Goal: Task Accomplishment & Management: Use online tool/utility

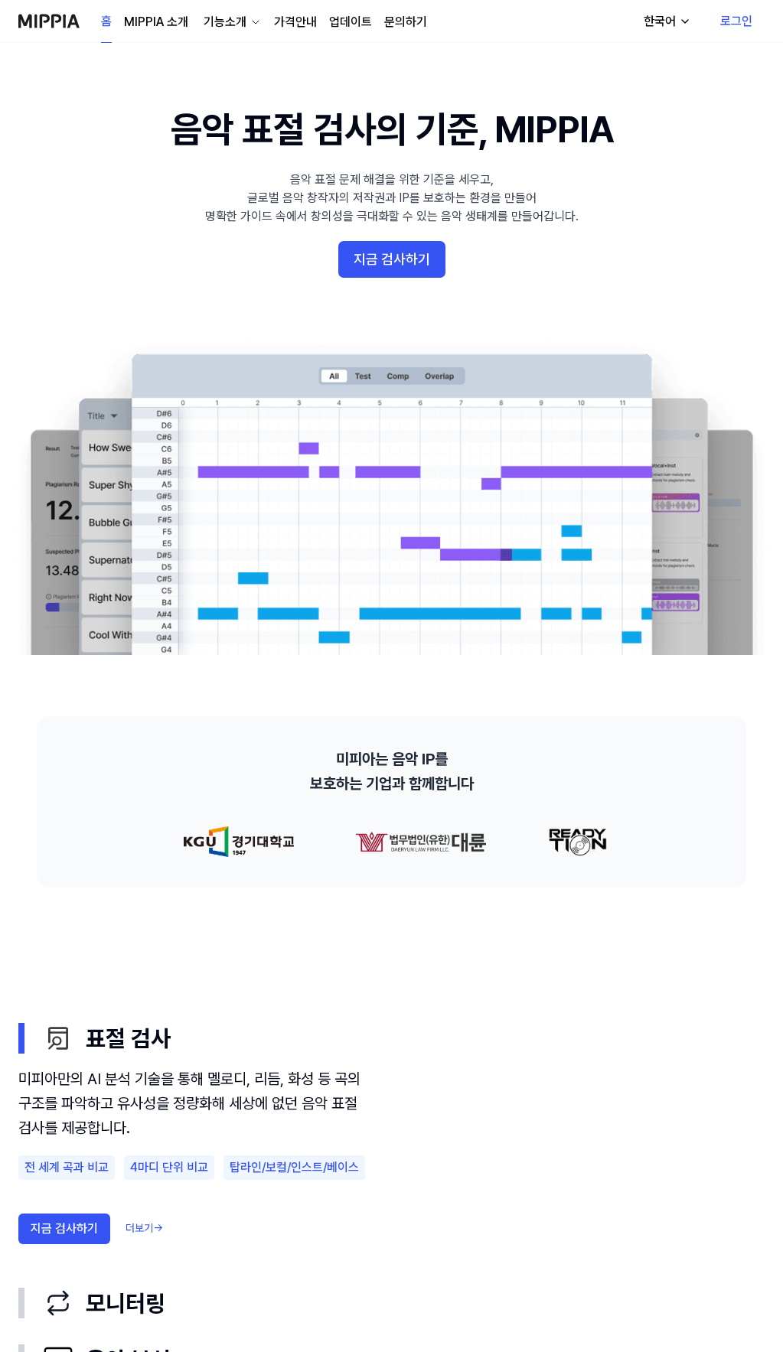
click at [734, 23] on link "로그인" at bounding box center [736, 21] width 57 height 43
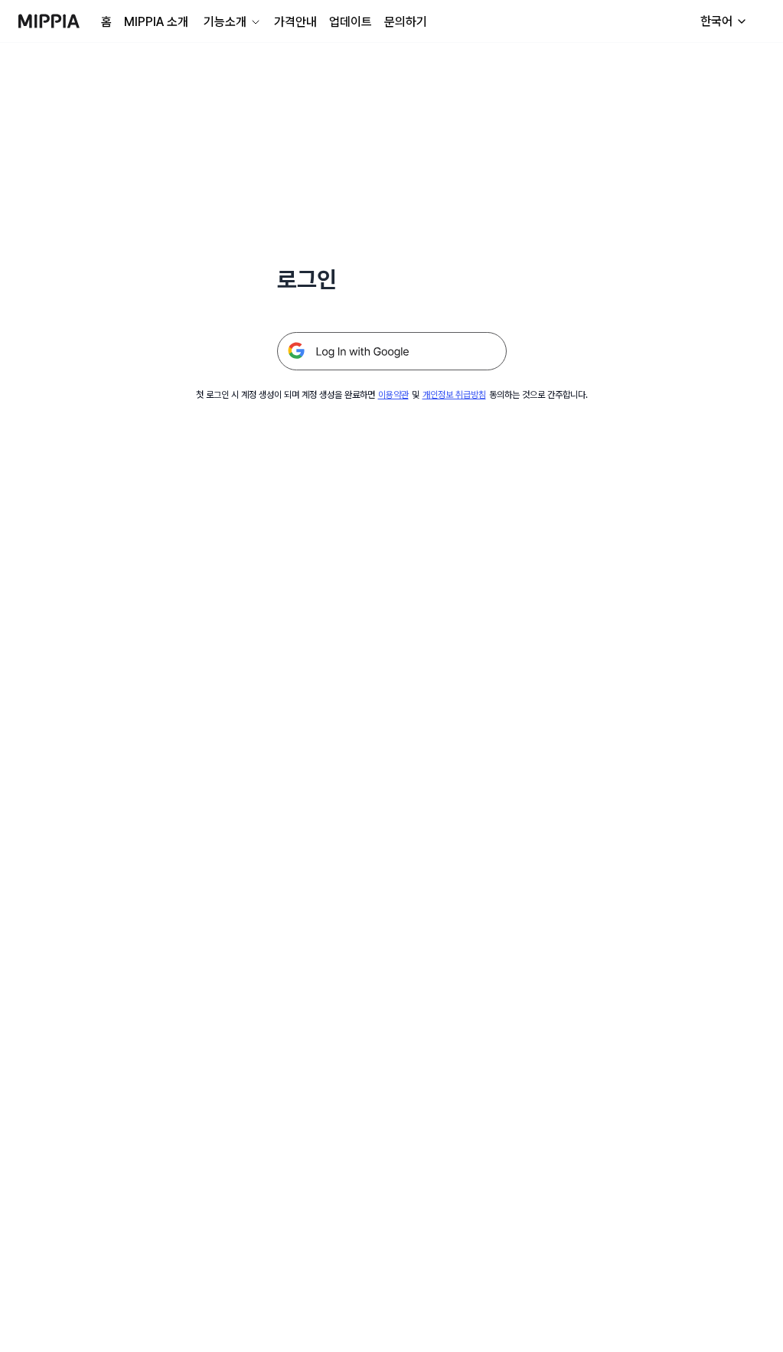
click at [368, 353] on img at bounding box center [392, 351] width 230 height 38
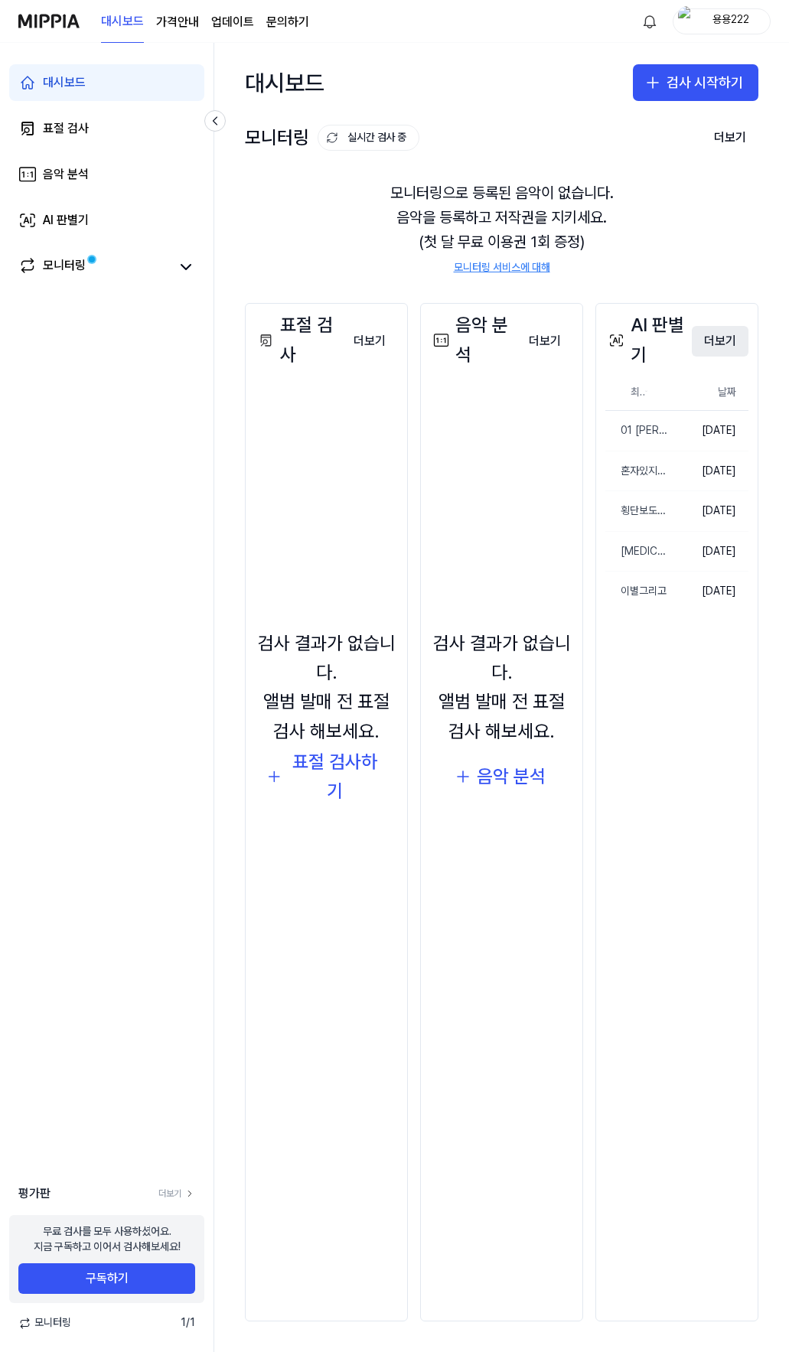
click at [720, 344] on button "더보기" at bounding box center [720, 341] width 57 height 31
click at [728, 341] on button "더보기" at bounding box center [720, 341] width 57 height 31
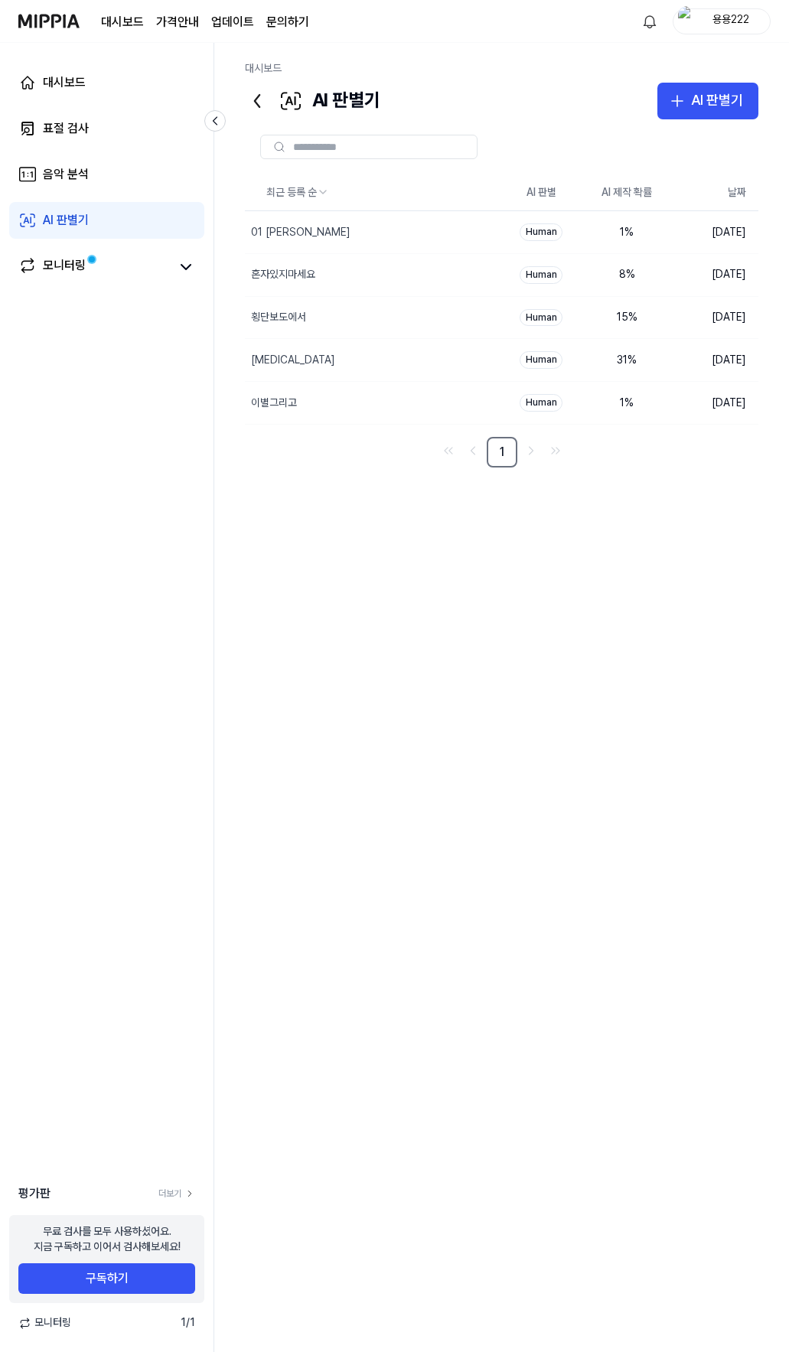
drag, startPoint x: 760, startPoint y: 5, endPoint x: 437, endPoint y: 460, distance: 558.3
click at [438, 460] on li "pagination" at bounding box center [448, 452] width 21 height 25
click at [51, 18] on img at bounding box center [48, 21] width 61 height 42
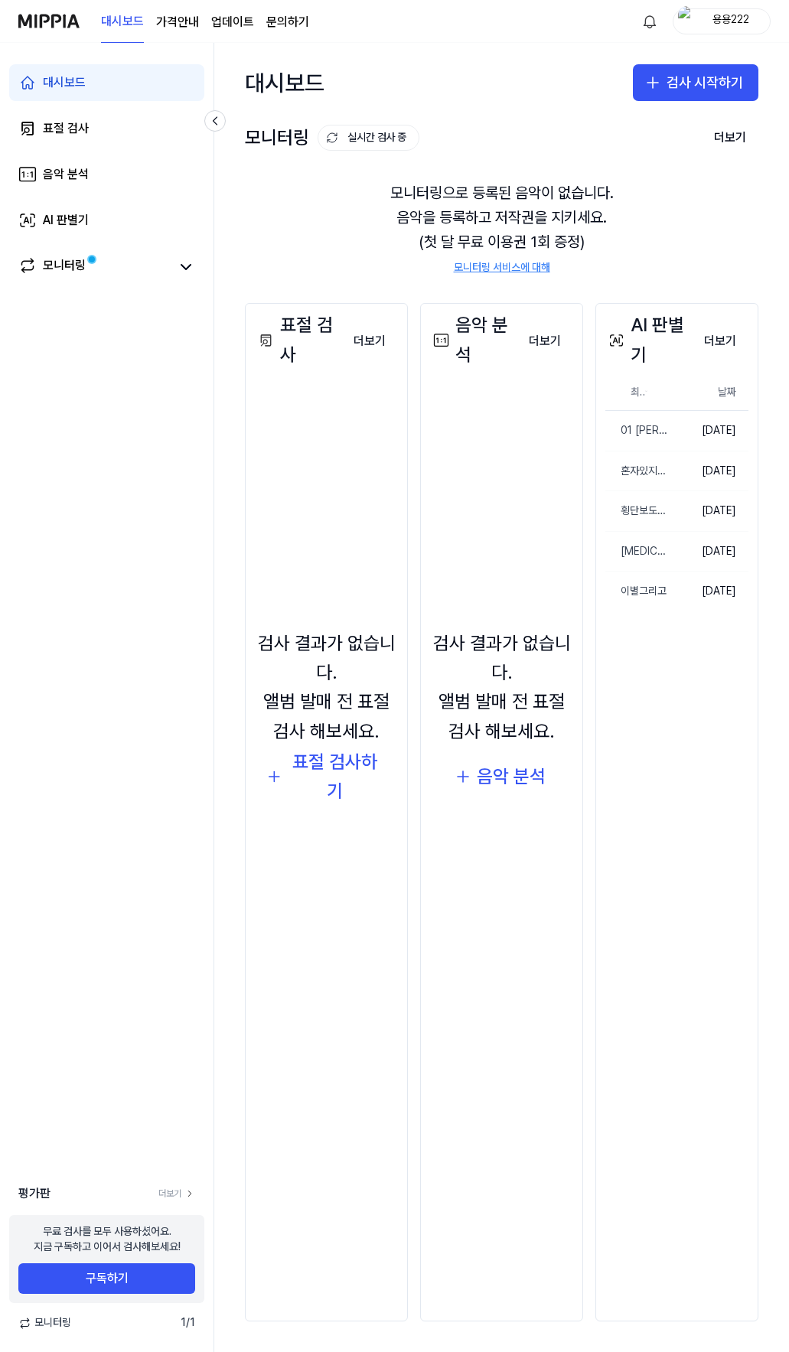
click at [730, 18] on div "용용222" at bounding box center [731, 20] width 60 height 17
click at [618, 126] on div "로그아웃" at bounding box center [700, 134] width 243 height 24
click at [732, 13] on div "용용222" at bounding box center [731, 20] width 60 height 17
click at [602, 135] on button "로그아웃" at bounding box center [700, 134] width 231 height 15
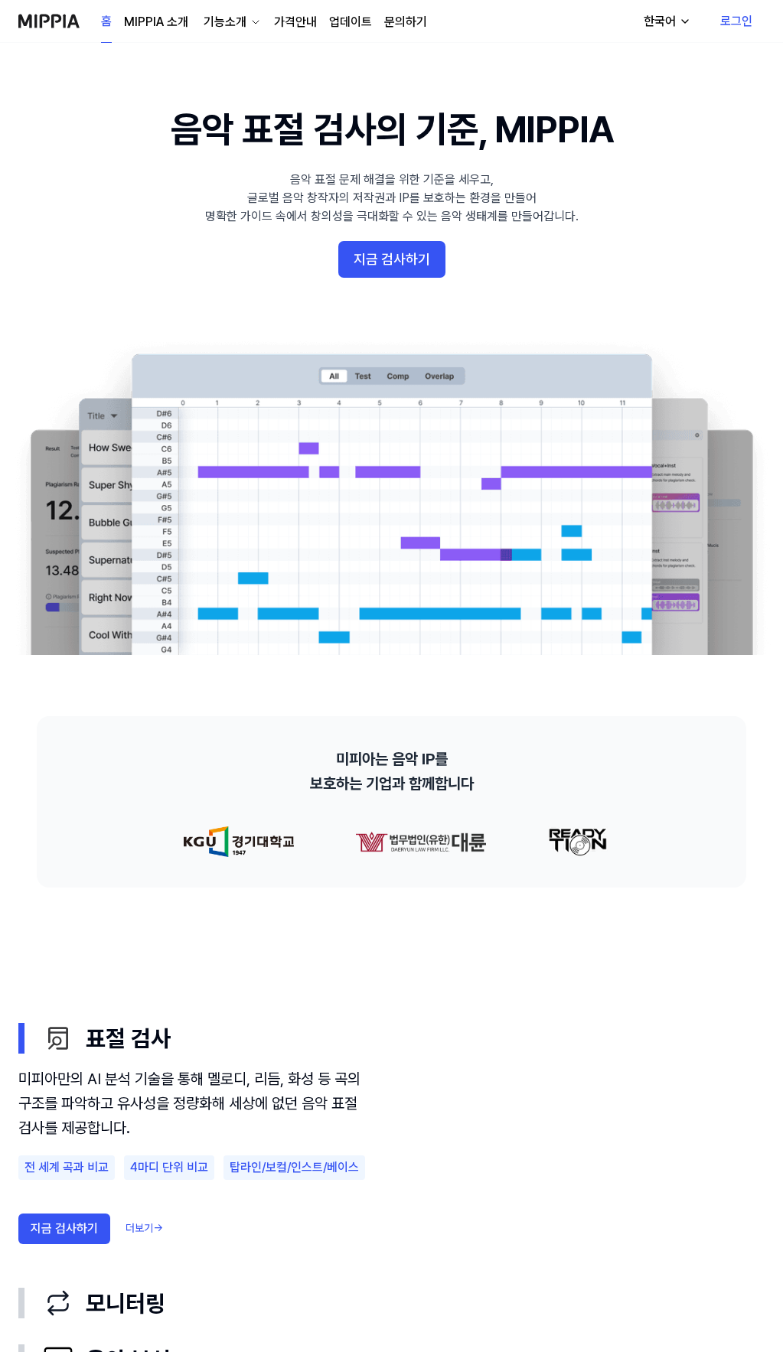
click at [732, 13] on link "로그인" at bounding box center [736, 21] width 57 height 43
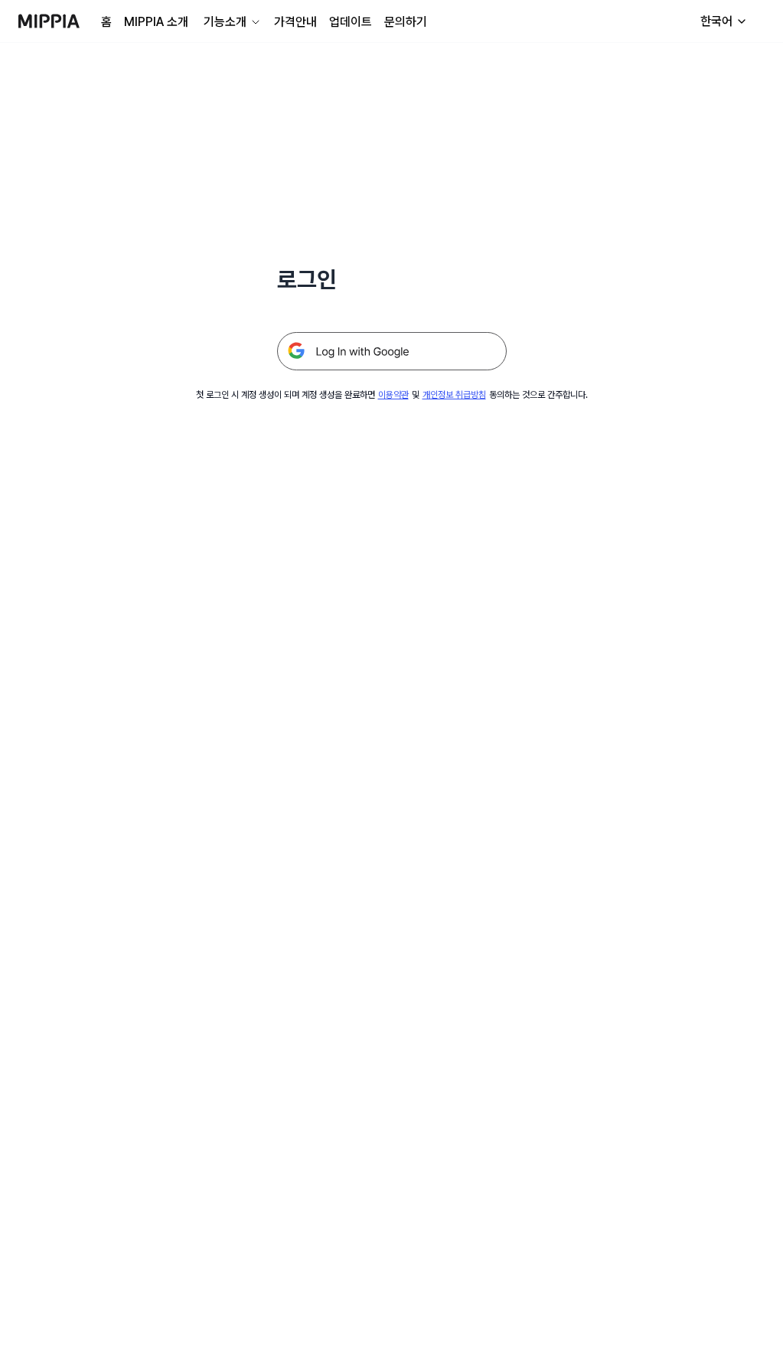
click at [406, 344] on img at bounding box center [392, 351] width 230 height 38
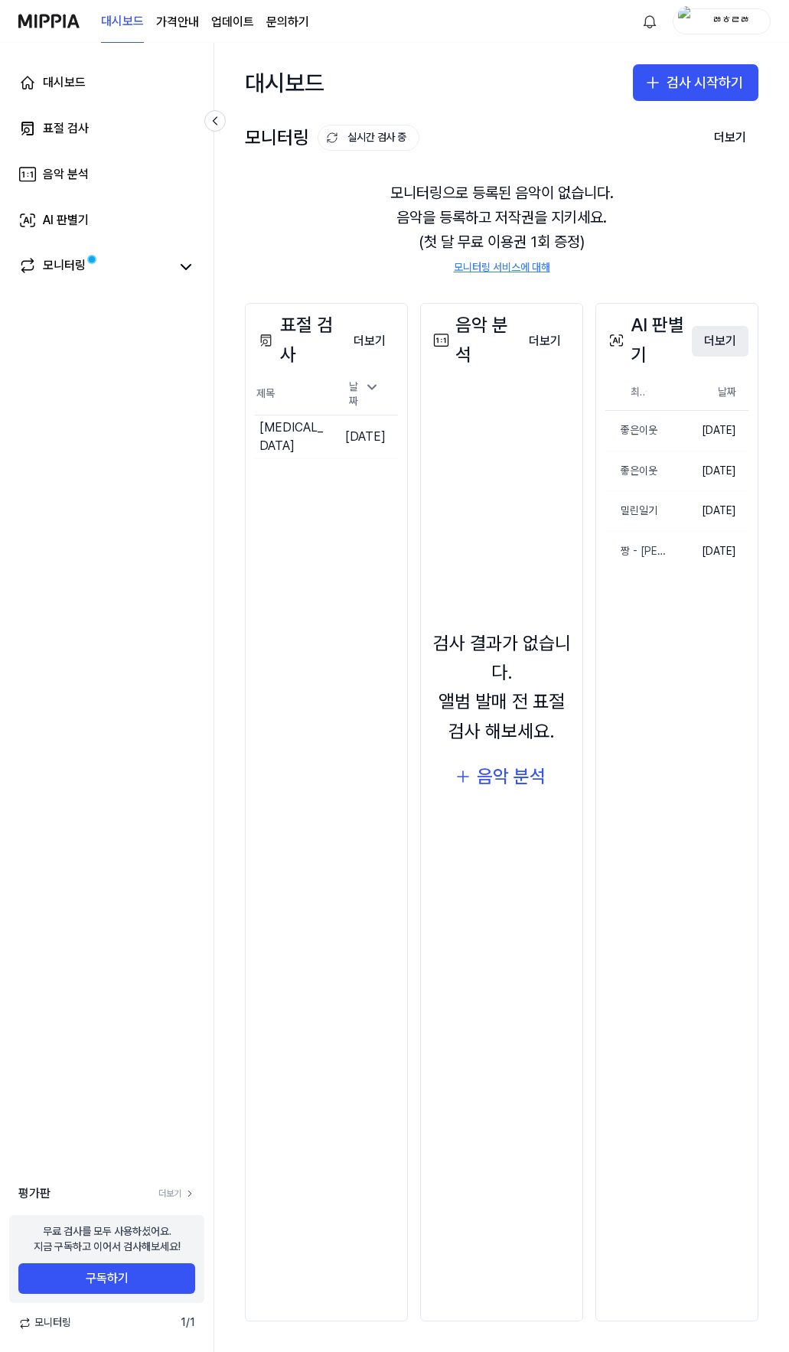
click at [722, 349] on button "더보기" at bounding box center [720, 341] width 57 height 31
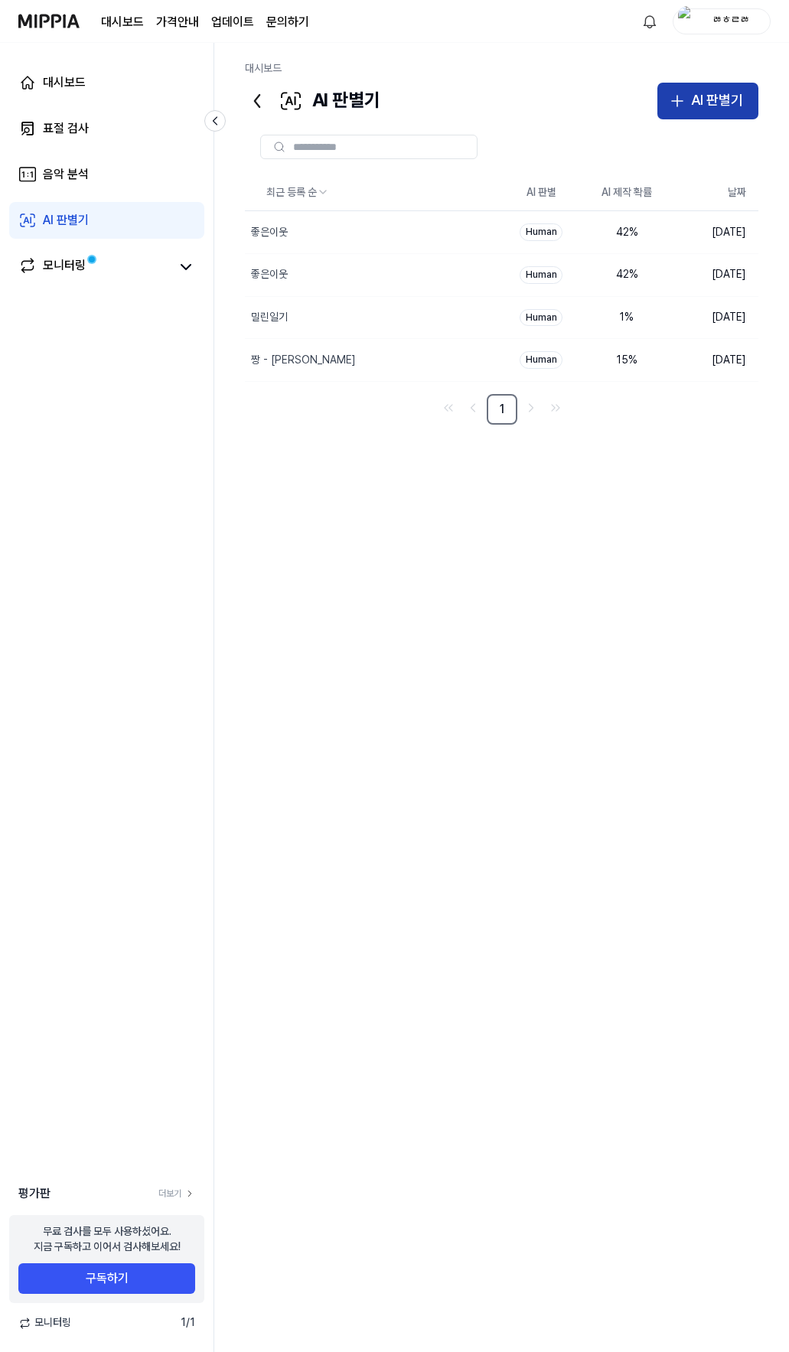
click at [709, 100] on div "AI 판별기" at bounding box center [717, 101] width 52 height 22
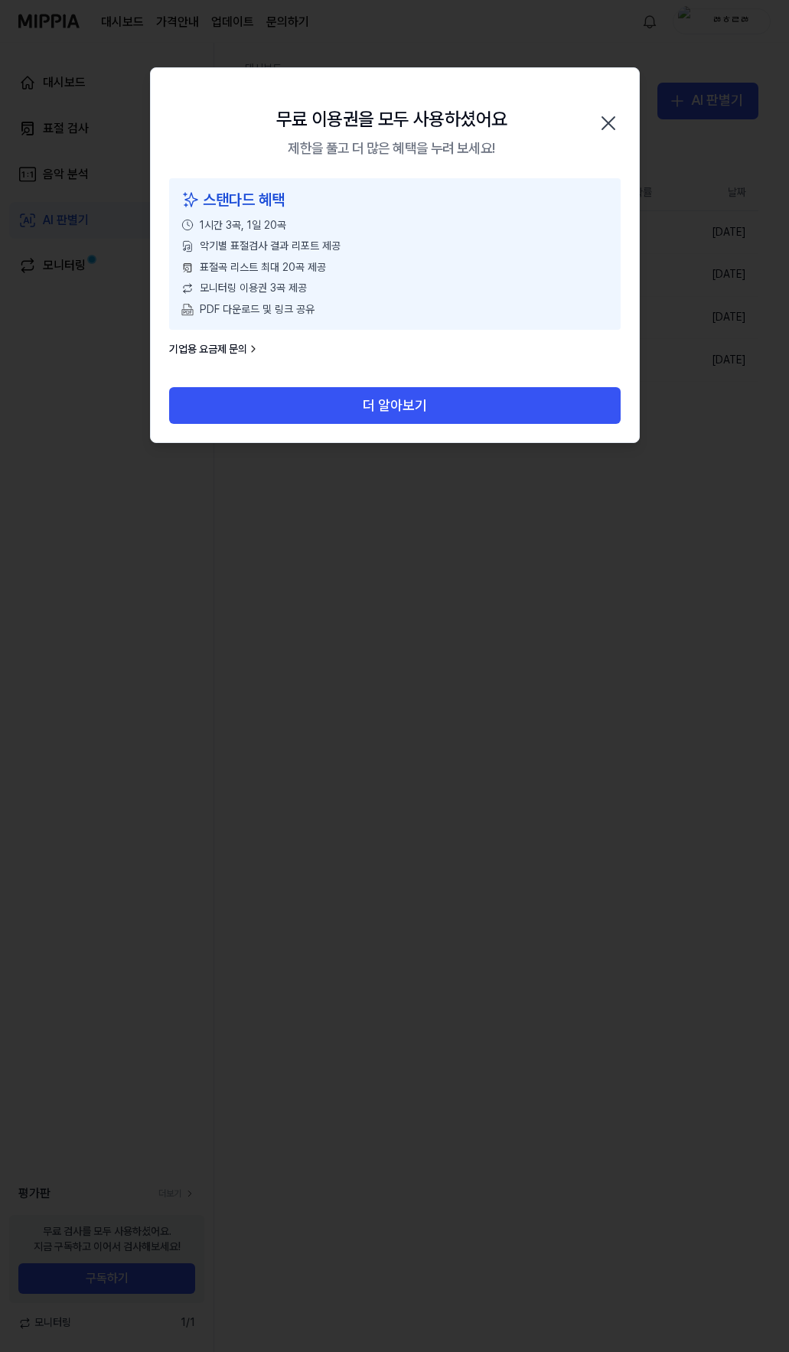
click at [616, 119] on icon "button" at bounding box center [608, 123] width 24 height 24
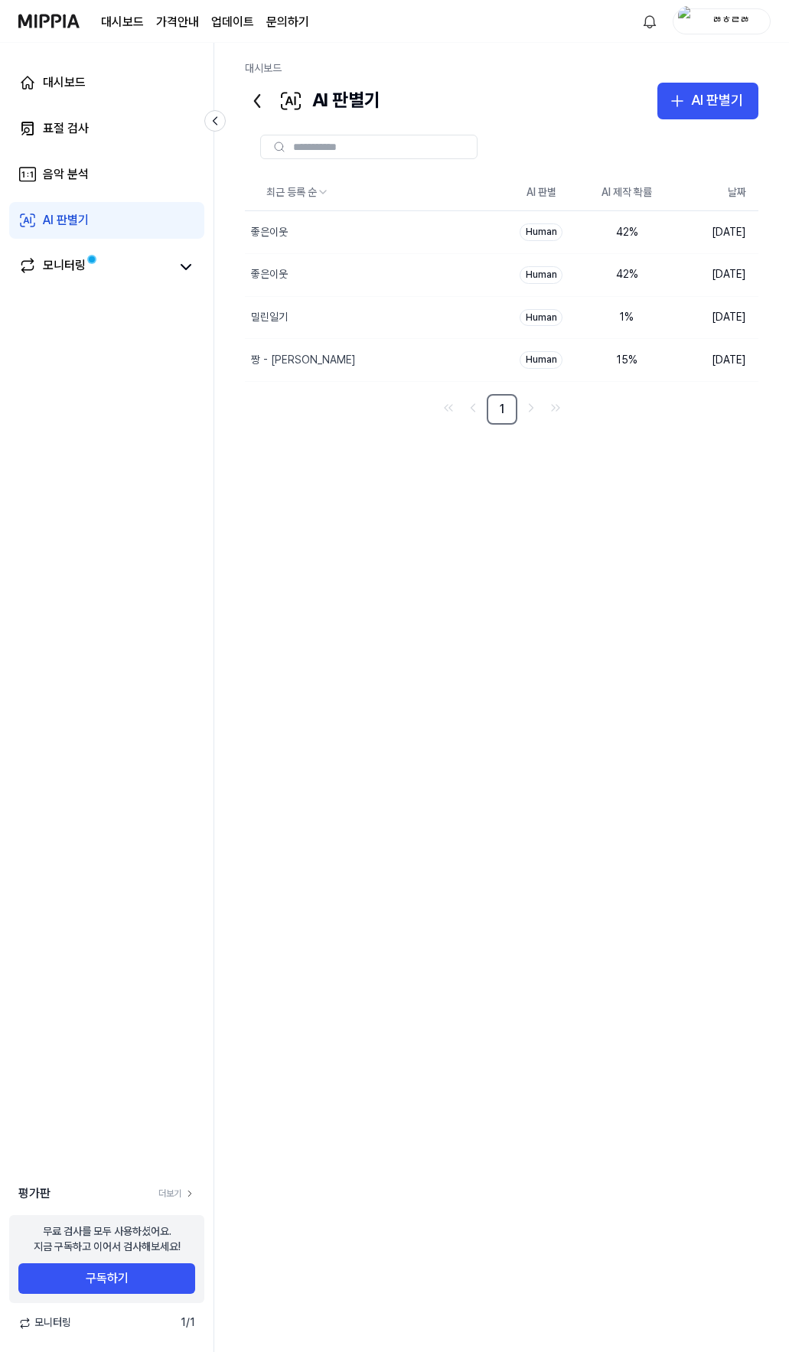
click at [53, 23] on img at bounding box center [48, 21] width 61 height 42
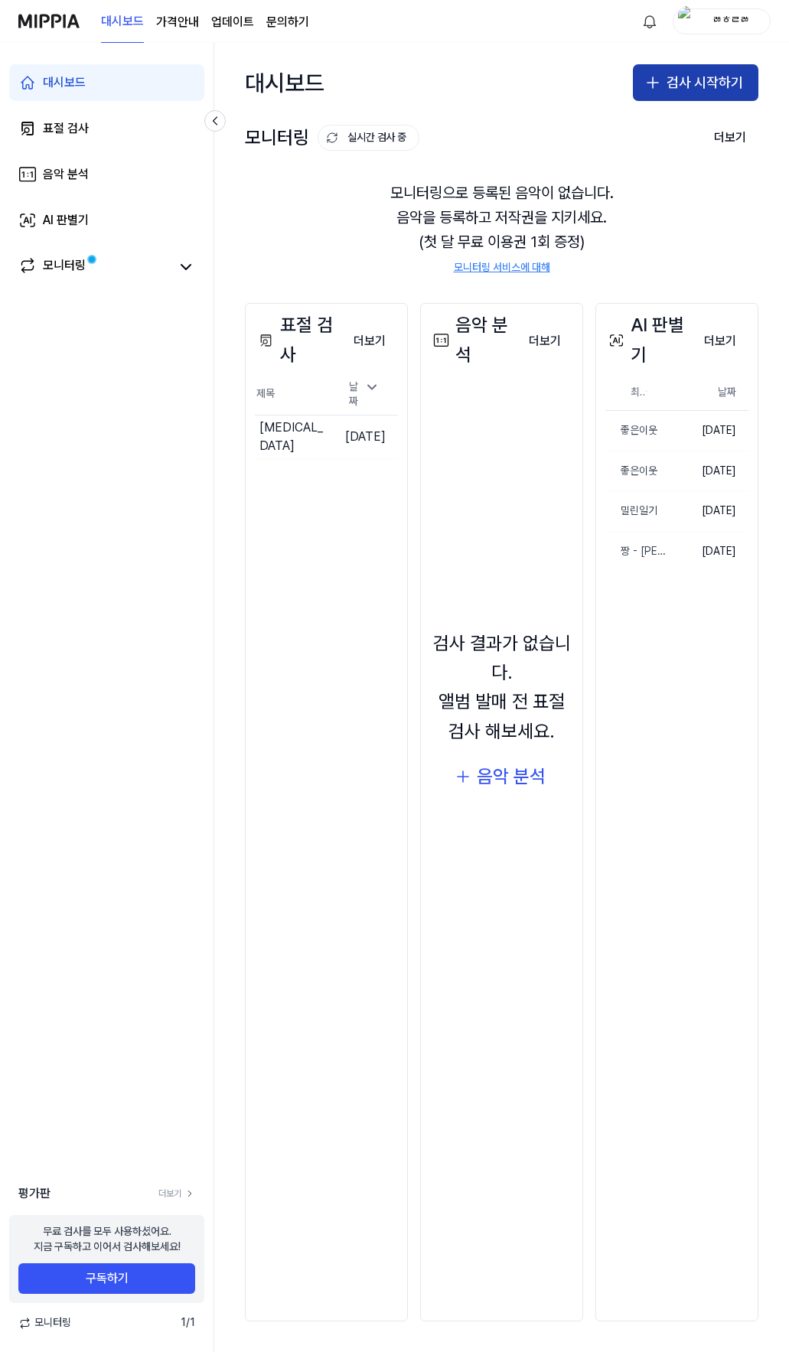
click at [700, 73] on button "검사 시작하기" at bounding box center [696, 82] width 126 height 37
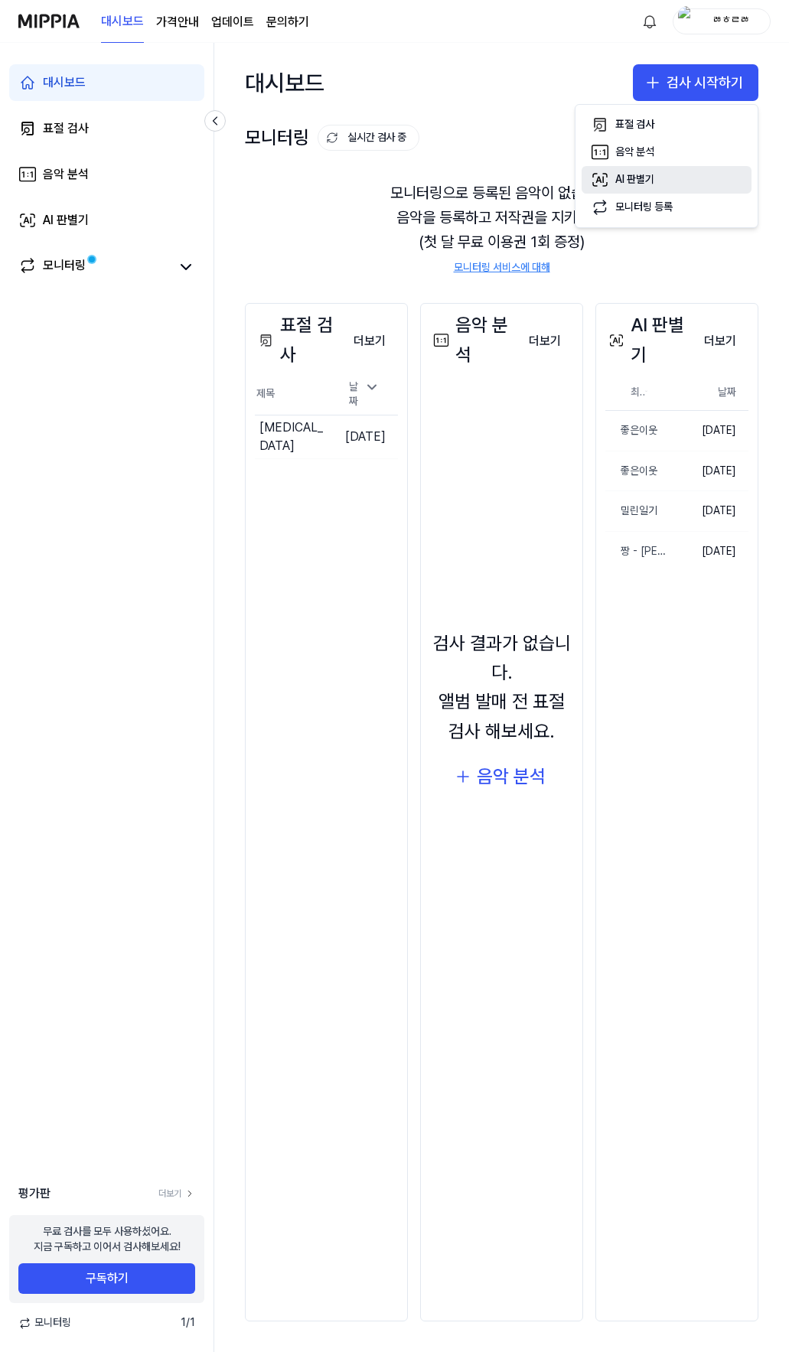
click at [634, 178] on div "AI 판별기" at bounding box center [634, 179] width 39 height 15
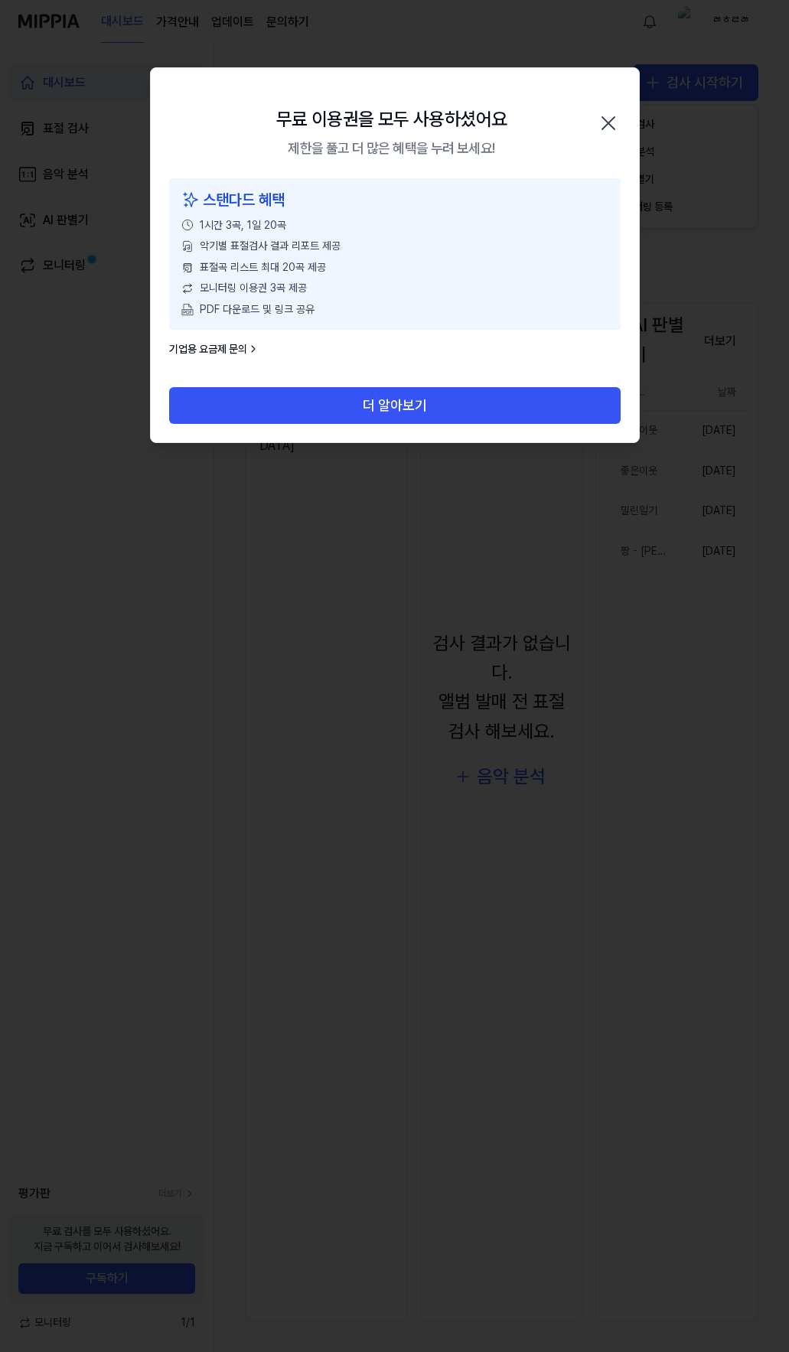
click at [601, 119] on icon "button" at bounding box center [608, 123] width 24 height 24
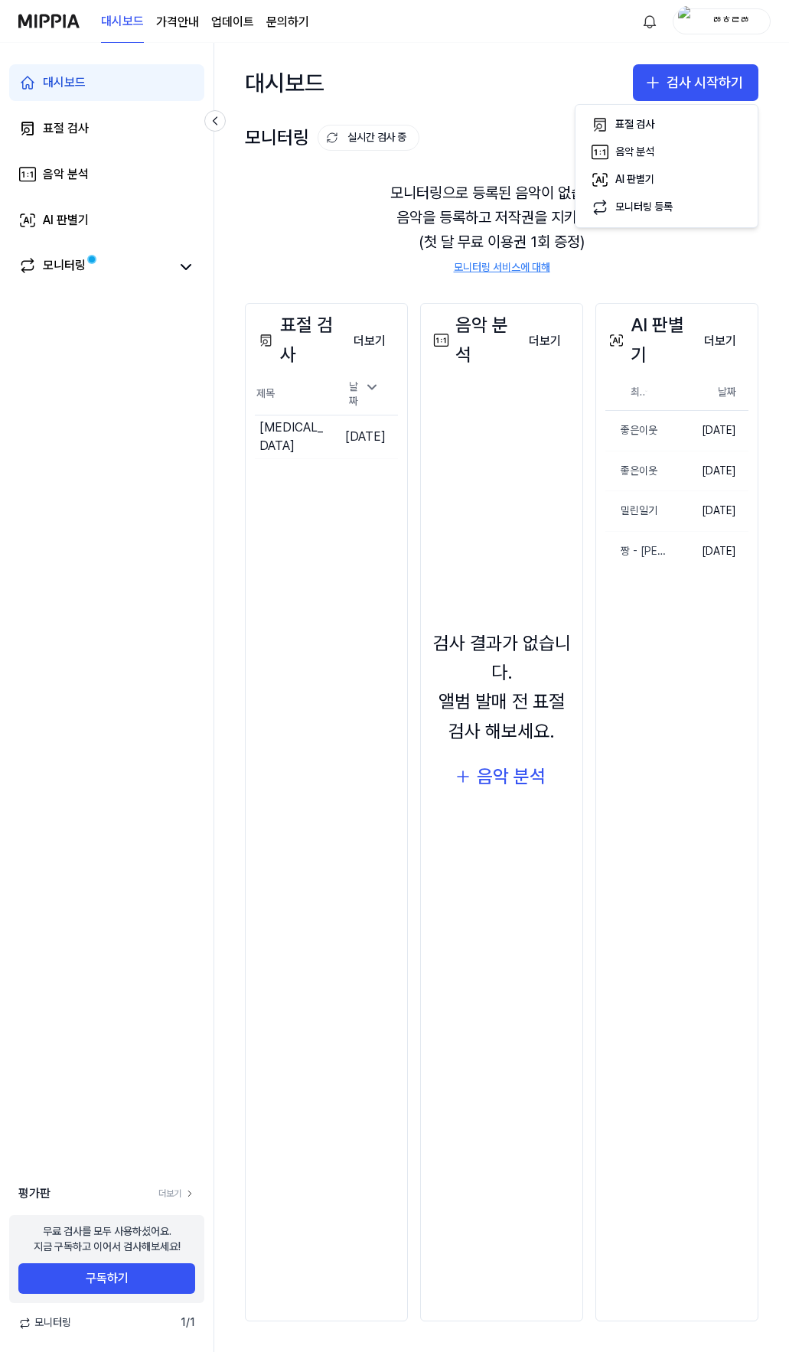
click at [726, 21] on div "ㅀㅎㄹㅀ" at bounding box center [731, 20] width 60 height 17
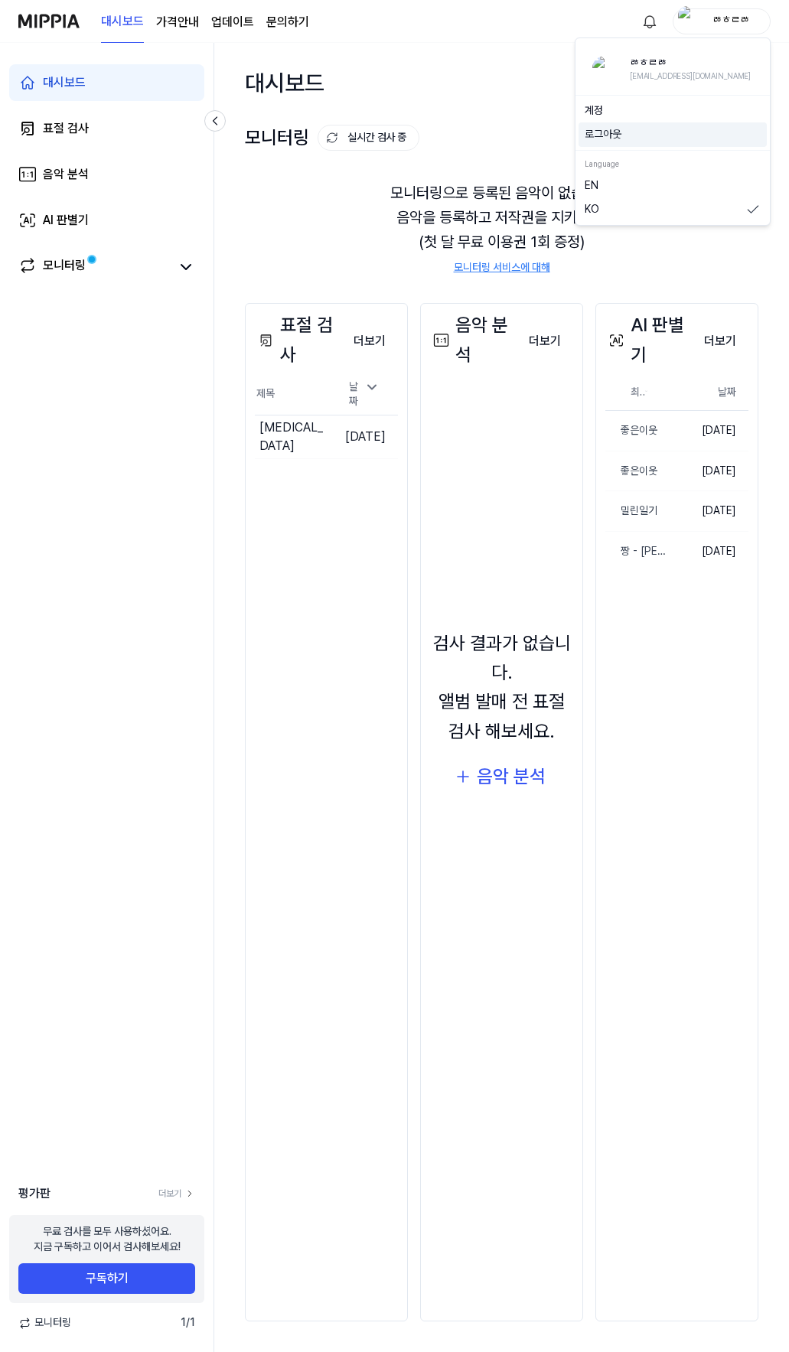
click at [619, 131] on button "로그아웃" at bounding box center [673, 134] width 176 height 15
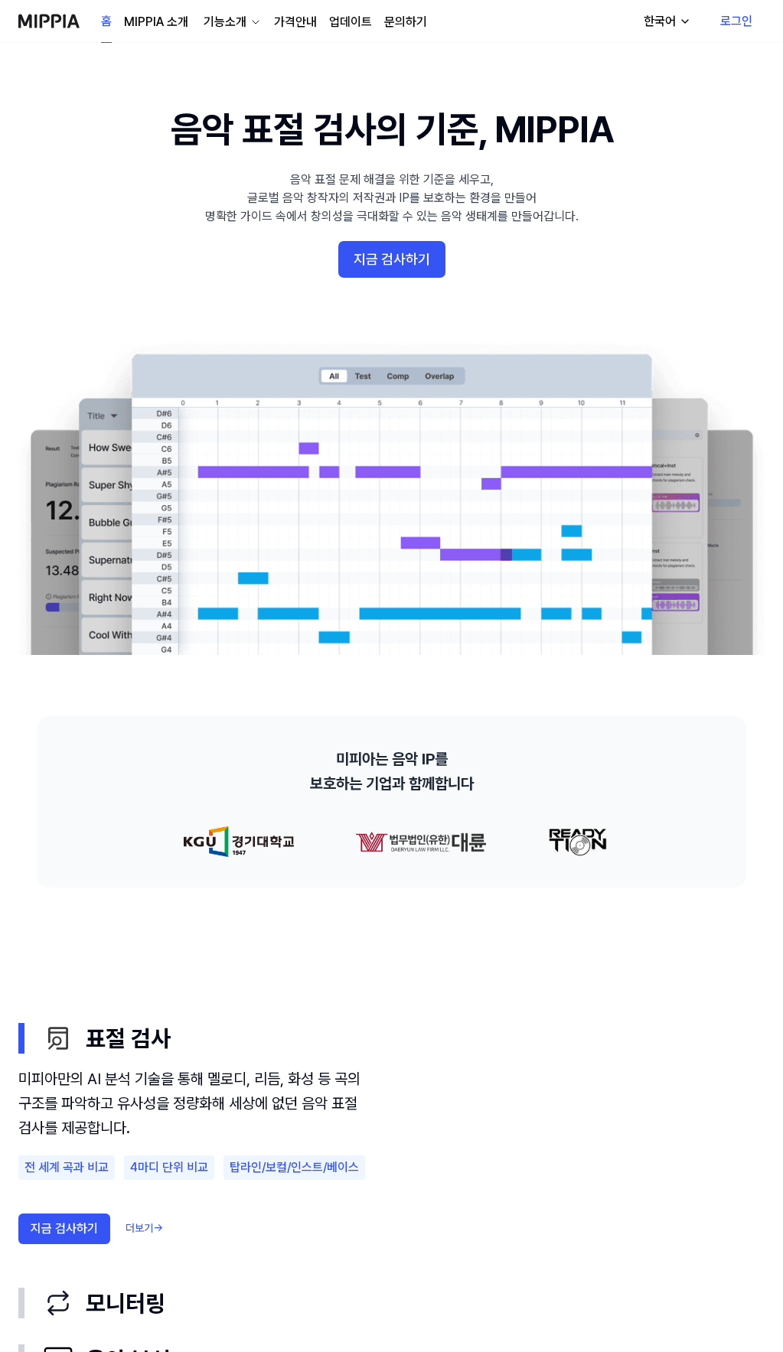
click at [732, 18] on link "로그인" at bounding box center [736, 21] width 57 height 43
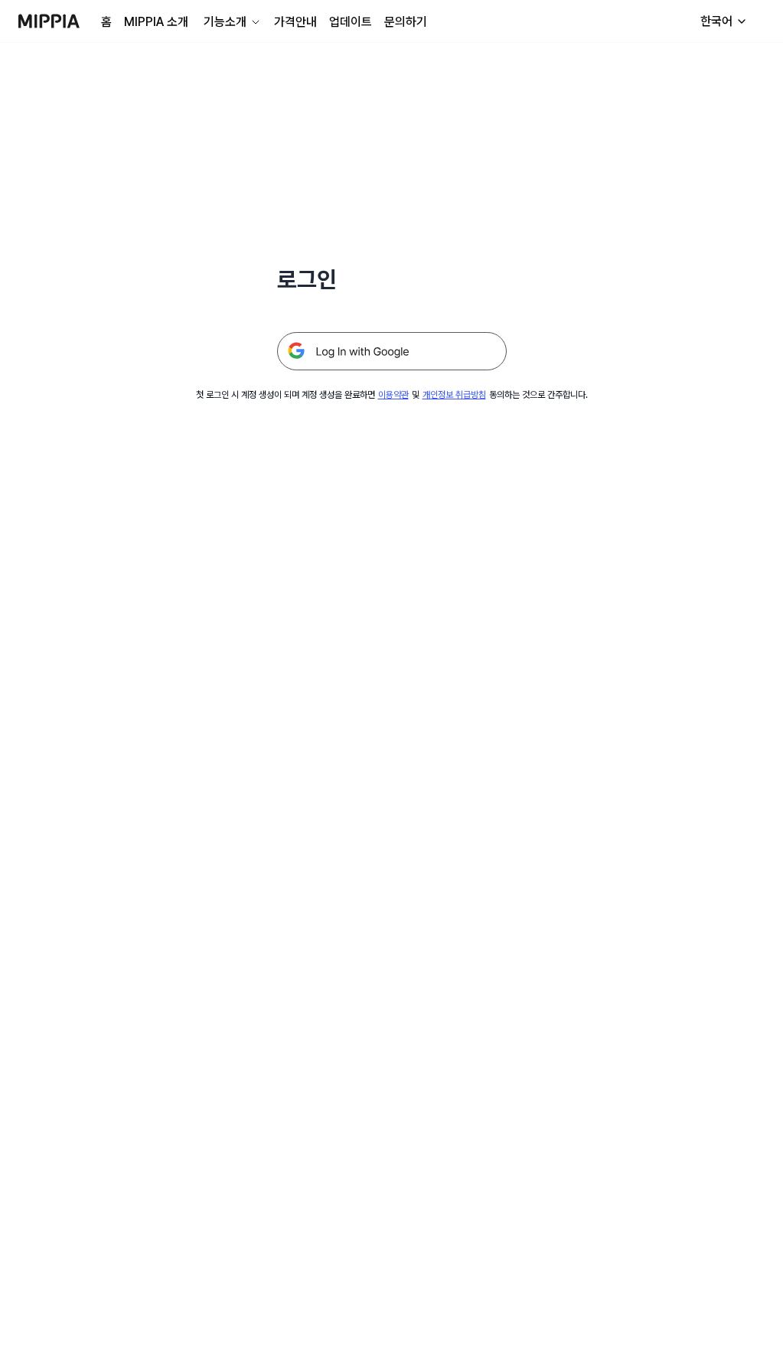
click at [709, 21] on div "한국어" at bounding box center [716, 21] width 38 height 18
click at [604, 332] on div "로그인 첫 로그인 시 계정 생성이 되며 계정 생성을 완료하면 이용약관 및 개인정보 취급방침 동의하는 것으로 간주합니다." at bounding box center [391, 222] width 783 height 359
click at [405, 354] on img at bounding box center [392, 351] width 230 height 38
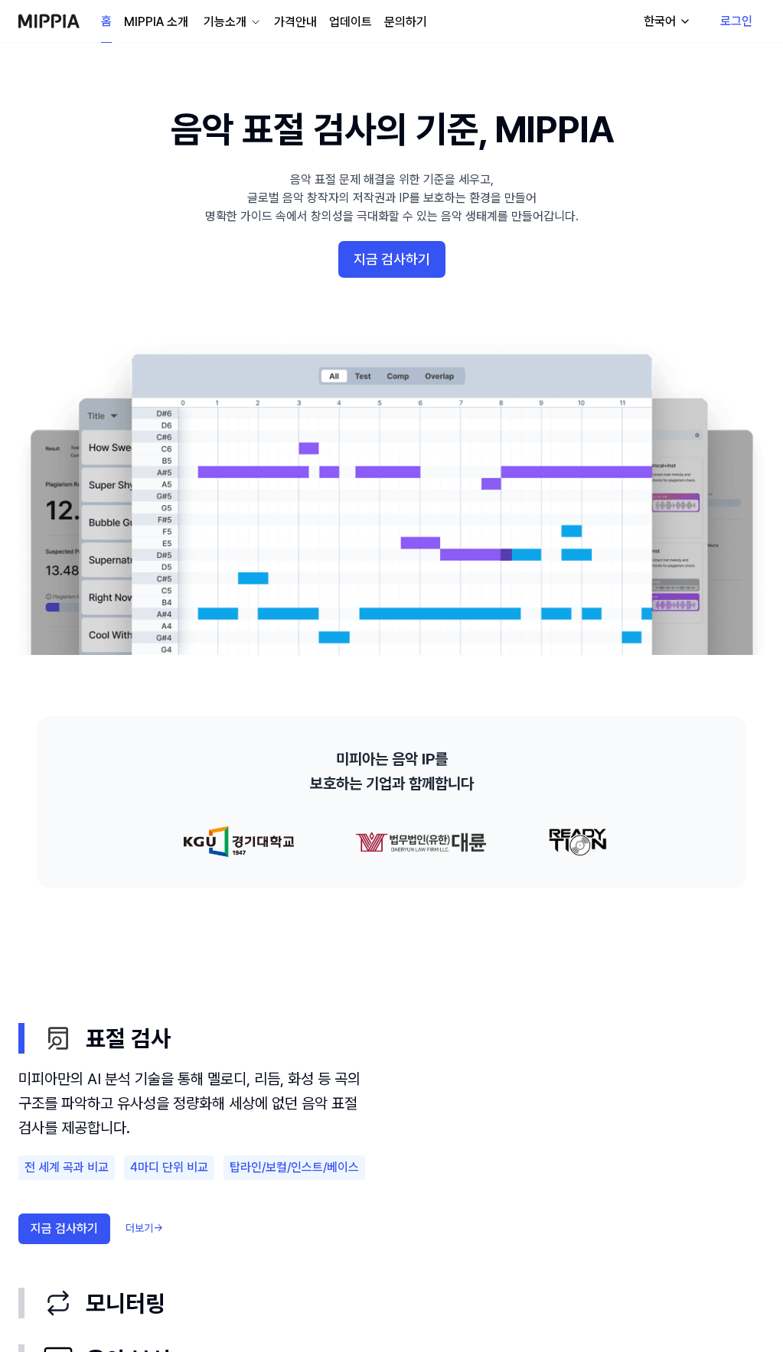
click at [733, 19] on link "로그인" at bounding box center [736, 21] width 57 height 43
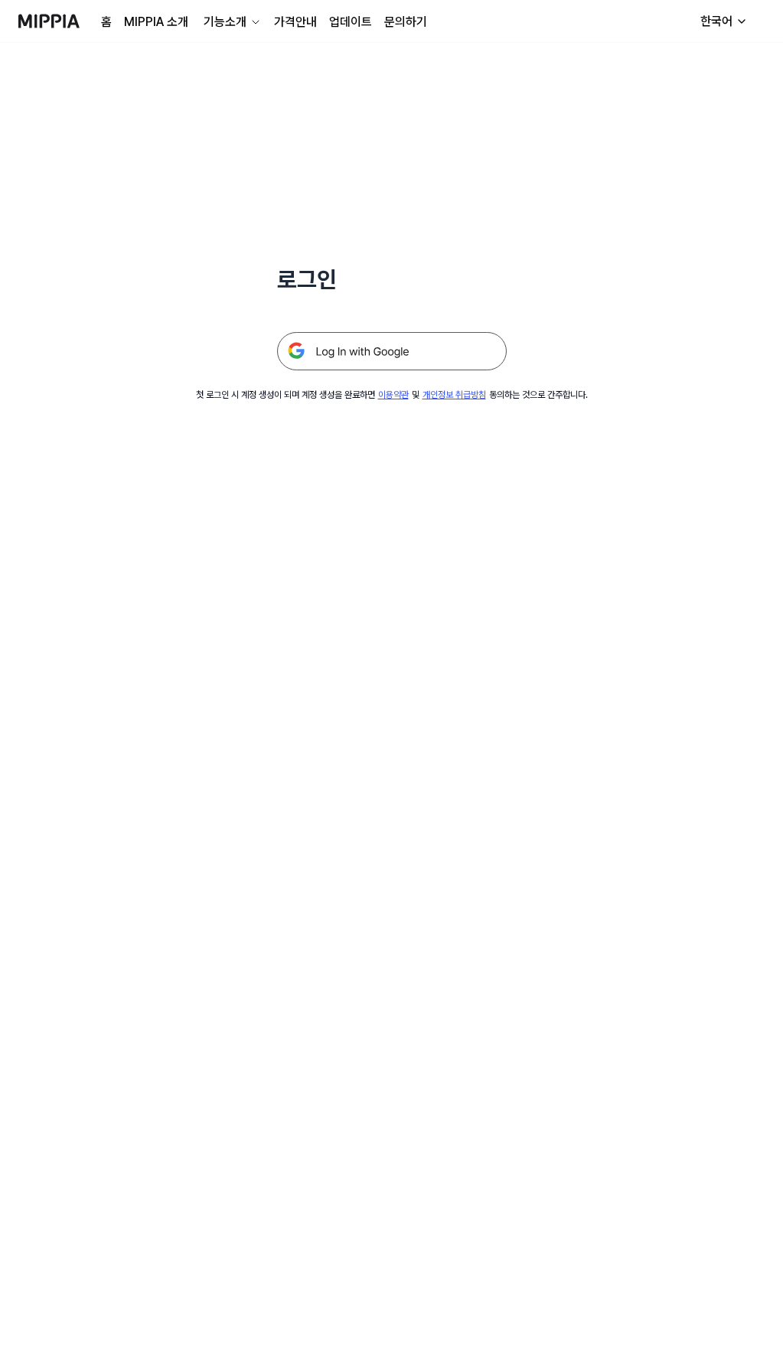
click at [735, 17] on div "한국어" at bounding box center [716, 21] width 38 height 18
click at [644, 417] on div "로그인 첫 로그인 시 계정 생성이 되며 계정 생성을 완료하면 이용약관 및 개인정보 취급방침 동의하는 것으로 간주합니다." at bounding box center [391, 697] width 783 height 1309
click at [351, 349] on img at bounding box center [392, 351] width 230 height 38
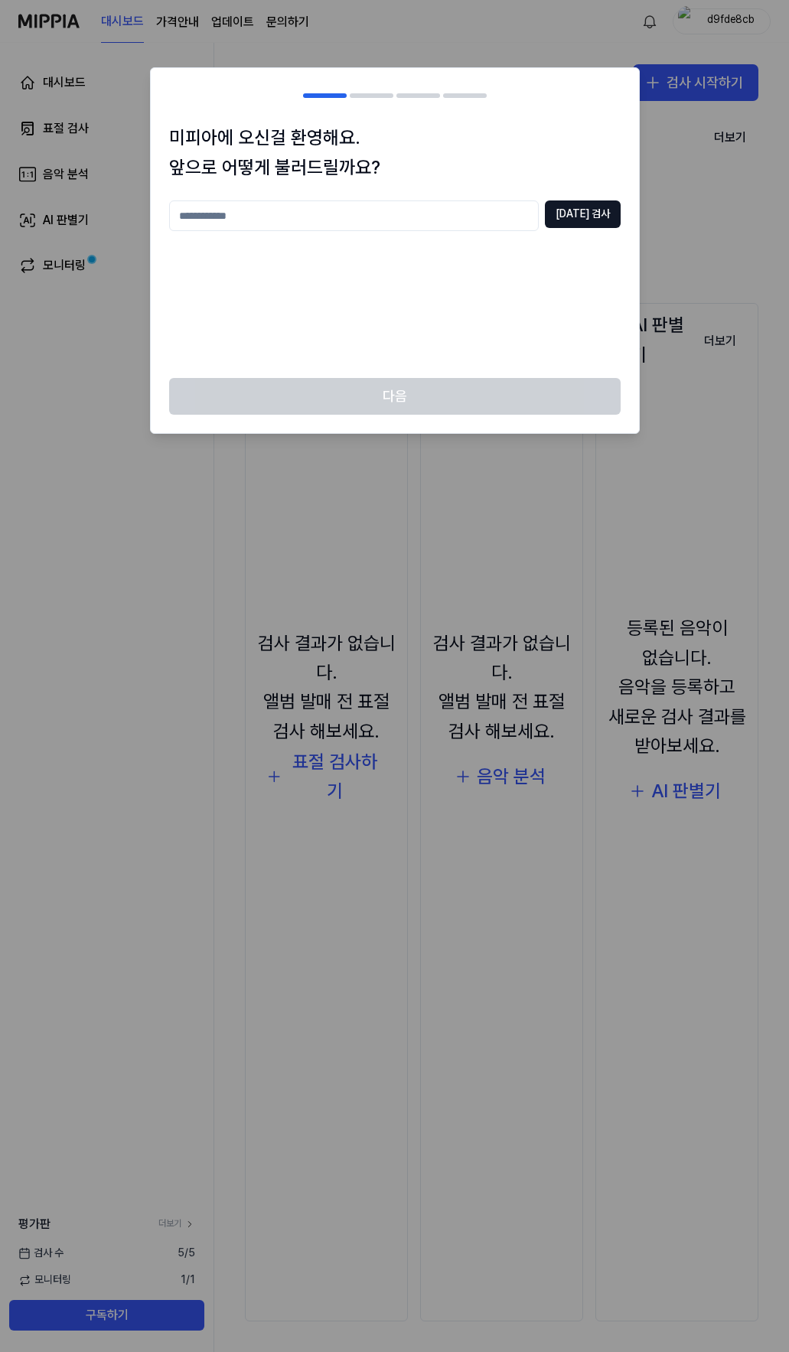
click at [424, 217] on input "text" at bounding box center [354, 216] width 370 height 31
type input "********"
click at [598, 201] on button "[DATE] 검사" at bounding box center [583, 215] width 76 height 28
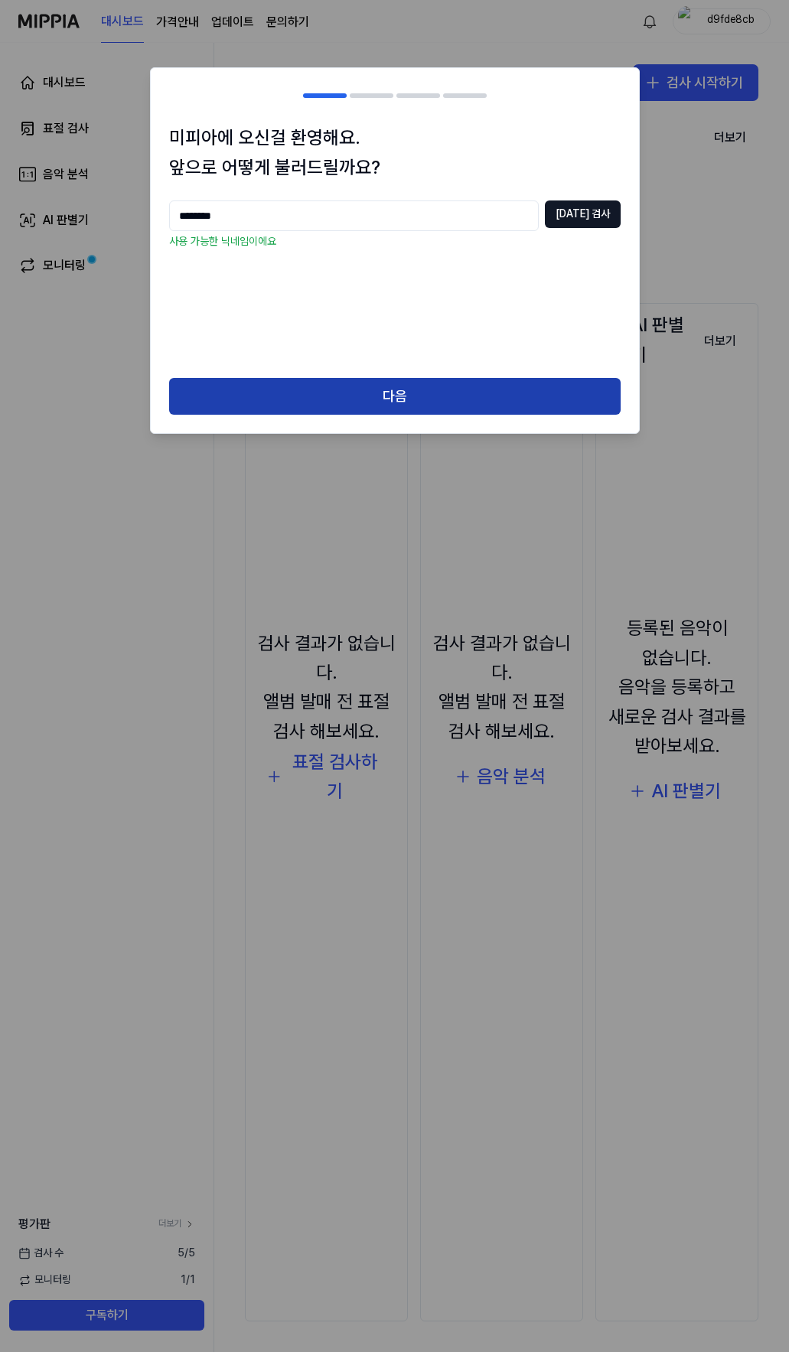
click at [334, 412] on button "다음" at bounding box center [395, 396] width 452 height 37
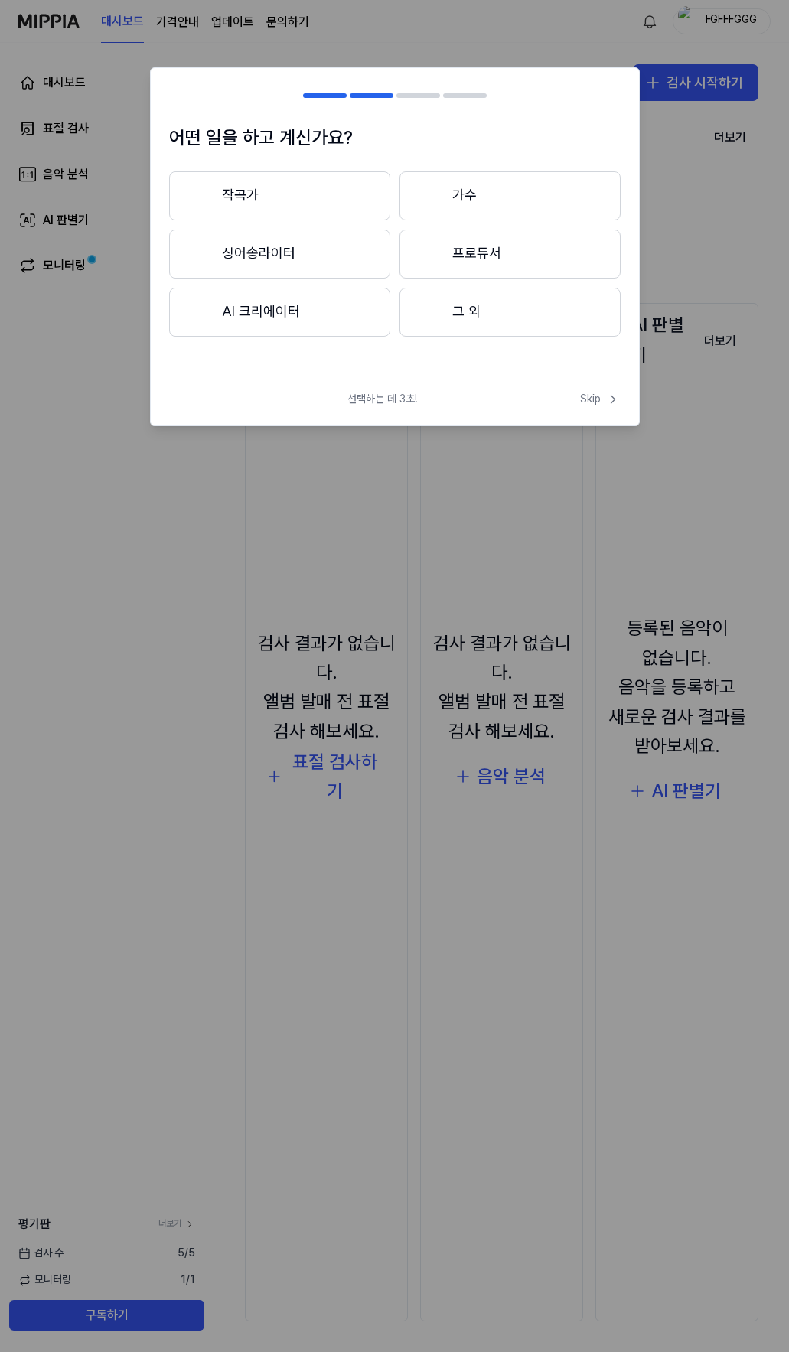
click at [472, 308] on button "그 외" at bounding box center [510, 312] width 221 height 49
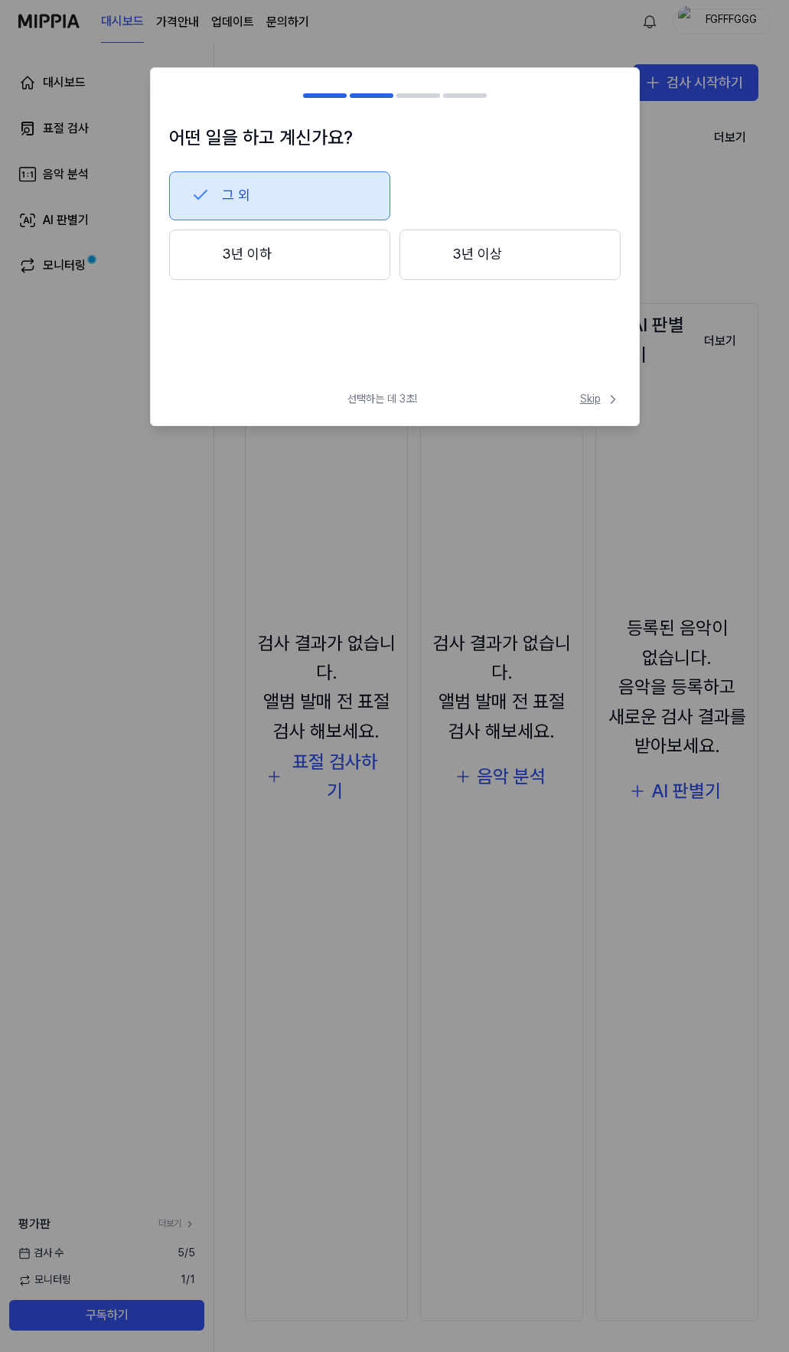
click at [588, 400] on span "Skip" at bounding box center [600, 399] width 41 height 15
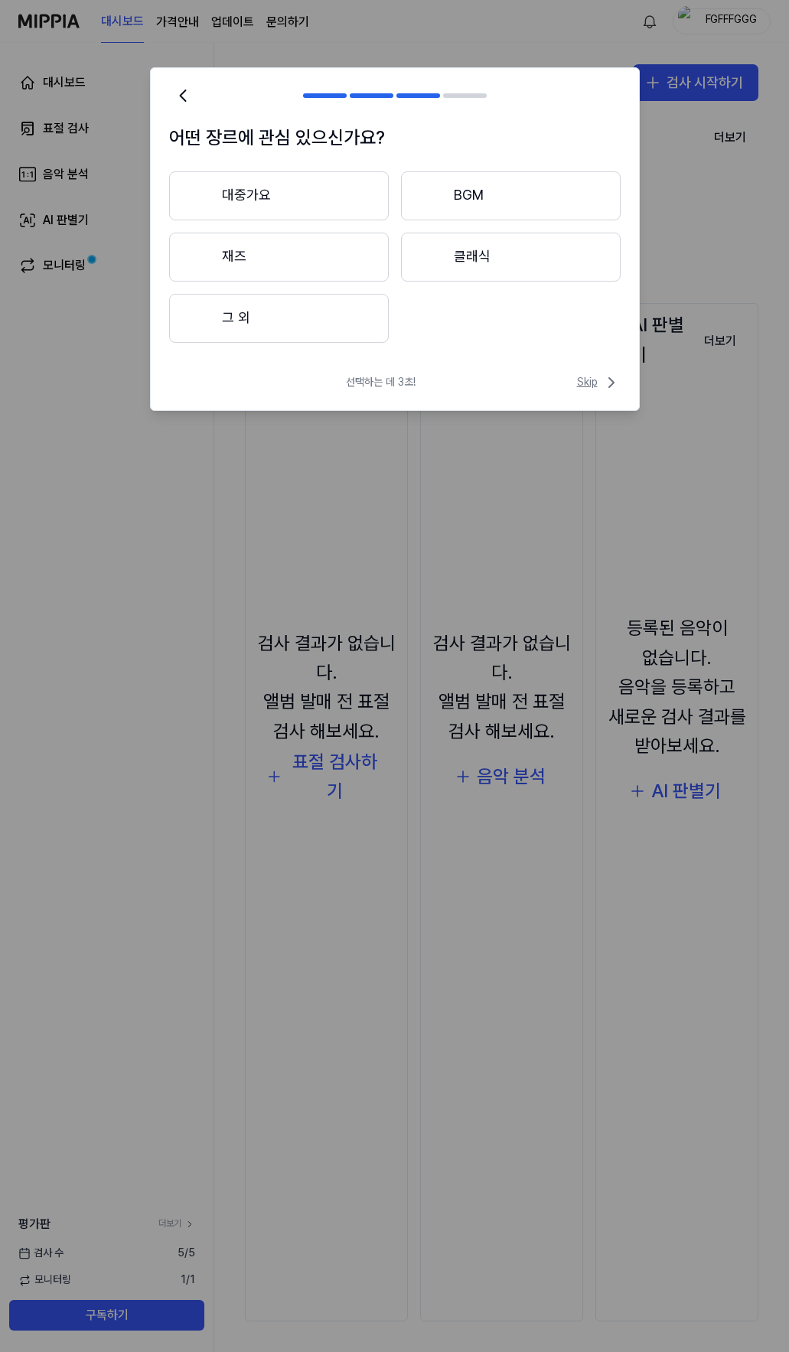
click at [589, 384] on span "Skip" at bounding box center [599, 382] width 44 height 18
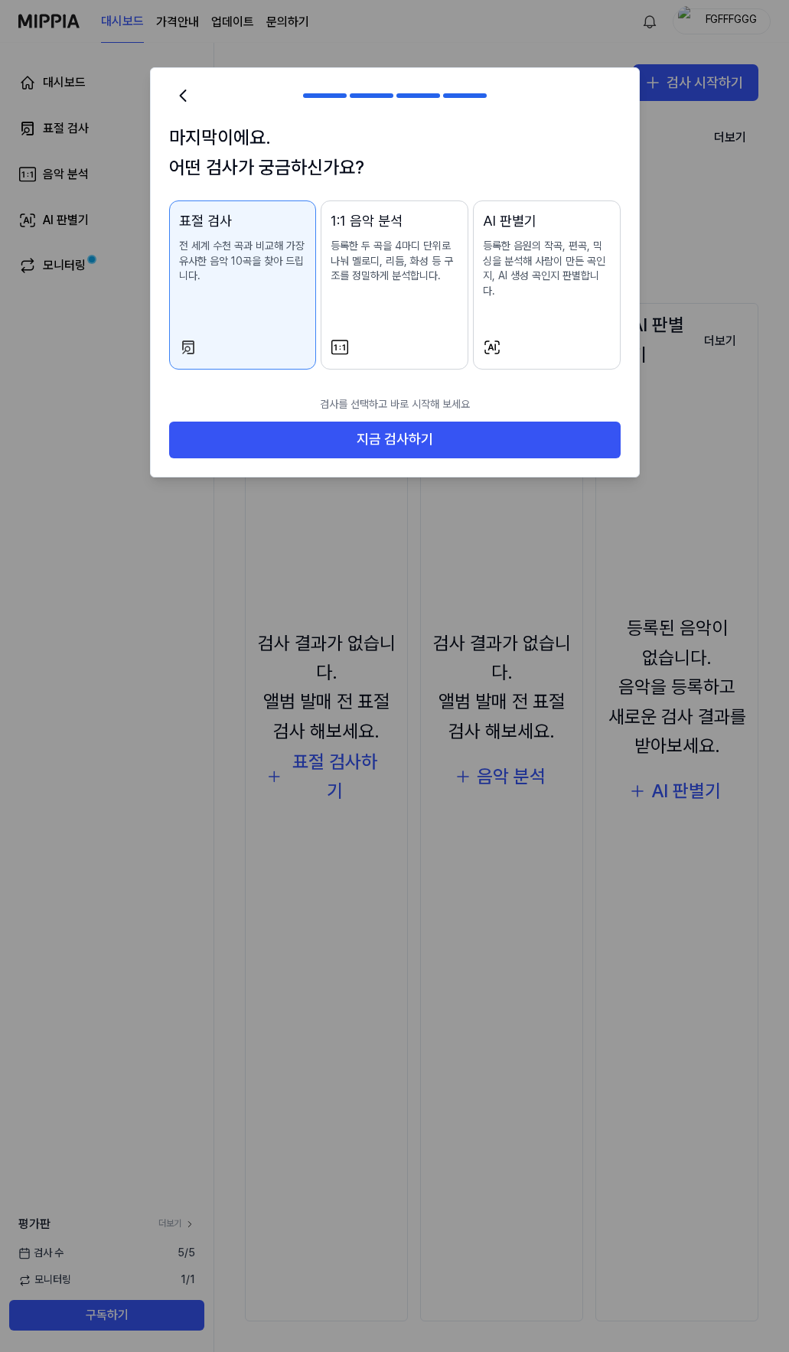
click at [523, 289] on div "AI 판별기 등록한 음원의 작곡, 편곡, 믹싱을 분석해 사람이 만든 곡인지, AI 생성 곡인지 판별합니다." at bounding box center [547, 269] width 128 height 119
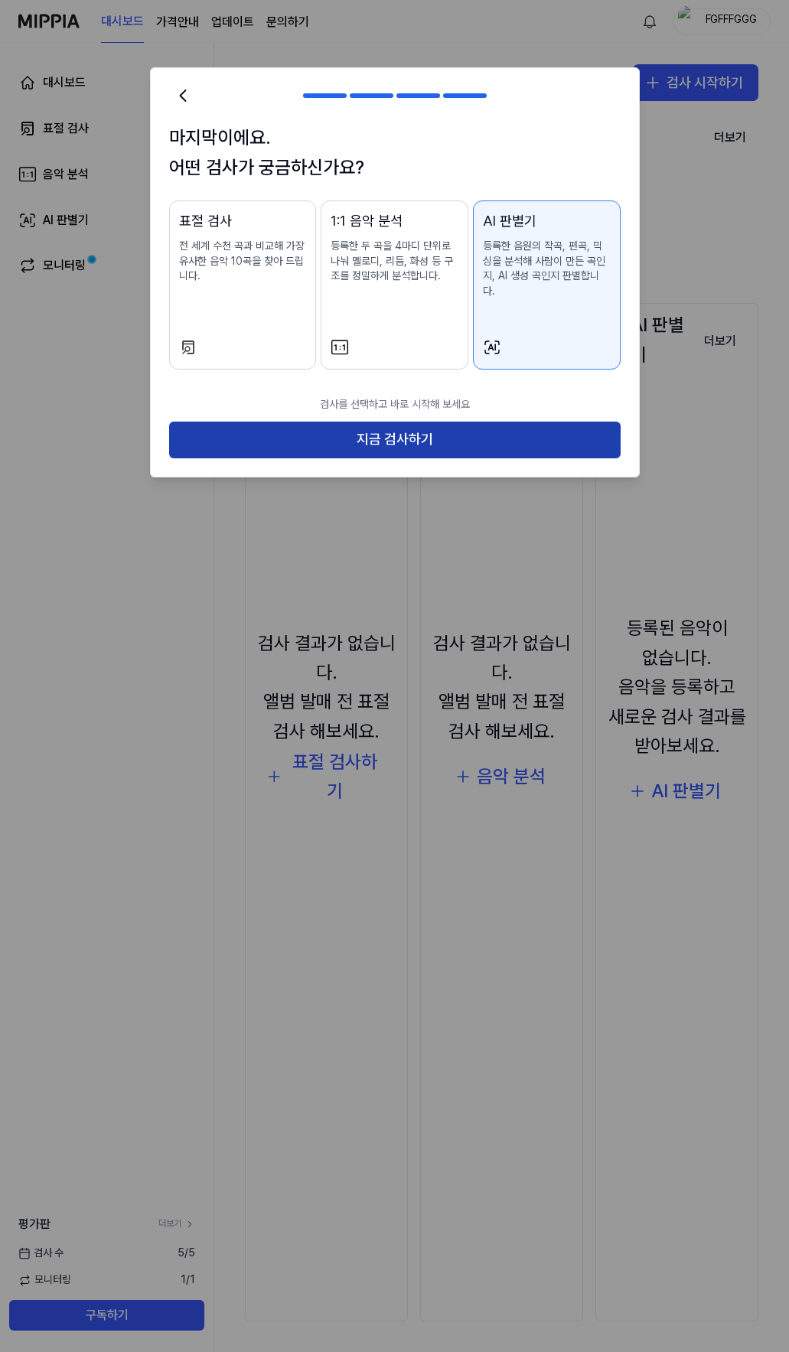
click at [437, 422] on button "지금 검사하기" at bounding box center [395, 440] width 452 height 37
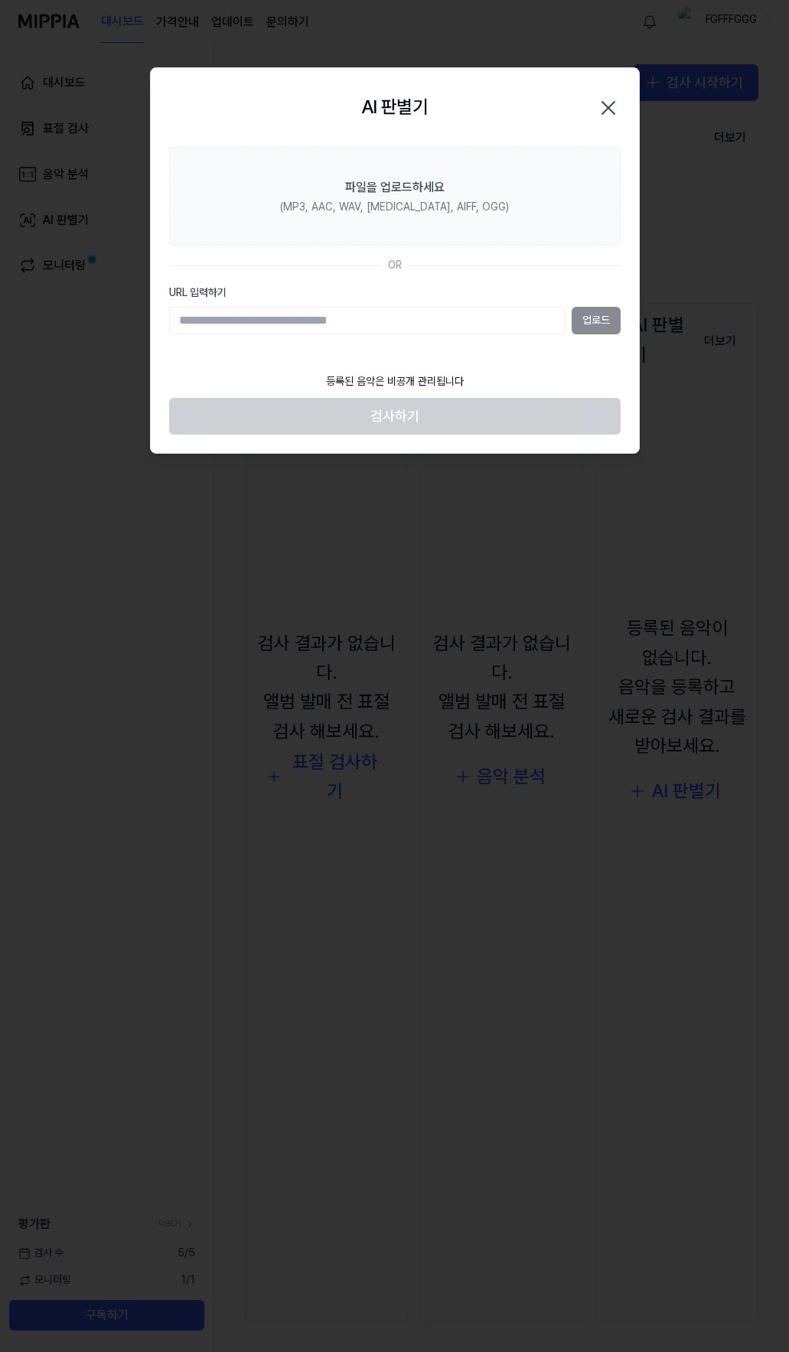
click at [366, 324] on input "URL 입력하기" at bounding box center [367, 321] width 396 height 28
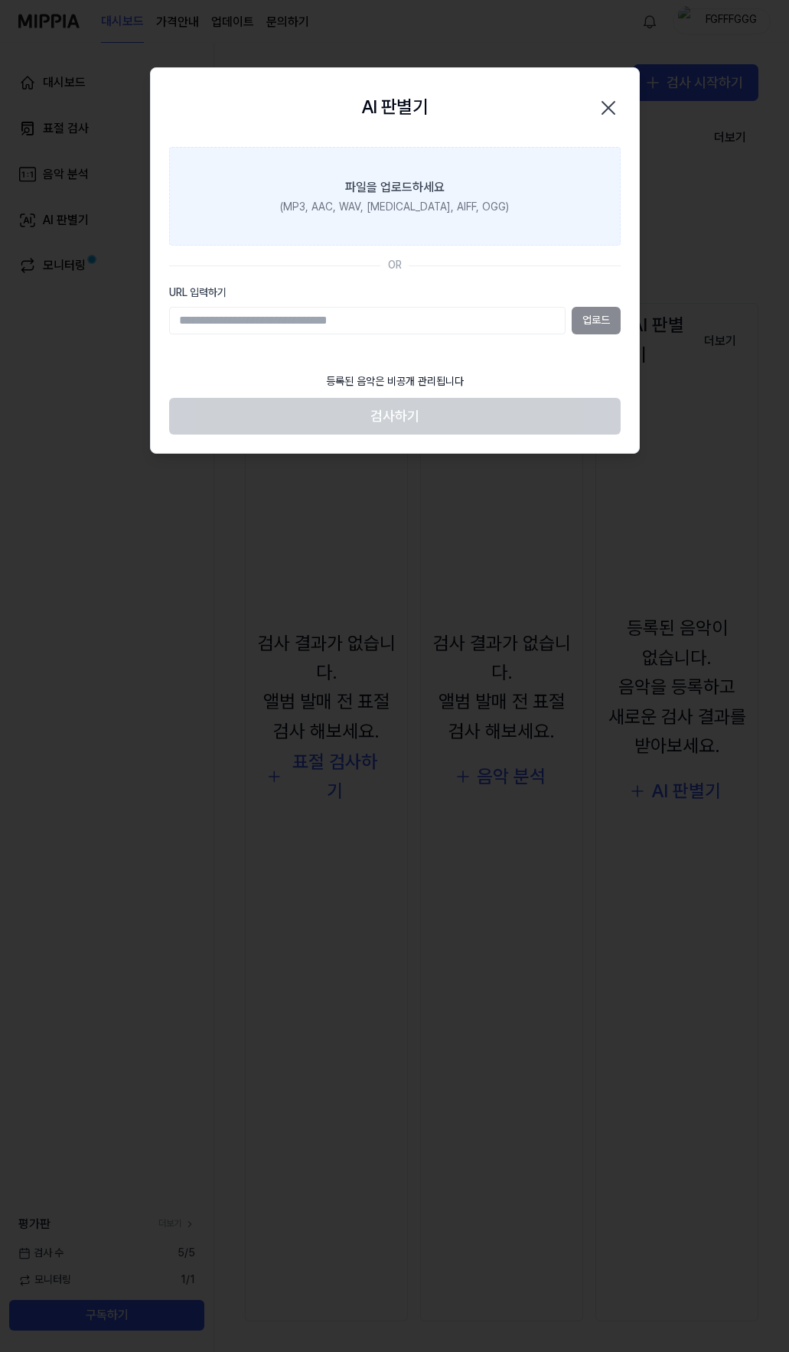
click at [404, 216] on label "파일을 업로드하세요 (MP3, AAC, WAV, [MEDICAL_DATA], AIFF, OGG)" at bounding box center [395, 196] width 452 height 99
click at [0, 0] on input "파일을 업로드하세요 (MP3, AAC, WAV, [MEDICAL_DATA], AIFF, OGG)" at bounding box center [0, 0] width 0 height 0
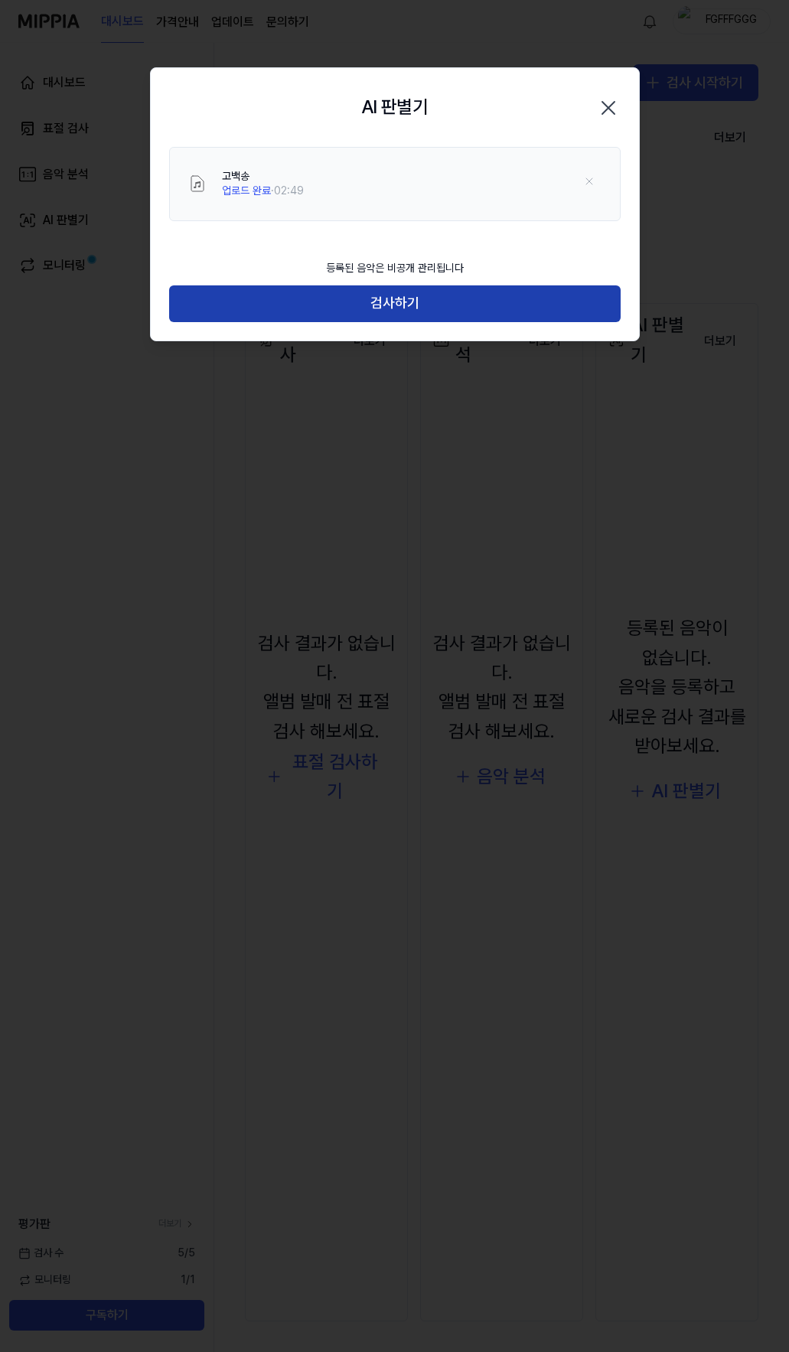
click at [405, 301] on button "검사하기" at bounding box center [395, 303] width 452 height 37
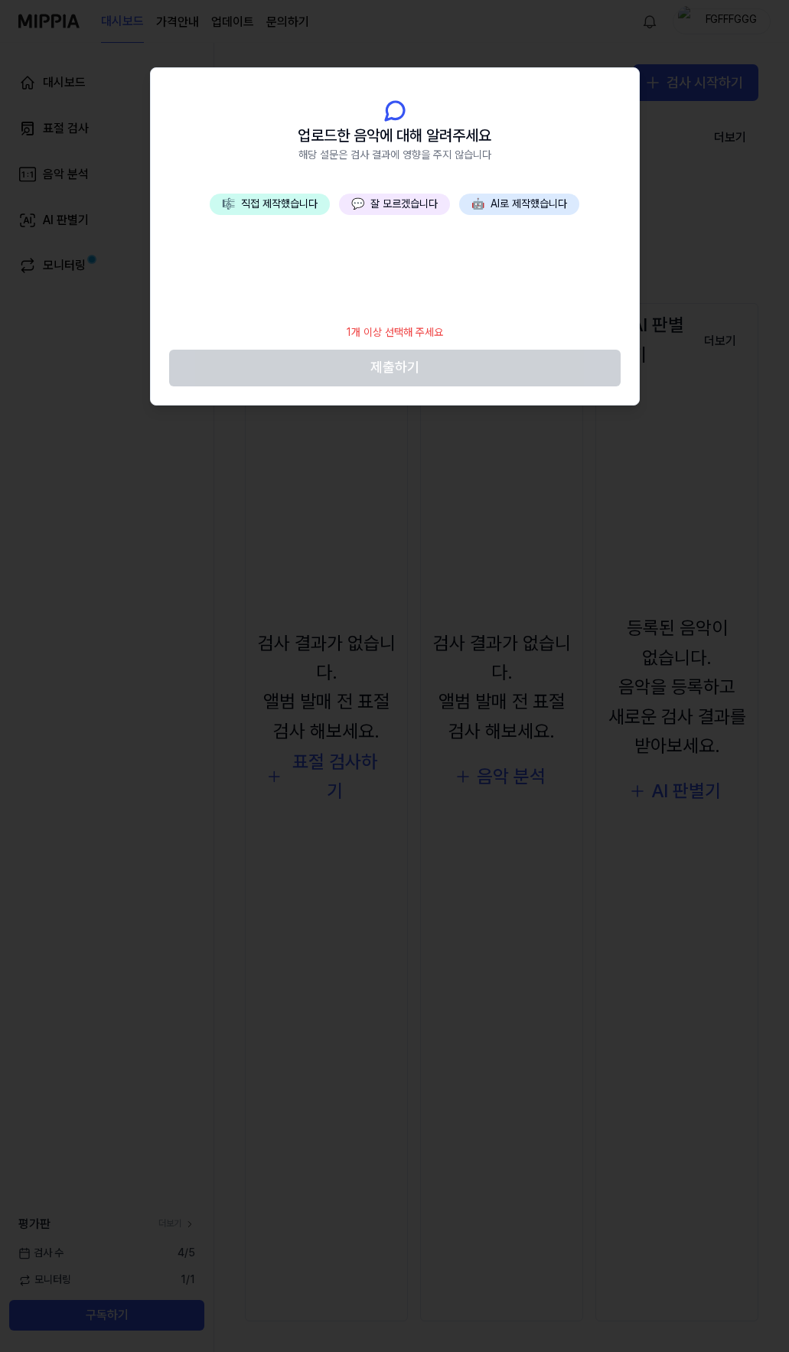
click at [367, 204] on button "💬 잘 모르겠습니다" at bounding box center [394, 204] width 111 height 21
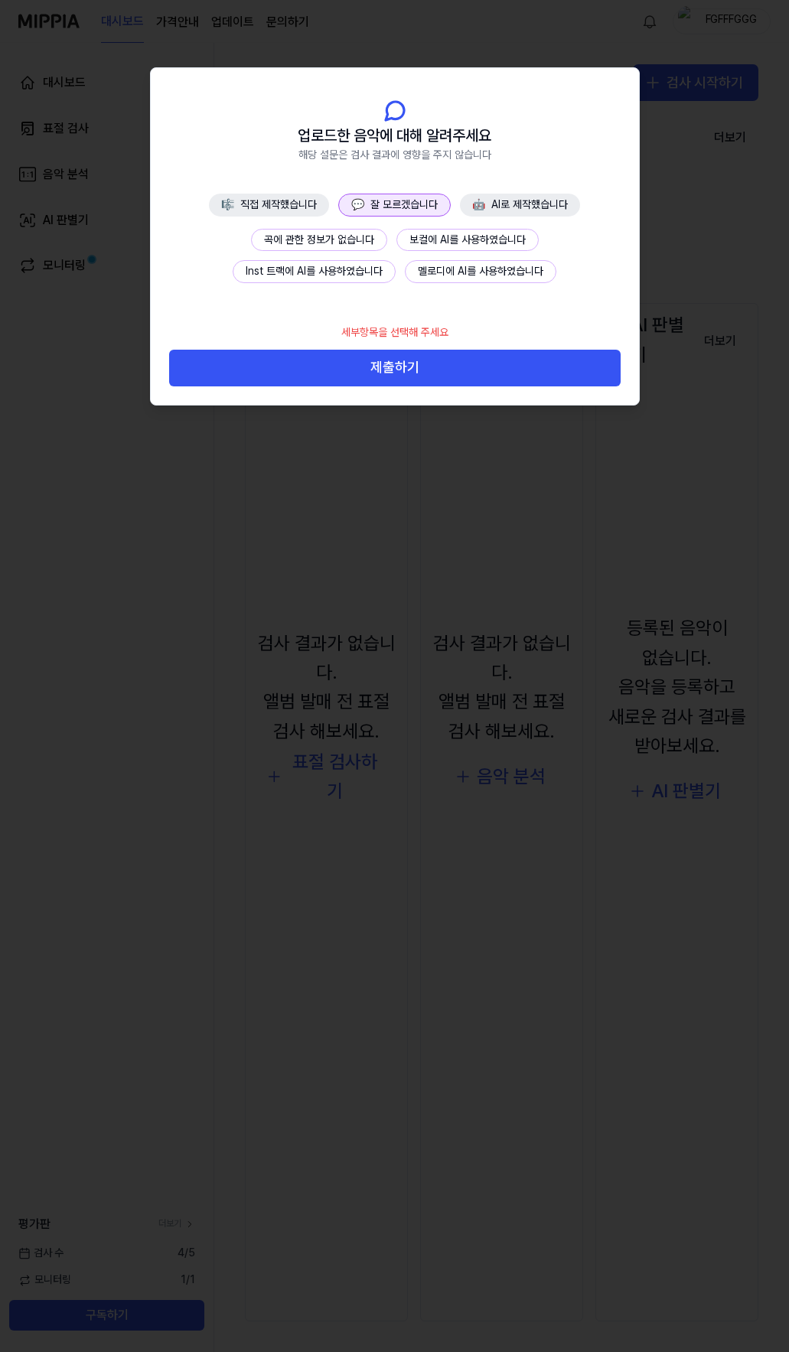
click at [331, 238] on button "곡에 관한 정보가 없습니다" at bounding box center [319, 240] width 136 height 23
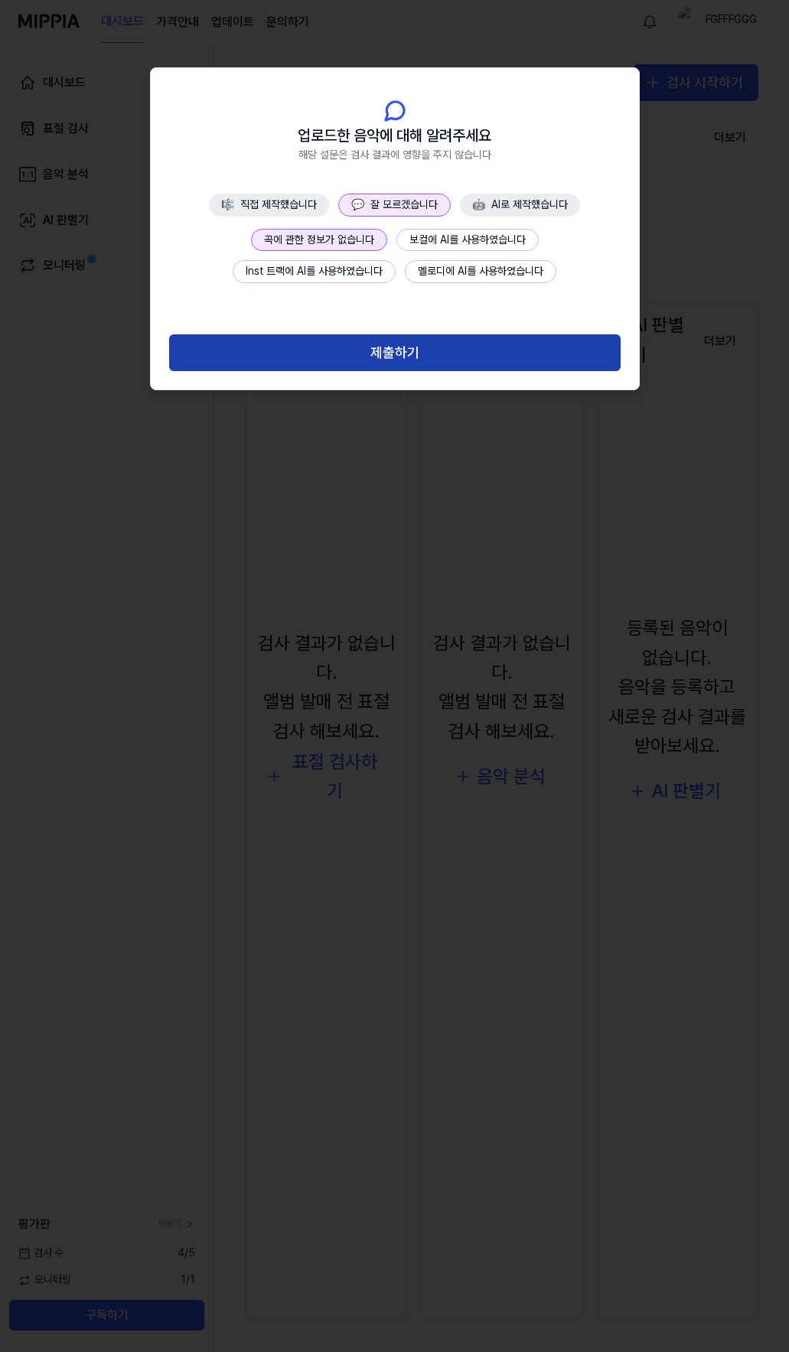
click at [409, 354] on button "제출하기" at bounding box center [395, 352] width 452 height 37
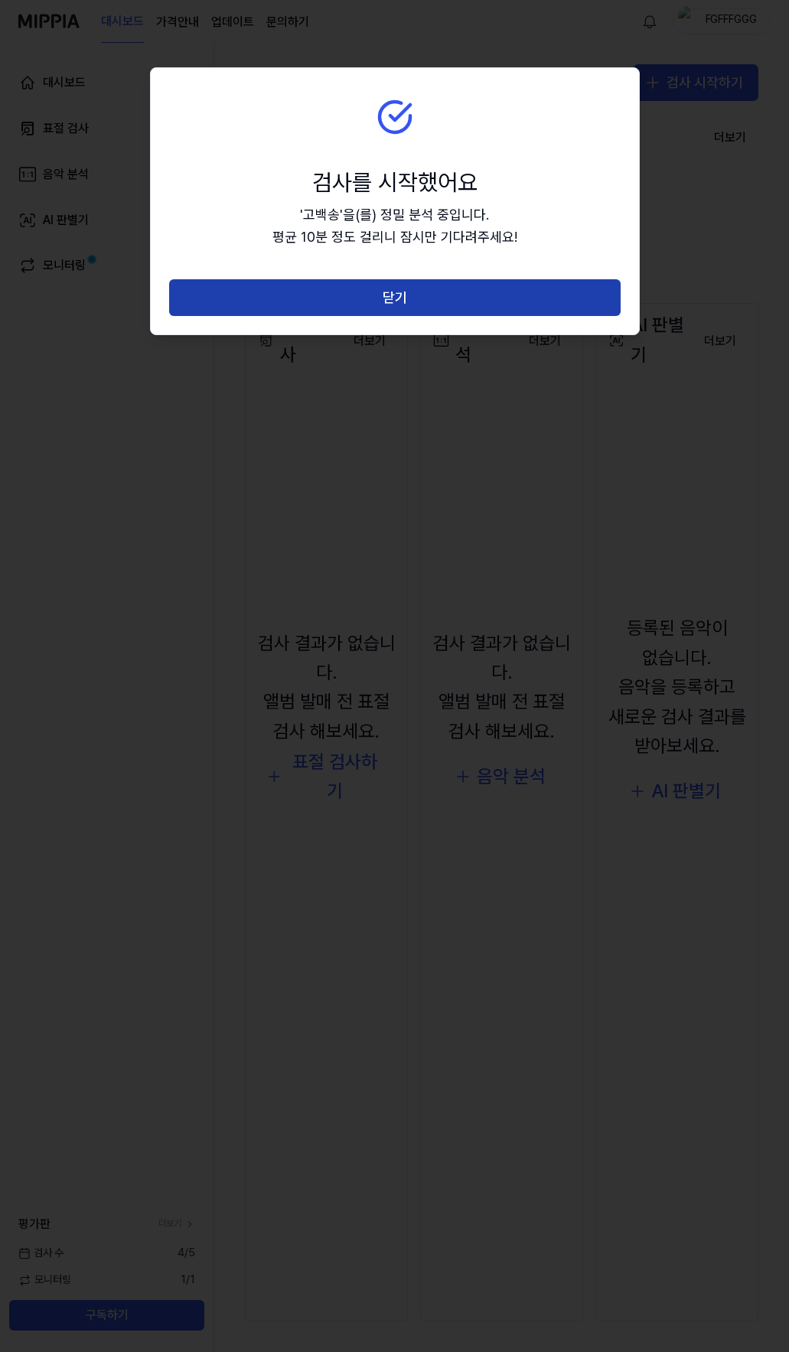
click at [411, 299] on button "닫기" at bounding box center [395, 297] width 452 height 37
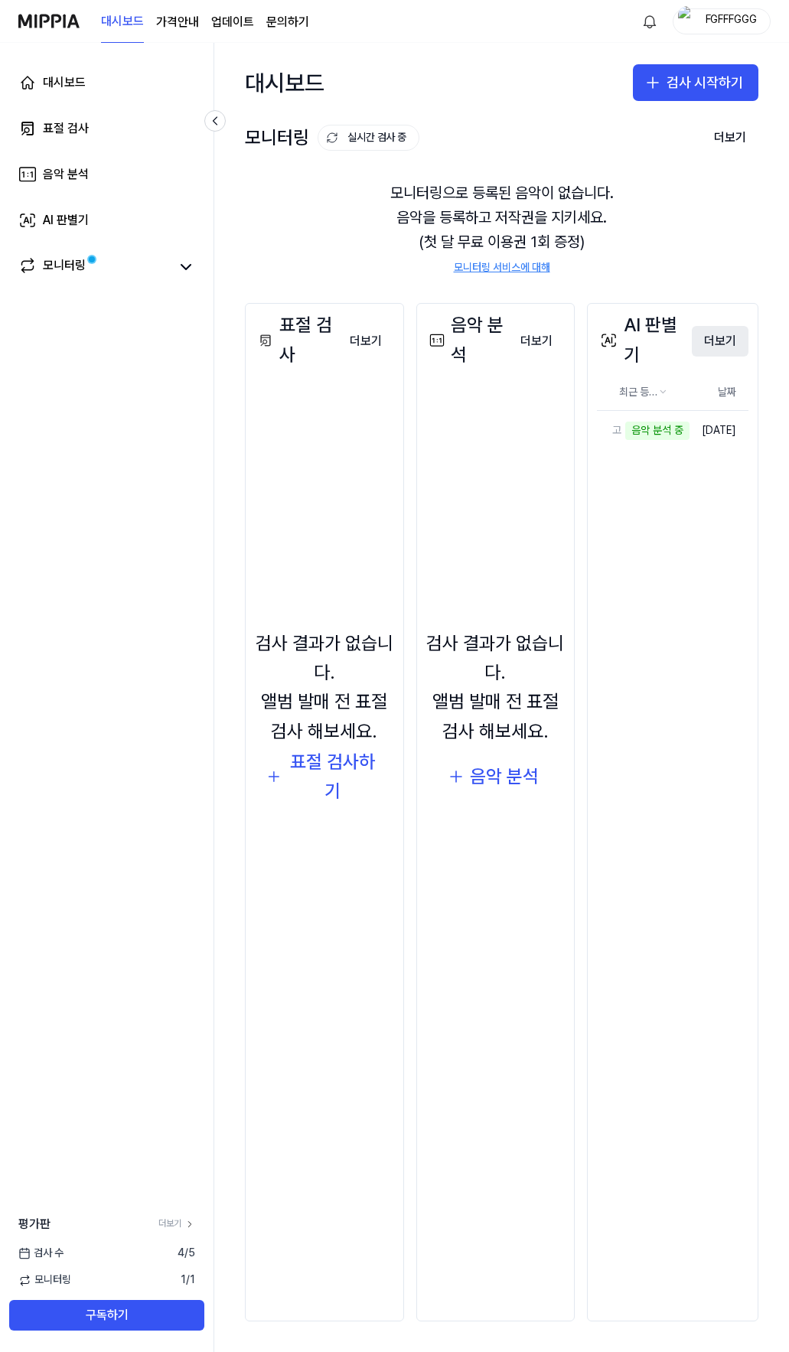
click at [726, 336] on button "더보기" at bounding box center [720, 341] width 57 height 31
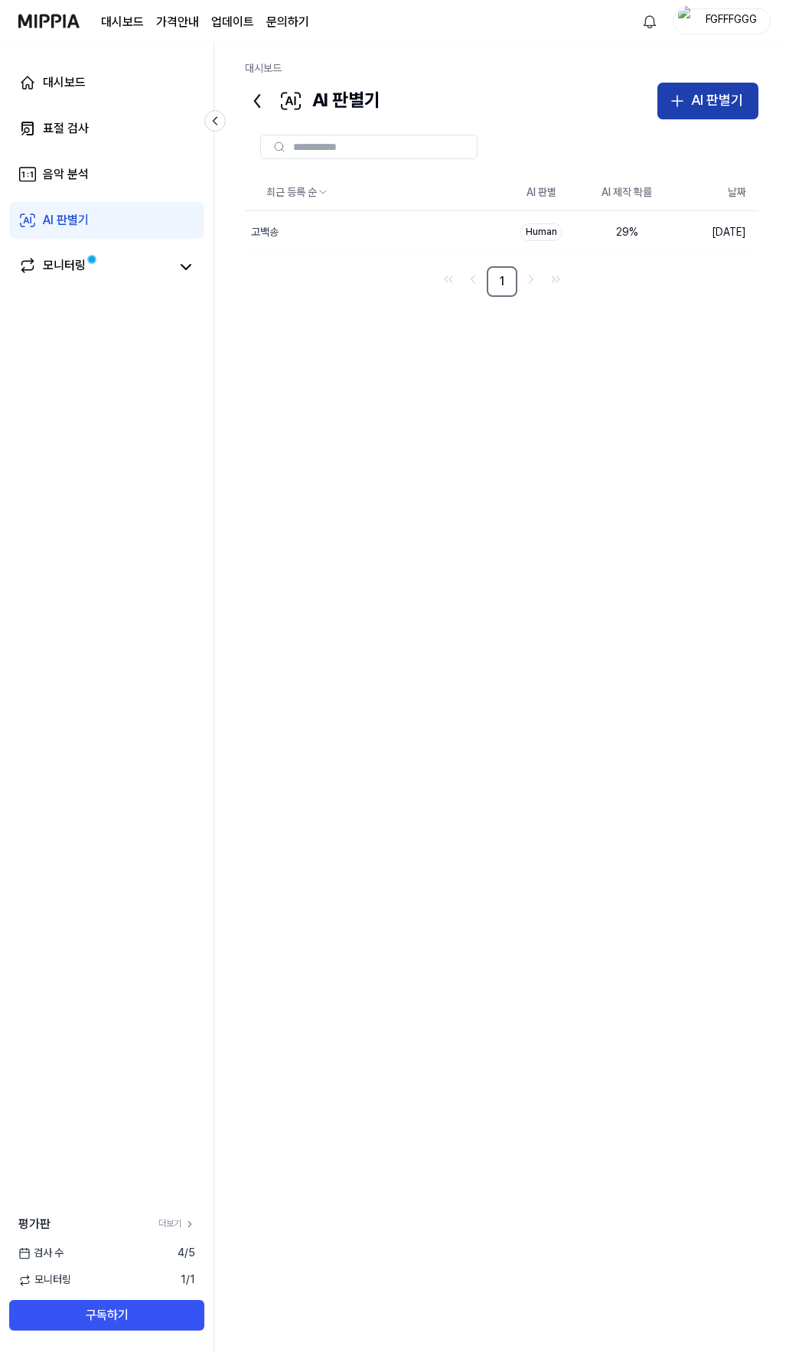
click at [715, 103] on div "AI 판별기" at bounding box center [717, 101] width 52 height 22
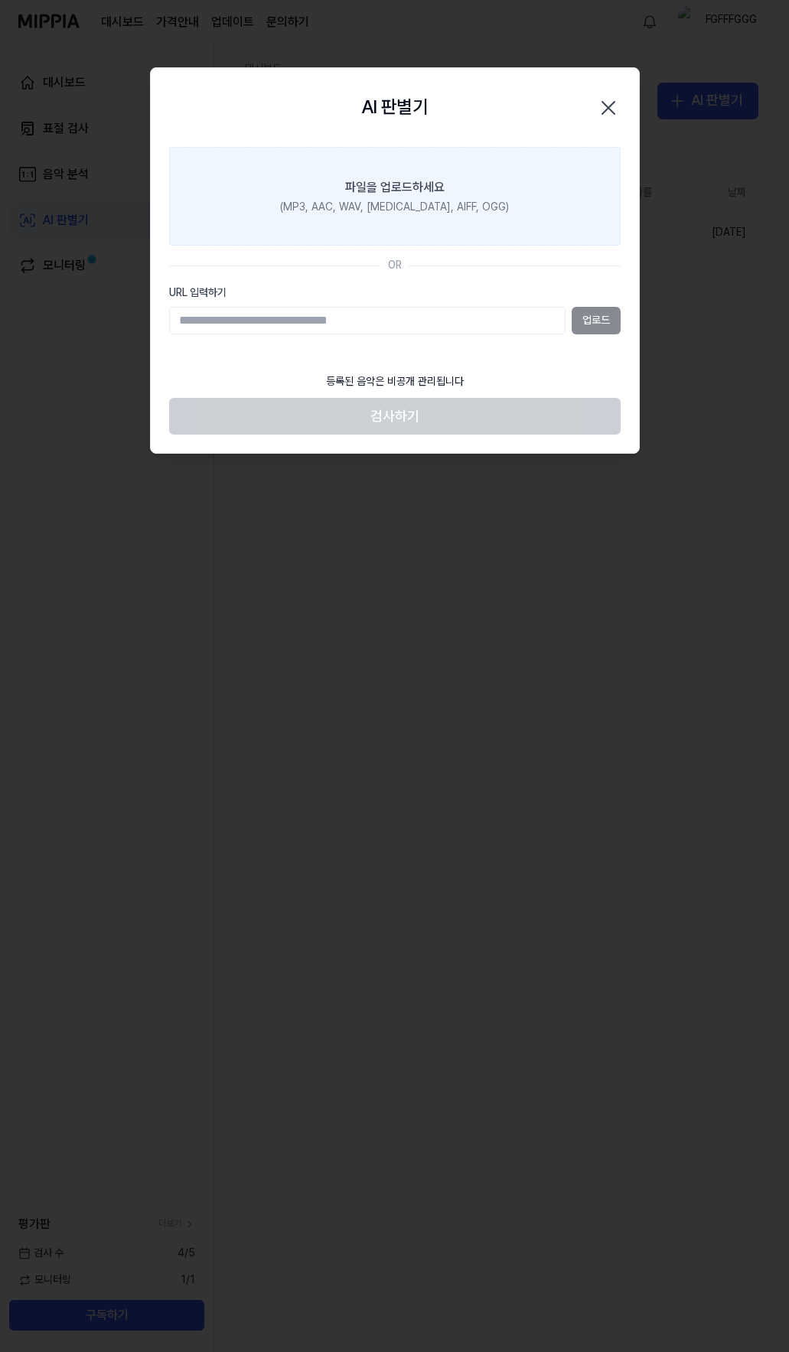
click at [361, 215] on label "파일을 업로드하세요 (MP3, AAC, WAV, [MEDICAL_DATA], AIFF, OGG)" at bounding box center [395, 196] width 452 height 99
click at [0, 0] on input "파일을 업로드하세요 (MP3, AAC, WAV, [MEDICAL_DATA], AIFF, OGG)" at bounding box center [0, 0] width 0 height 0
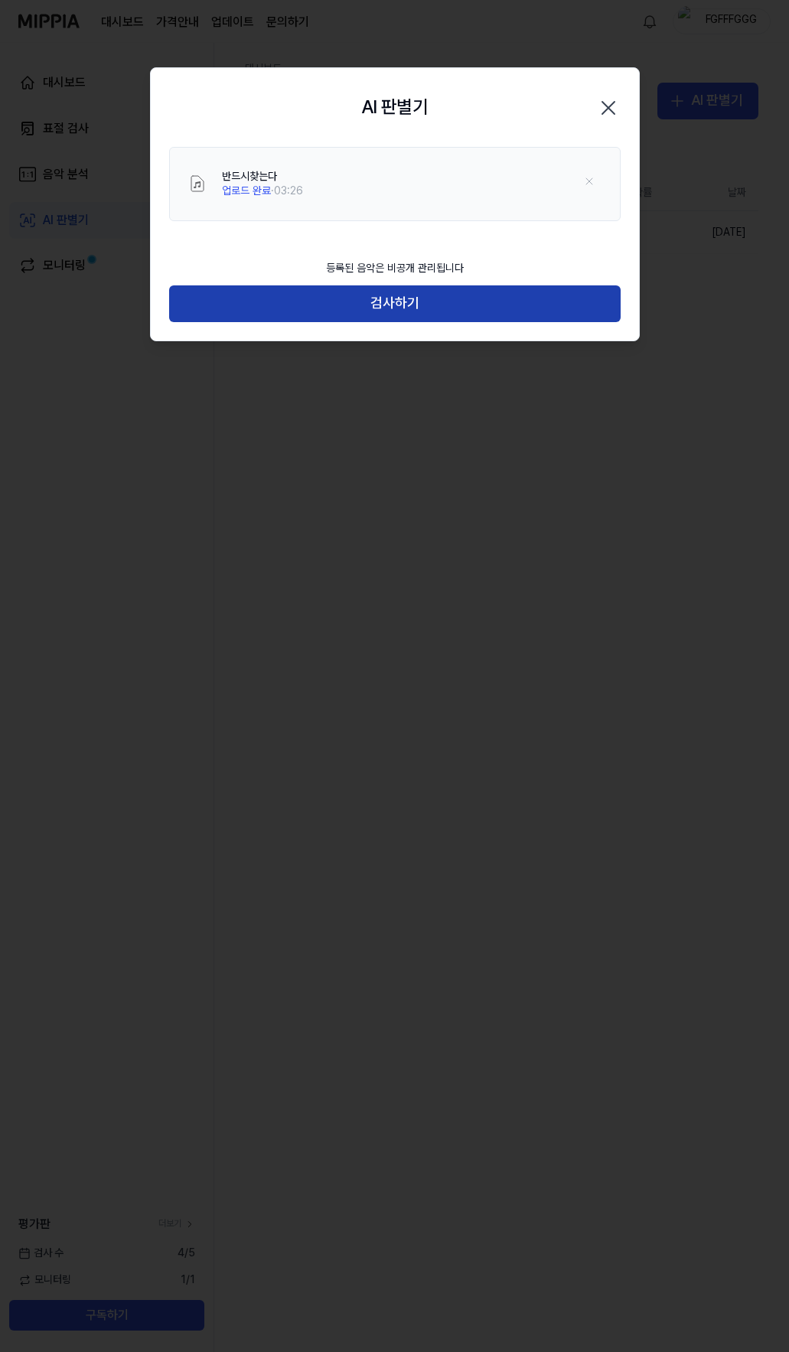
click at [378, 309] on button "검사하기" at bounding box center [395, 303] width 452 height 37
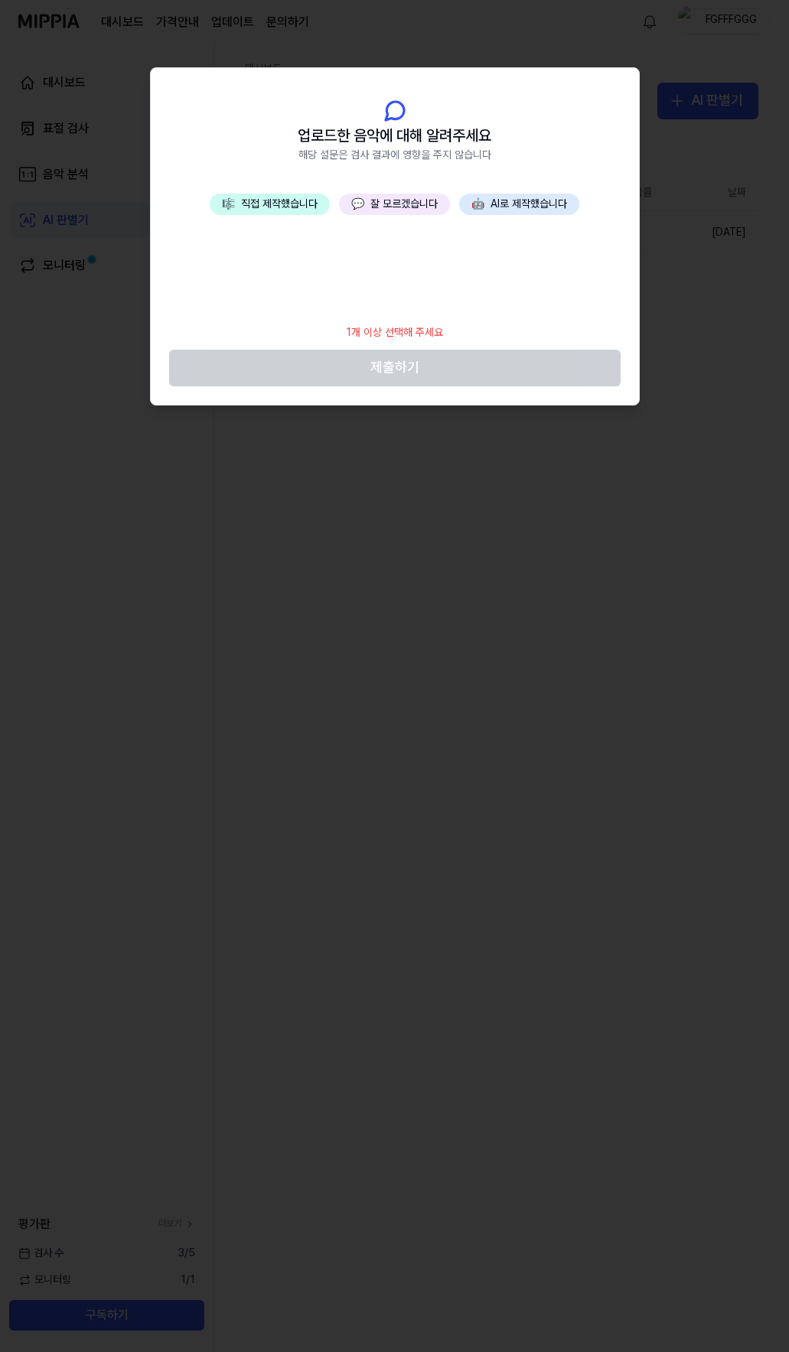
click at [373, 198] on button "💬 잘 모르겠습니다" at bounding box center [394, 204] width 111 height 21
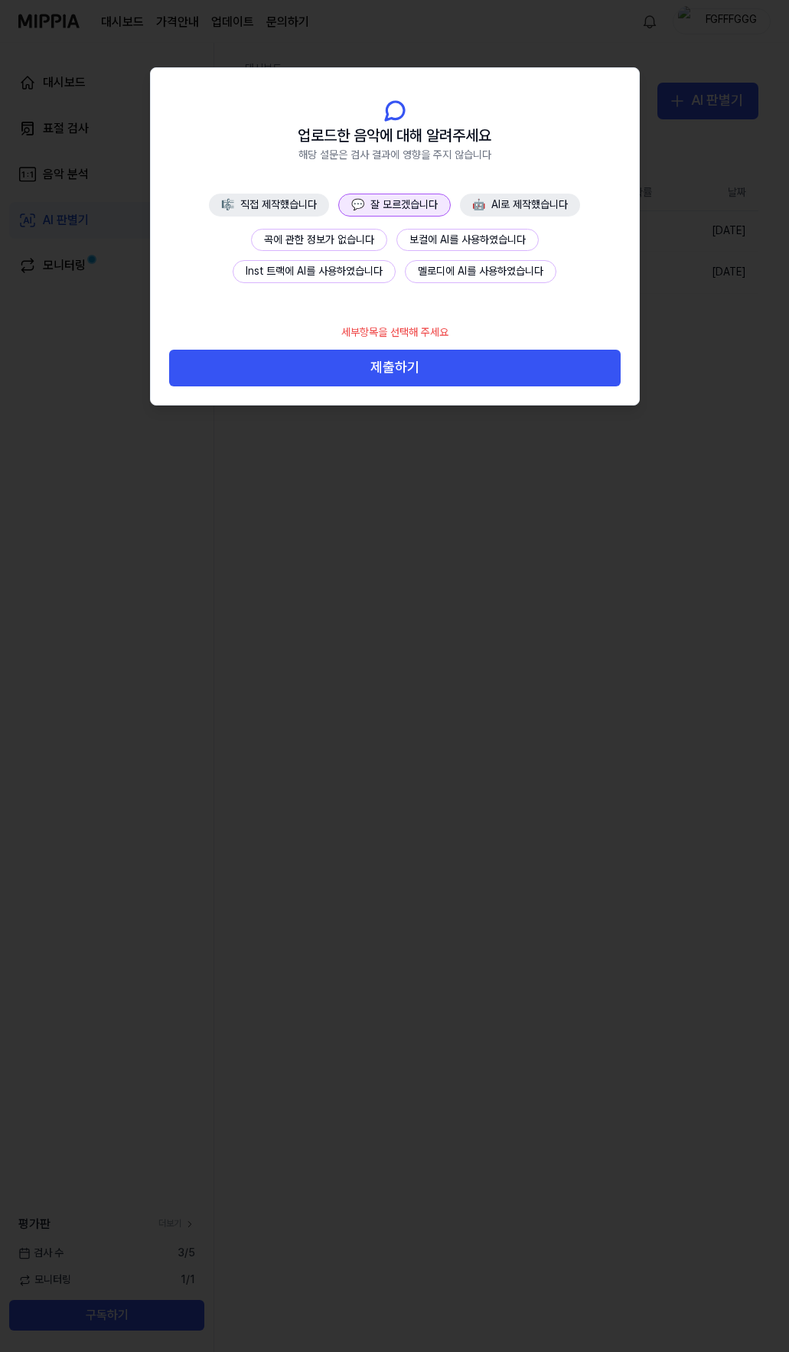
click at [342, 240] on button "곡에 관한 정보가 없습니다" at bounding box center [319, 240] width 136 height 23
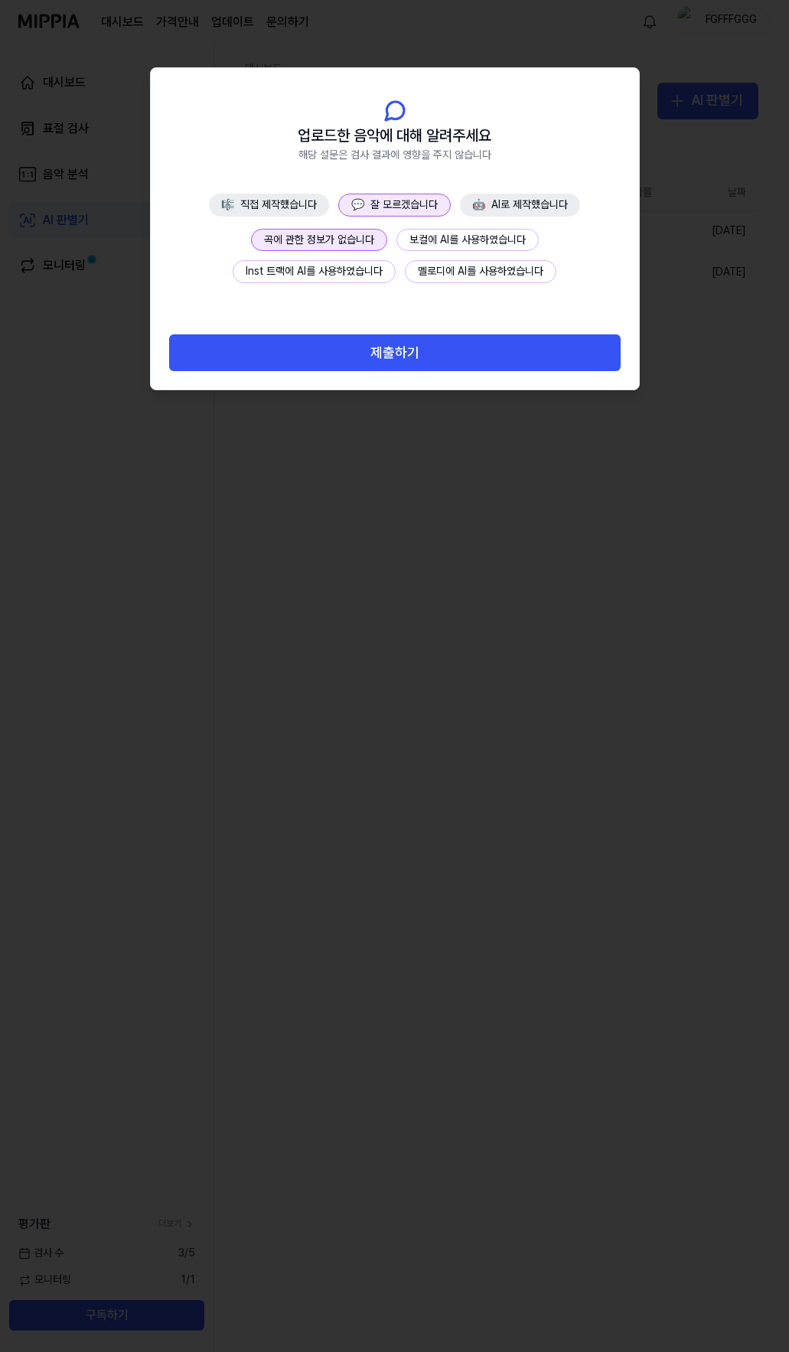
click at [421, 351] on button "제출하기" at bounding box center [395, 352] width 452 height 37
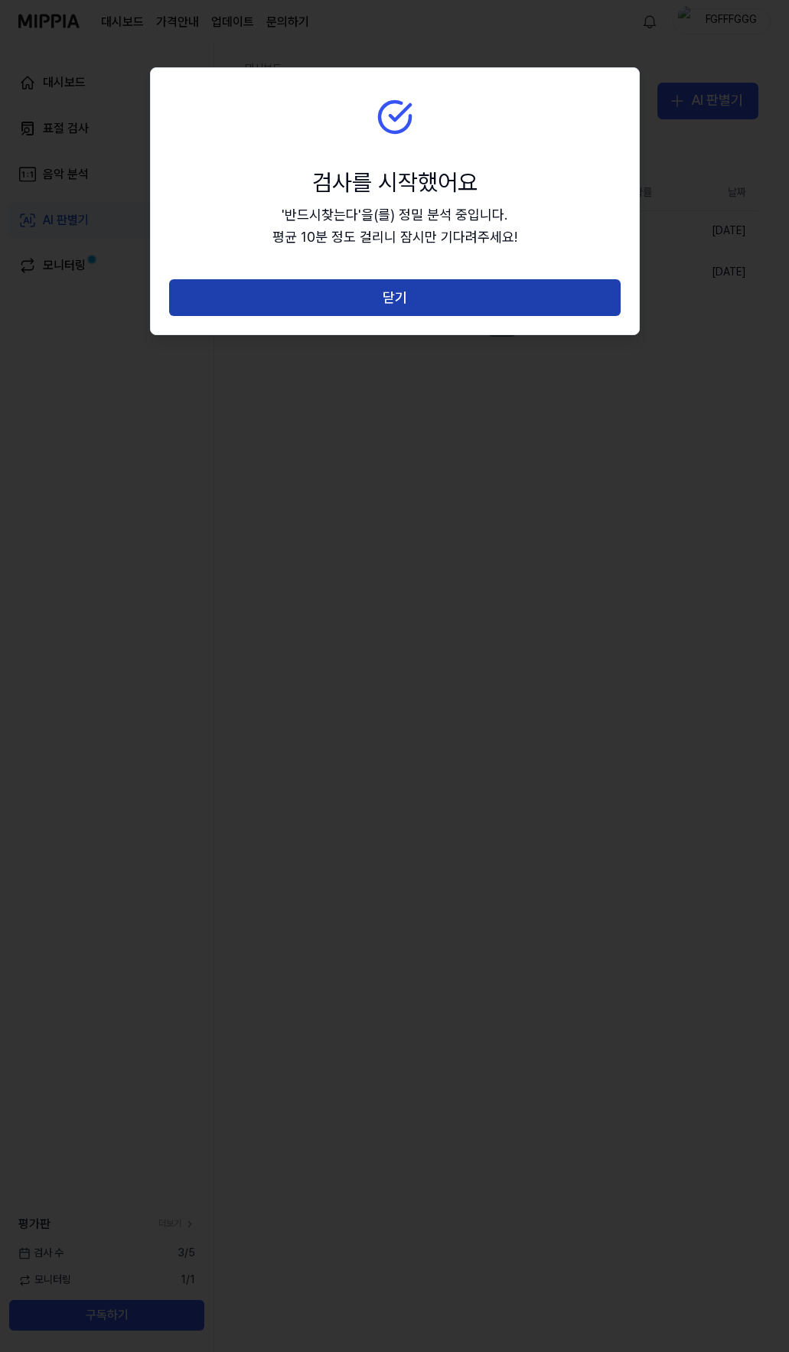
click at [414, 302] on button "닫기" at bounding box center [395, 297] width 452 height 37
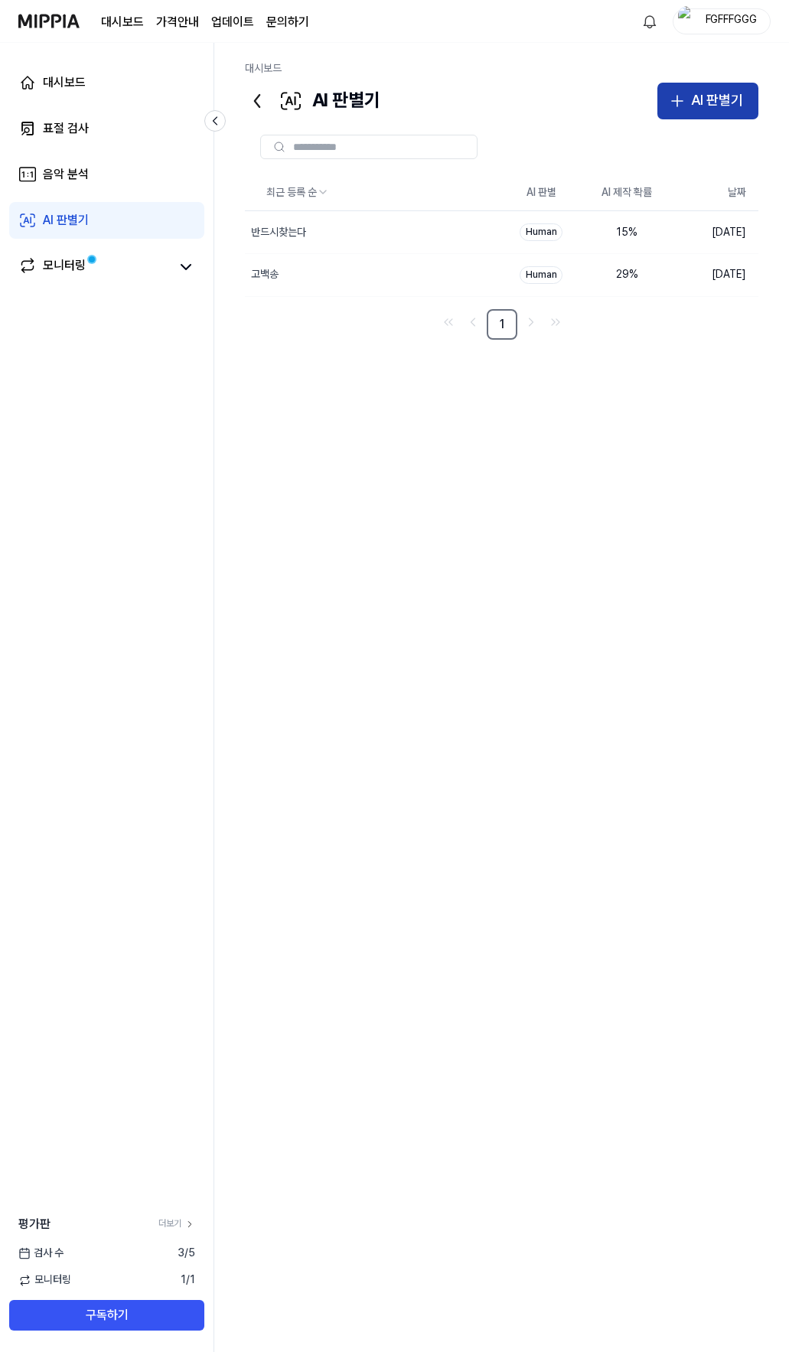
click at [693, 99] on div "AI 판별기" at bounding box center [717, 101] width 52 height 22
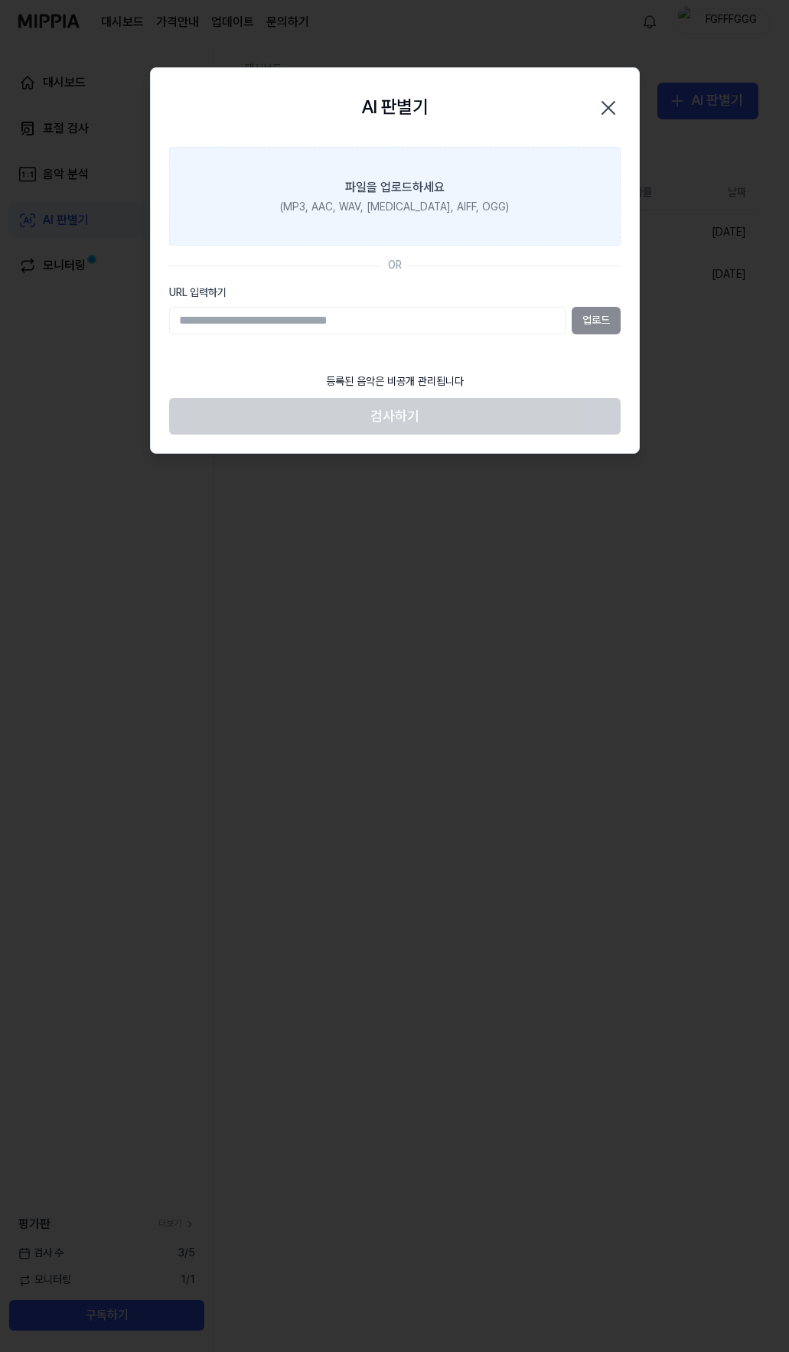
click at [381, 201] on div "(MP3, AAC, WAV, FLAC, AIFF, OGG)" at bounding box center [394, 207] width 229 height 15
click at [0, 0] on input "파일을 업로드하세요 (MP3, AAC, WAV, FLAC, AIFF, OGG)" at bounding box center [0, 0] width 0 height 0
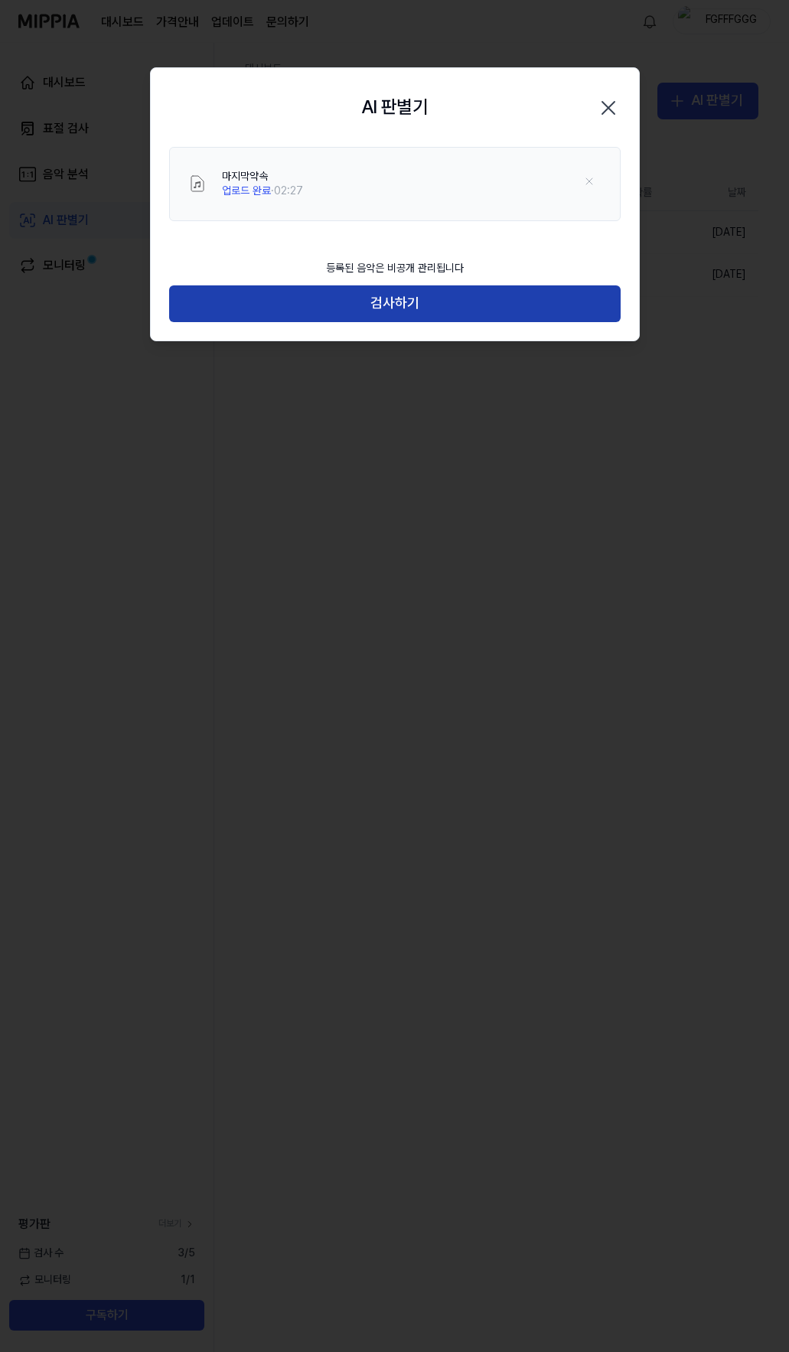
click at [373, 299] on button "검사하기" at bounding box center [395, 303] width 452 height 37
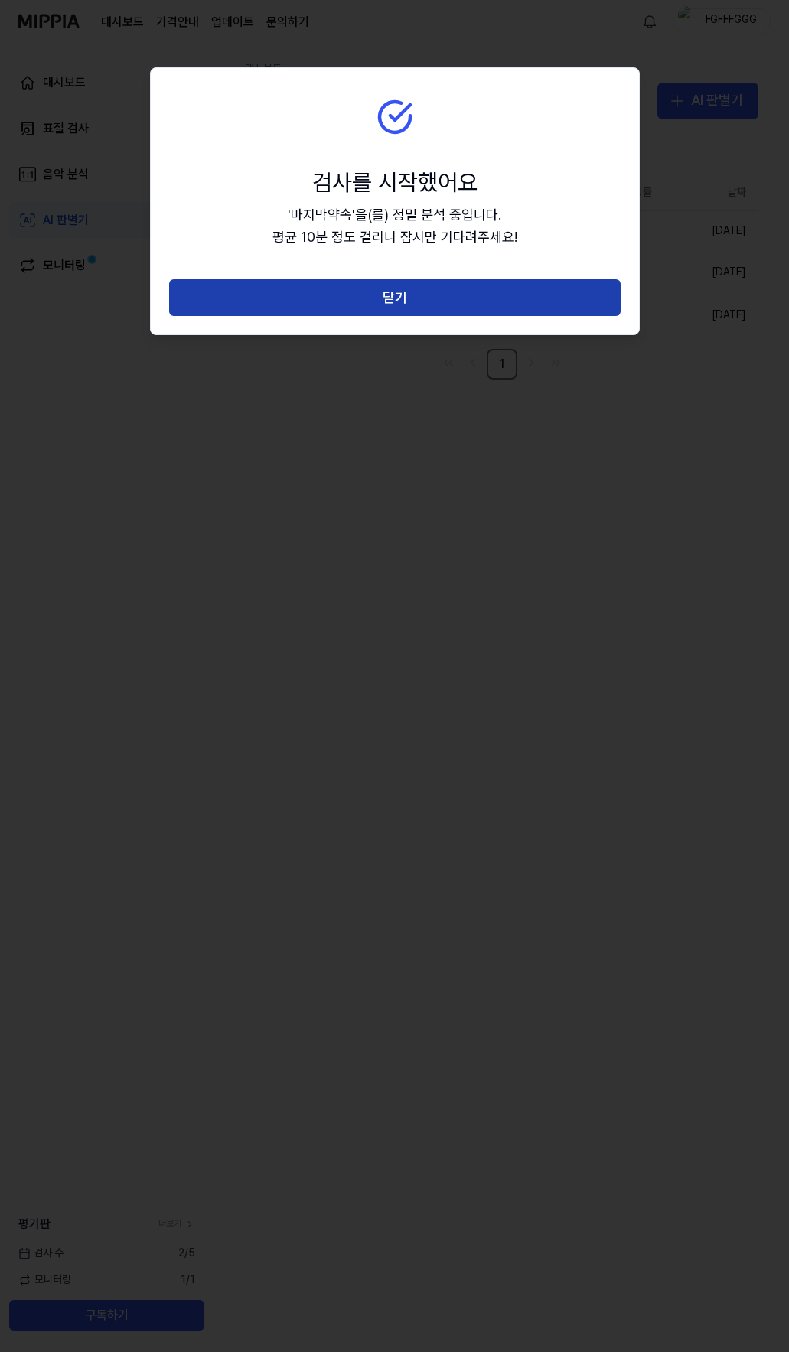
click at [413, 295] on button "닫기" at bounding box center [395, 297] width 452 height 37
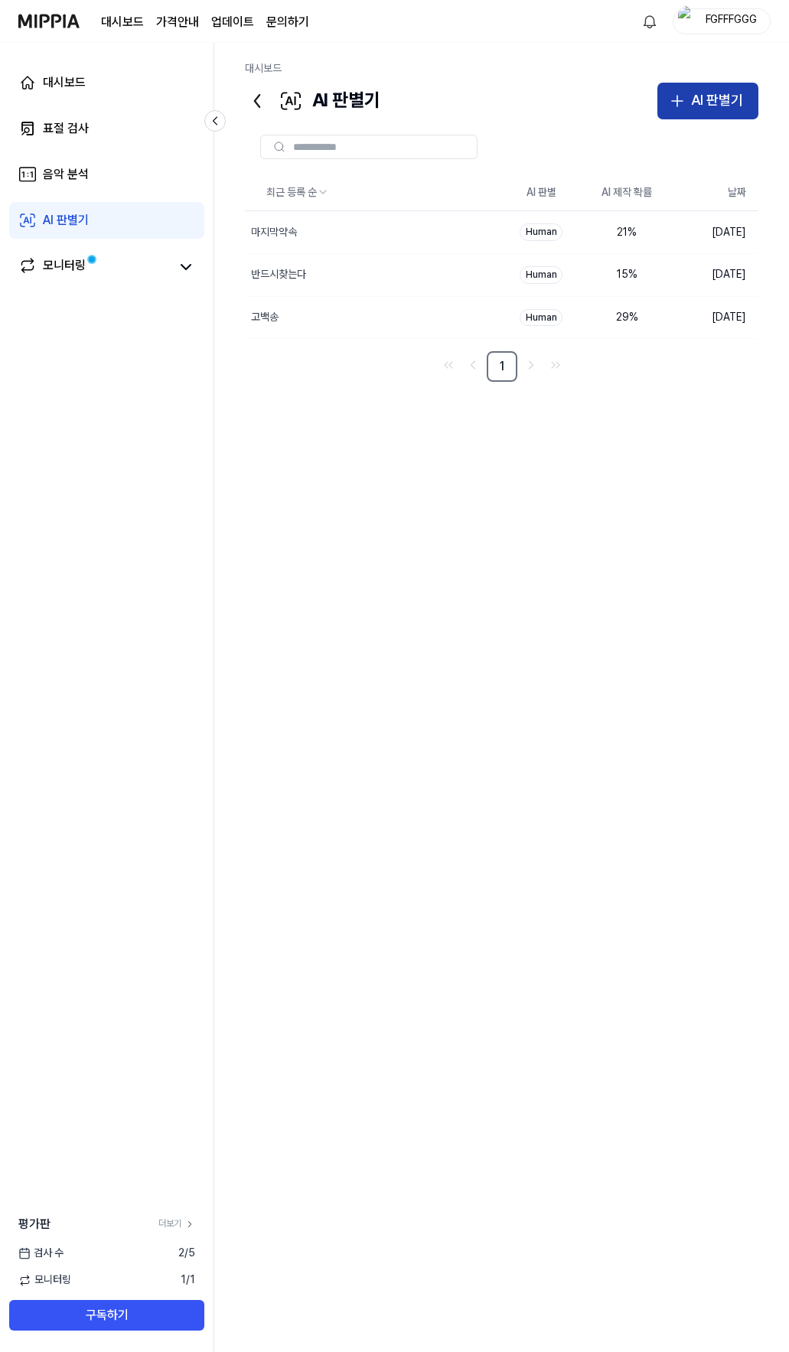
click at [693, 97] on div "AI 판별기" at bounding box center [717, 101] width 52 height 22
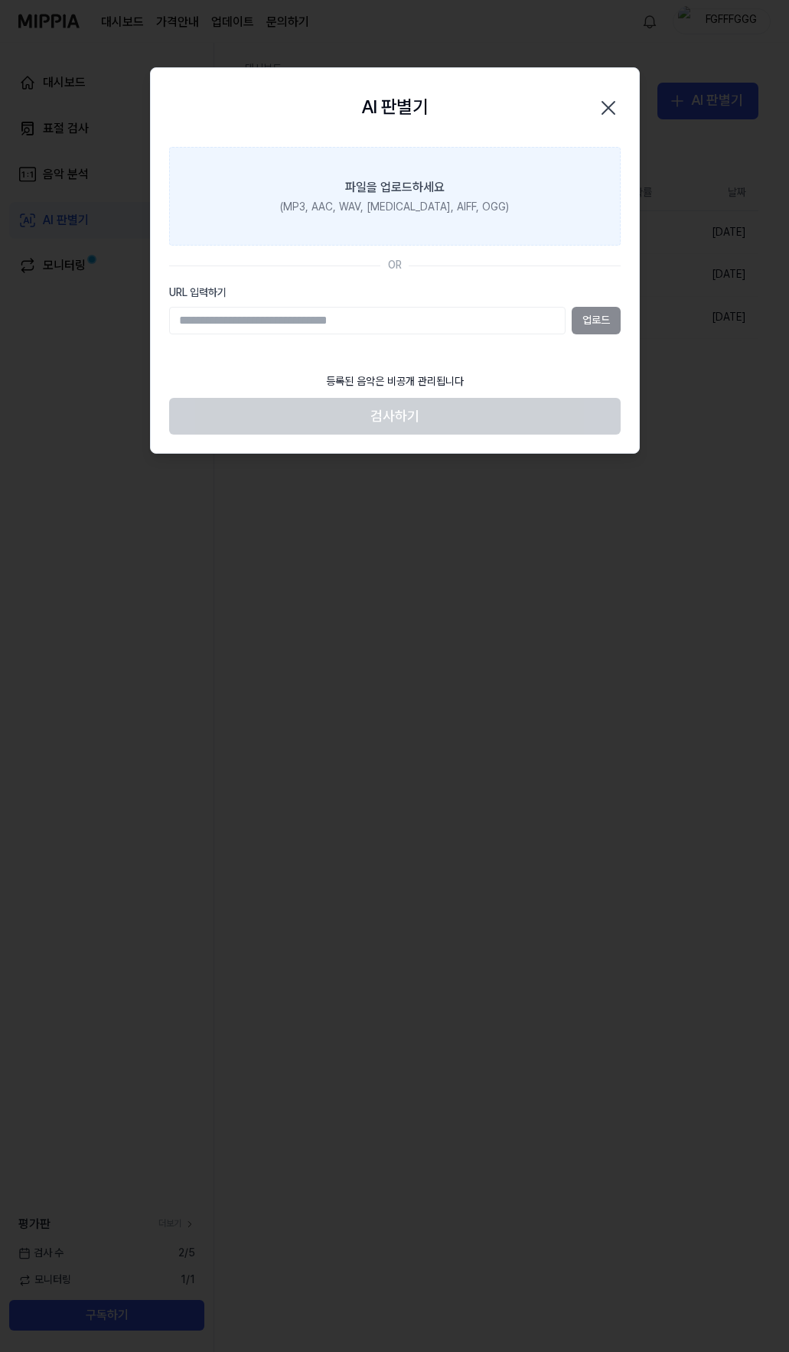
click at [396, 174] on label "파일을 업로드하세요 (MP3, AAC, WAV, FLAC, AIFF, OGG)" at bounding box center [395, 196] width 452 height 99
click at [0, 0] on input "파일을 업로드하세요 (MP3, AAC, WAV, FLAC, AIFF, OGG)" at bounding box center [0, 0] width 0 height 0
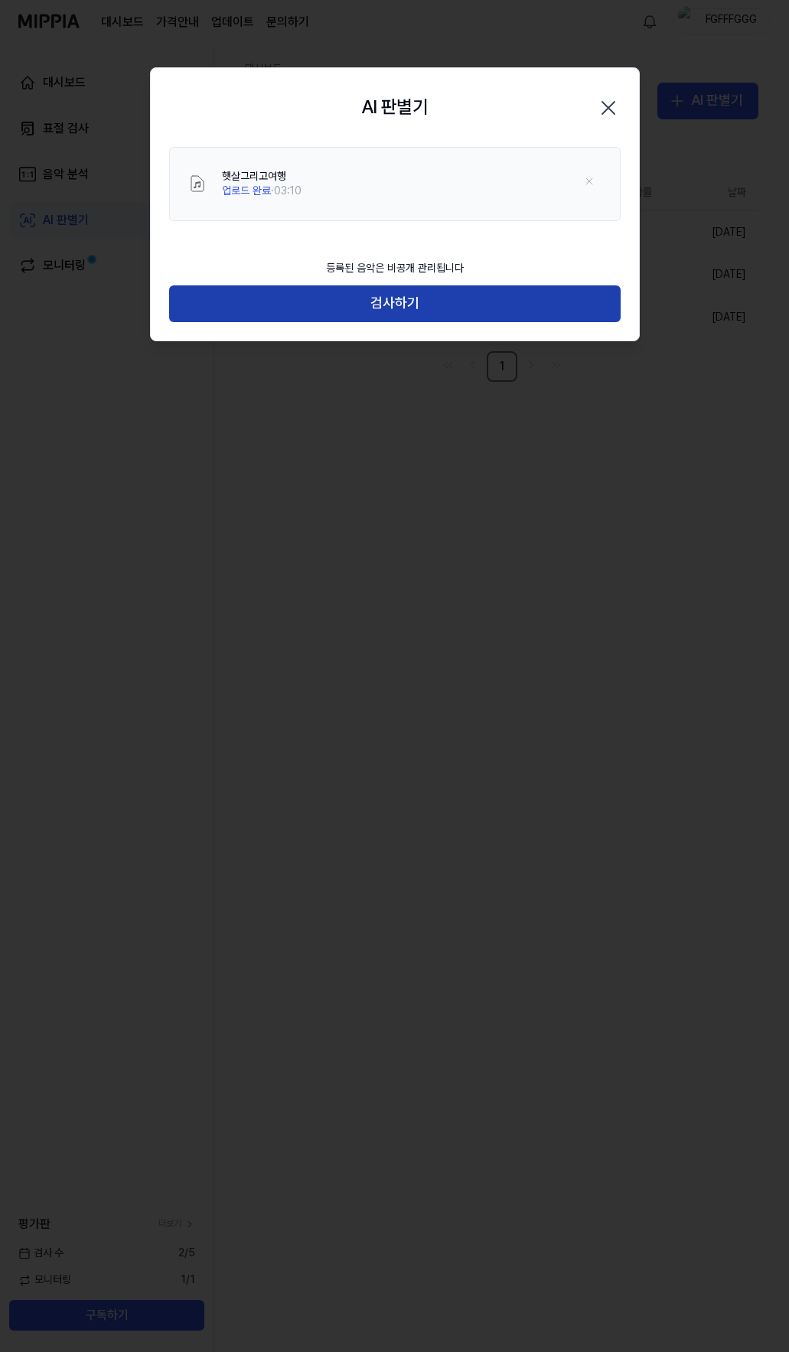
click at [345, 294] on button "검사하기" at bounding box center [395, 303] width 452 height 37
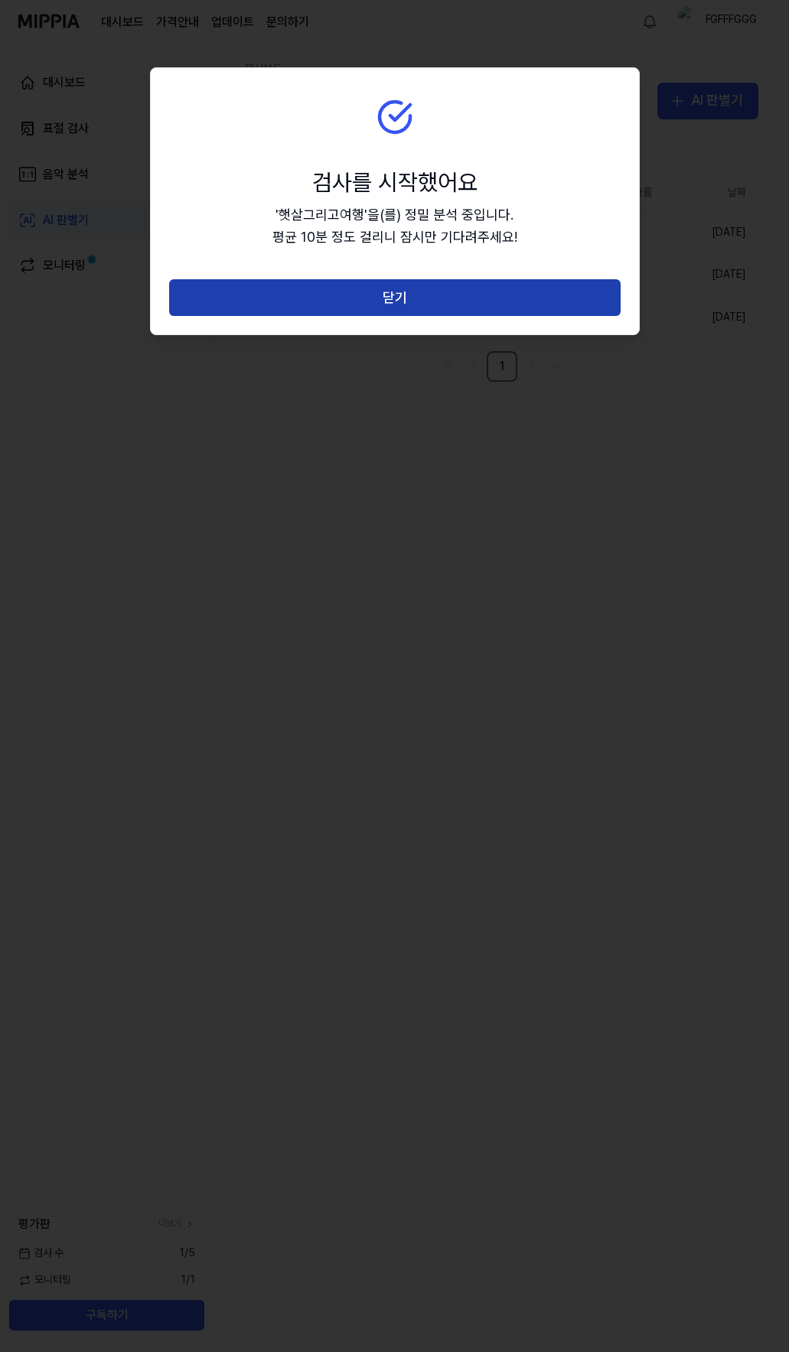
click at [407, 302] on button "닫기" at bounding box center [395, 297] width 452 height 37
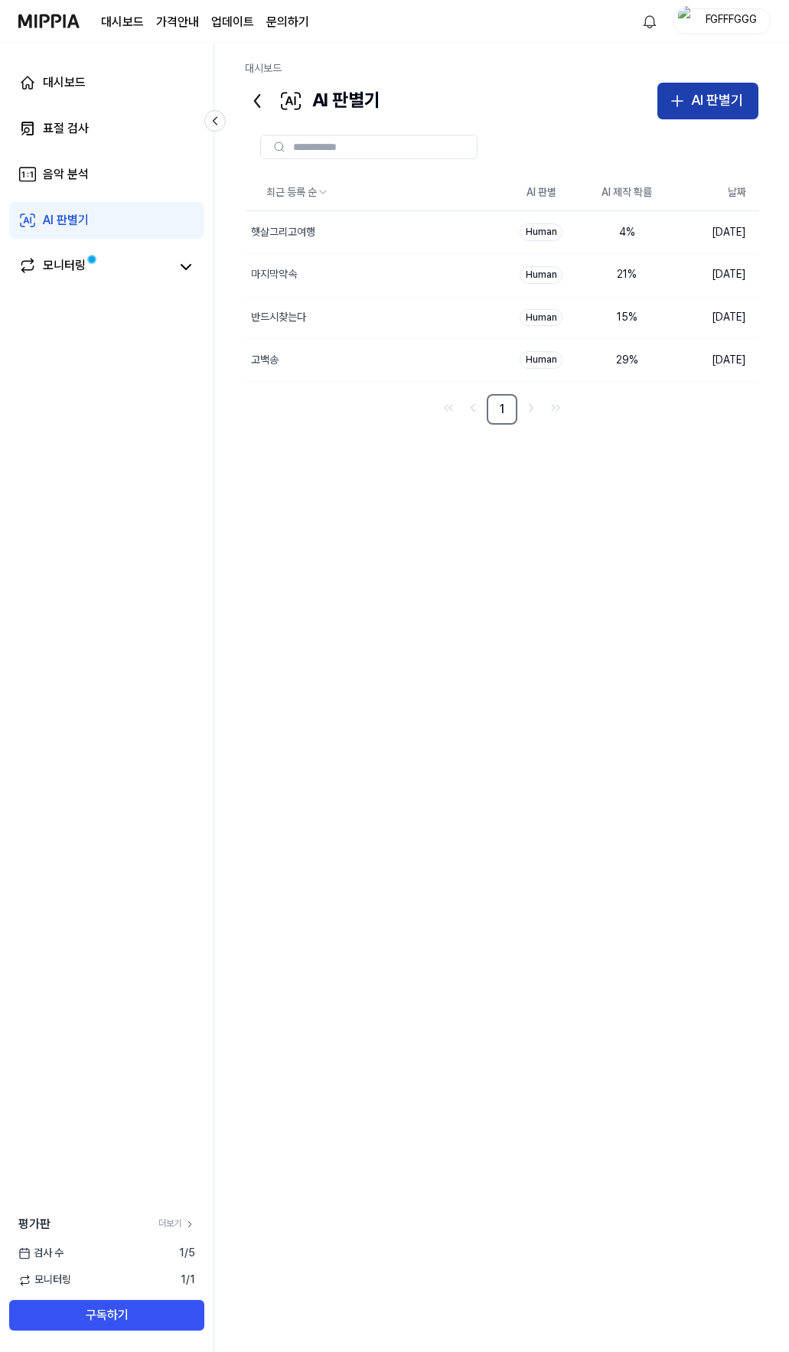
click at [710, 99] on div "AI 판별기" at bounding box center [717, 101] width 52 height 22
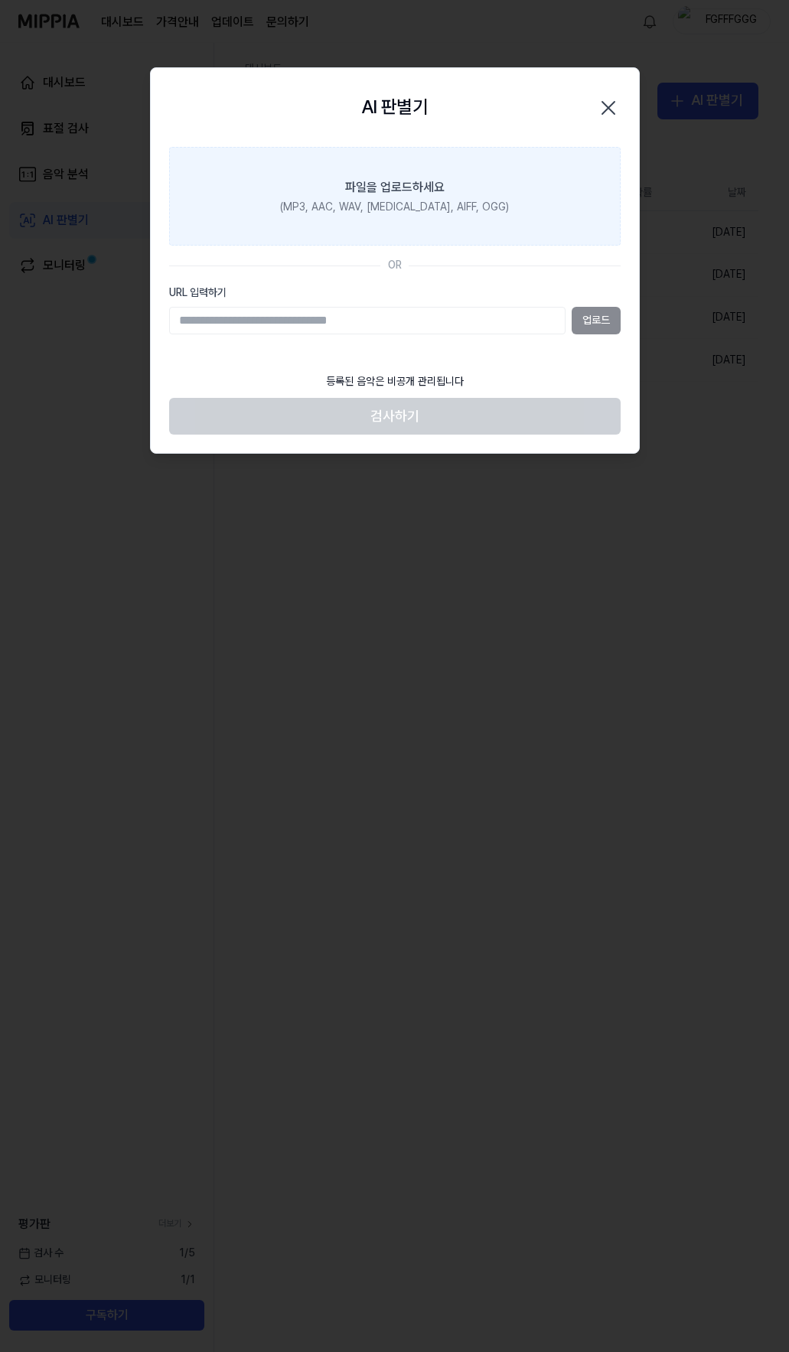
click at [357, 201] on div "(MP3, AAC, WAV, FLAC, AIFF, OGG)" at bounding box center [394, 207] width 229 height 15
click at [0, 0] on input "파일을 업로드하세요 (MP3, AAC, WAV, FLAC, AIFF, OGG)" at bounding box center [0, 0] width 0 height 0
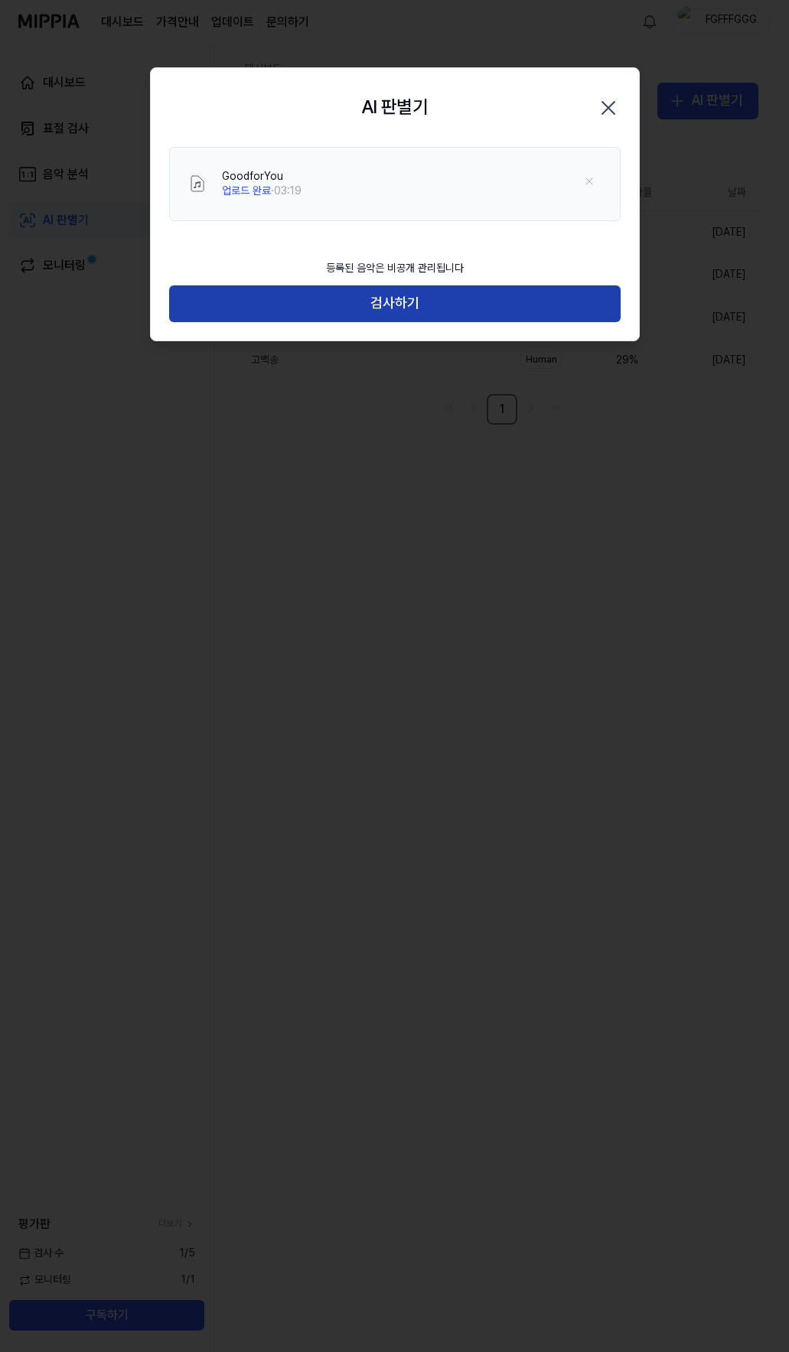
click at [404, 301] on button "검사하기" at bounding box center [395, 303] width 452 height 37
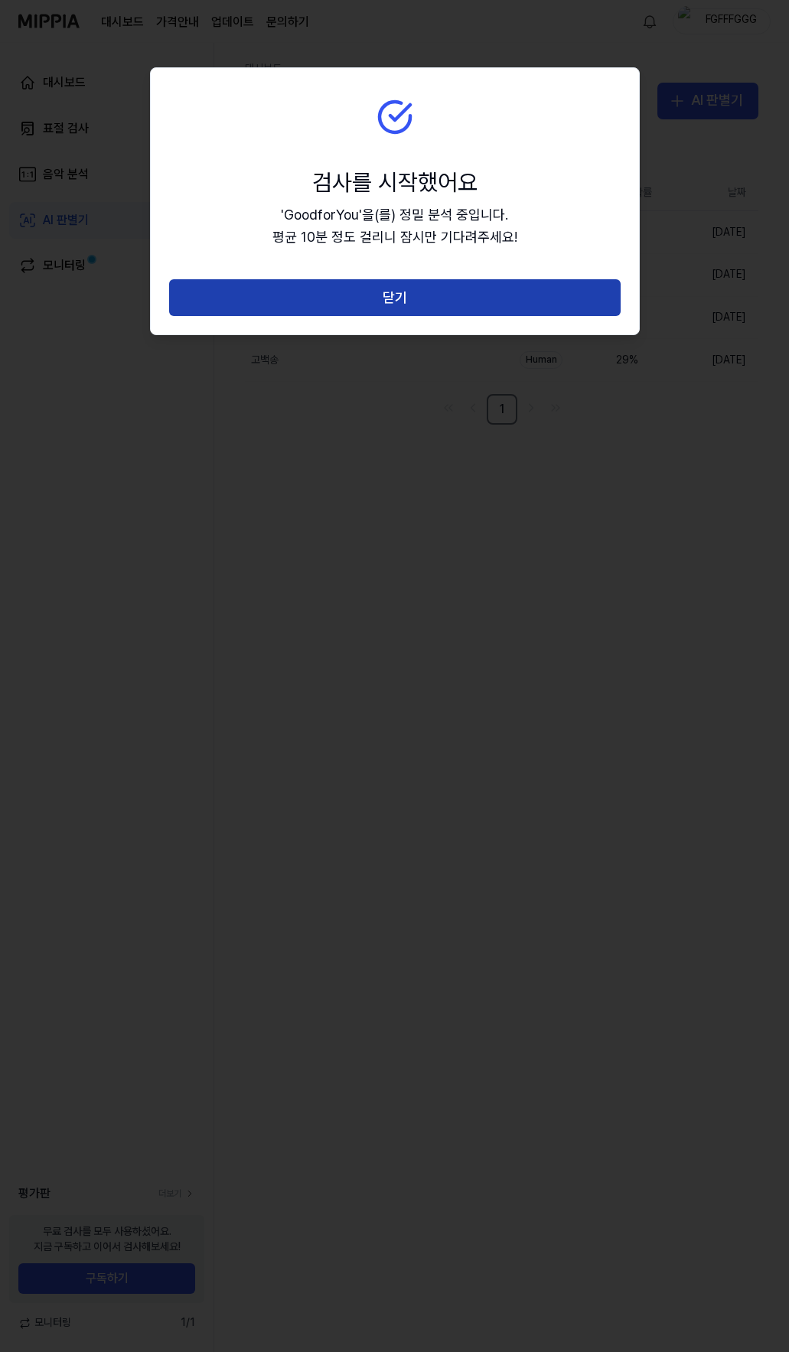
click at [396, 292] on button "닫기" at bounding box center [395, 297] width 452 height 37
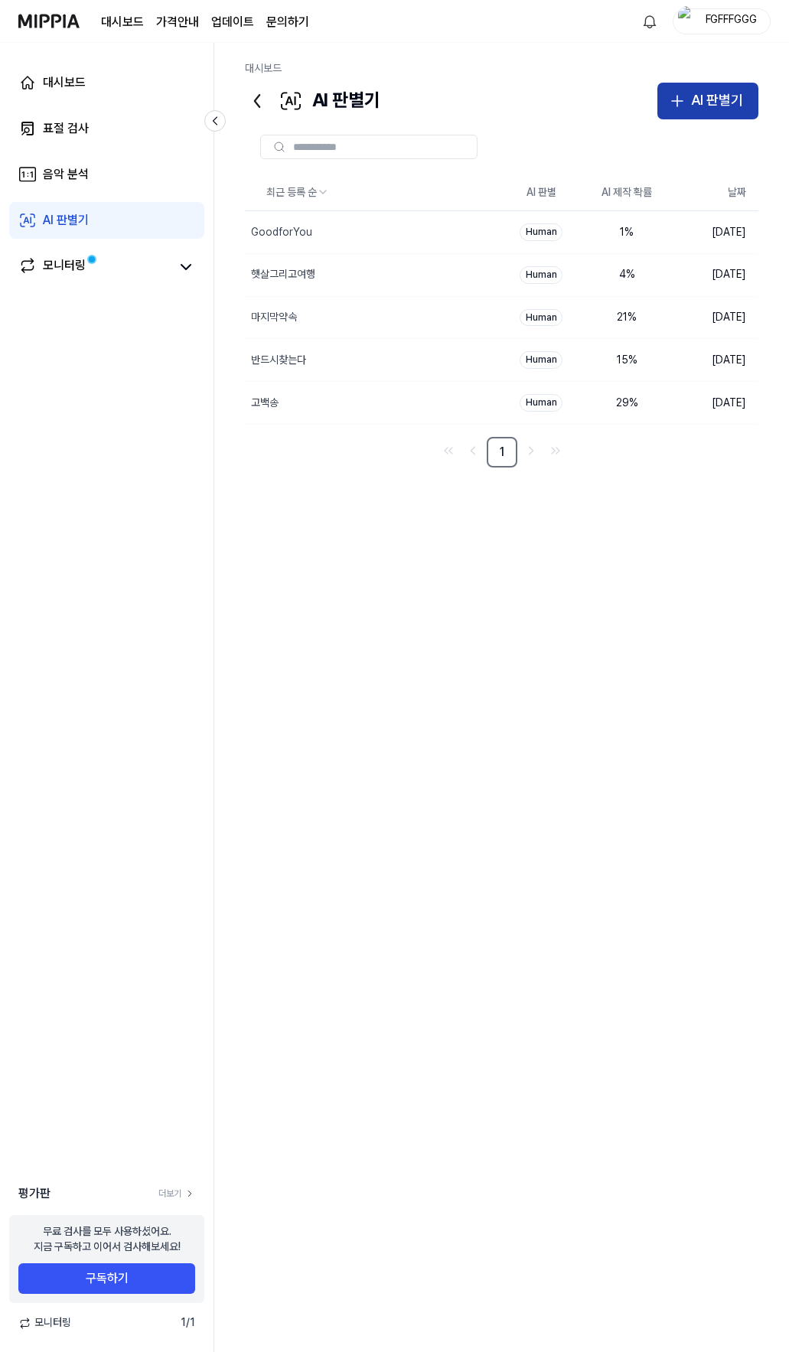
click at [700, 103] on div "AI 판별기" at bounding box center [717, 101] width 52 height 22
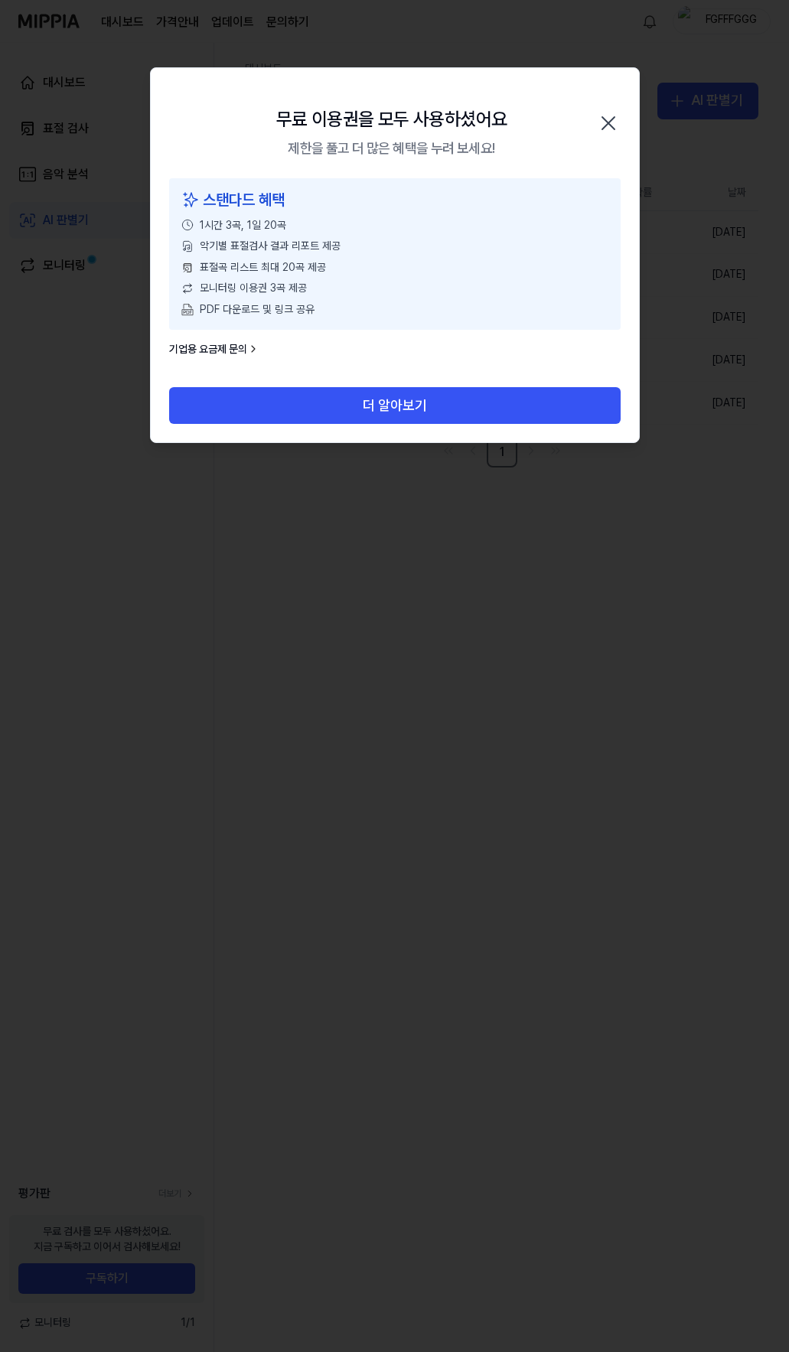
click at [602, 117] on icon "button" at bounding box center [608, 123] width 12 height 12
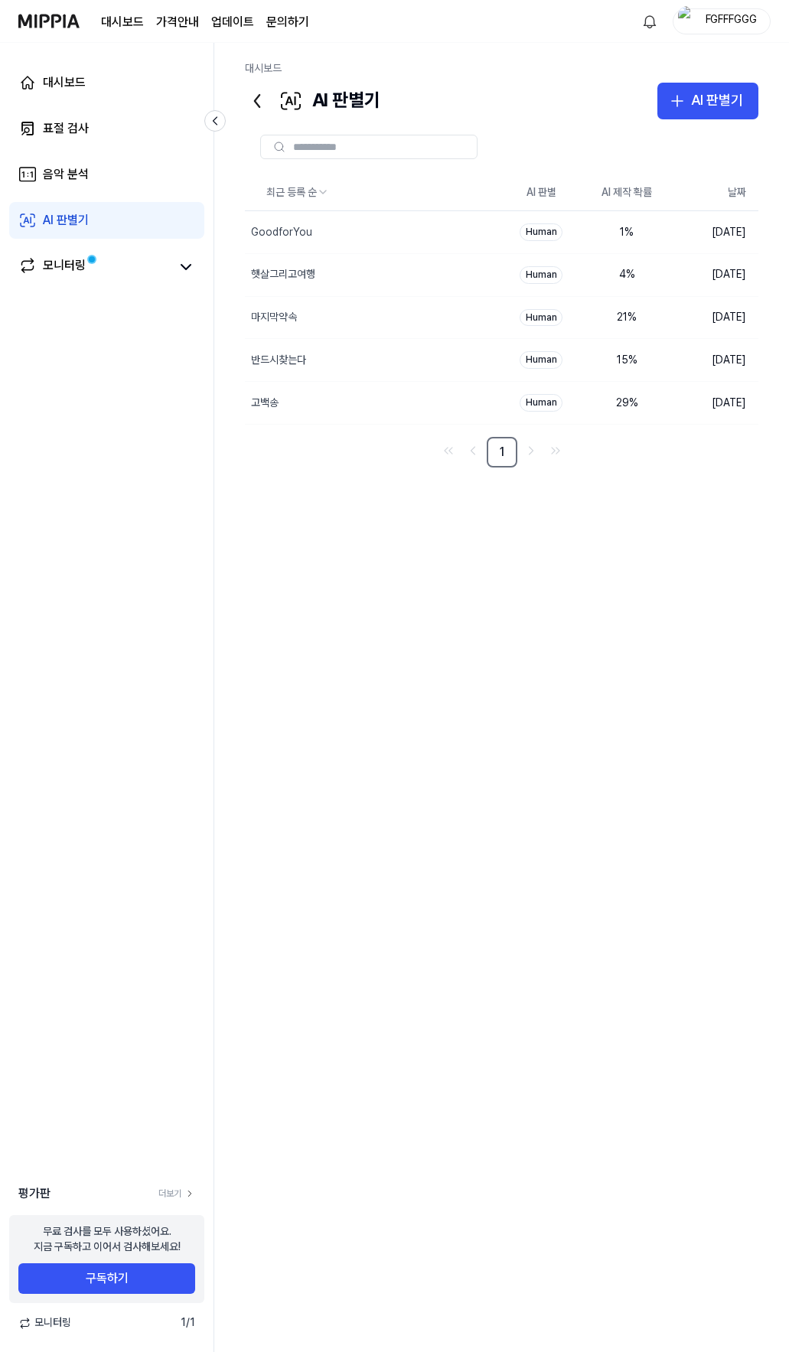
click at [734, 22] on div "FGFFFGGG" at bounding box center [731, 20] width 60 height 17
click at [601, 134] on button "로그아웃" at bounding box center [638, 134] width 176 height 15
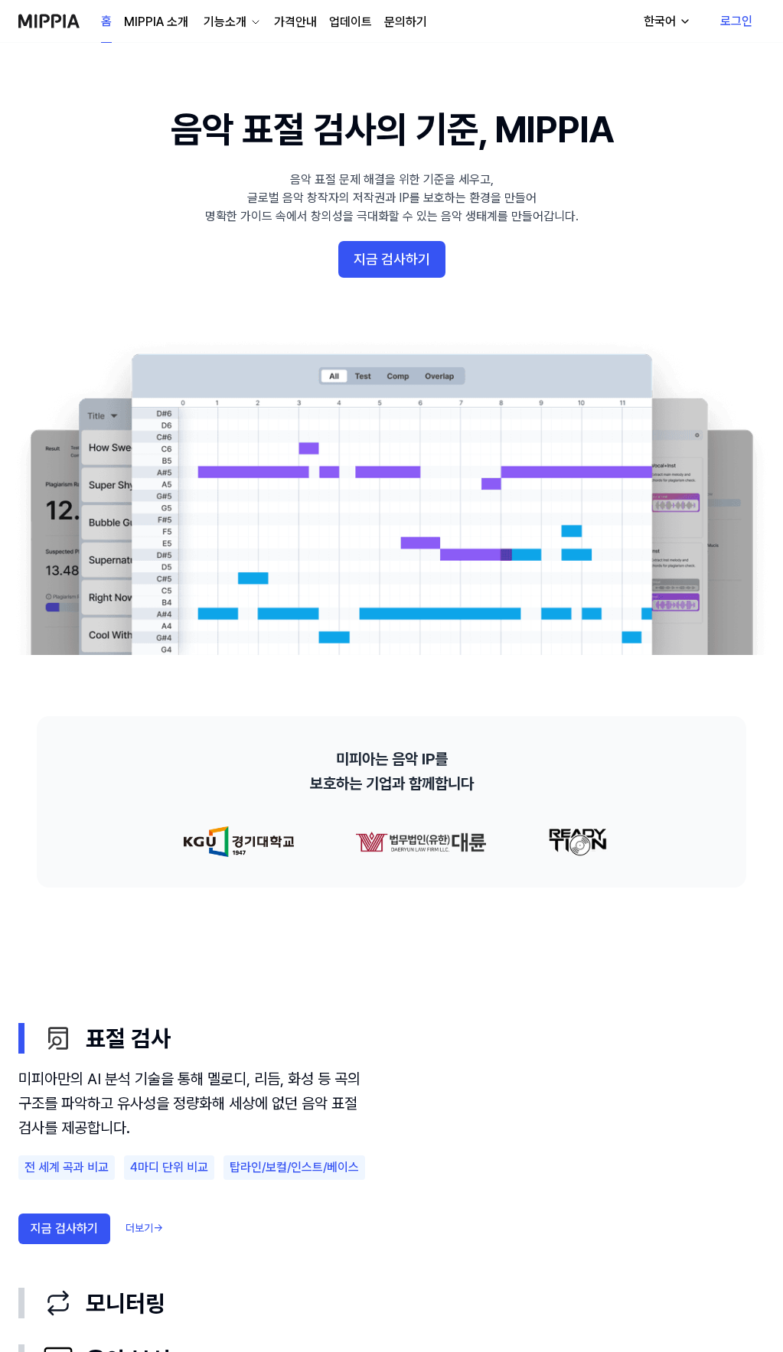
click at [735, 14] on link "로그인" at bounding box center [736, 21] width 57 height 43
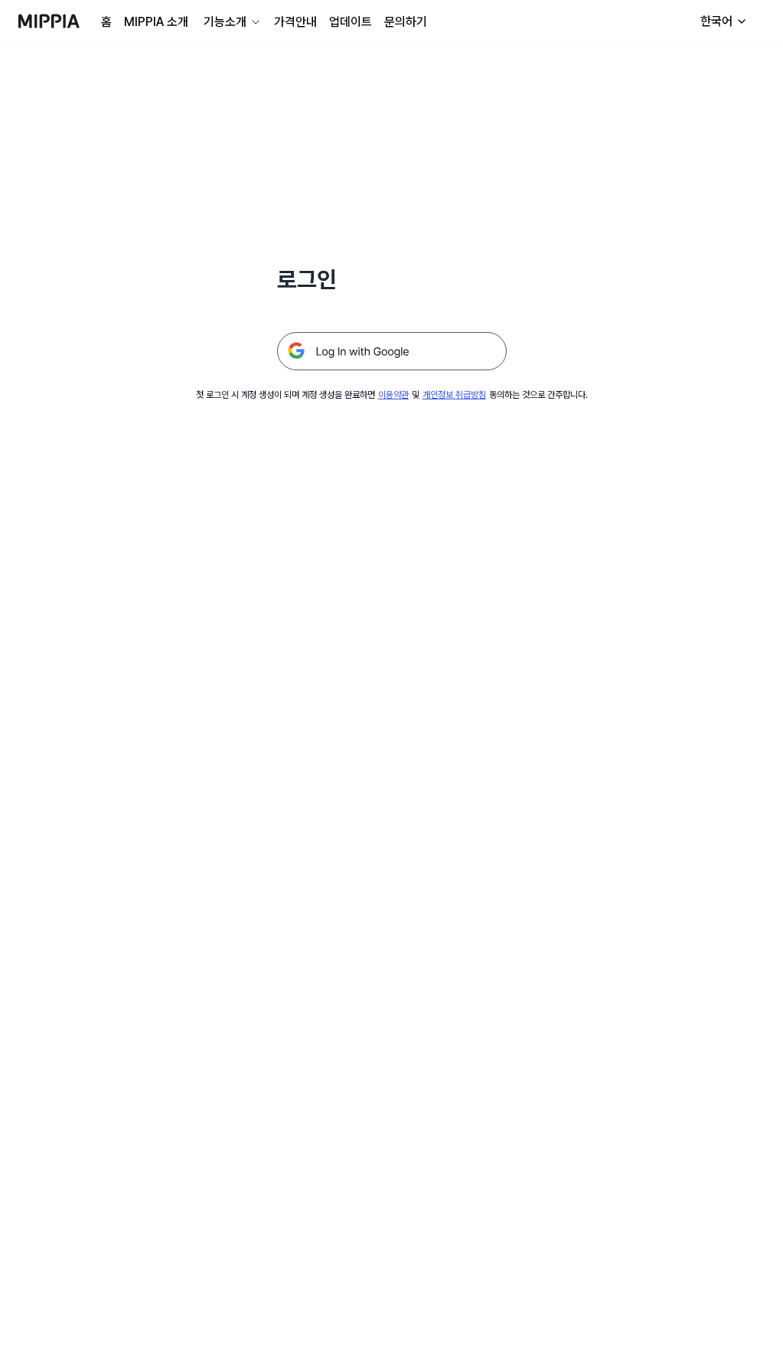
click at [366, 339] on img at bounding box center [392, 351] width 230 height 38
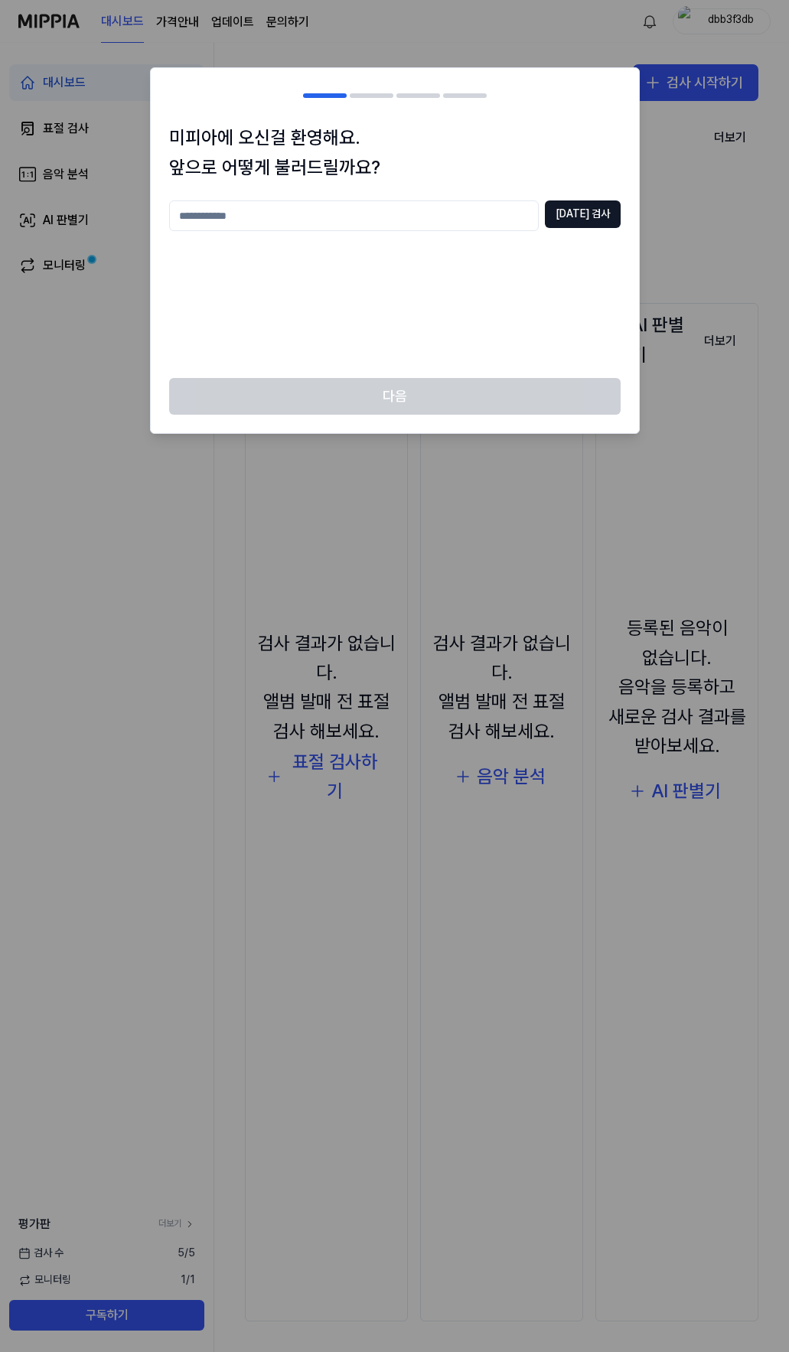
click at [419, 218] on input "text" at bounding box center [354, 216] width 370 height 31
type input "*******"
click at [596, 215] on button "[DATE] 검사" at bounding box center [583, 215] width 76 height 28
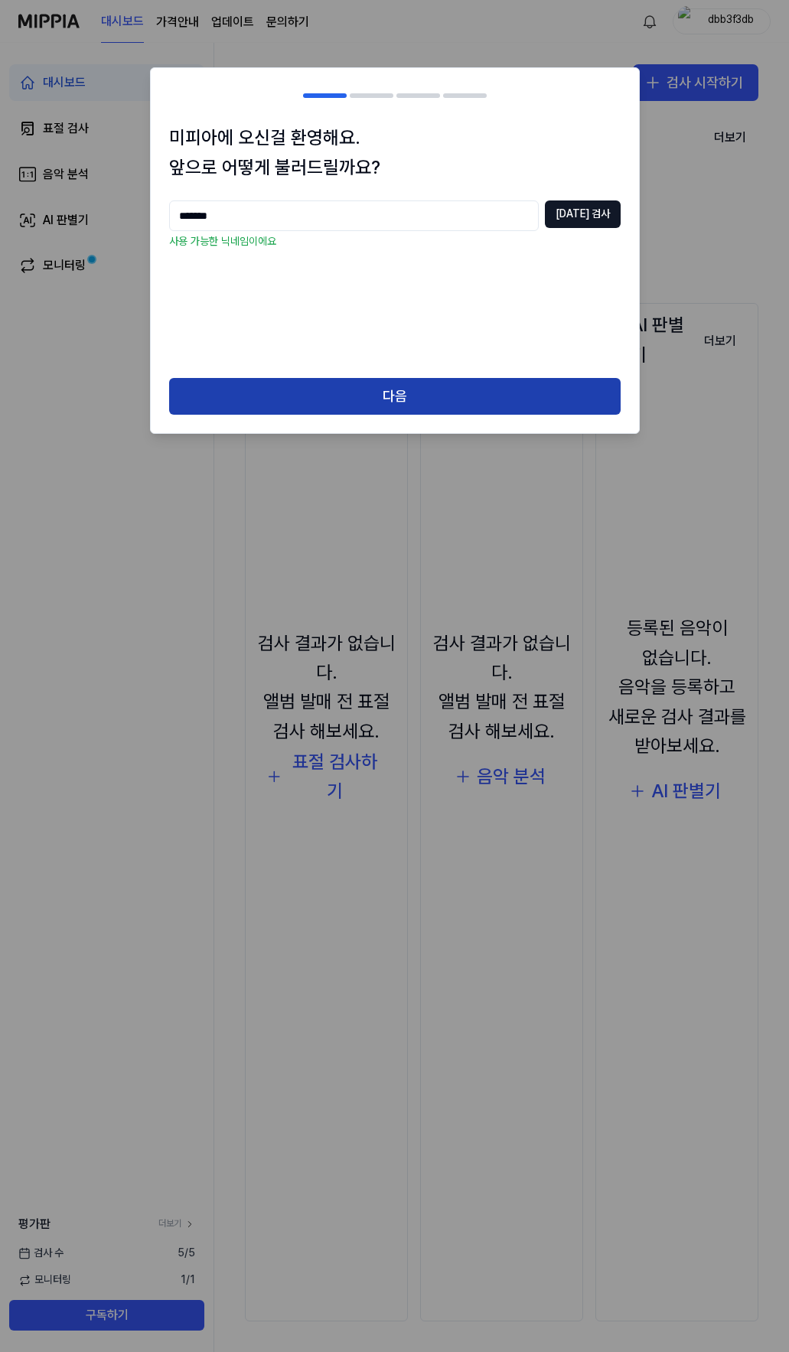
click at [307, 387] on button "다음" at bounding box center [395, 396] width 452 height 37
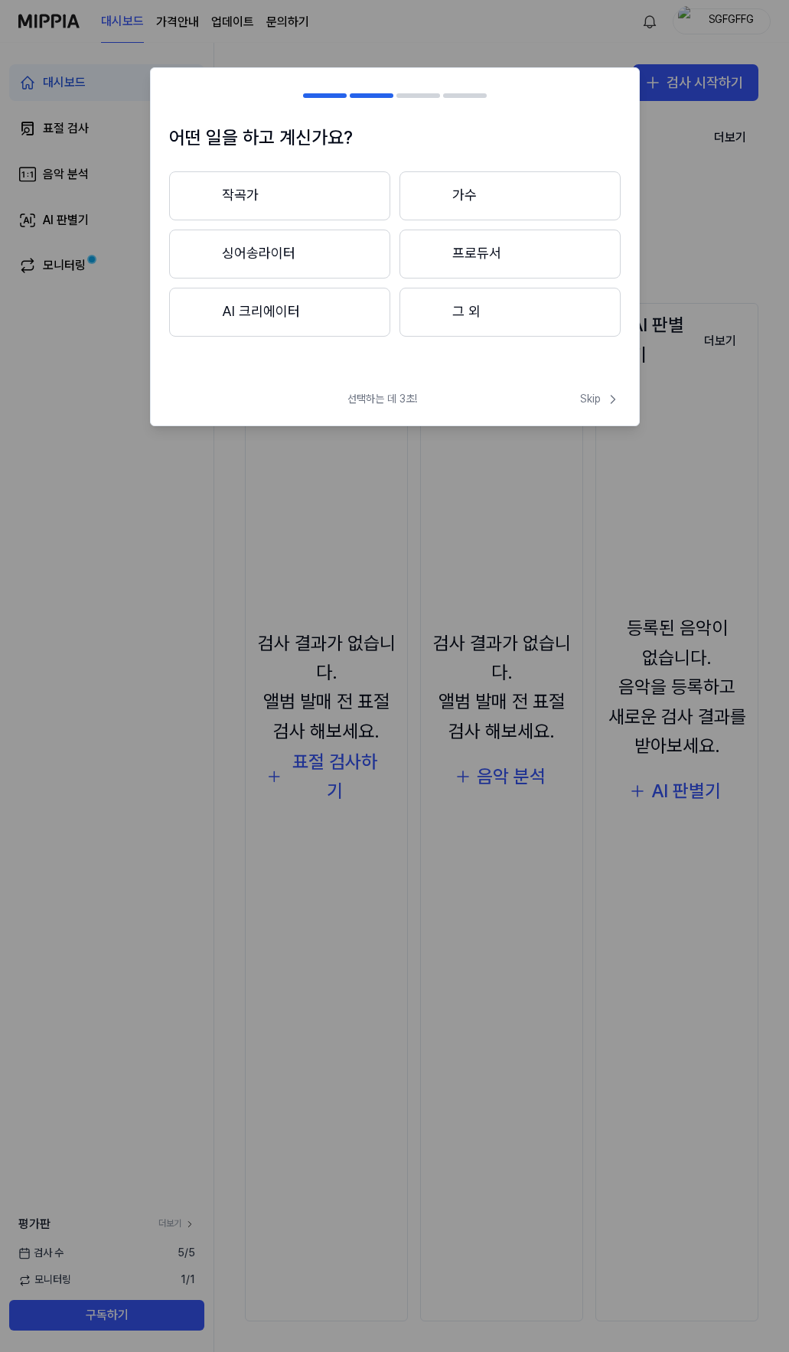
click at [485, 320] on button "그 외" at bounding box center [510, 312] width 221 height 49
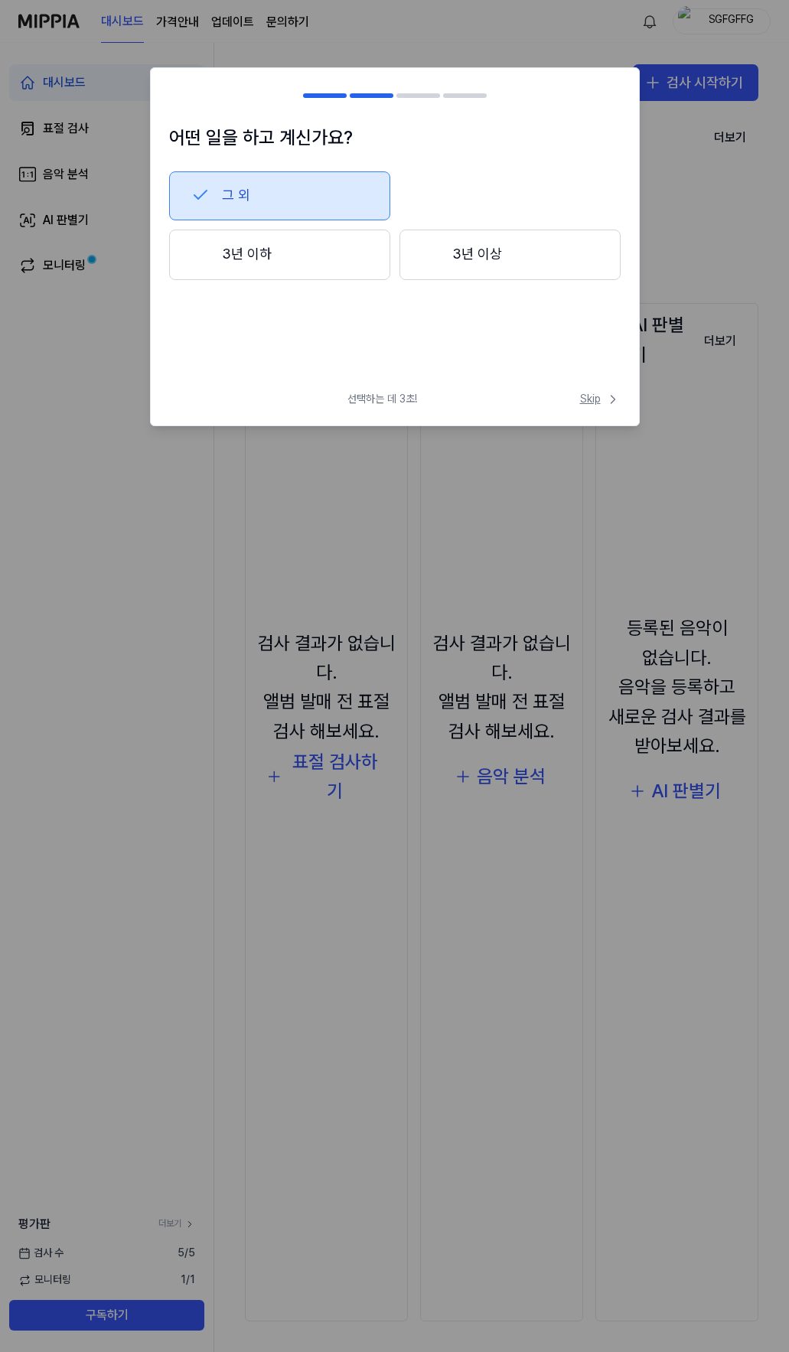
click at [587, 397] on span "Skip" at bounding box center [600, 399] width 41 height 15
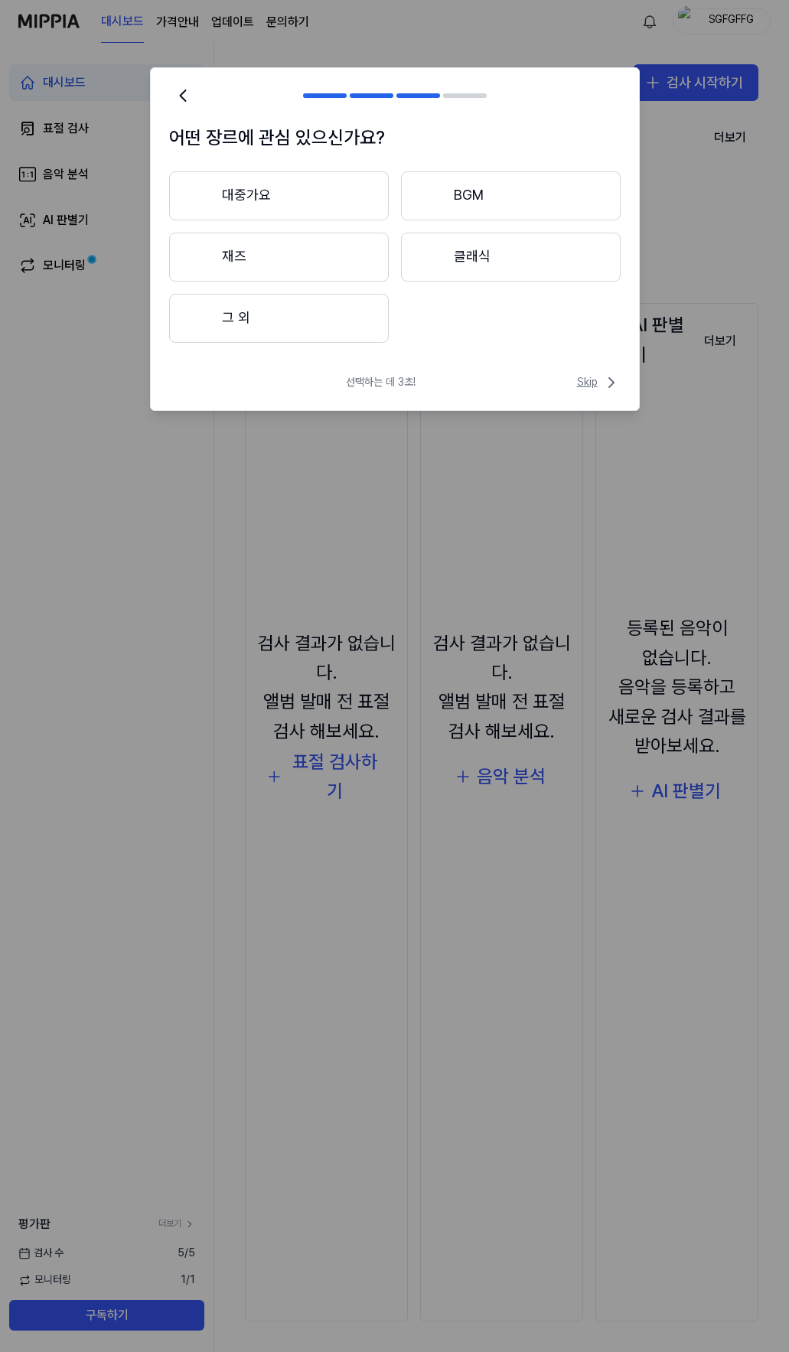
click at [582, 377] on span "Skip" at bounding box center [599, 382] width 44 height 18
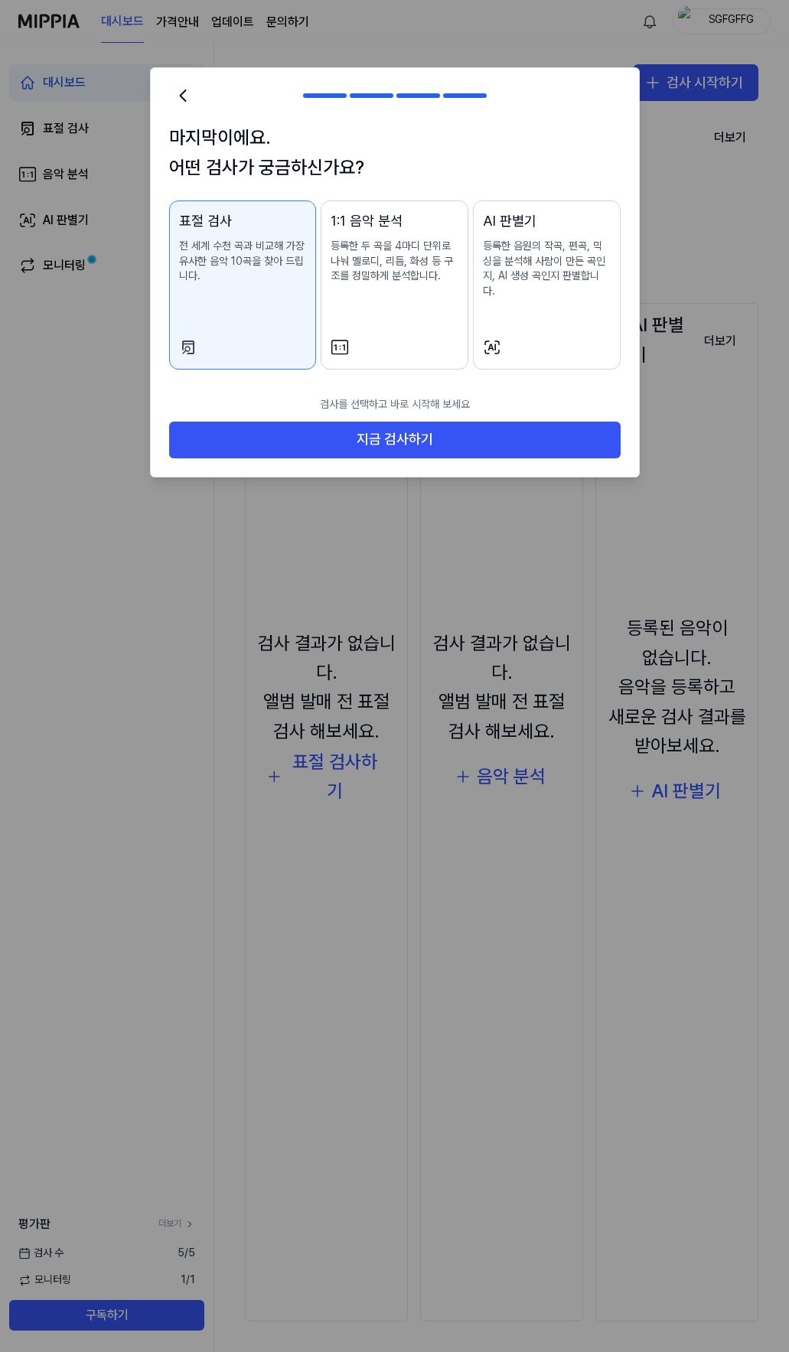
click at [508, 338] on div at bounding box center [547, 347] width 128 height 18
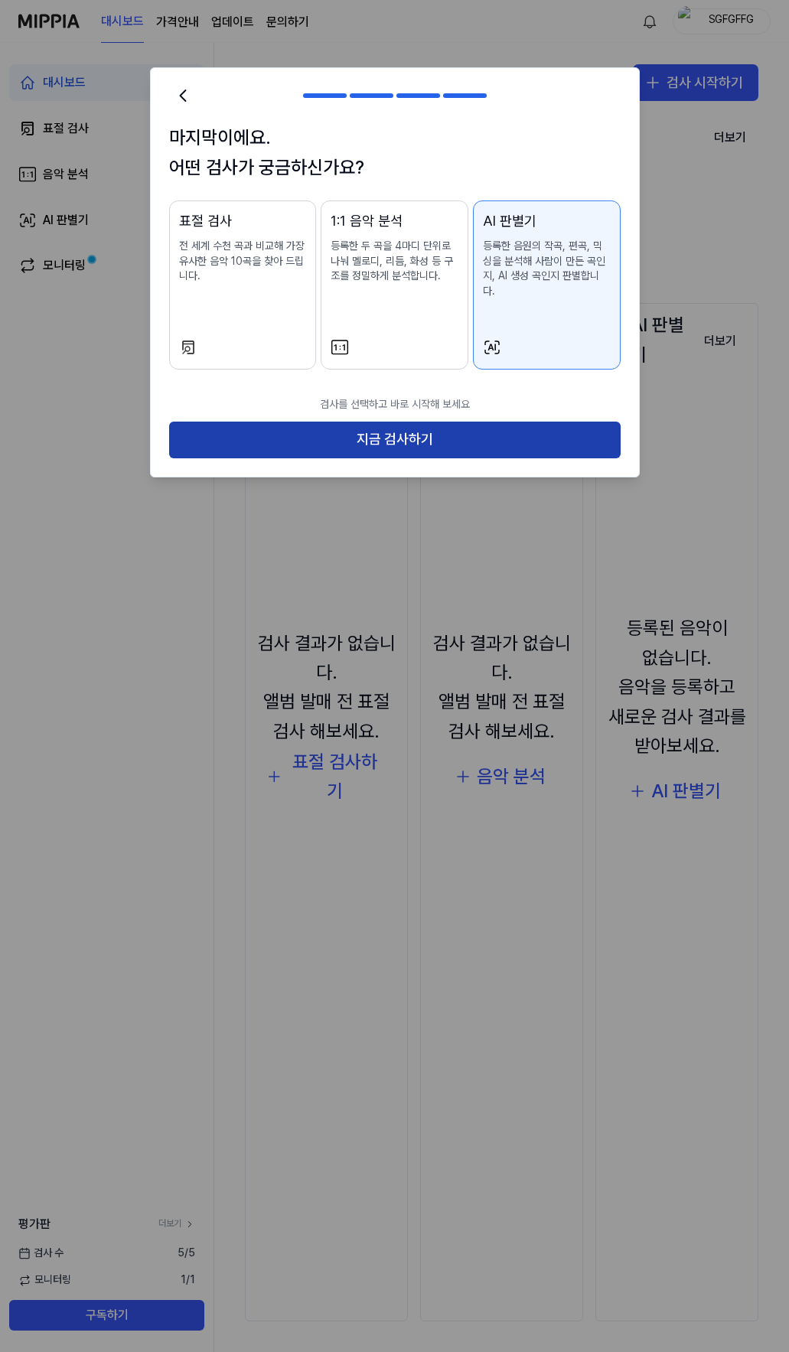
click at [444, 423] on button "지금 검사하기" at bounding box center [395, 440] width 452 height 37
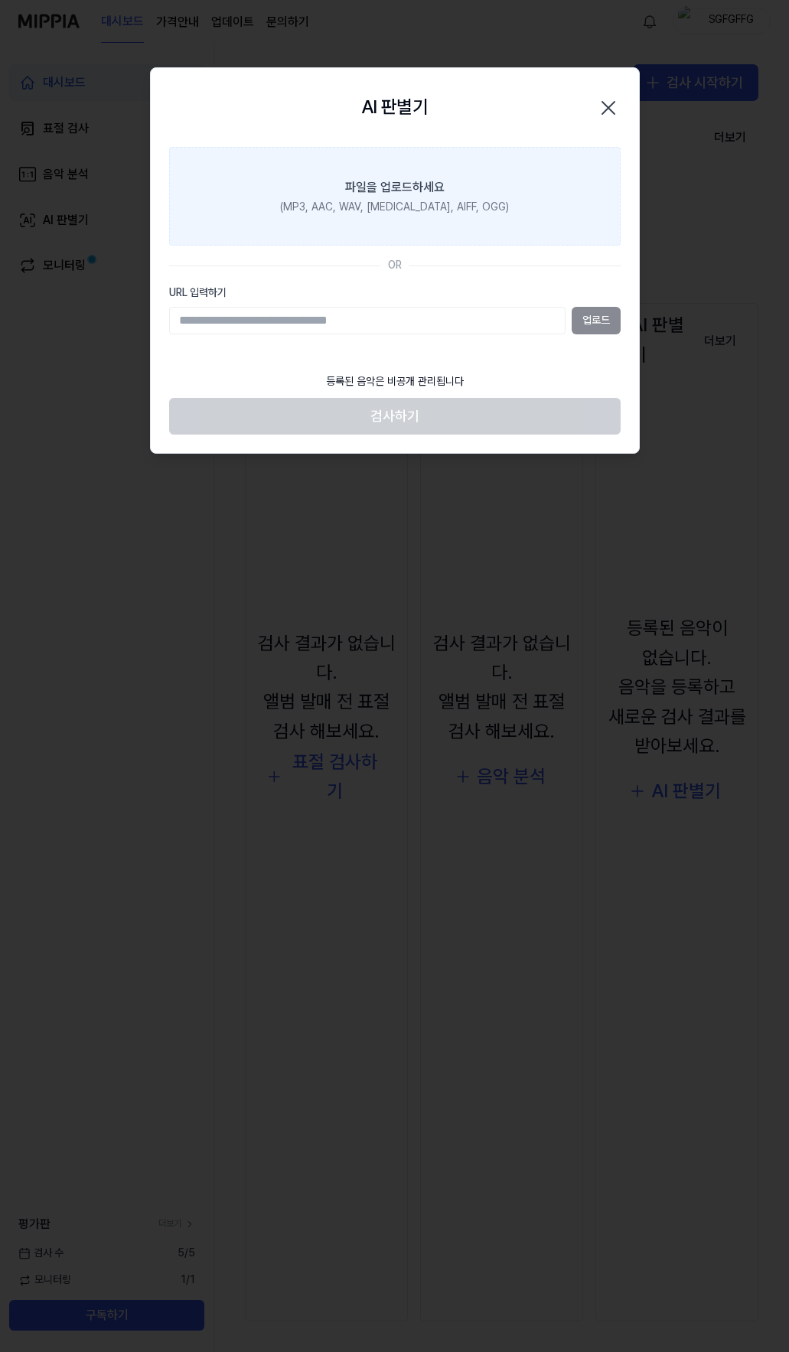
click at [376, 183] on div "파일을 업로드하세요" at bounding box center [394, 187] width 99 height 18
click at [0, 0] on input "파일을 업로드하세요 (MP3, AAC, WAV, FLAC, AIFF, OGG)" at bounding box center [0, 0] width 0 height 0
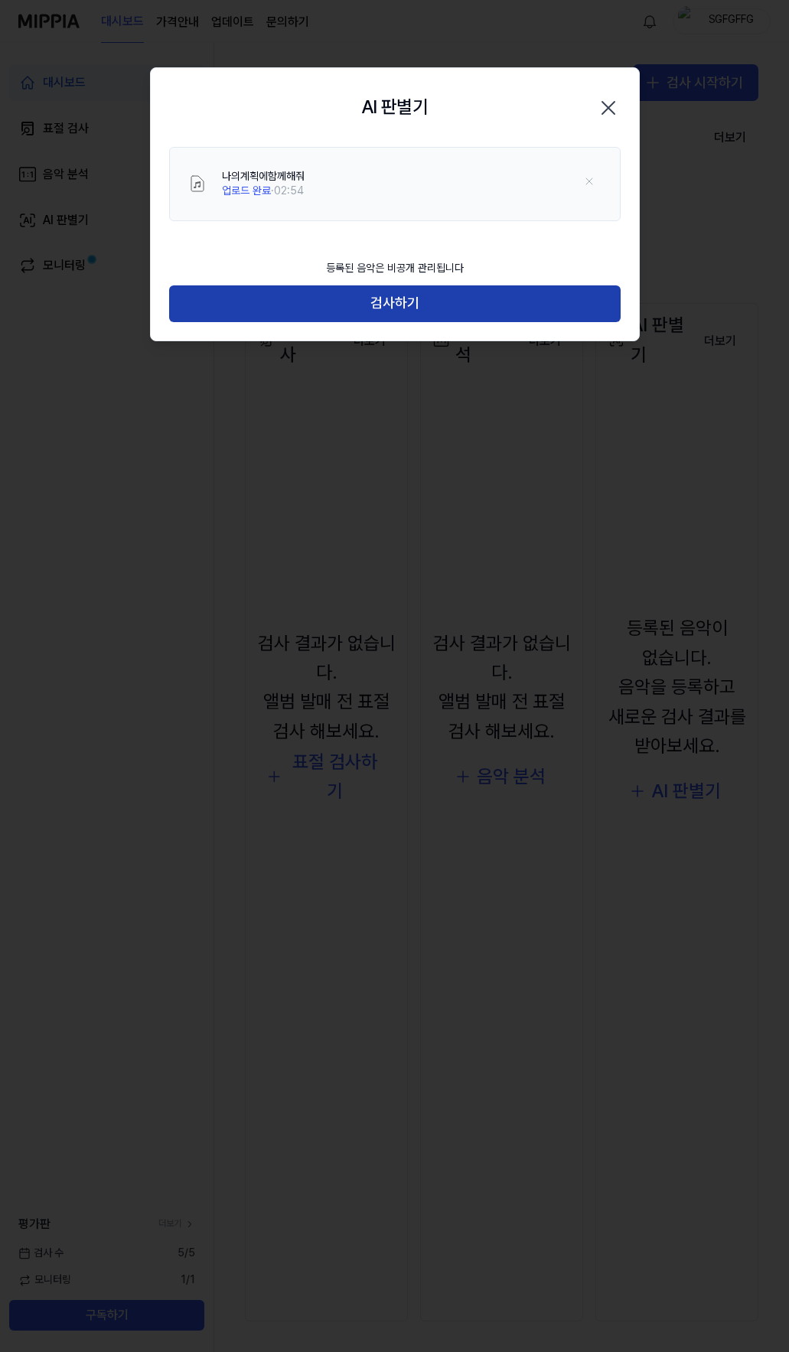
click at [381, 308] on button "검사하기" at bounding box center [395, 303] width 452 height 37
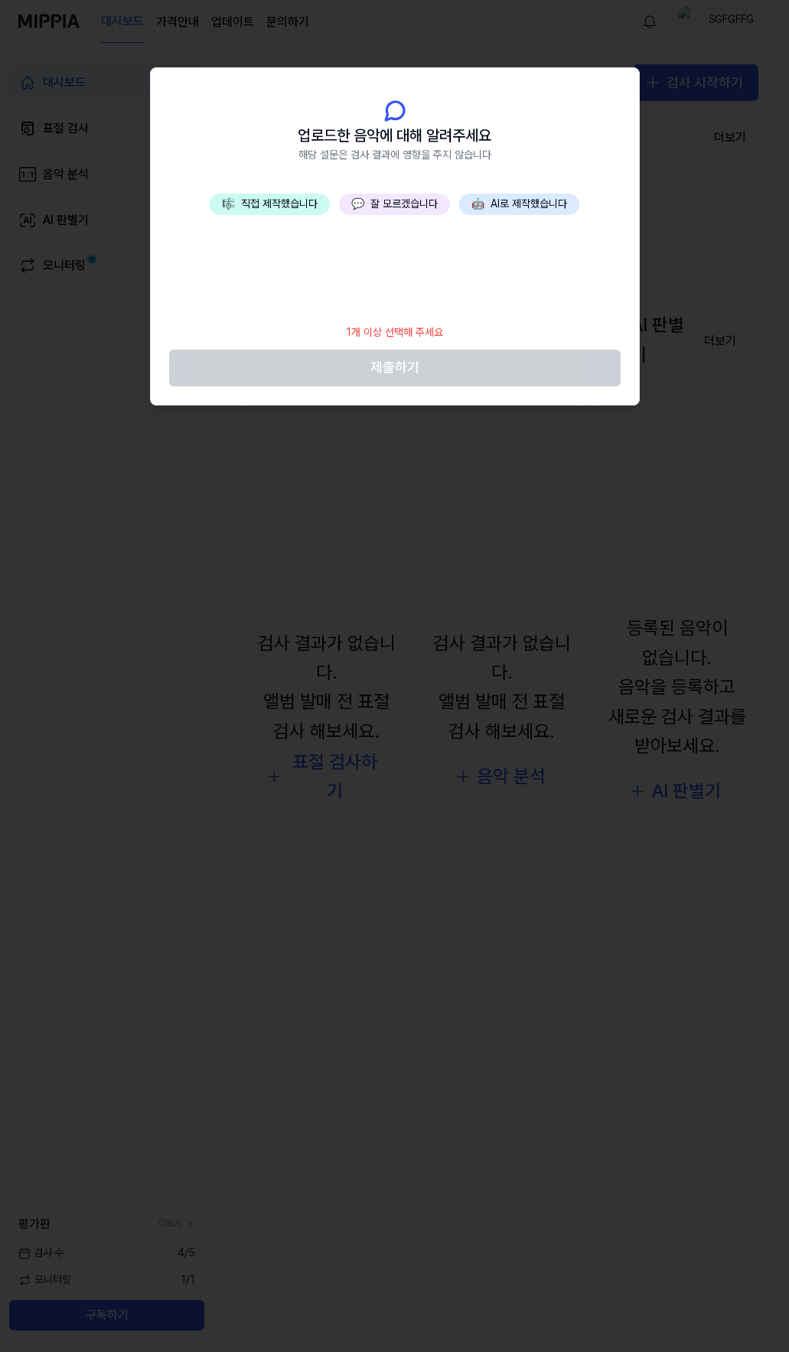
click at [386, 207] on button "💬 잘 모르겠습니다" at bounding box center [394, 204] width 111 height 21
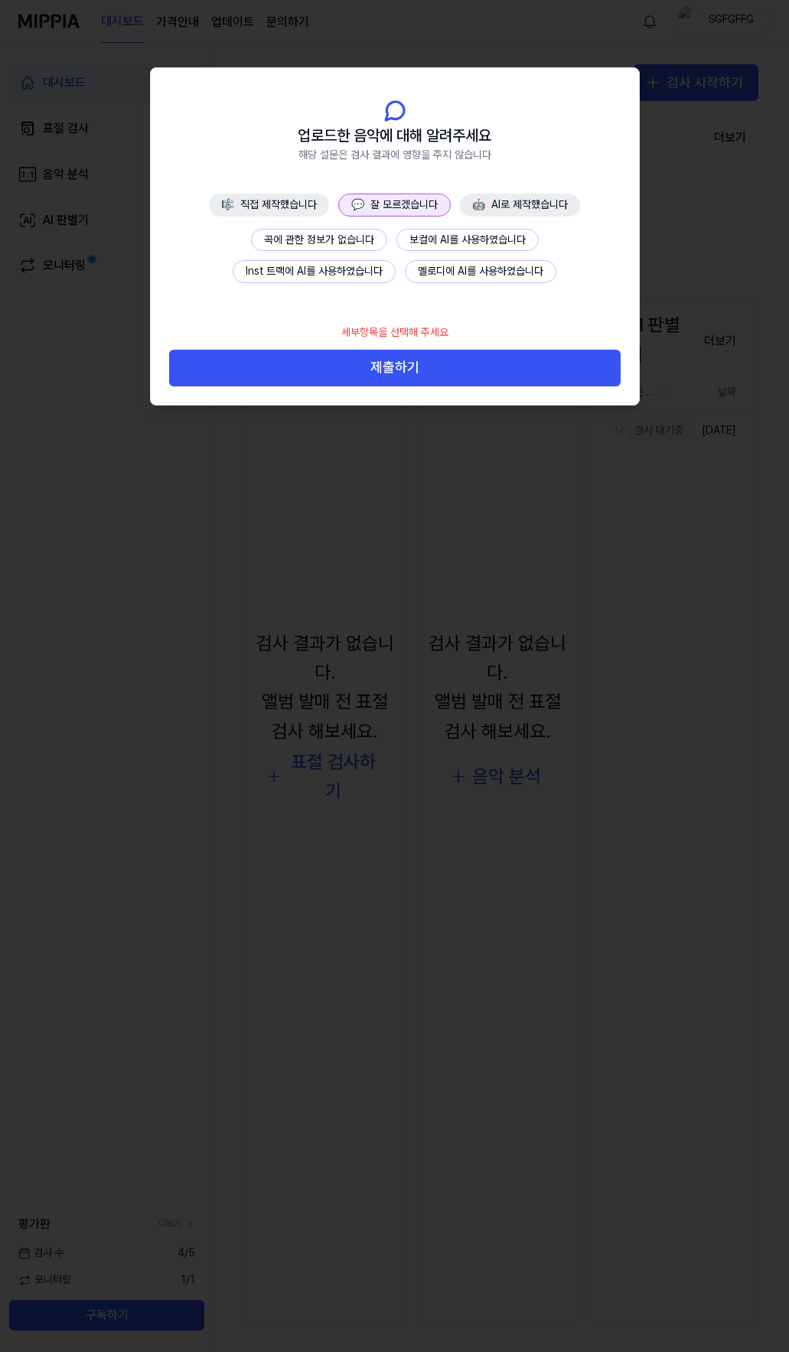
drag, startPoint x: 317, startPoint y: 240, endPoint x: 335, endPoint y: 262, distance: 28.2
click at [318, 240] on button "곡에 관한 정보가 없습니다" at bounding box center [319, 240] width 136 height 23
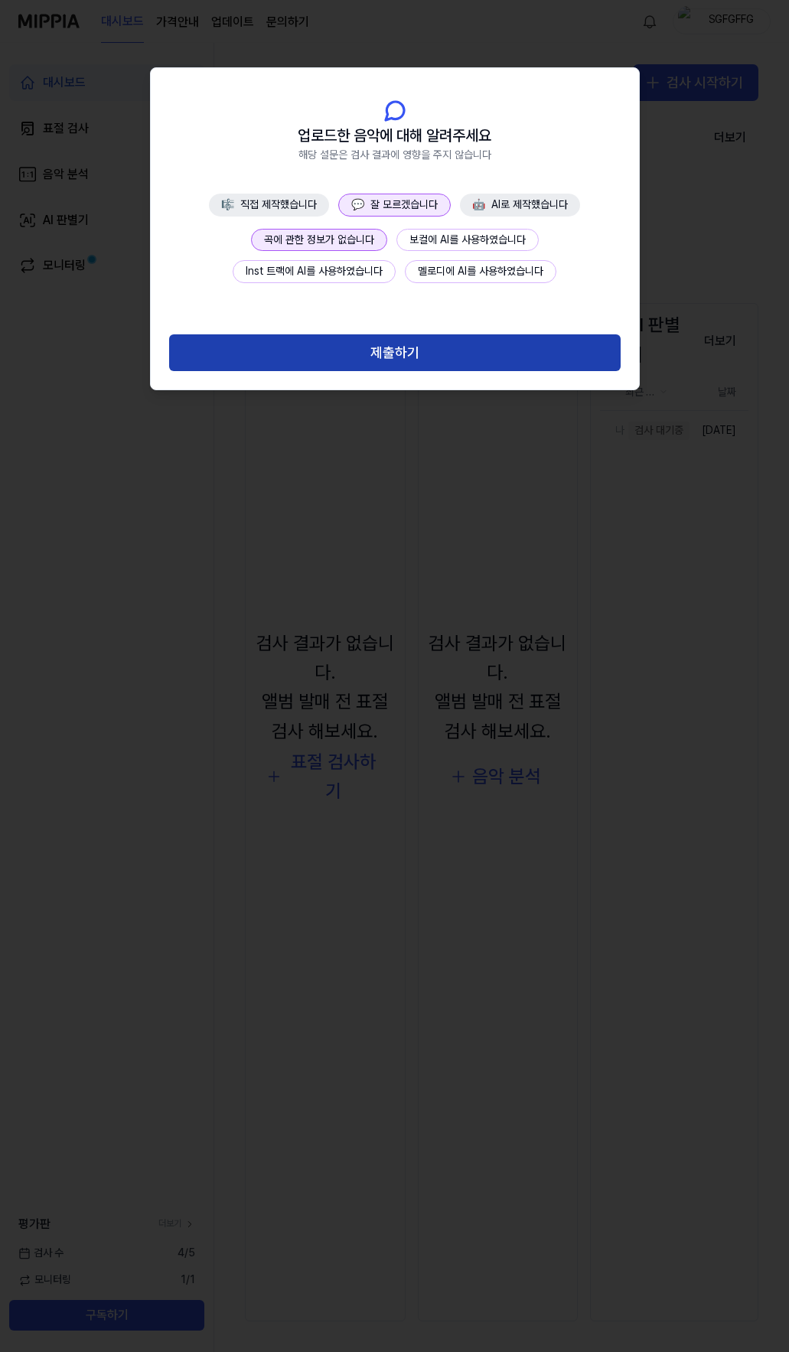
click at [402, 344] on button "제출하기" at bounding box center [395, 352] width 452 height 37
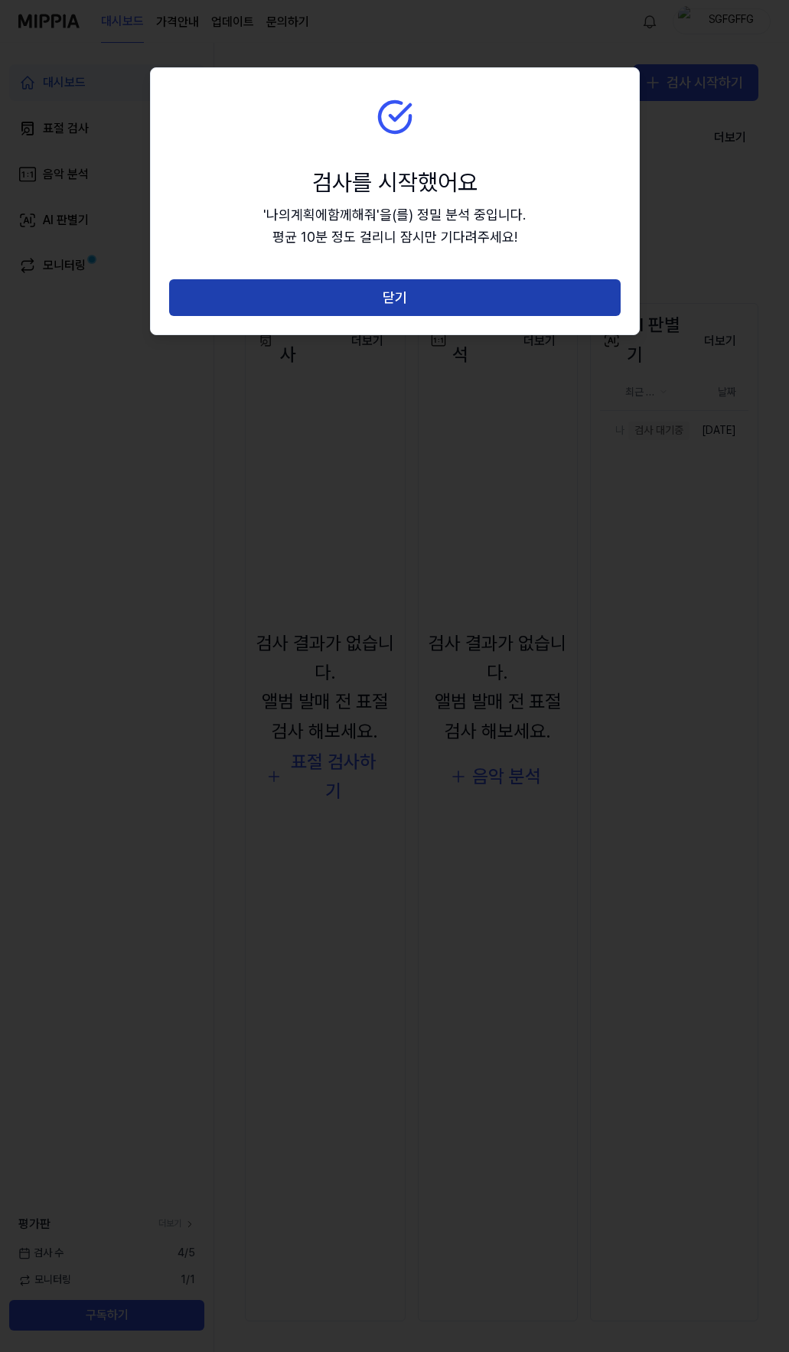
click at [400, 301] on button "닫기" at bounding box center [395, 297] width 452 height 37
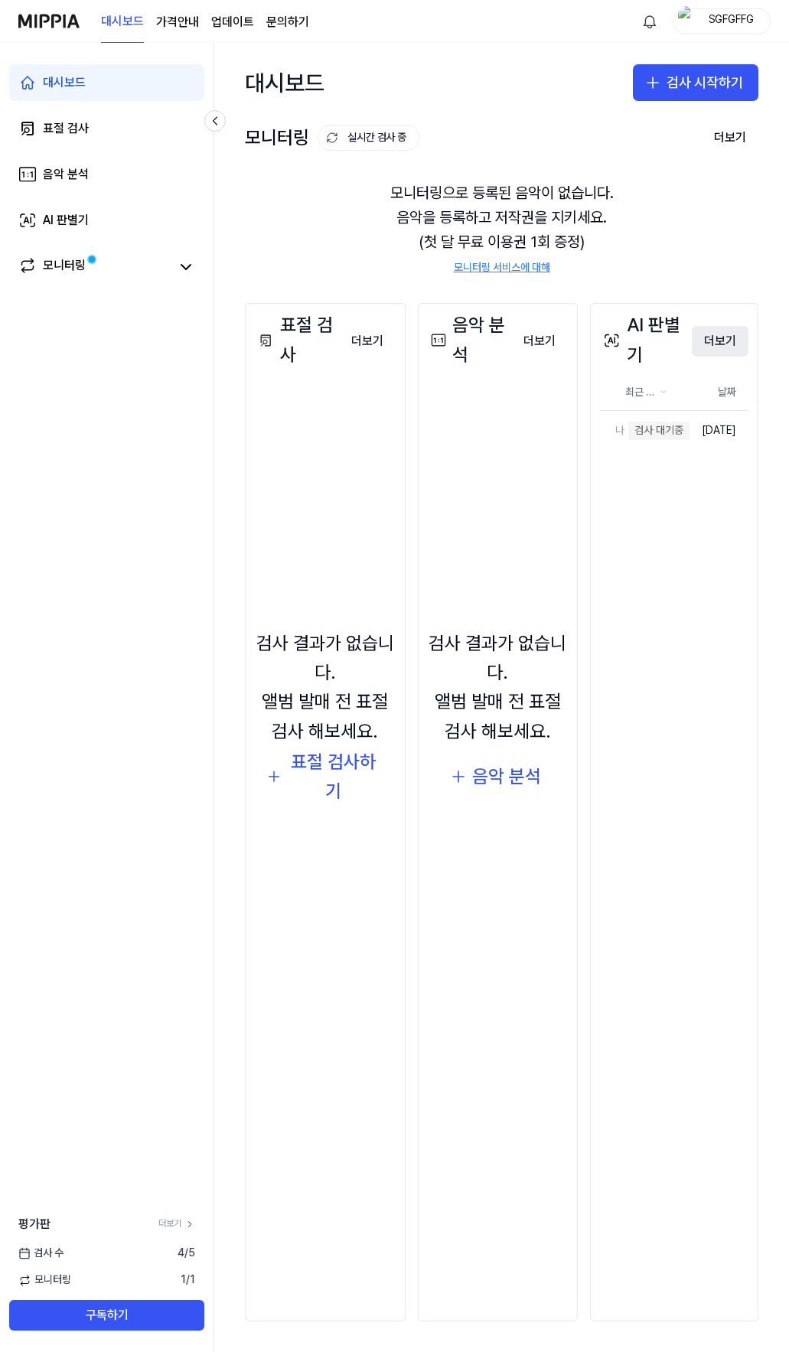
click at [722, 346] on button "더보기" at bounding box center [720, 341] width 57 height 31
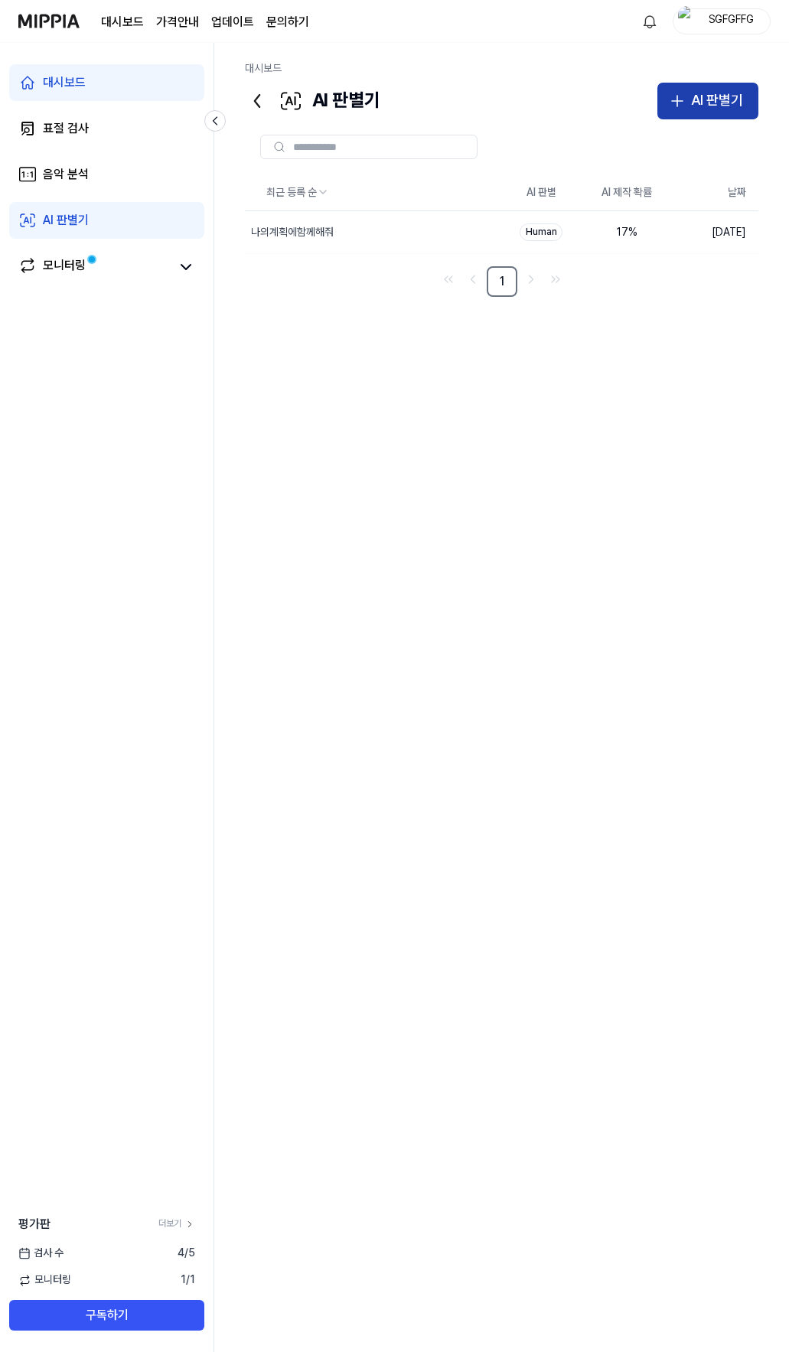
click at [726, 109] on div "AI 판별기" at bounding box center [717, 101] width 52 height 22
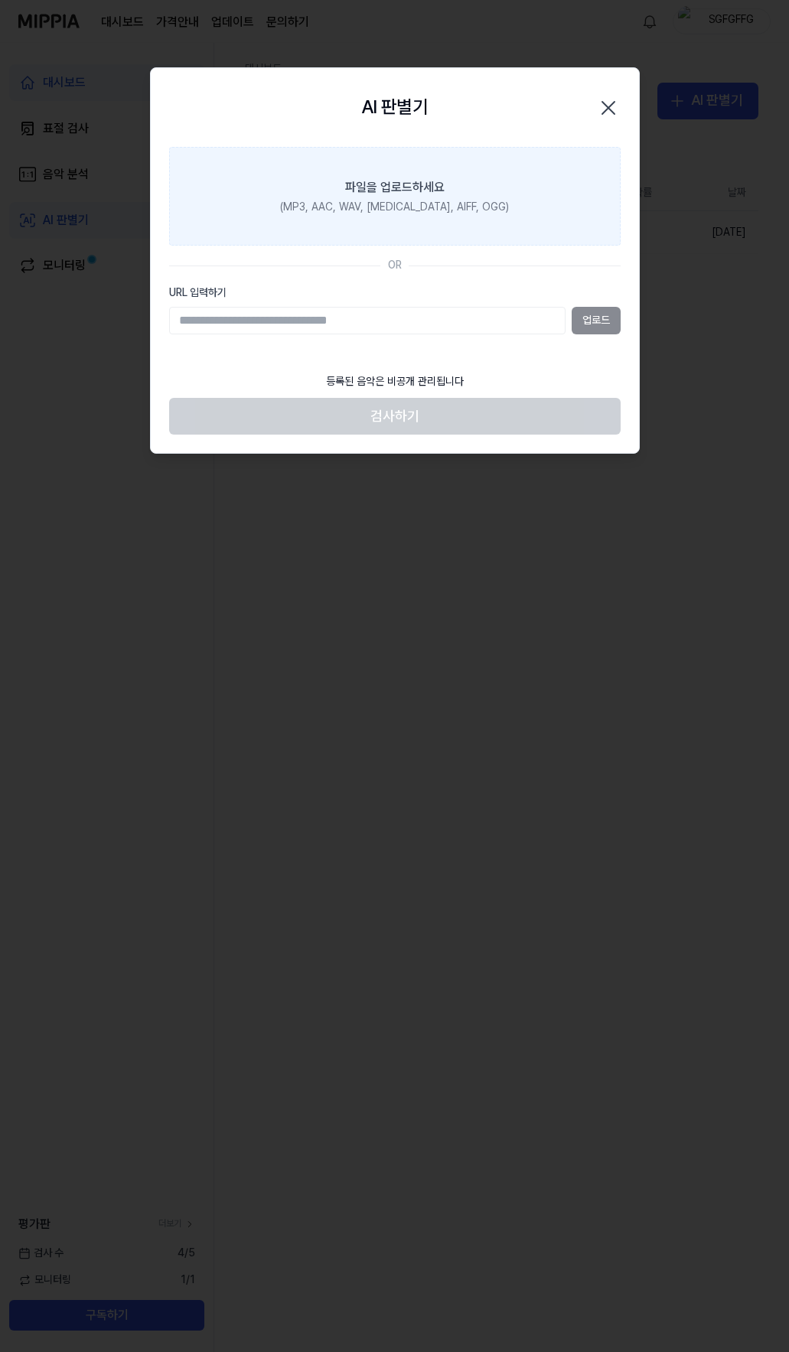
click at [393, 215] on label "파일을 업로드하세요 (MP3, AAC, WAV, [MEDICAL_DATA], AIFF, OGG)" at bounding box center [395, 196] width 452 height 99
click at [0, 0] on input "파일을 업로드하세요 (MP3, AAC, WAV, [MEDICAL_DATA], AIFF, OGG)" at bounding box center [0, 0] width 0 height 0
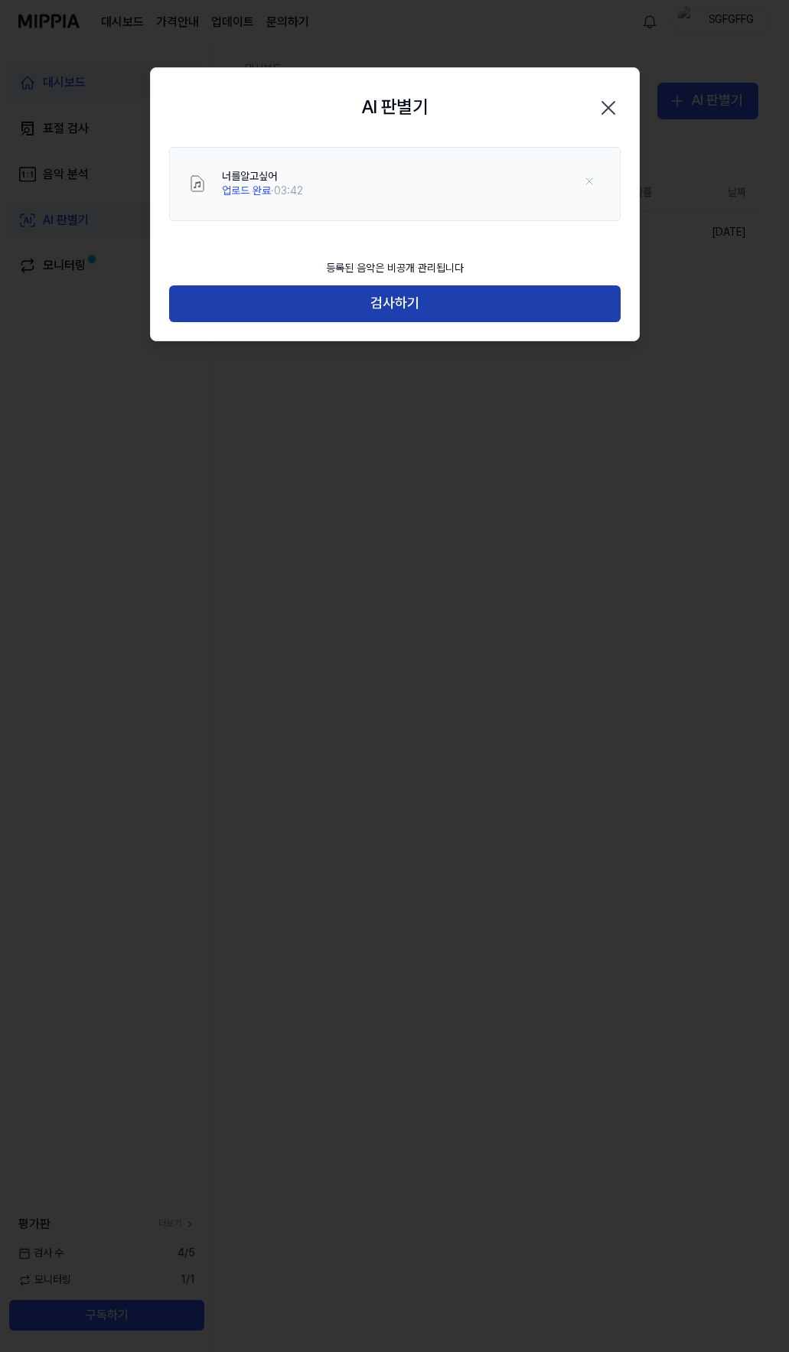
click at [376, 305] on button "검사하기" at bounding box center [395, 303] width 452 height 37
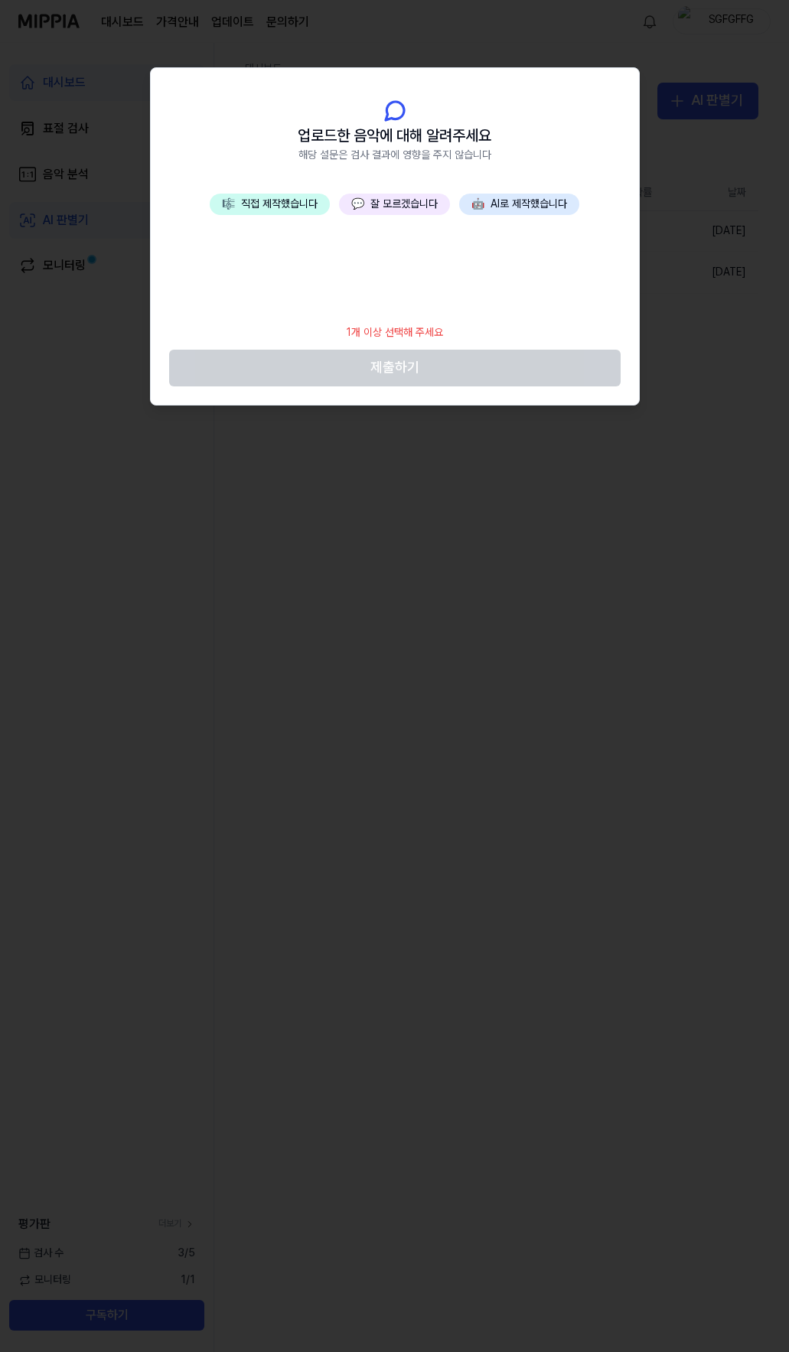
click at [391, 202] on button "💬 잘 모르겠습니다" at bounding box center [394, 204] width 111 height 21
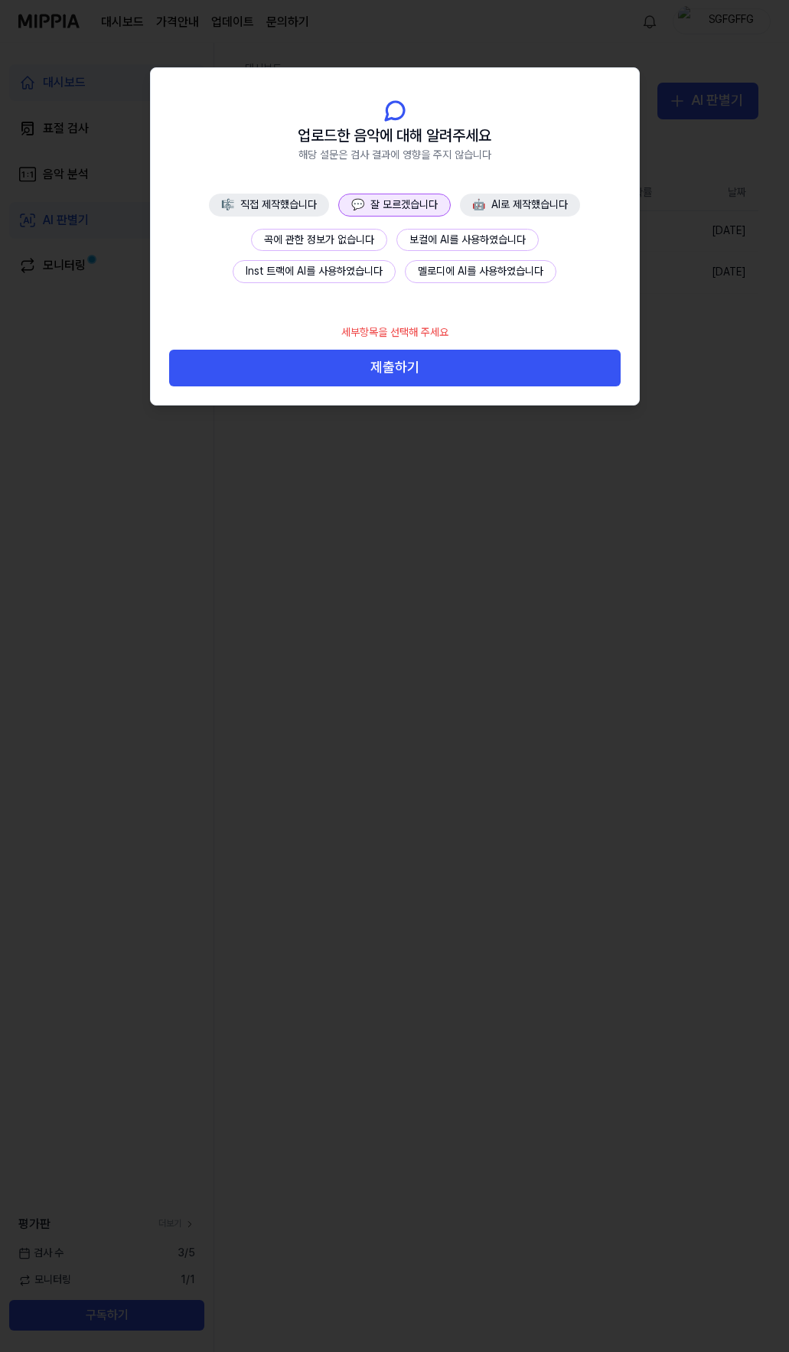
click at [344, 237] on button "곡에 관한 정보가 없습니다" at bounding box center [319, 240] width 136 height 23
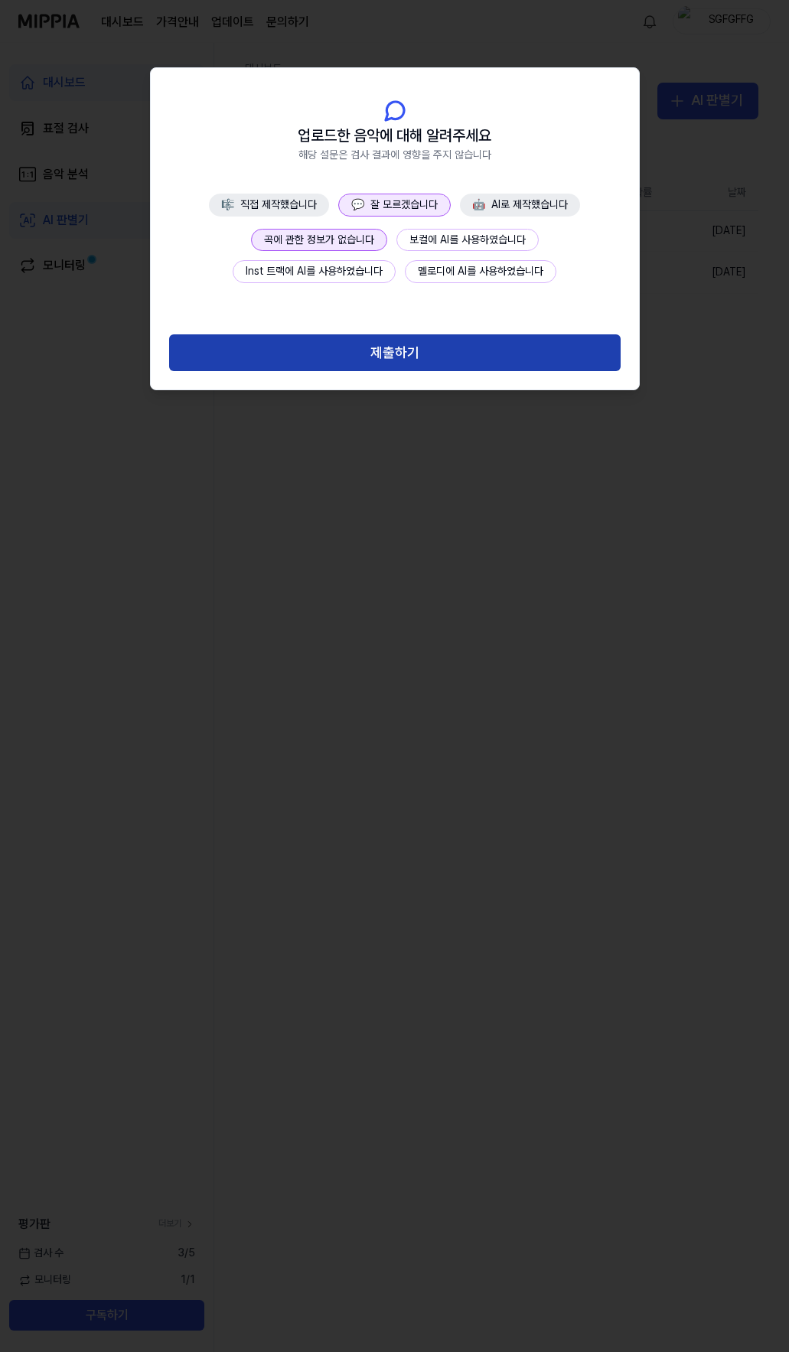
click at [386, 350] on button "제출하기" at bounding box center [395, 352] width 452 height 37
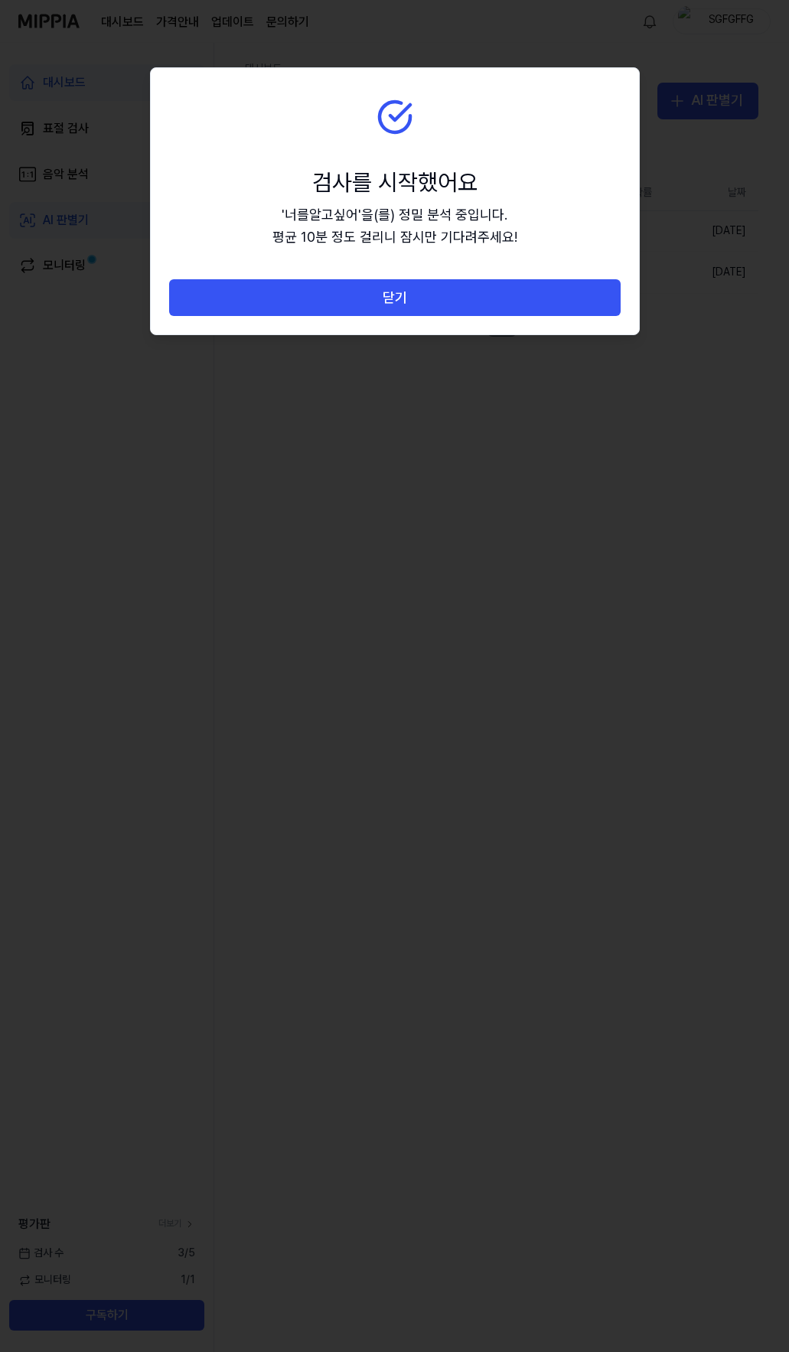
drag, startPoint x: 397, startPoint y: 289, endPoint x: 414, endPoint y: 362, distance: 75.4
click at [397, 288] on button "닫기" at bounding box center [395, 297] width 452 height 37
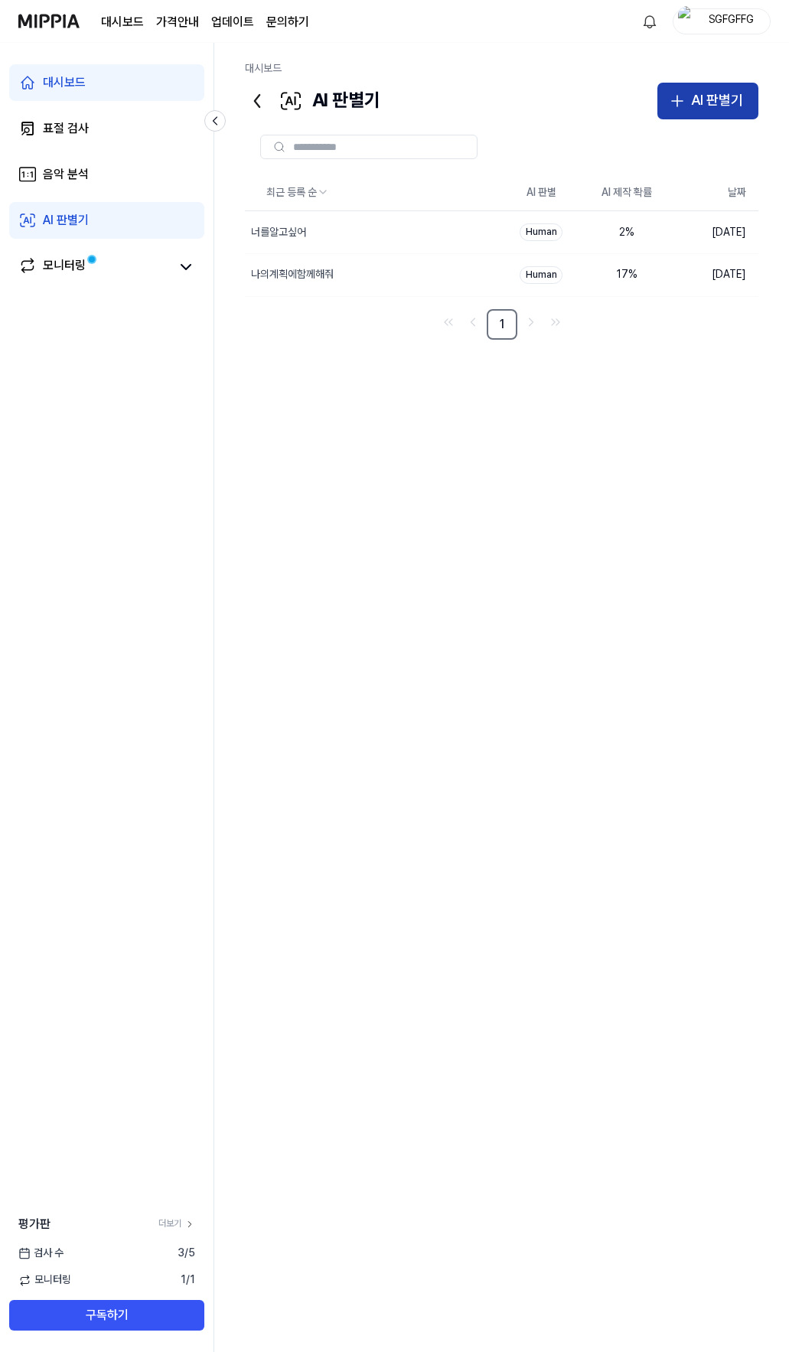
click at [687, 106] on icon "button" at bounding box center [677, 101] width 18 height 18
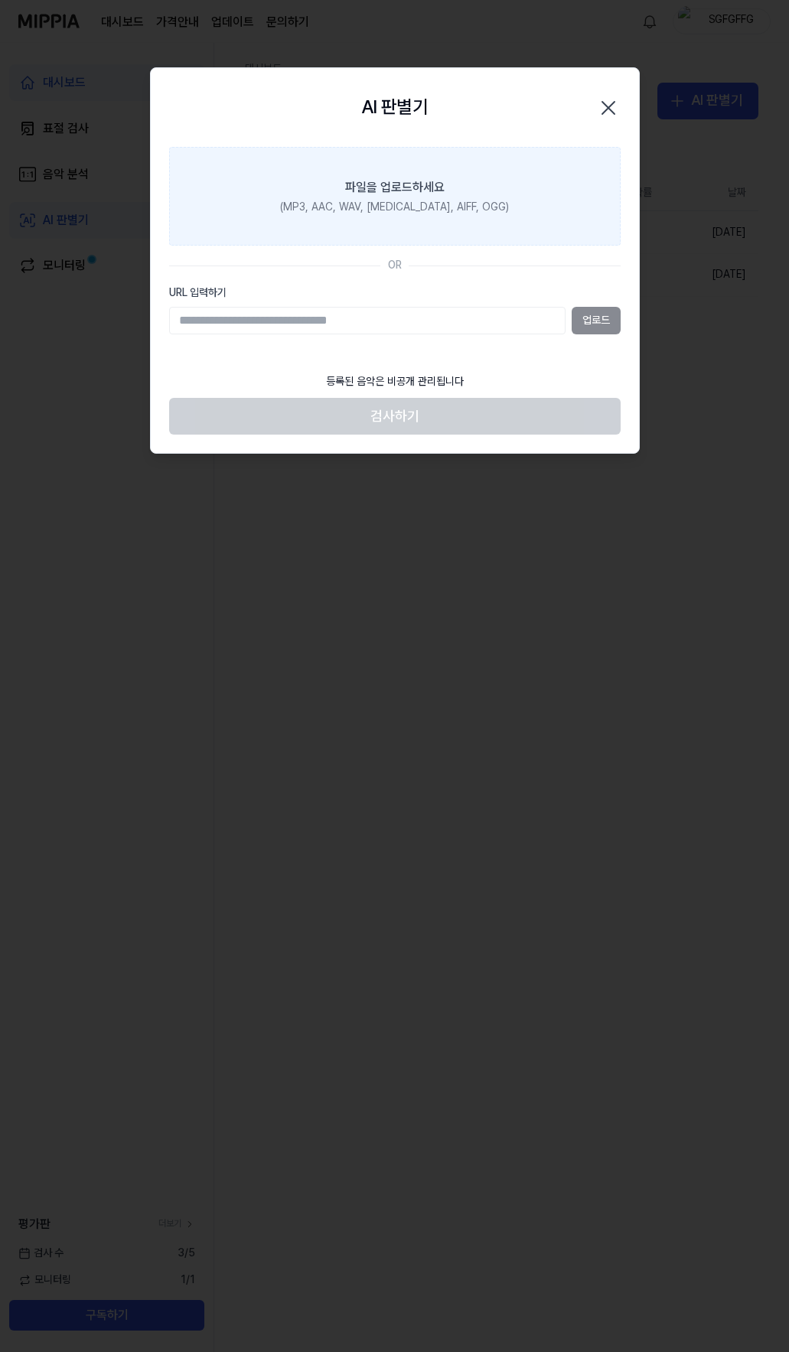
click at [350, 216] on label "파일을 업로드하세요 (MP3, AAC, WAV, [MEDICAL_DATA], AIFF, OGG)" at bounding box center [395, 196] width 452 height 99
click at [0, 0] on input "파일을 업로드하세요 (MP3, AAC, WAV, [MEDICAL_DATA], AIFF, OGG)" at bounding box center [0, 0] width 0 height 0
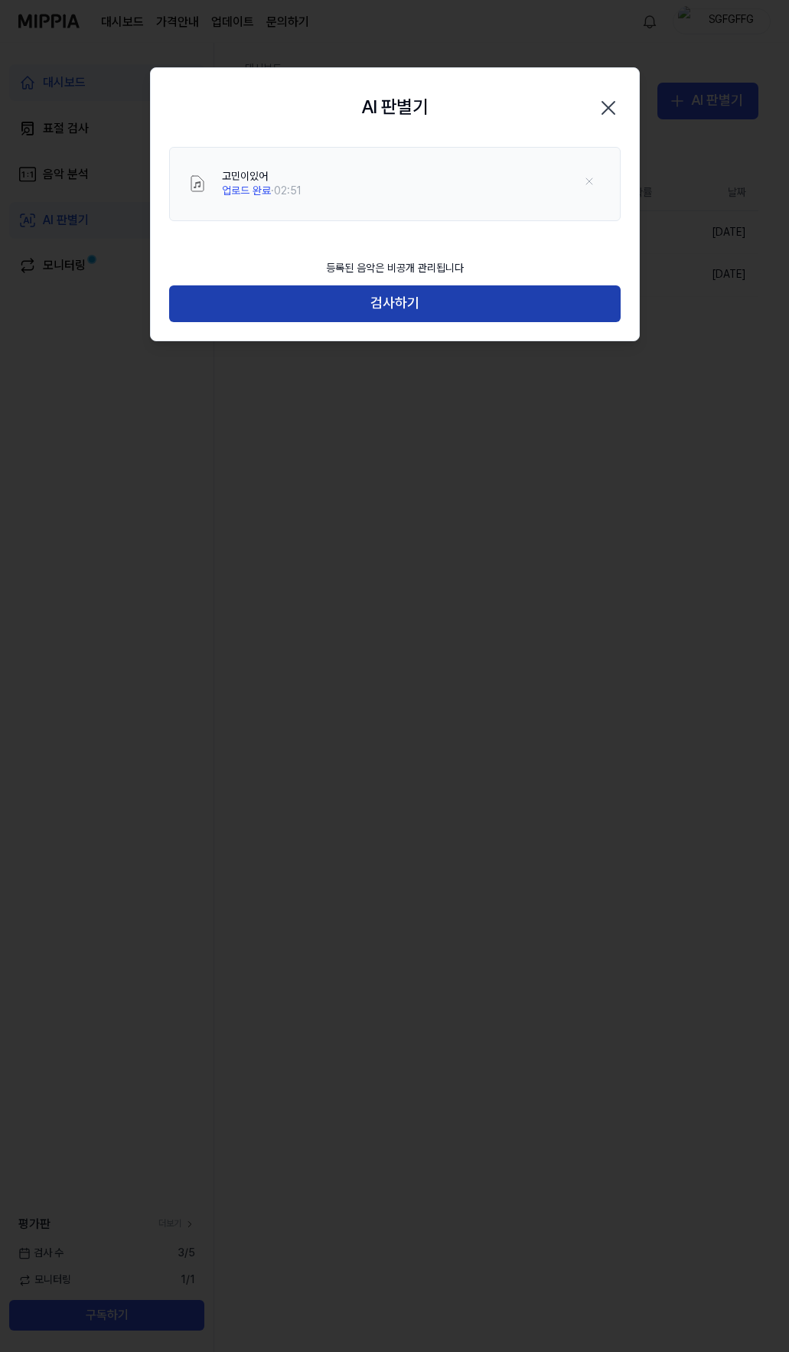
click at [419, 310] on button "검사하기" at bounding box center [395, 303] width 452 height 37
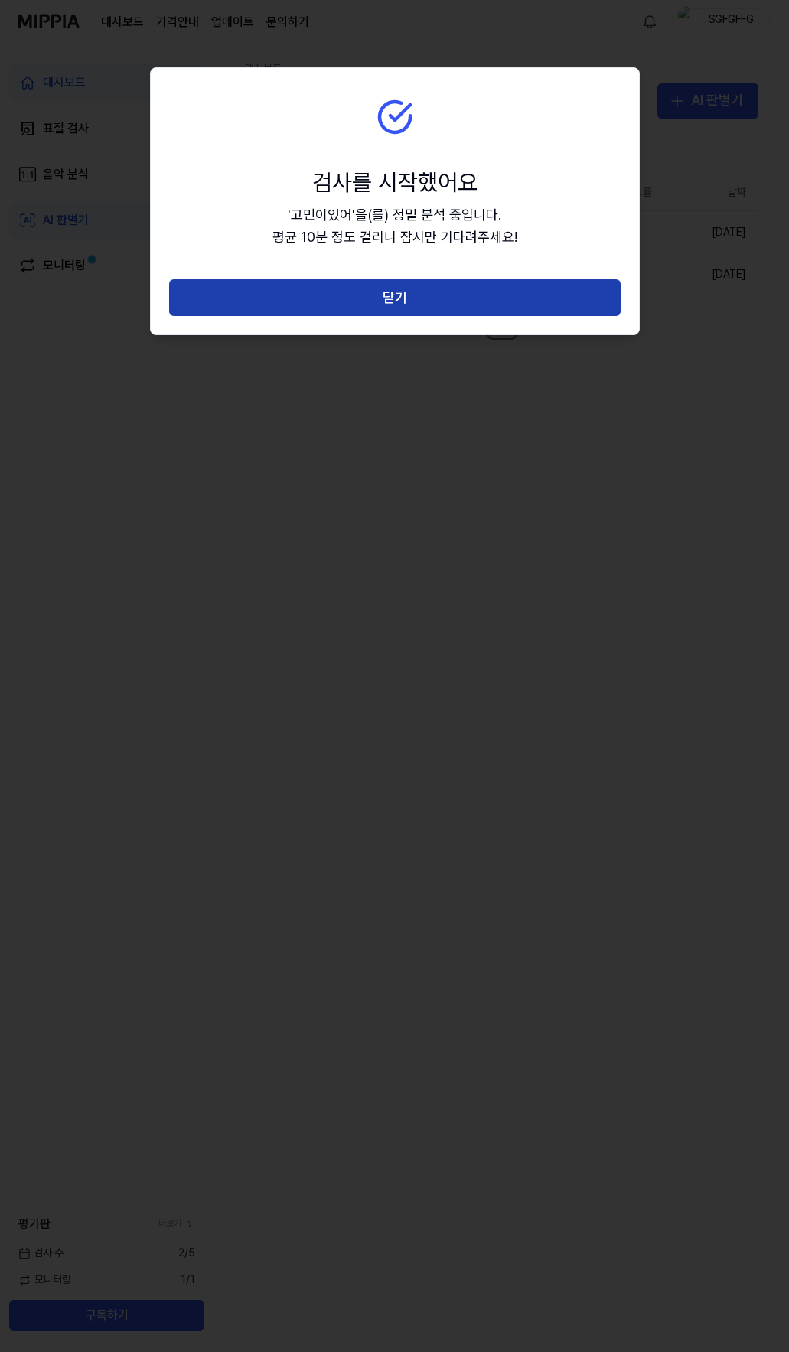
click at [397, 307] on button "닫기" at bounding box center [395, 297] width 452 height 37
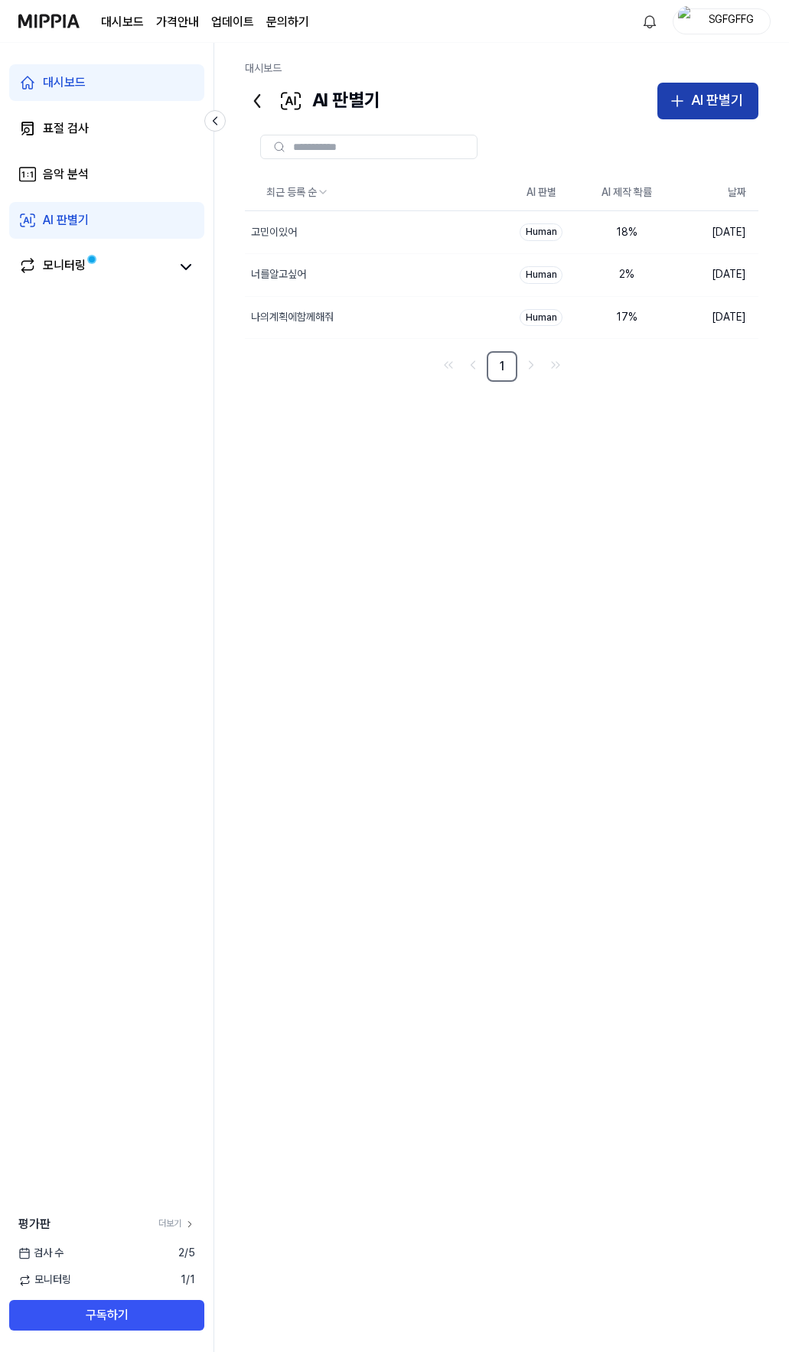
click at [709, 104] on div "AI 판별기" at bounding box center [717, 101] width 52 height 22
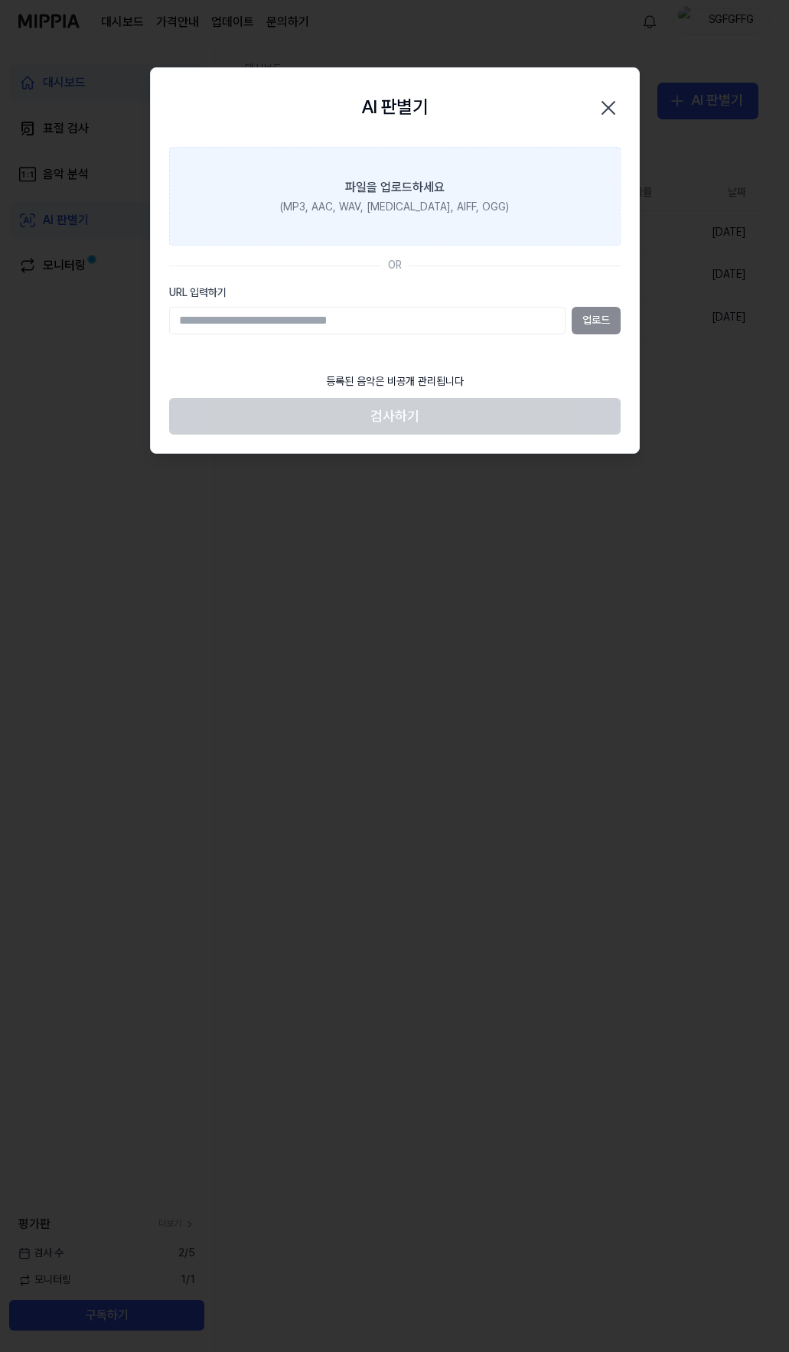
click at [341, 207] on div "(MP3, AAC, WAV, [MEDICAL_DATA], AIFF, OGG)" at bounding box center [394, 207] width 229 height 15
click at [0, 0] on input "파일을 업로드하세요 (MP3, AAC, WAV, [MEDICAL_DATA], AIFF, OGG)" at bounding box center [0, 0] width 0 height 0
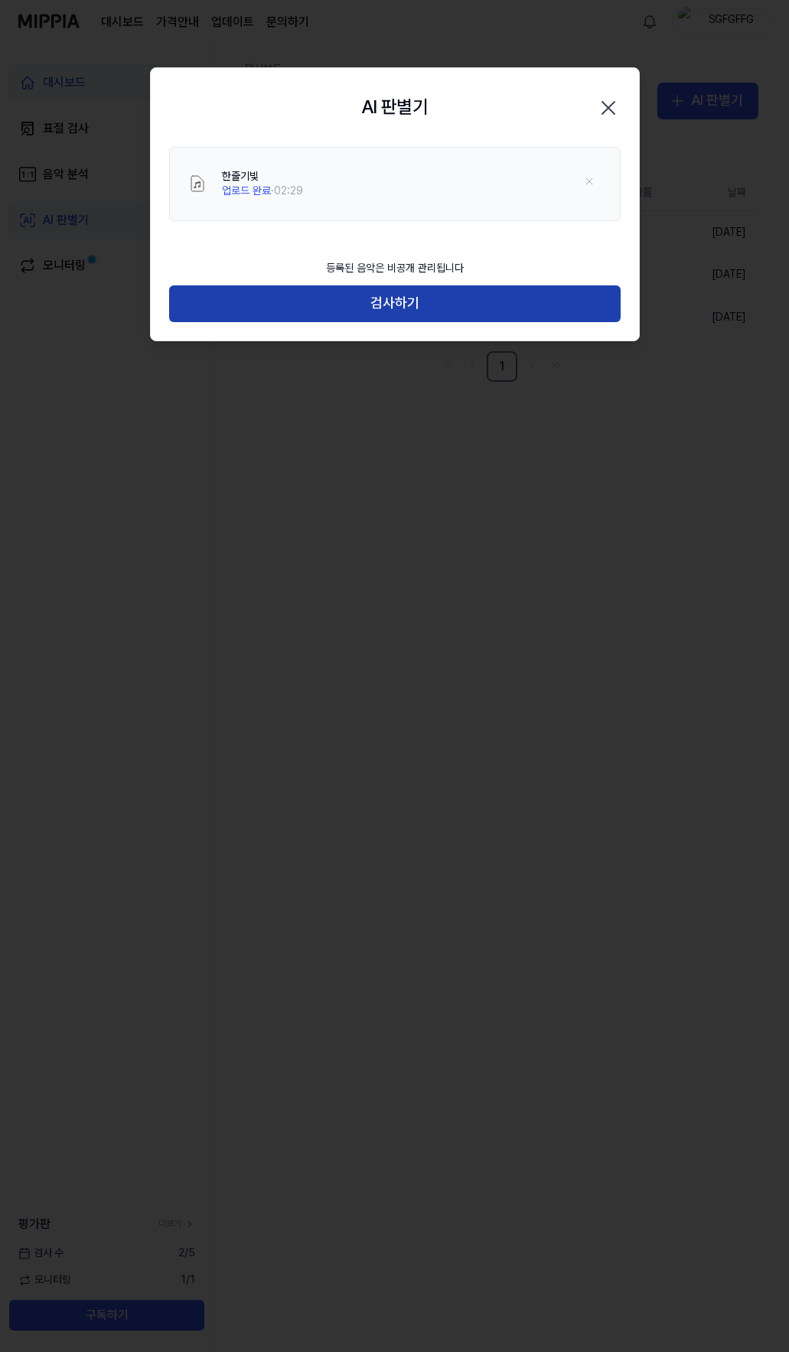
click at [380, 310] on button "검사하기" at bounding box center [395, 303] width 452 height 37
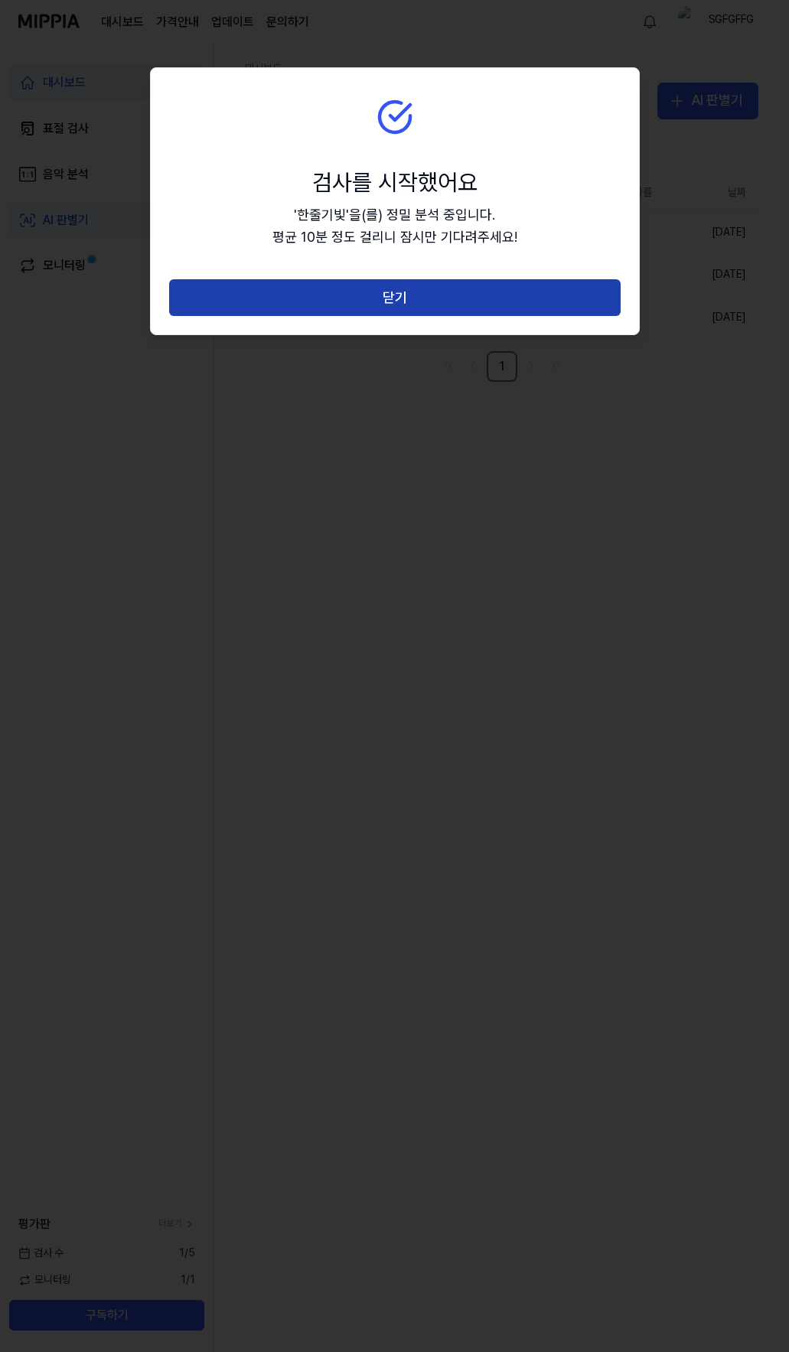
click at [382, 303] on button "닫기" at bounding box center [395, 297] width 452 height 37
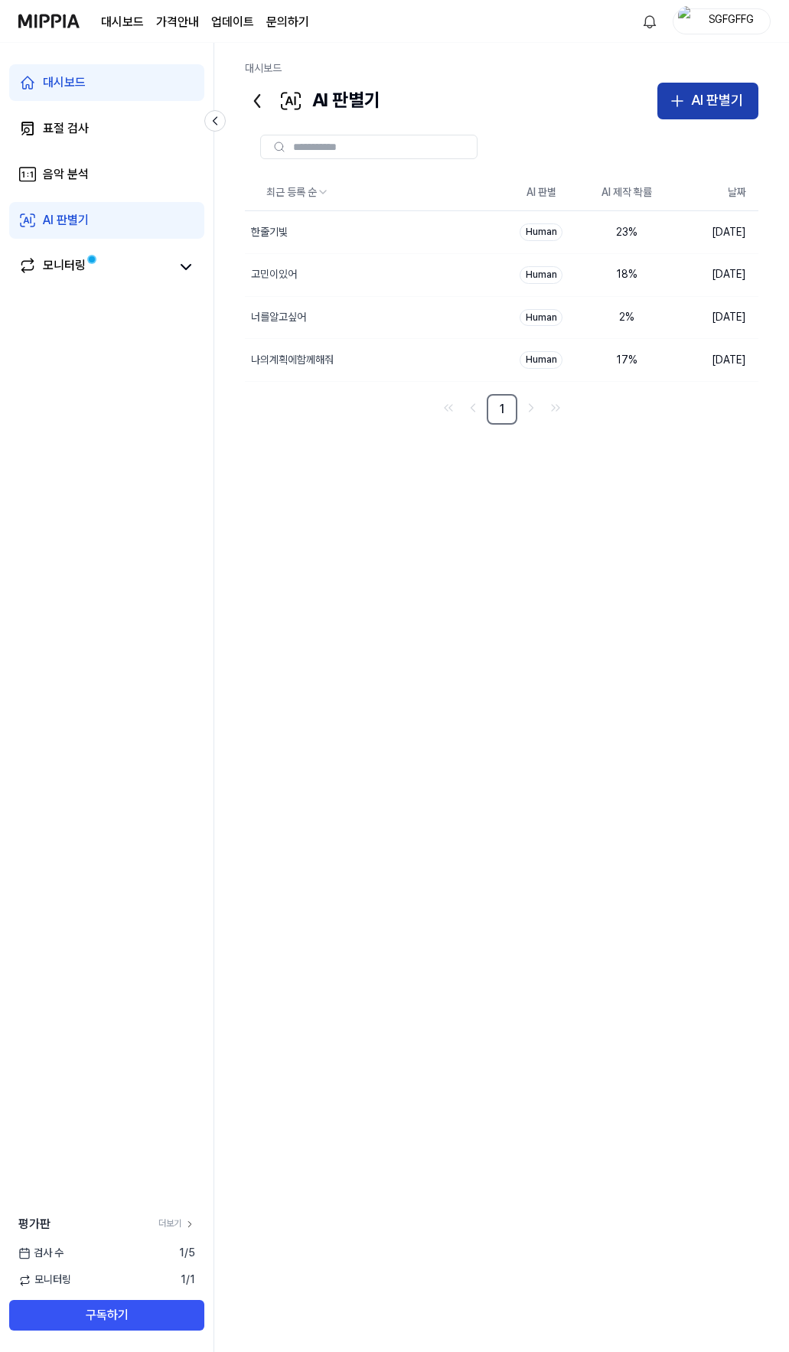
click at [690, 93] on button "AI 판별기" at bounding box center [707, 101] width 101 height 37
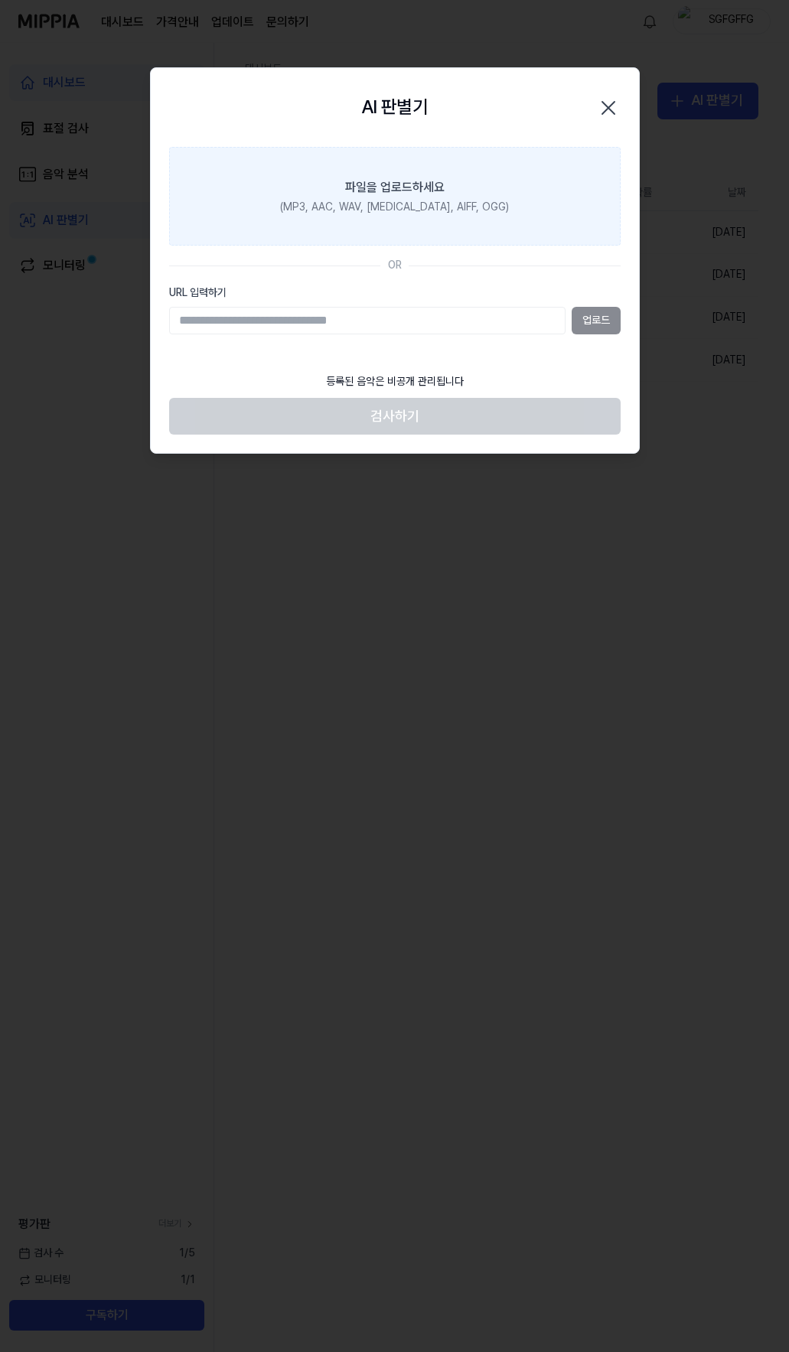
click at [359, 191] on div "파일을 업로드하세요" at bounding box center [394, 187] width 99 height 18
click at [0, 0] on input "파일을 업로드하세요 (MP3, AAC, WAV, FLAC, AIFF, OGG)" at bounding box center [0, 0] width 0 height 0
click at [414, 191] on div "파일을 업로드하세요" at bounding box center [394, 187] width 99 height 18
click at [0, 0] on input "파일을 업로드하세요 (MP3, AAC, WAV, FLAC, AIFF, OGG)" at bounding box center [0, 0] width 0 height 0
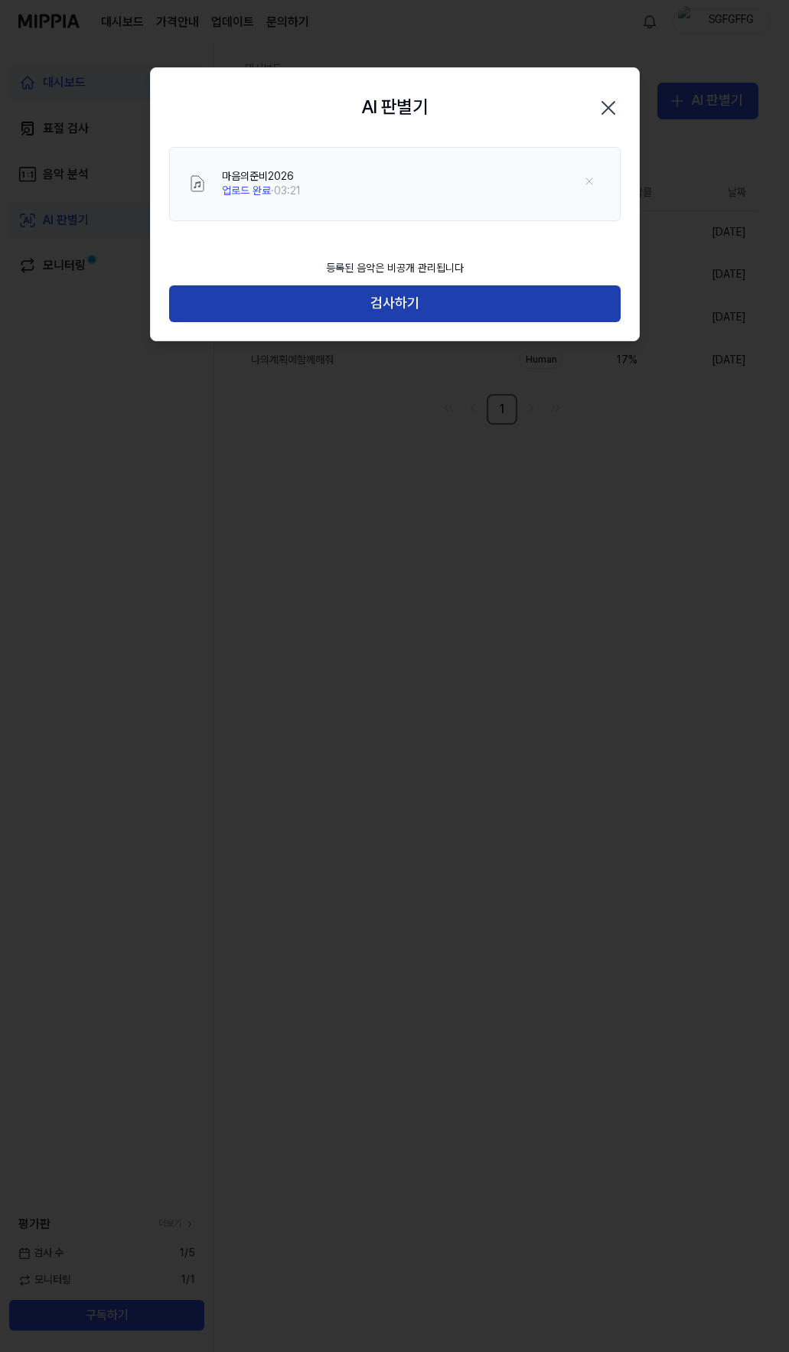
click at [380, 317] on button "검사하기" at bounding box center [395, 303] width 452 height 37
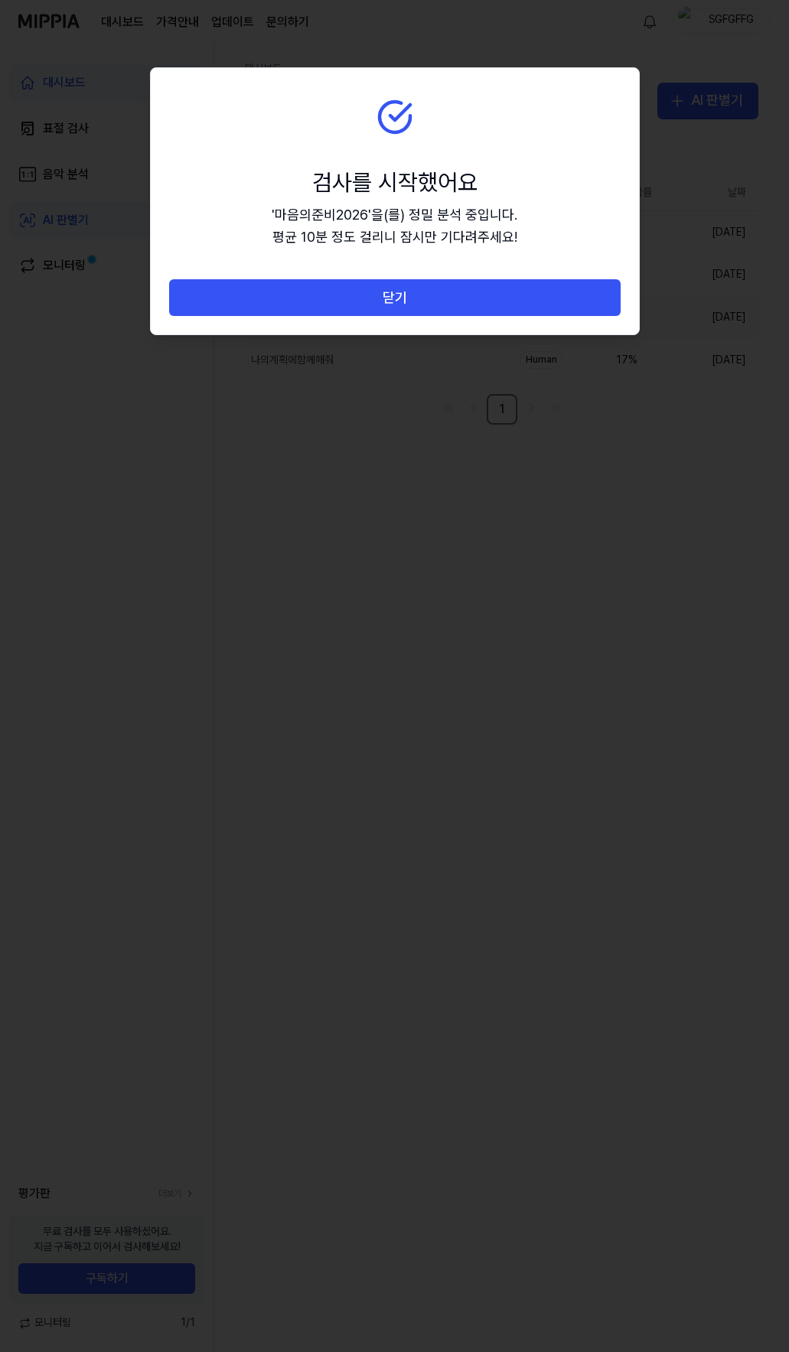
click at [383, 304] on button "닫기" at bounding box center [395, 297] width 452 height 37
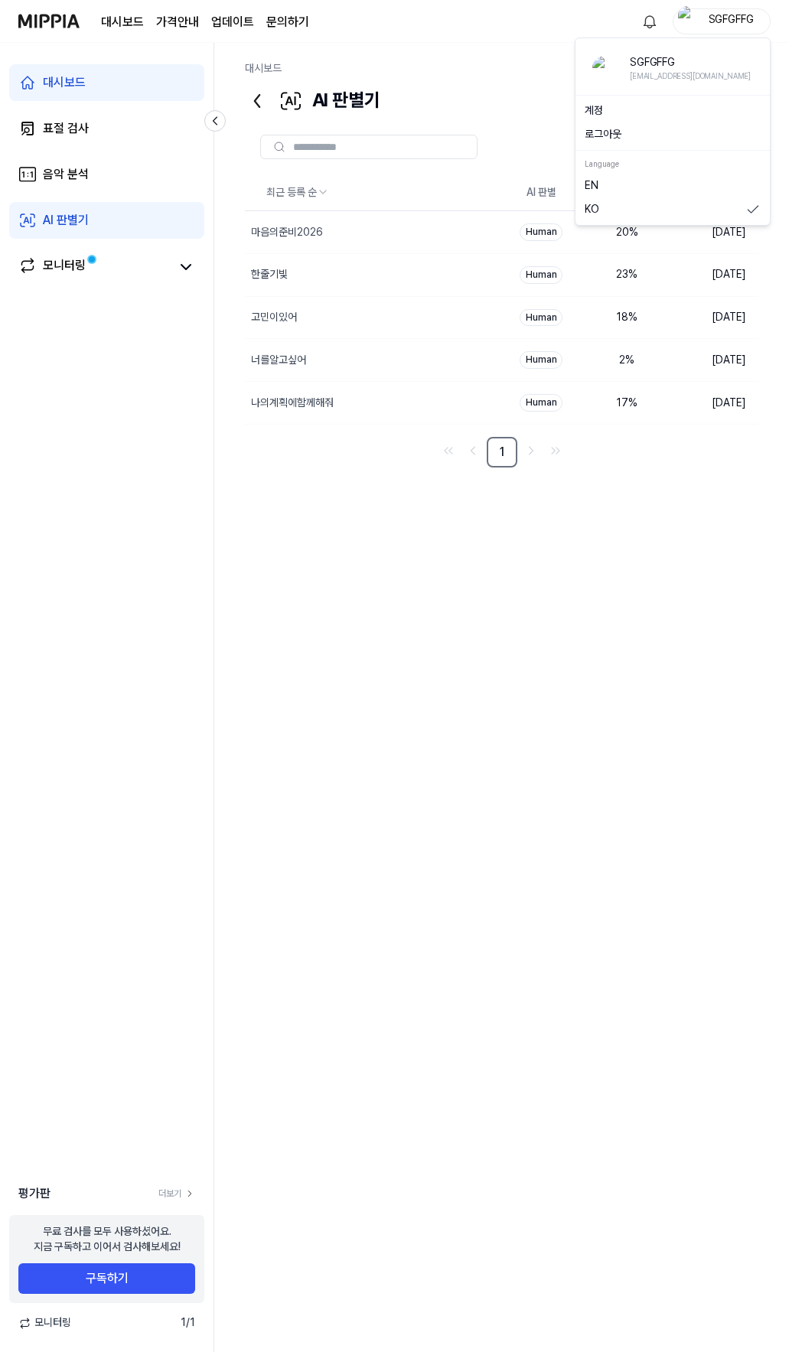
click at [730, 23] on div "SGFGFFG" at bounding box center [731, 20] width 60 height 17
click at [627, 138] on button "로그아웃" at bounding box center [673, 134] width 176 height 15
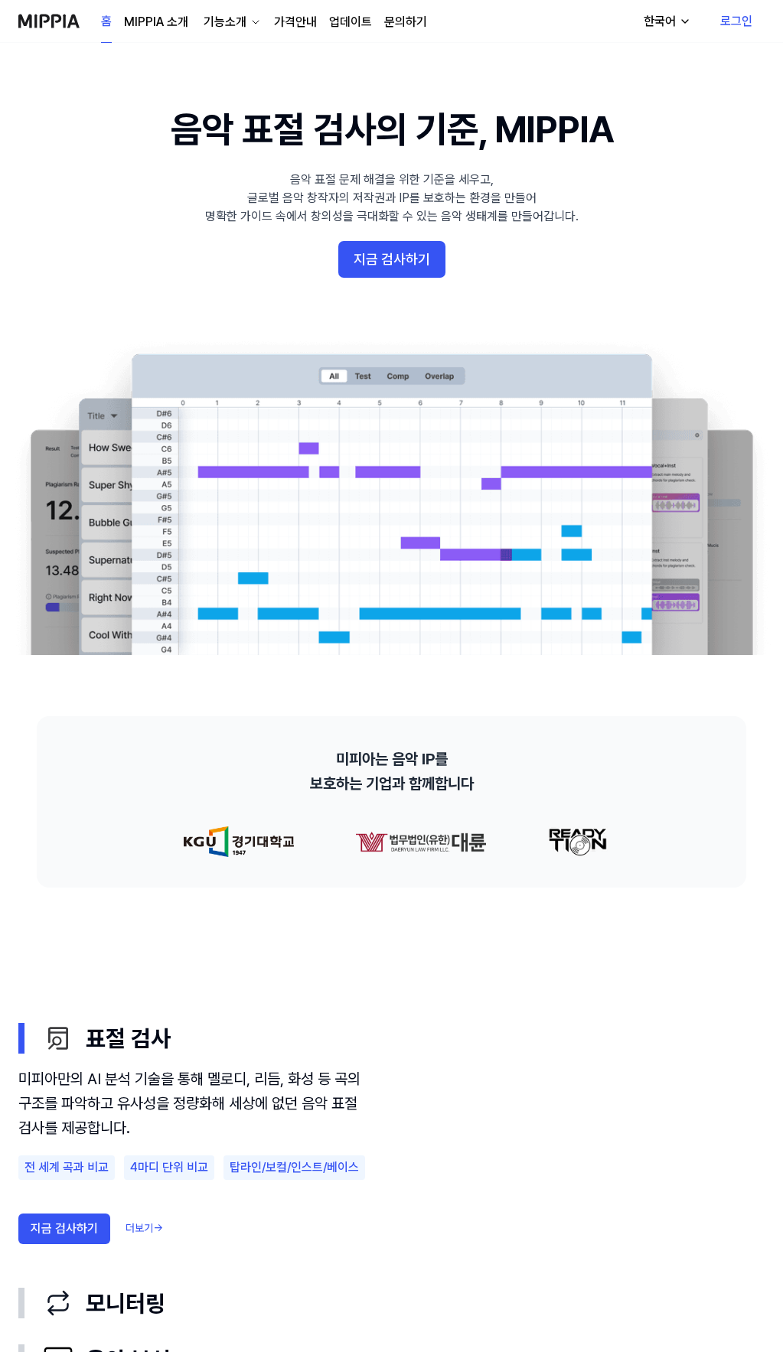
click at [728, 18] on link "로그인" at bounding box center [736, 21] width 57 height 43
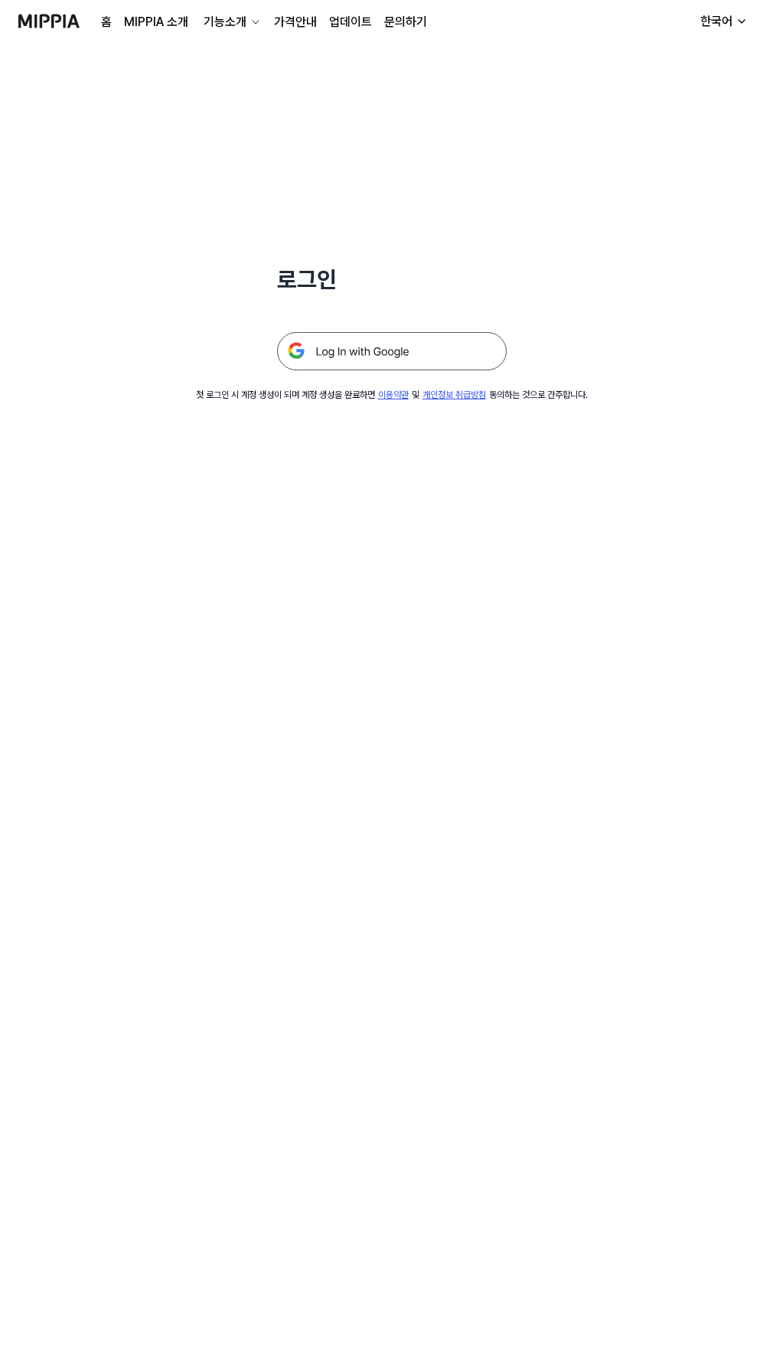
click at [367, 354] on img at bounding box center [392, 351] width 230 height 38
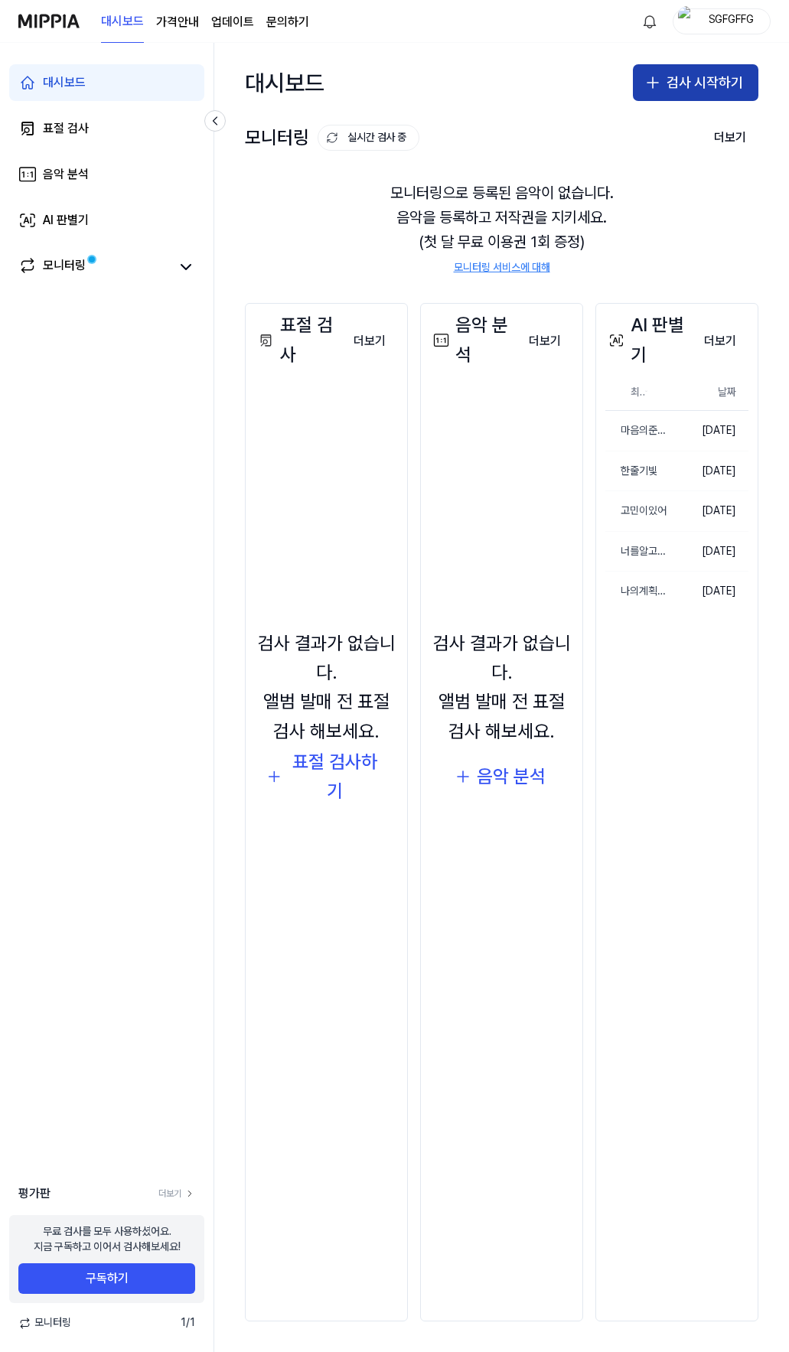
click at [700, 77] on button "검사 시작하기" at bounding box center [696, 82] width 126 height 37
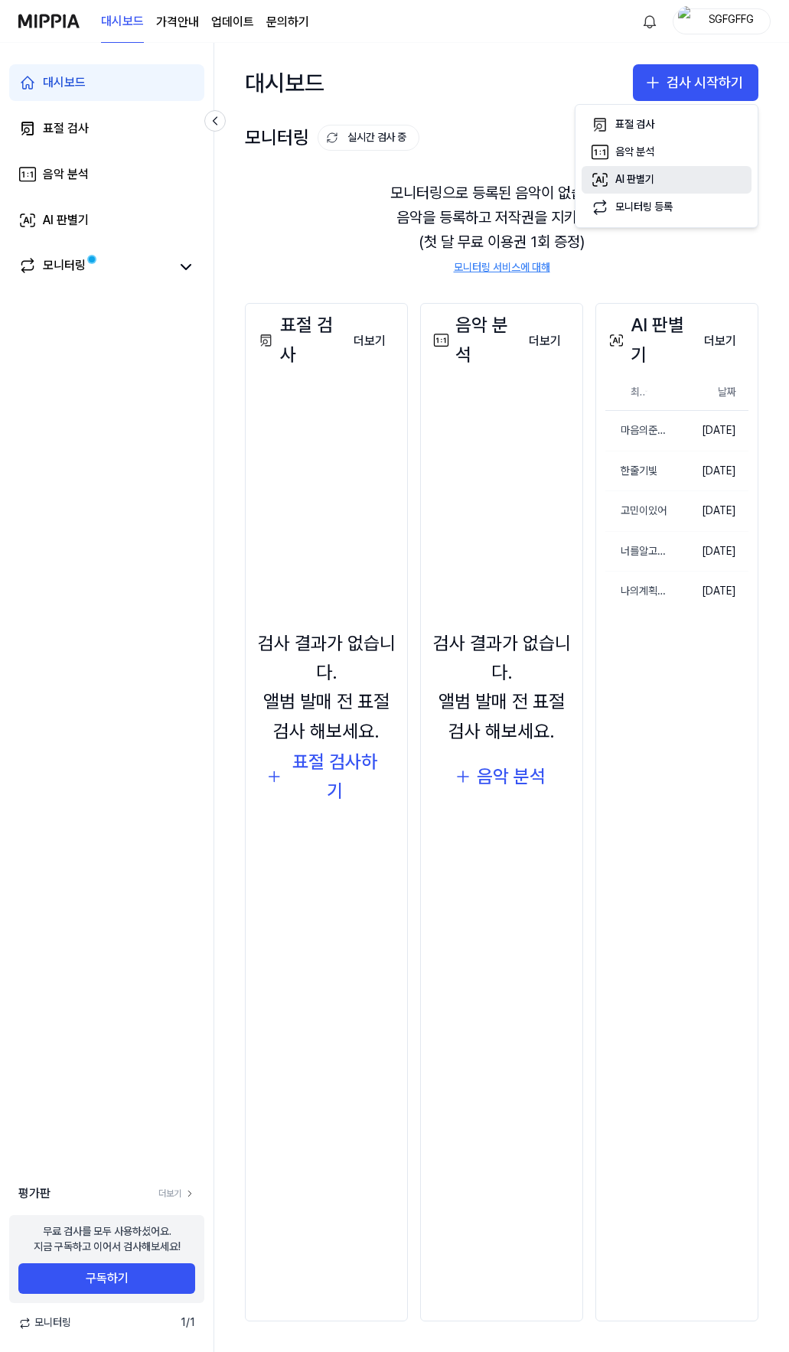
click at [644, 176] on div "AI 판별기" at bounding box center [634, 179] width 39 height 15
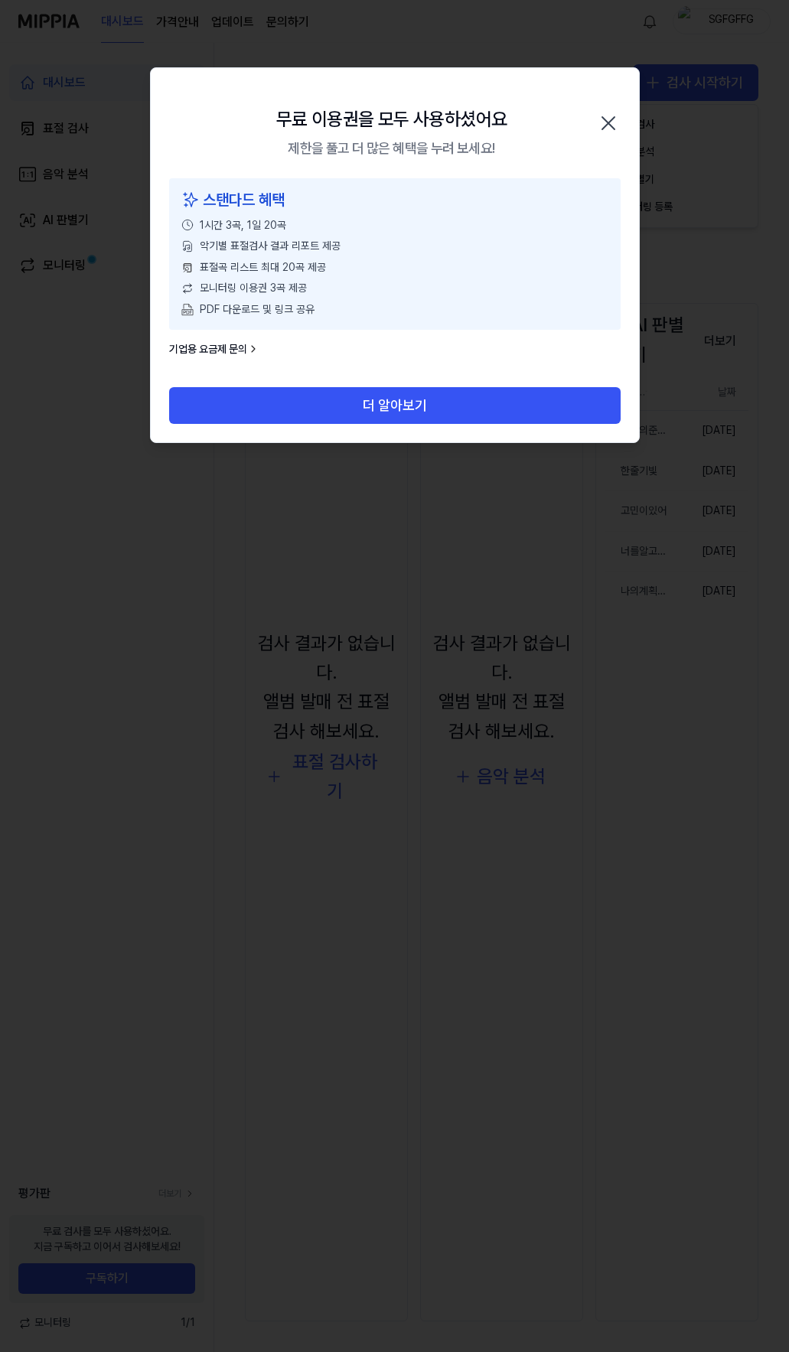
click at [605, 116] on icon "button" at bounding box center [608, 123] width 24 height 24
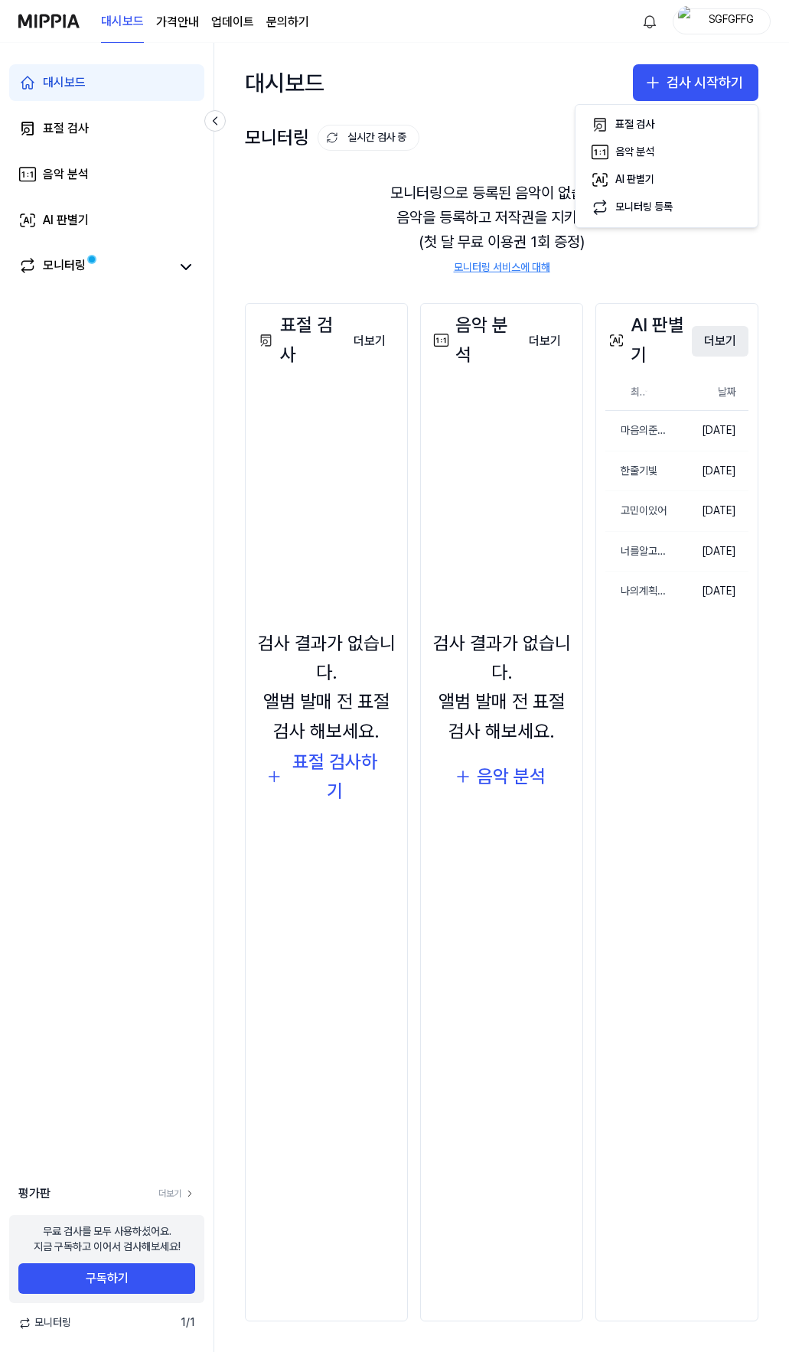
click at [730, 339] on button "더보기" at bounding box center [720, 341] width 57 height 31
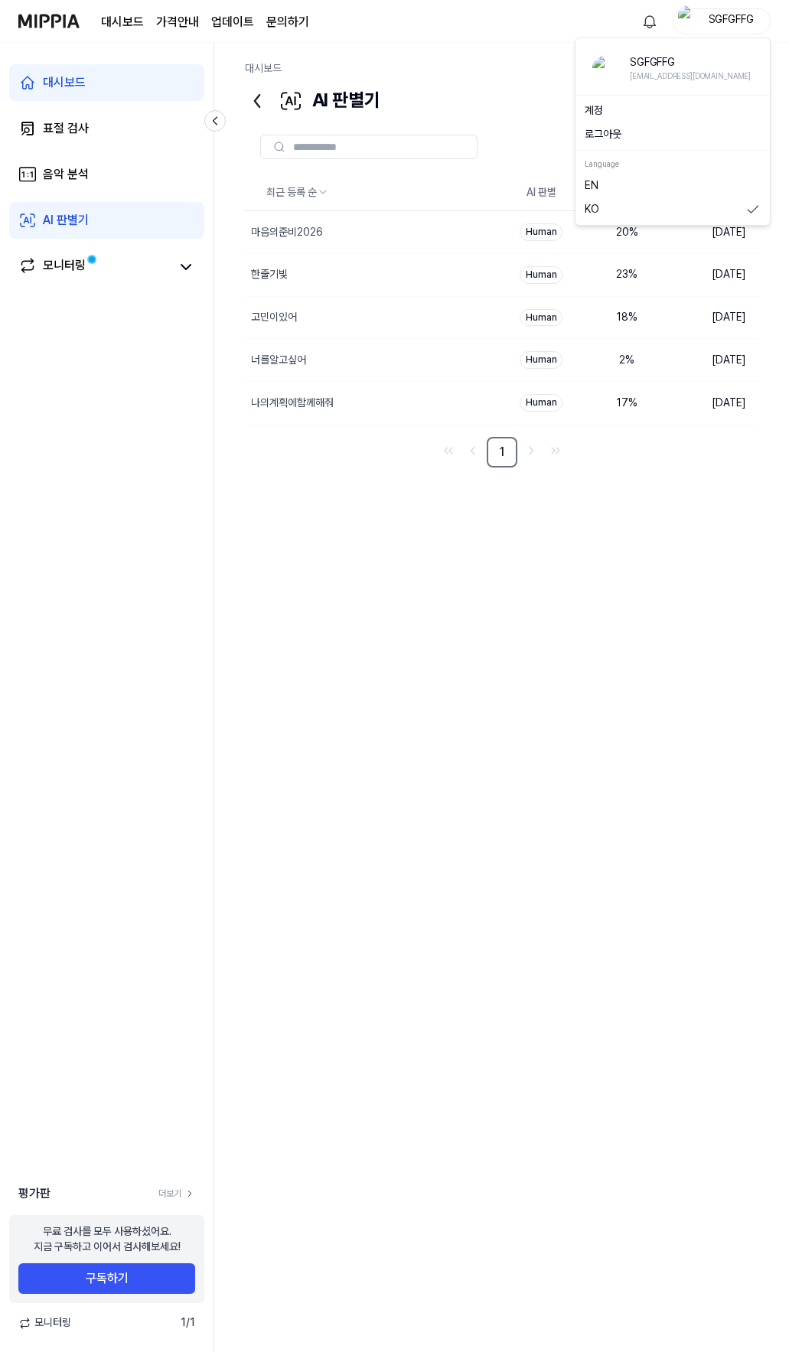
click at [735, 21] on div "SGFGFFG" at bounding box center [731, 20] width 60 height 17
click at [634, 137] on button "로그아웃" at bounding box center [673, 134] width 176 height 15
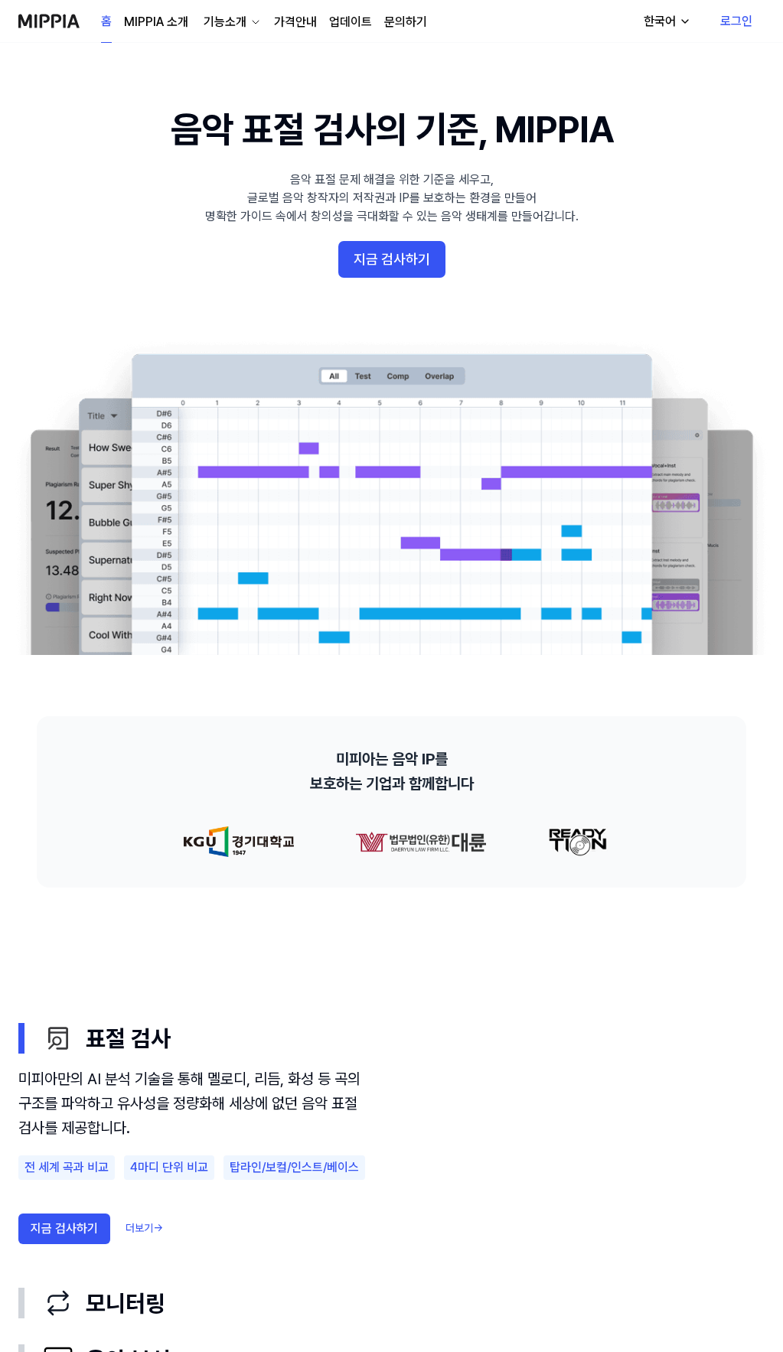
click at [732, 17] on link "로그인" at bounding box center [736, 21] width 57 height 43
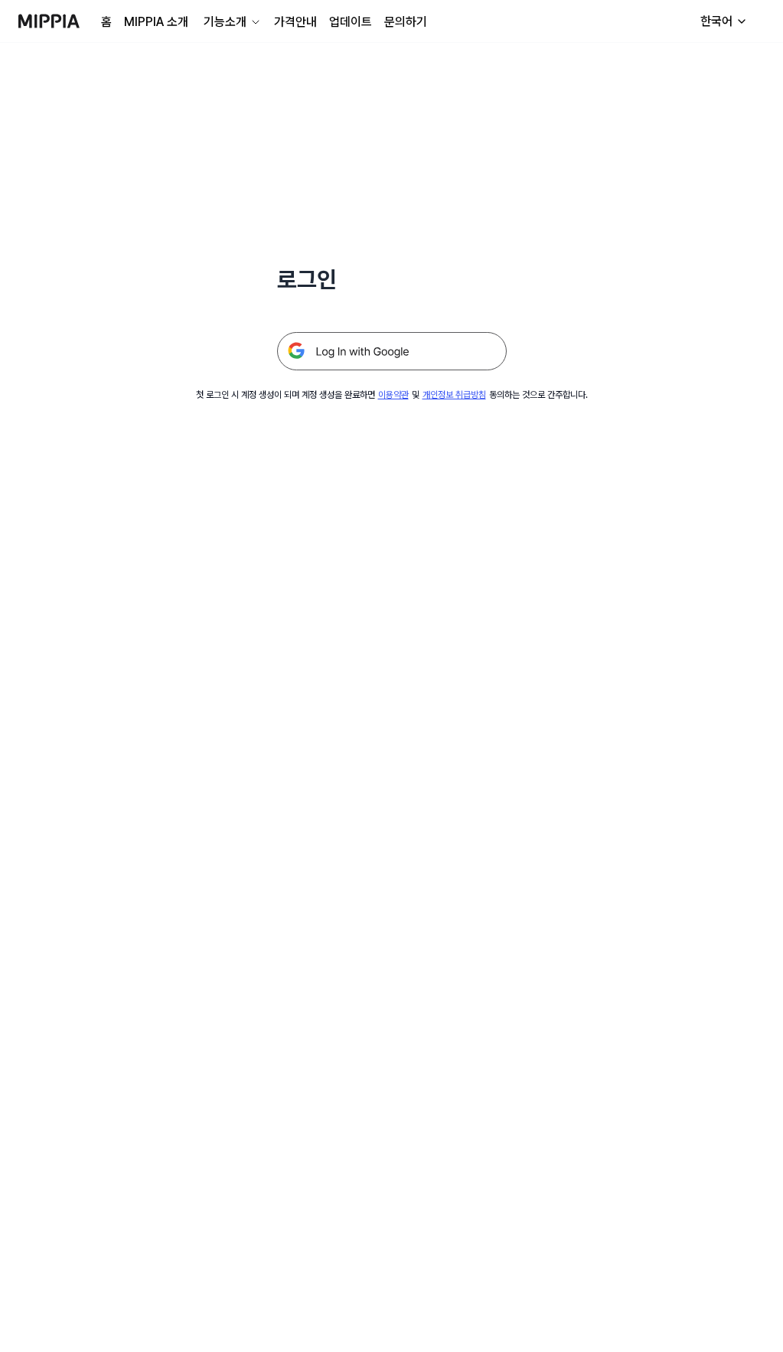
click at [383, 344] on img at bounding box center [392, 351] width 230 height 38
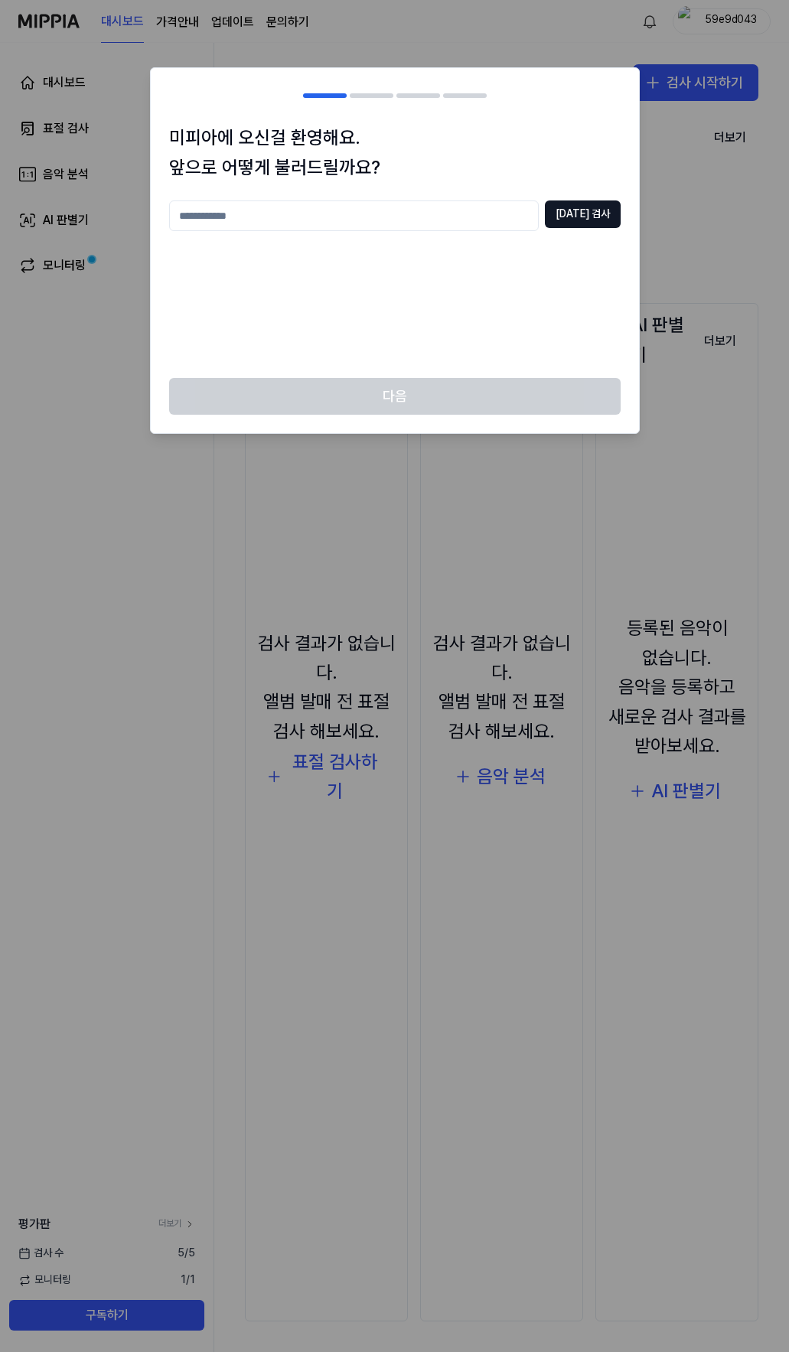
click at [370, 210] on input "text" at bounding box center [354, 216] width 370 height 31
type input "*********"
click at [589, 219] on button "[DATE] 검사" at bounding box center [583, 215] width 76 height 28
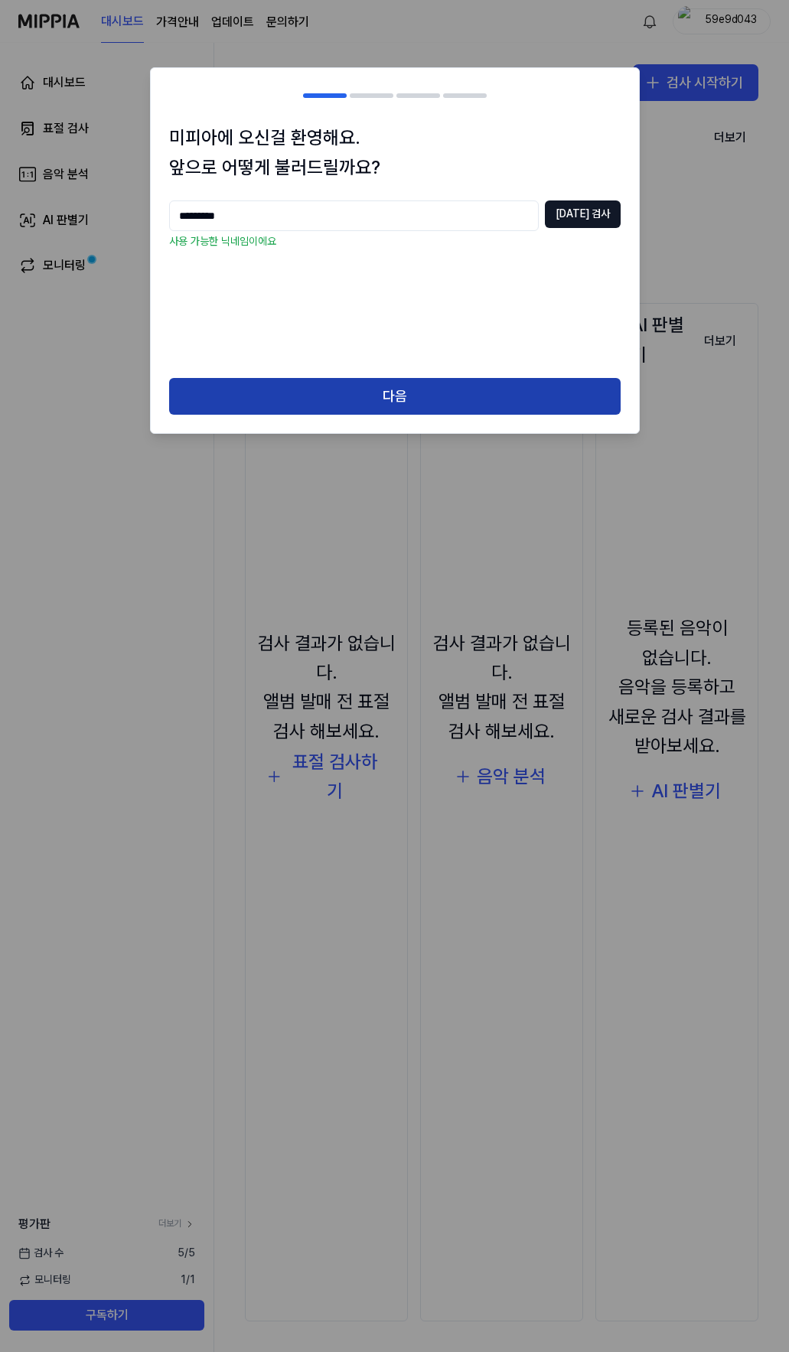
click at [409, 403] on button "다음" at bounding box center [395, 396] width 452 height 37
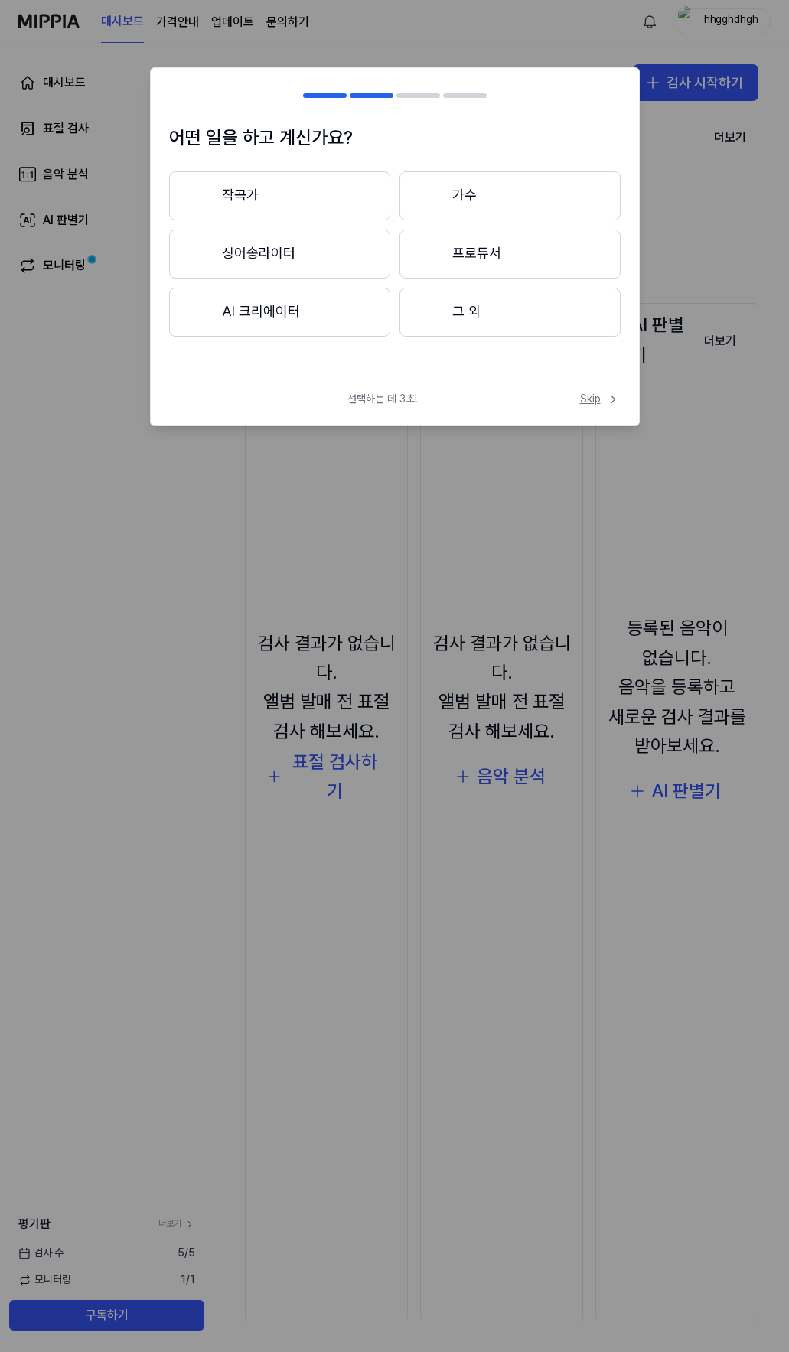
click at [585, 399] on span "Skip" at bounding box center [600, 399] width 41 height 15
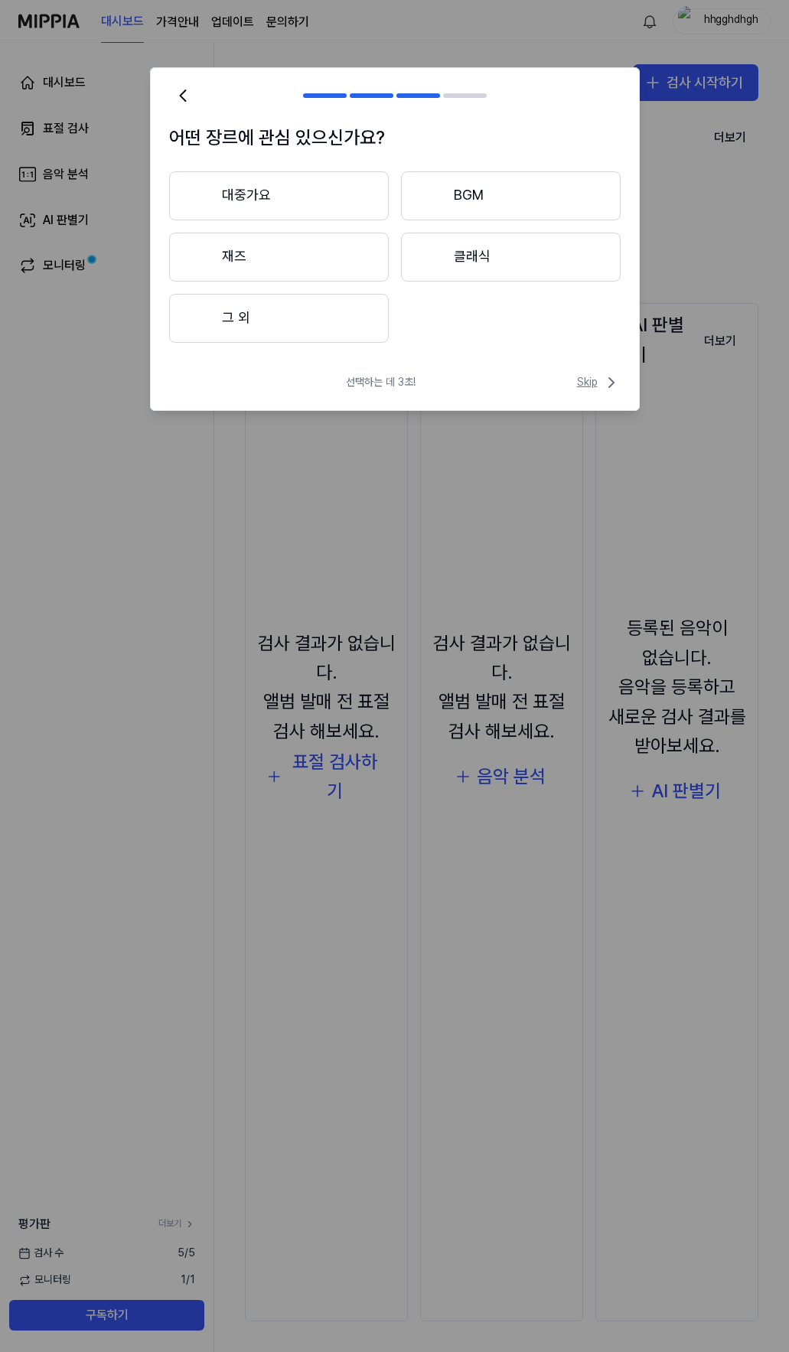
click at [587, 381] on span "Skip" at bounding box center [599, 382] width 44 height 18
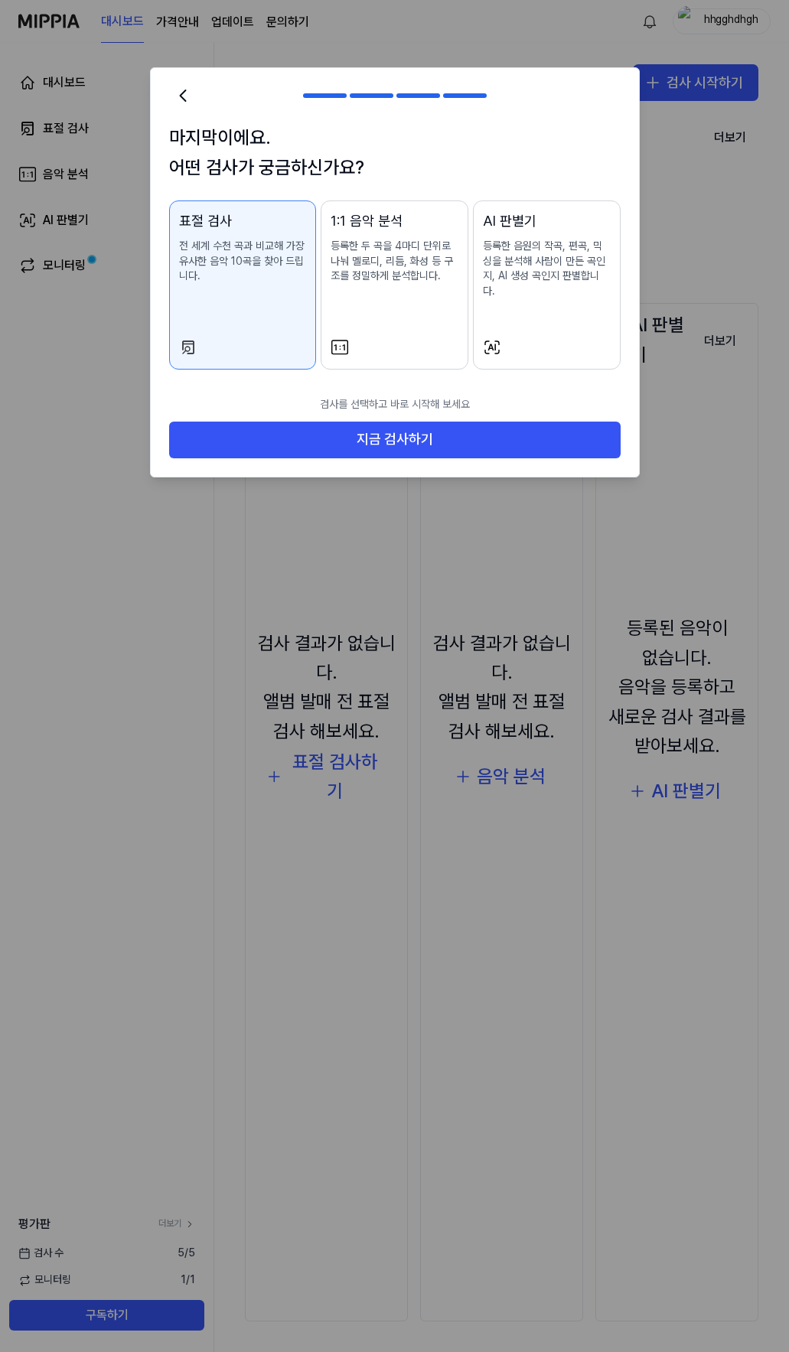
click at [560, 305] on div "AI 판별기 등록한 음원의 작곡, 편곡, 믹싱을 분석해 사람이 만든 곡인지, AI 생성 곡인지 판별합니다." at bounding box center [547, 269] width 128 height 119
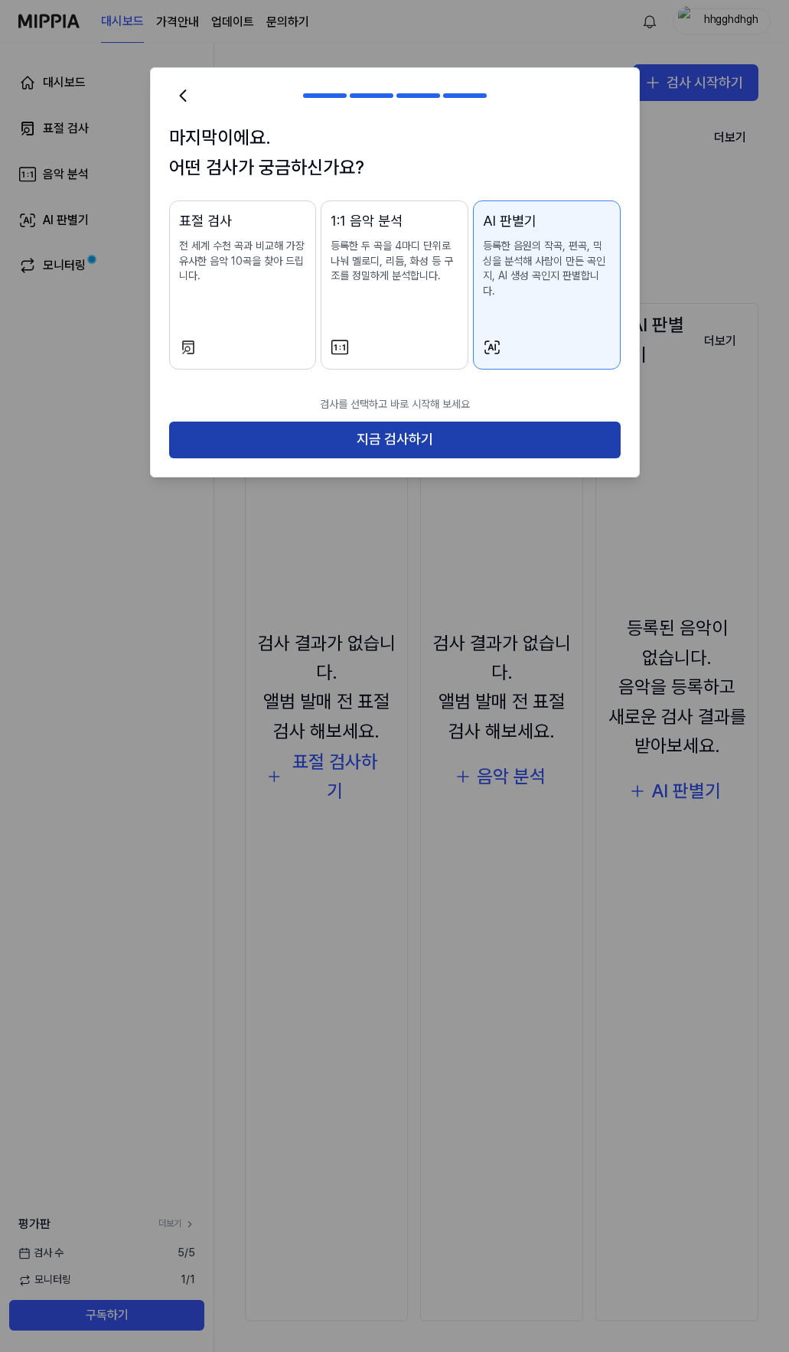
click at [487, 422] on button "지금 검사하기" at bounding box center [395, 440] width 452 height 37
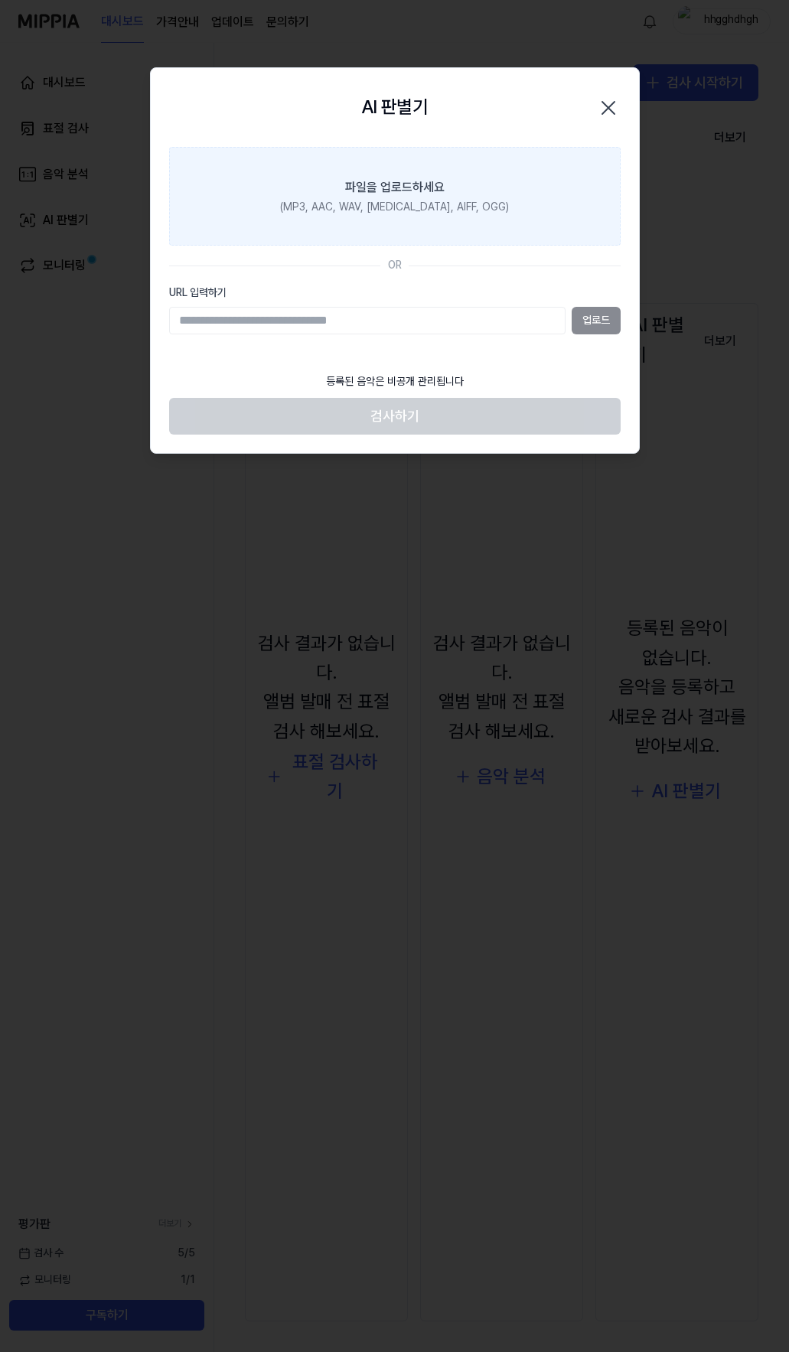
click at [358, 204] on div "(MP3, AAC, WAV, [MEDICAL_DATA], AIFF, OGG)" at bounding box center [394, 207] width 229 height 15
click at [0, 0] on input "파일을 업로드하세요 (MP3, AAC, WAV, [MEDICAL_DATA], AIFF, OGG)" at bounding box center [0, 0] width 0 height 0
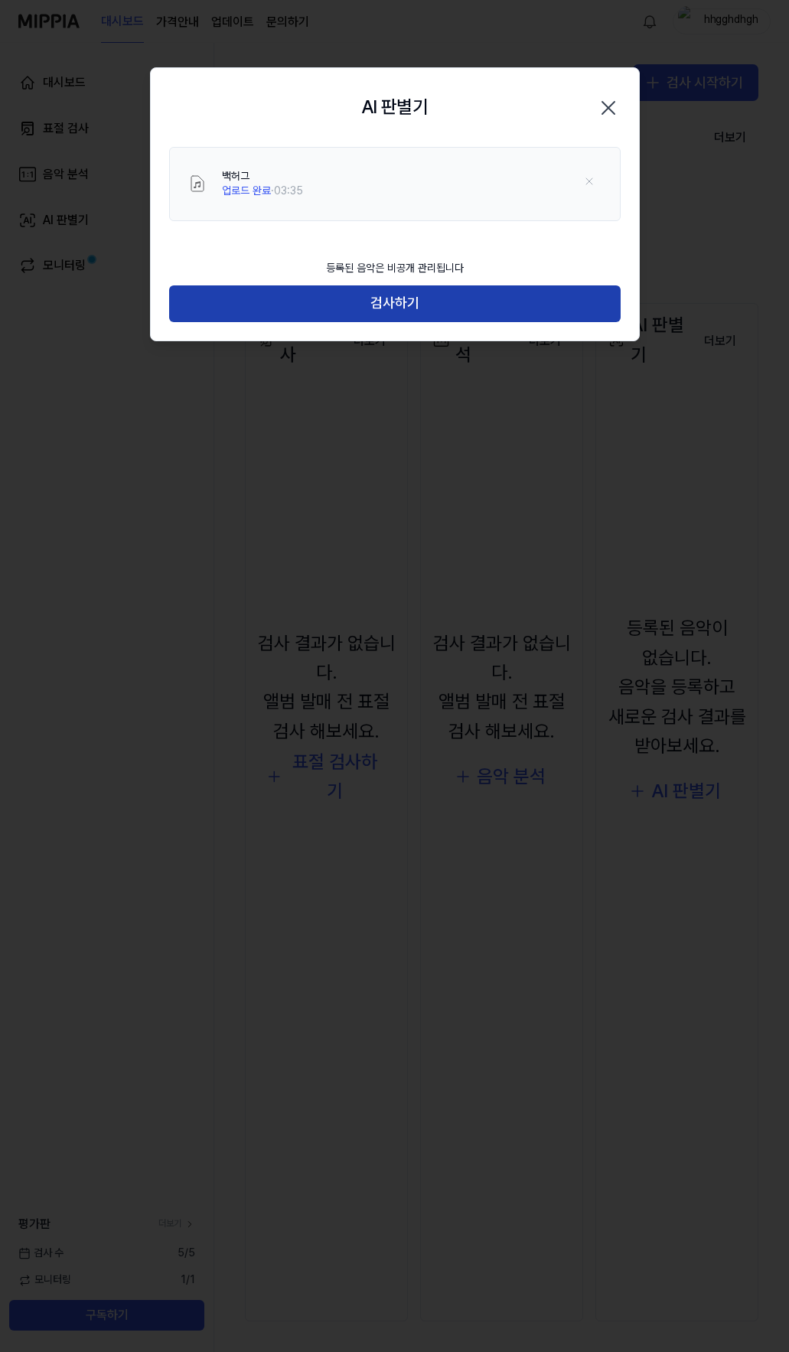
click at [380, 311] on button "검사하기" at bounding box center [395, 303] width 452 height 37
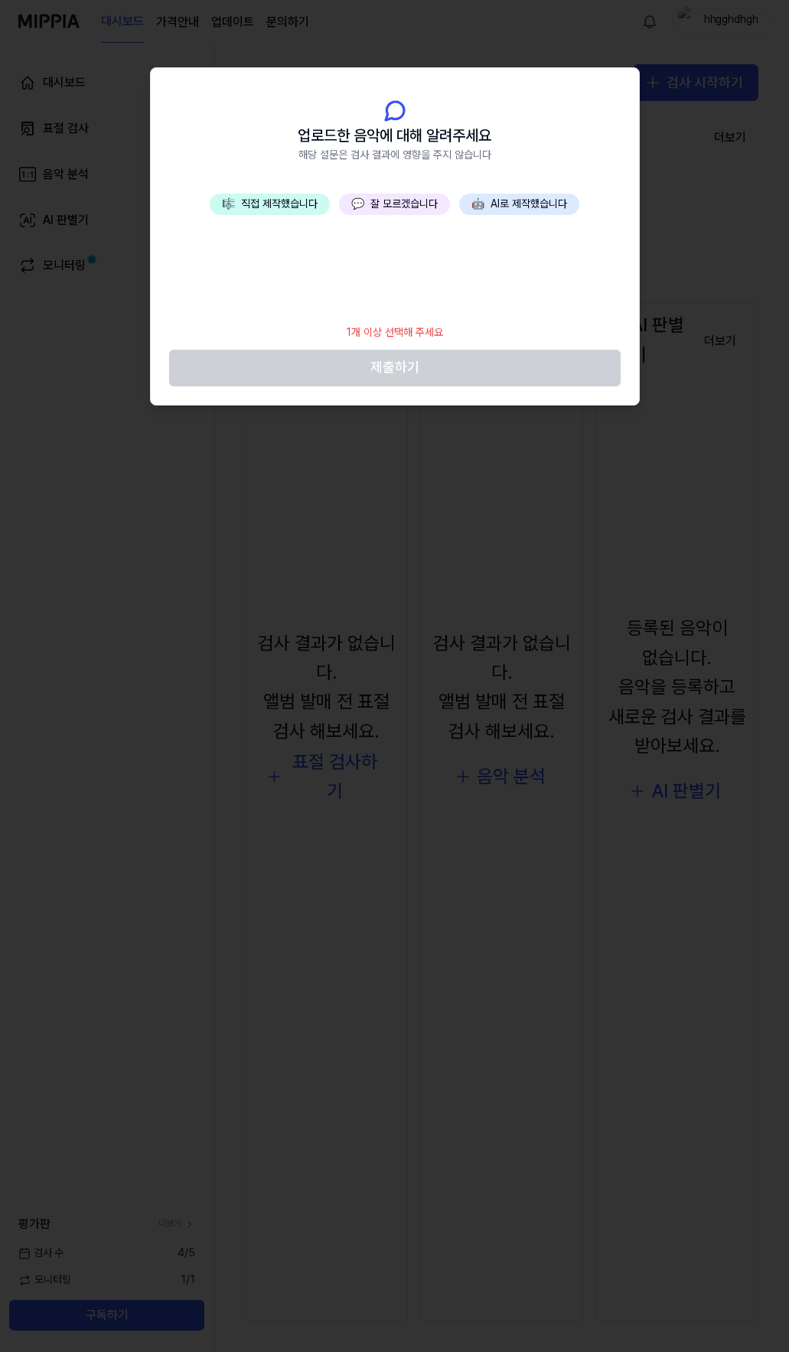
click at [382, 204] on button "💬 잘 모르겠습니다" at bounding box center [394, 204] width 111 height 21
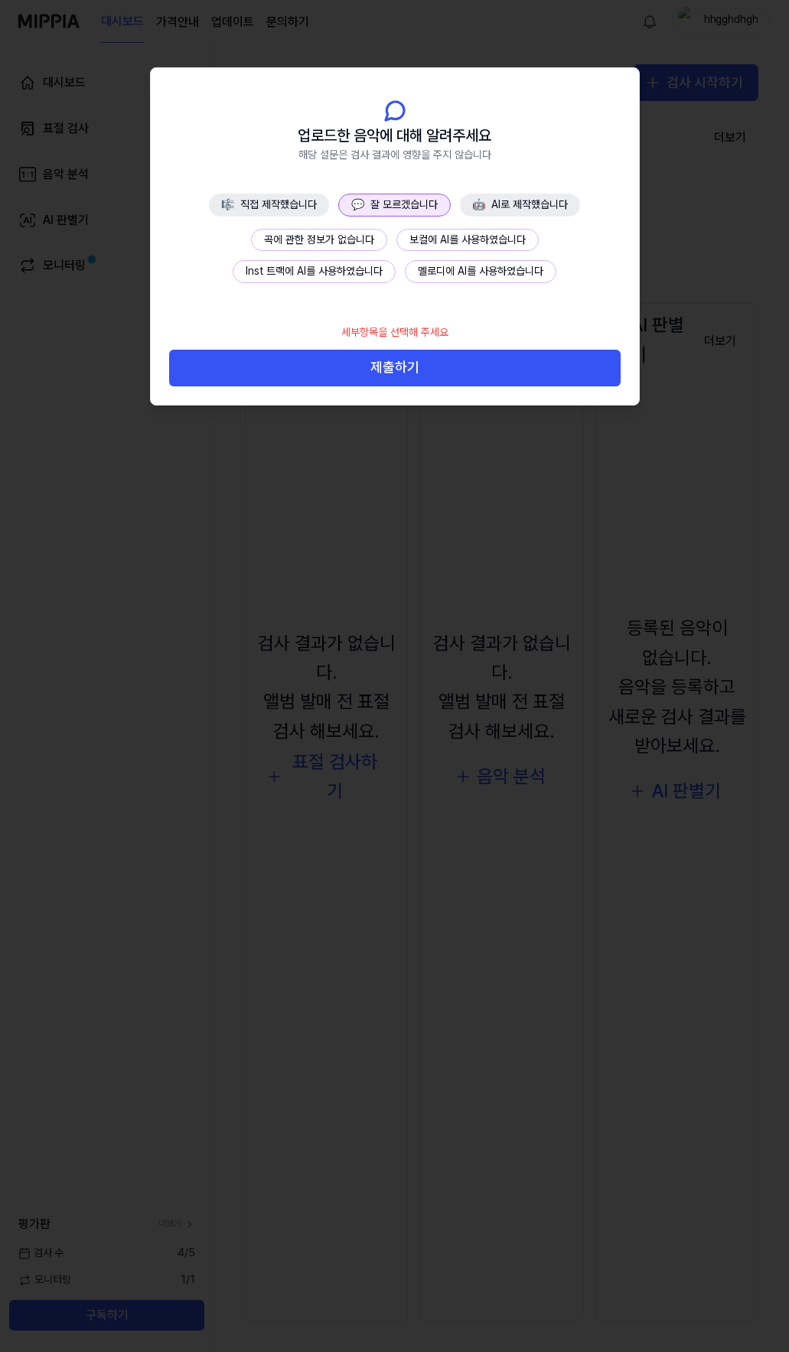
click at [339, 238] on button "곡에 관한 정보가 없습니다" at bounding box center [319, 240] width 136 height 23
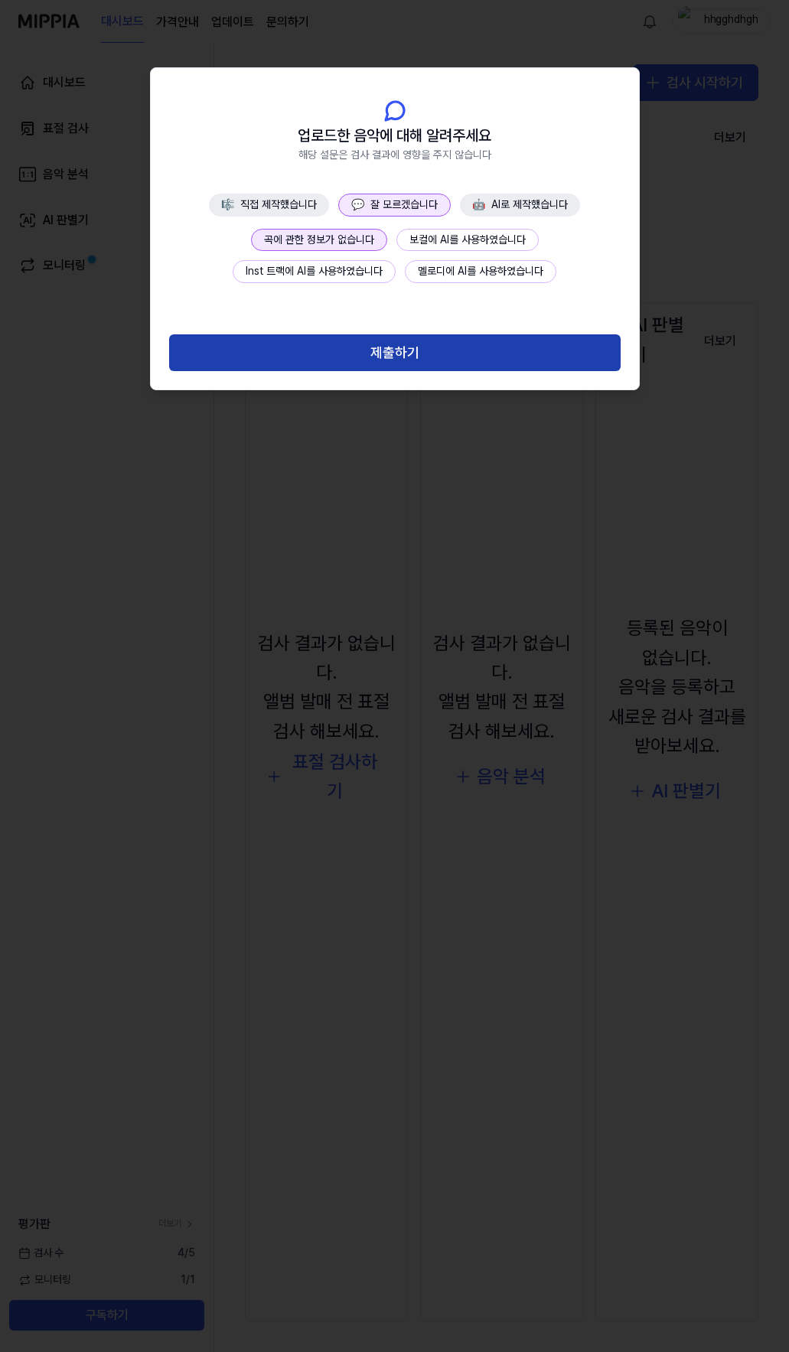
click at [404, 359] on button "제출하기" at bounding box center [395, 352] width 452 height 37
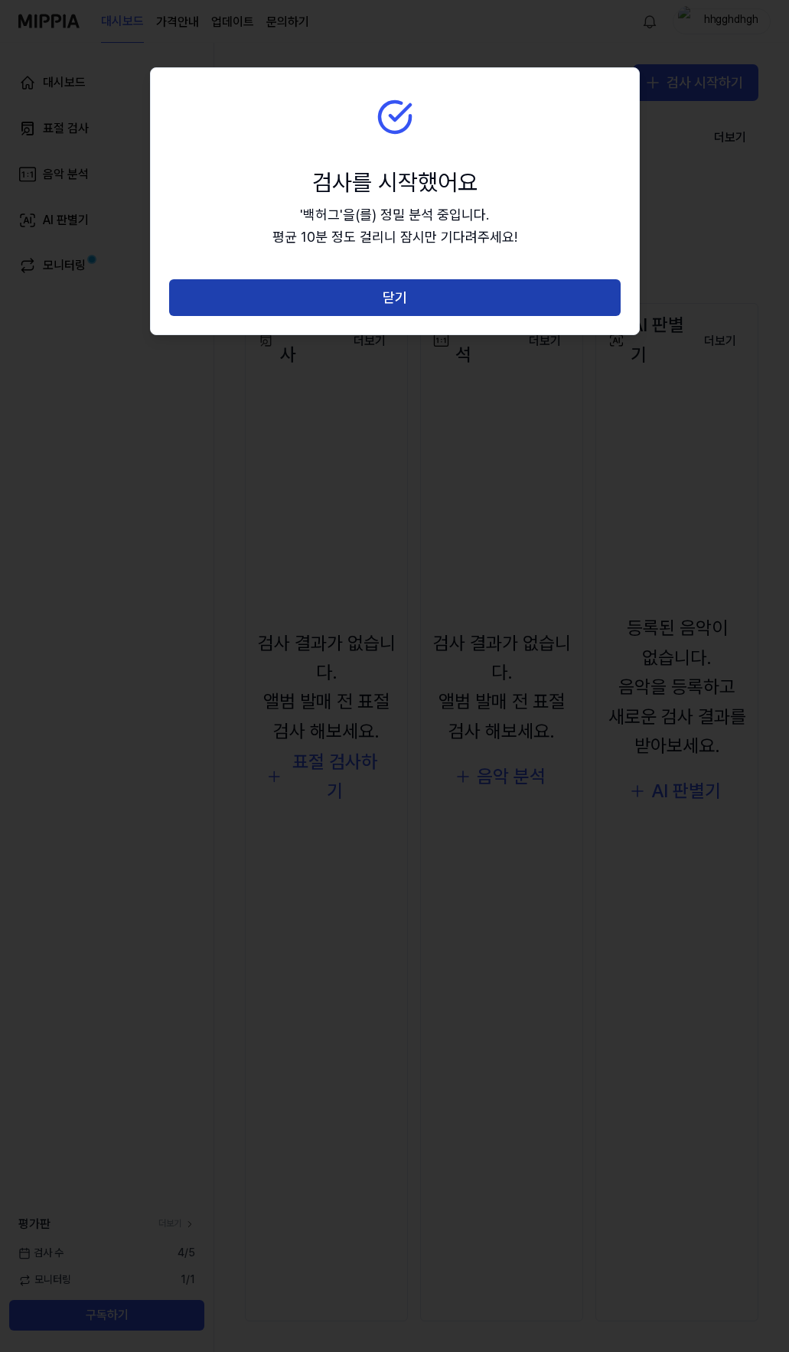
click at [386, 292] on button "닫기" at bounding box center [395, 297] width 452 height 37
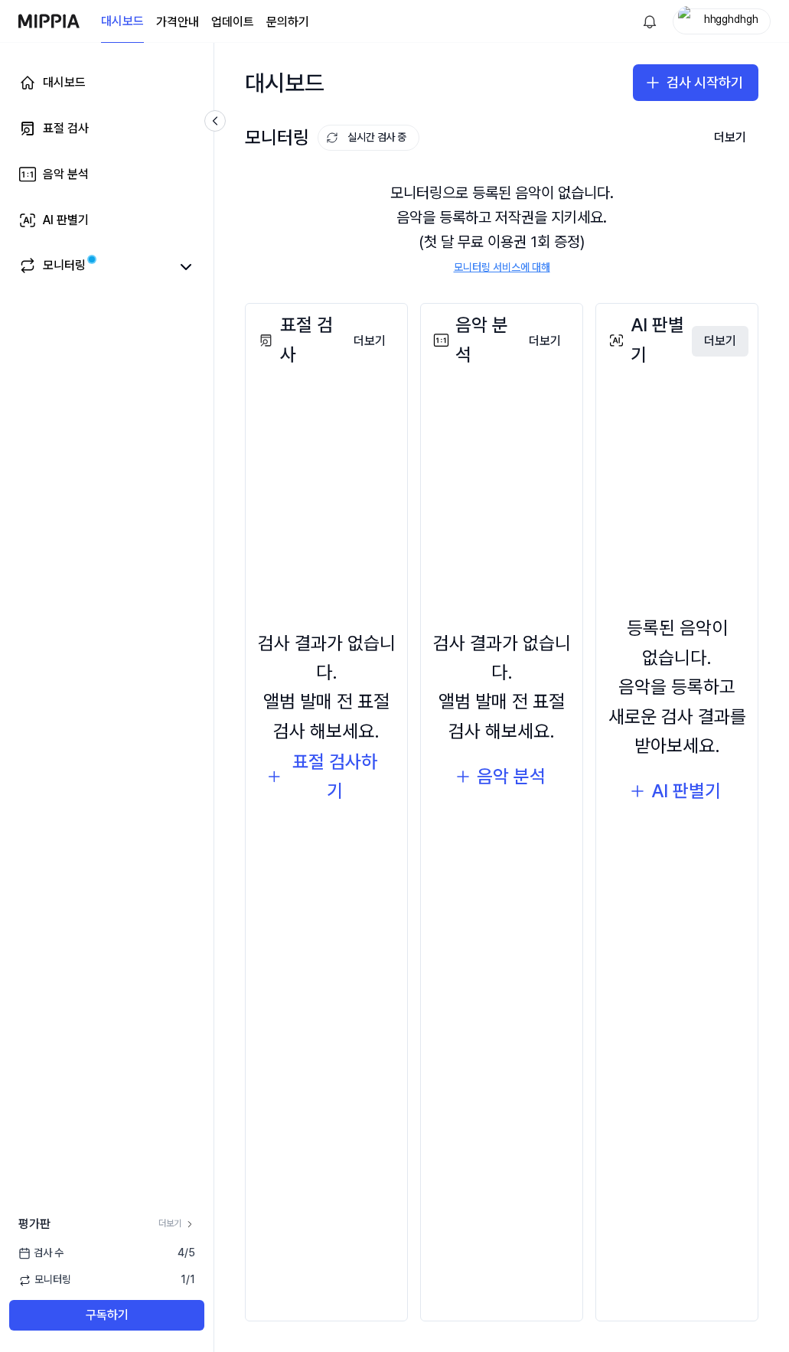
click at [716, 341] on button "더보기" at bounding box center [720, 341] width 57 height 31
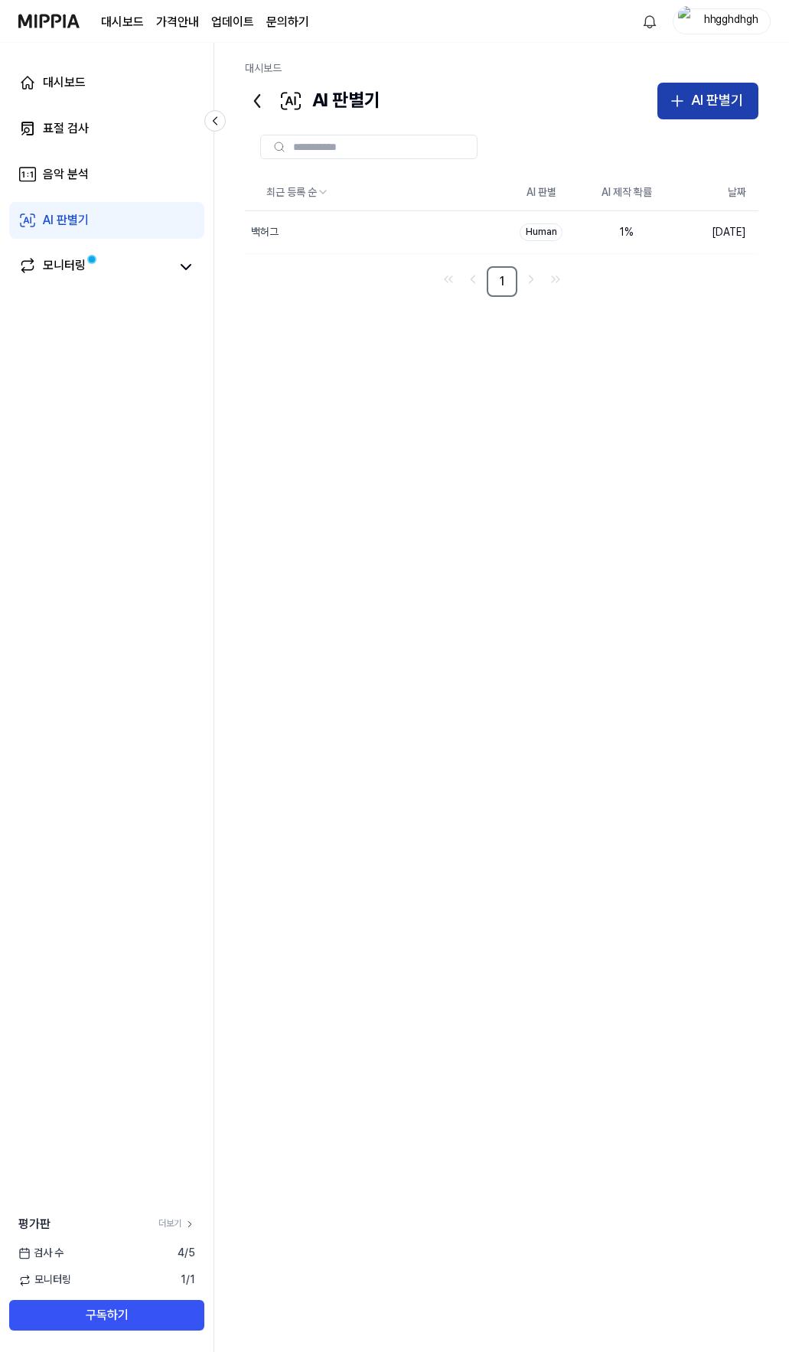
click at [709, 103] on div "AI 판별기" at bounding box center [717, 101] width 52 height 22
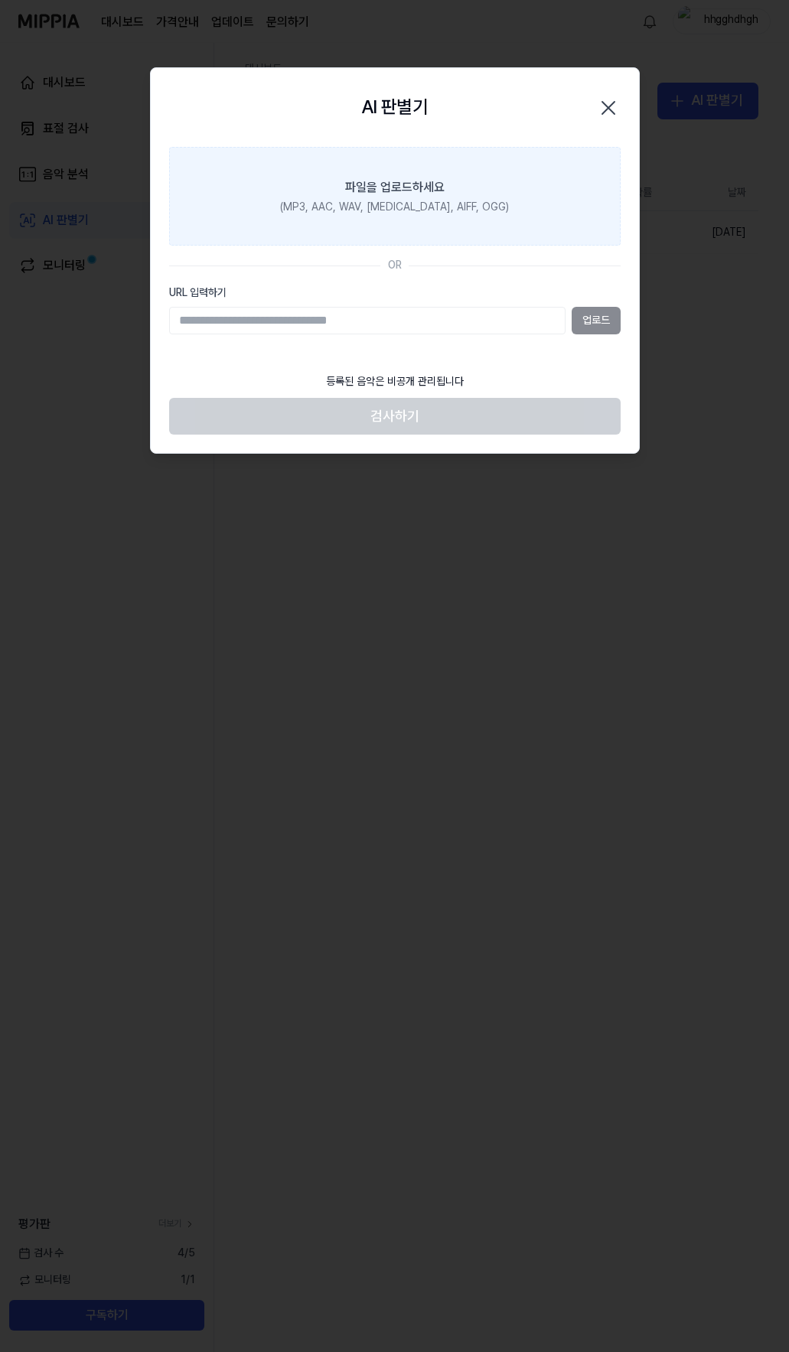
click at [396, 175] on label "파일을 업로드하세요 (MP3, AAC, WAV, [MEDICAL_DATA], AIFF, OGG)" at bounding box center [395, 196] width 452 height 99
click at [0, 0] on input "파일을 업로드하세요 (MP3, AAC, WAV, [MEDICAL_DATA], AIFF, OGG)" at bounding box center [0, 0] width 0 height 0
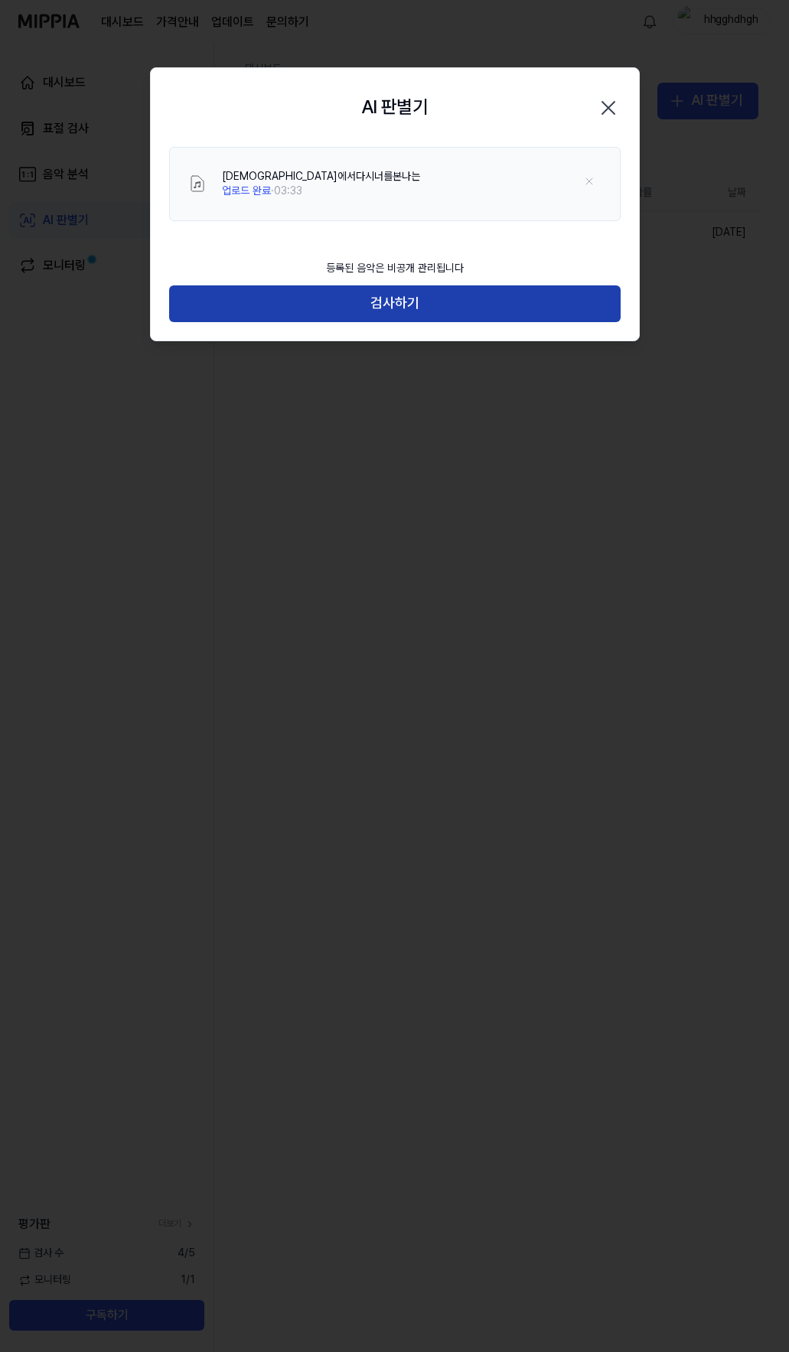
click at [396, 312] on button "검사하기" at bounding box center [395, 303] width 452 height 37
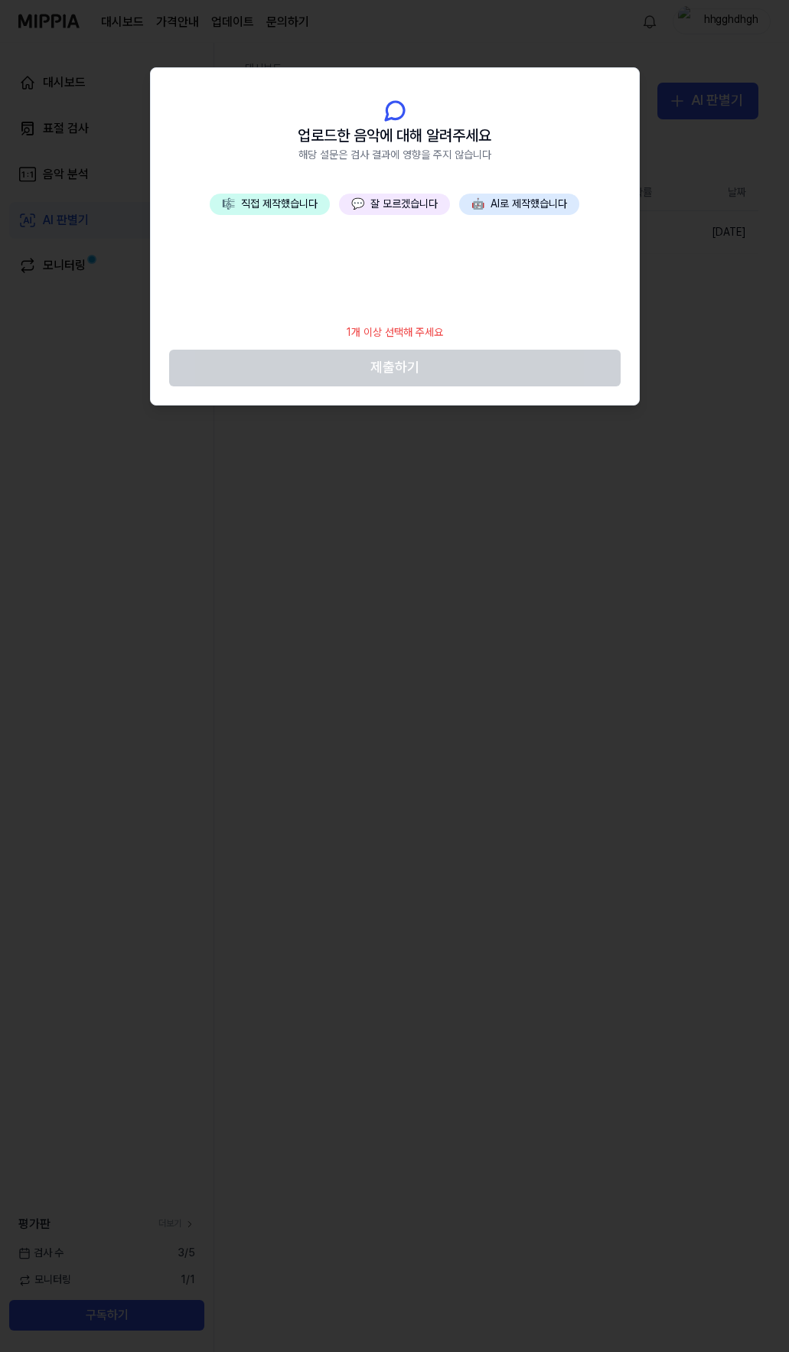
click at [397, 208] on button "💬 잘 모르겠습니다" at bounding box center [394, 204] width 111 height 21
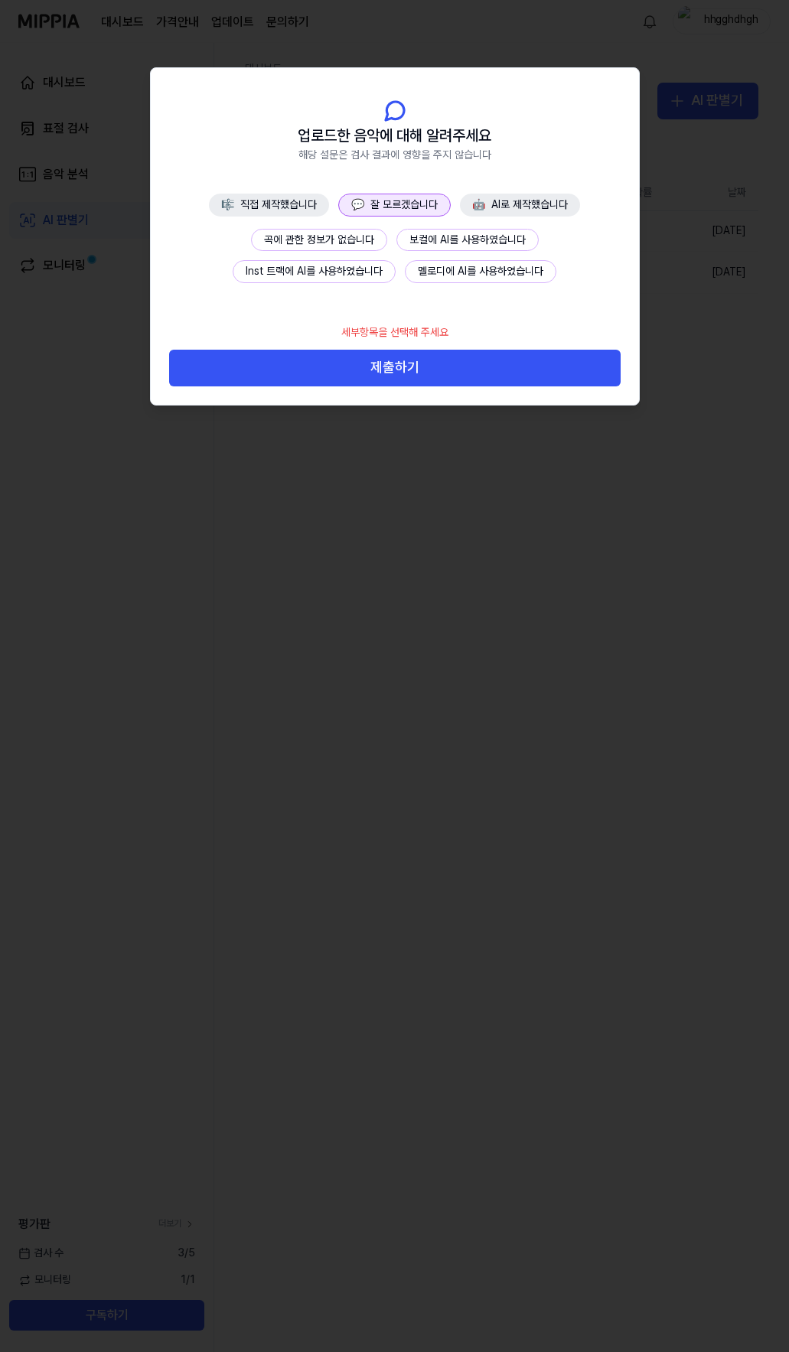
click at [314, 235] on button "곡에 관한 정보가 없습니다" at bounding box center [319, 240] width 136 height 23
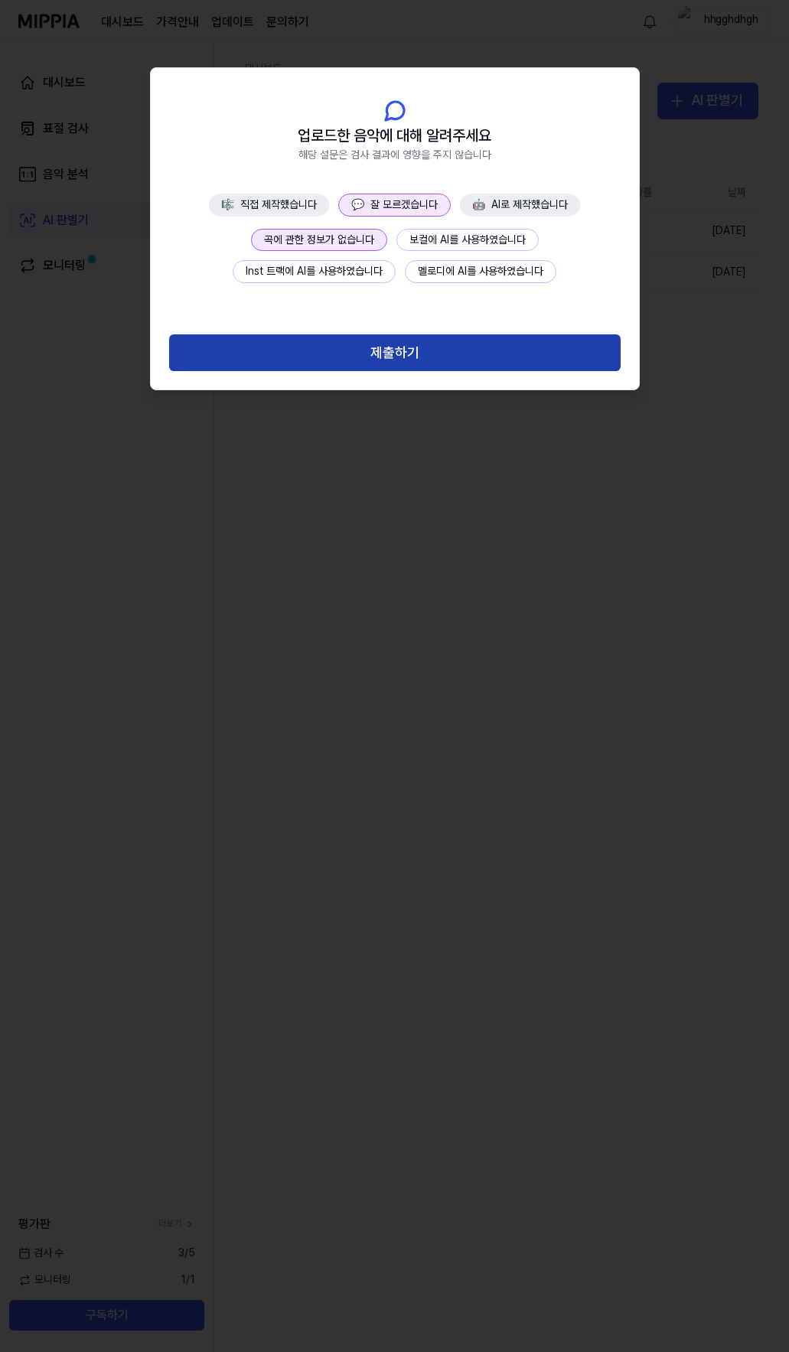
click at [405, 355] on button "제출하기" at bounding box center [395, 352] width 452 height 37
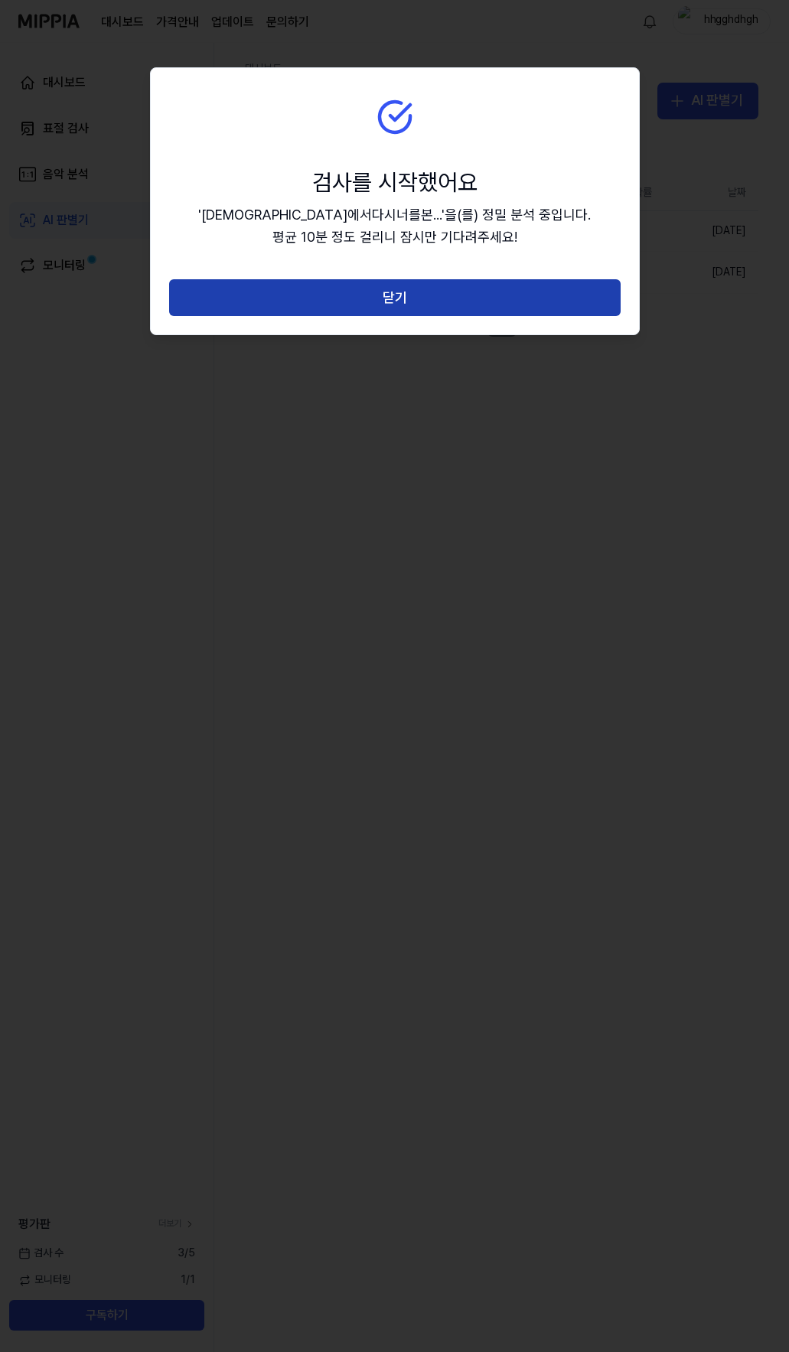
click at [403, 308] on button "닫기" at bounding box center [395, 297] width 452 height 37
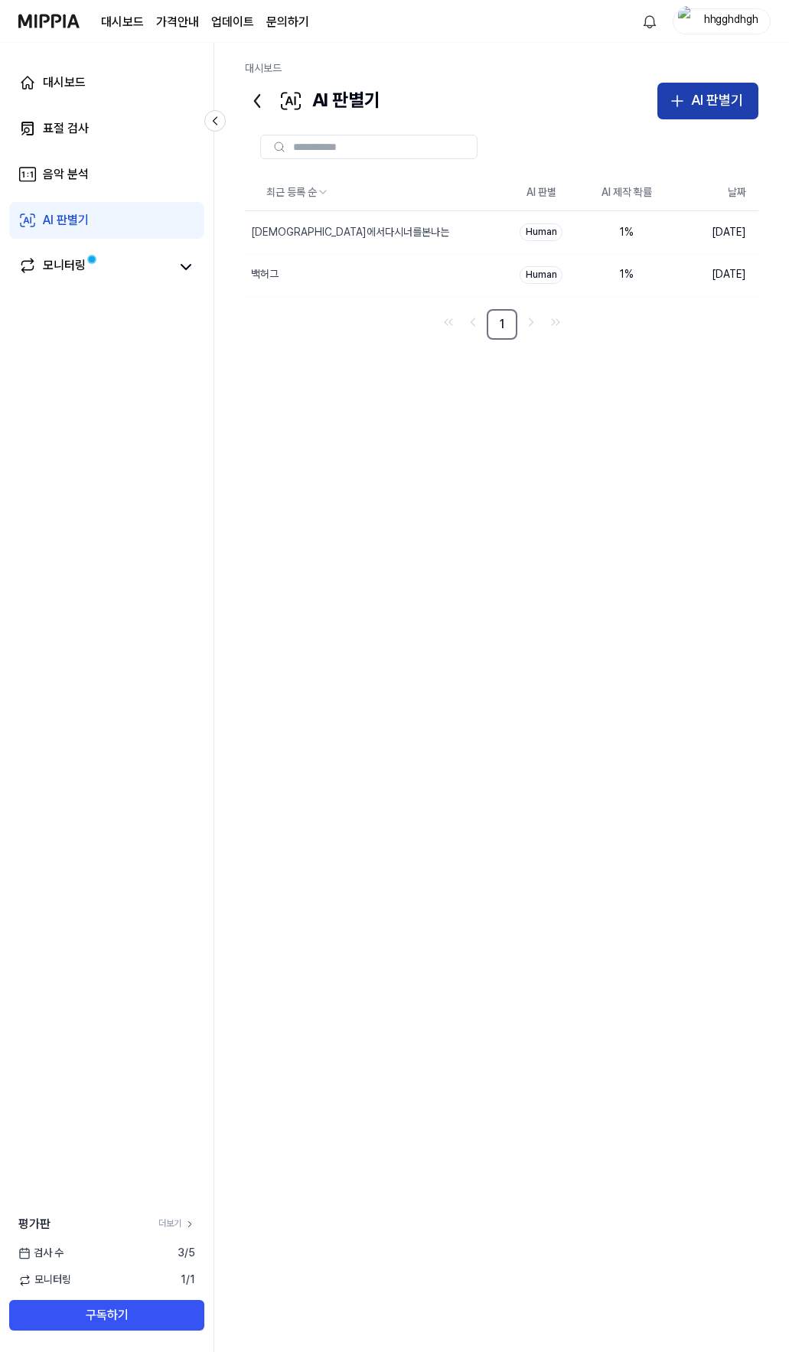
click at [706, 112] on button "AI 판별기" at bounding box center [707, 101] width 101 height 37
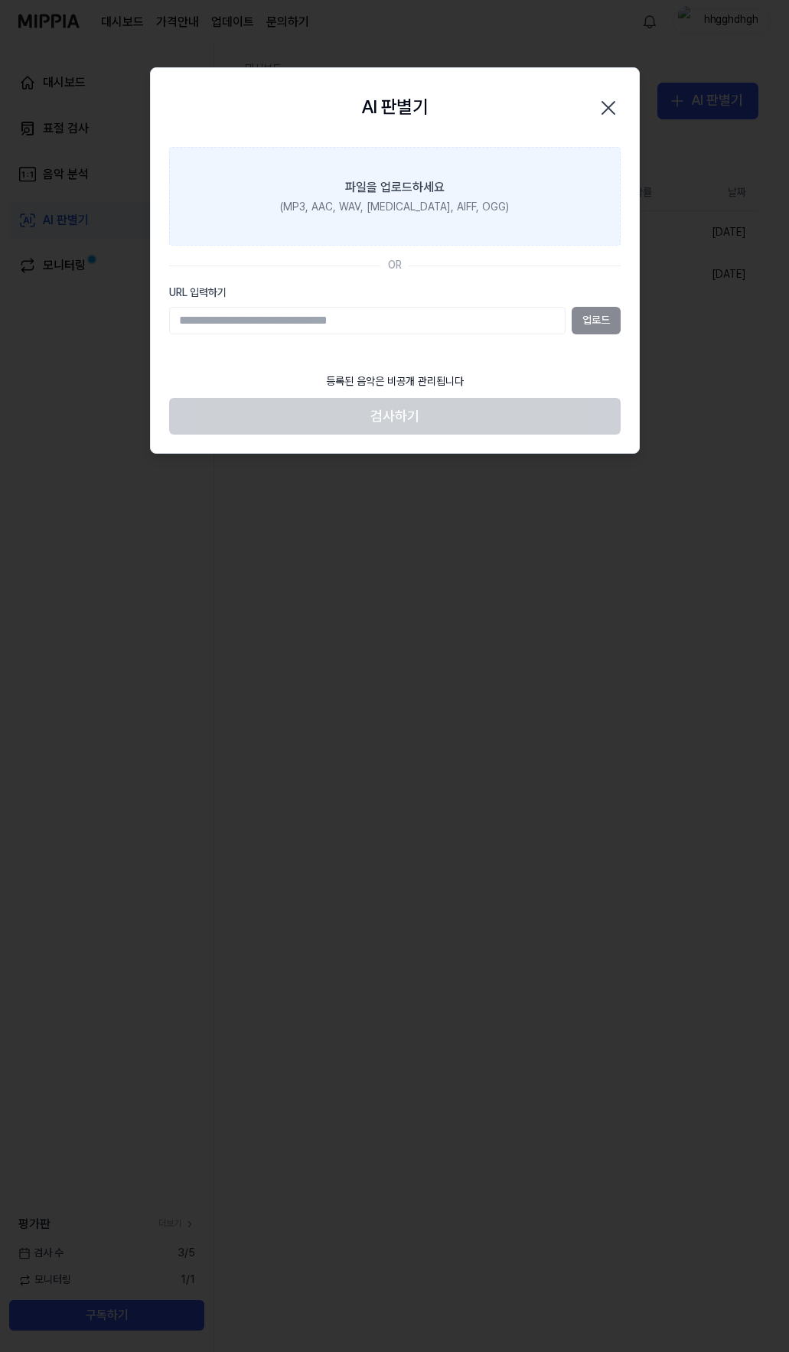
click at [369, 203] on div "(MP3, AAC, WAV, [MEDICAL_DATA], AIFF, OGG)" at bounding box center [394, 207] width 229 height 15
click at [0, 0] on input "파일을 업로드하세요 (MP3, AAC, WAV, [MEDICAL_DATA], AIFF, OGG)" at bounding box center [0, 0] width 0 height 0
click at [366, 186] on div "파일을 업로드하세요" at bounding box center [394, 187] width 99 height 18
click at [0, 0] on input "파일을 업로드하세요 (MP3, AAC, WAV, [MEDICAL_DATA], AIFF, OGG)" at bounding box center [0, 0] width 0 height 0
click at [417, 194] on div "파일을 업로드하세요" at bounding box center [394, 187] width 99 height 18
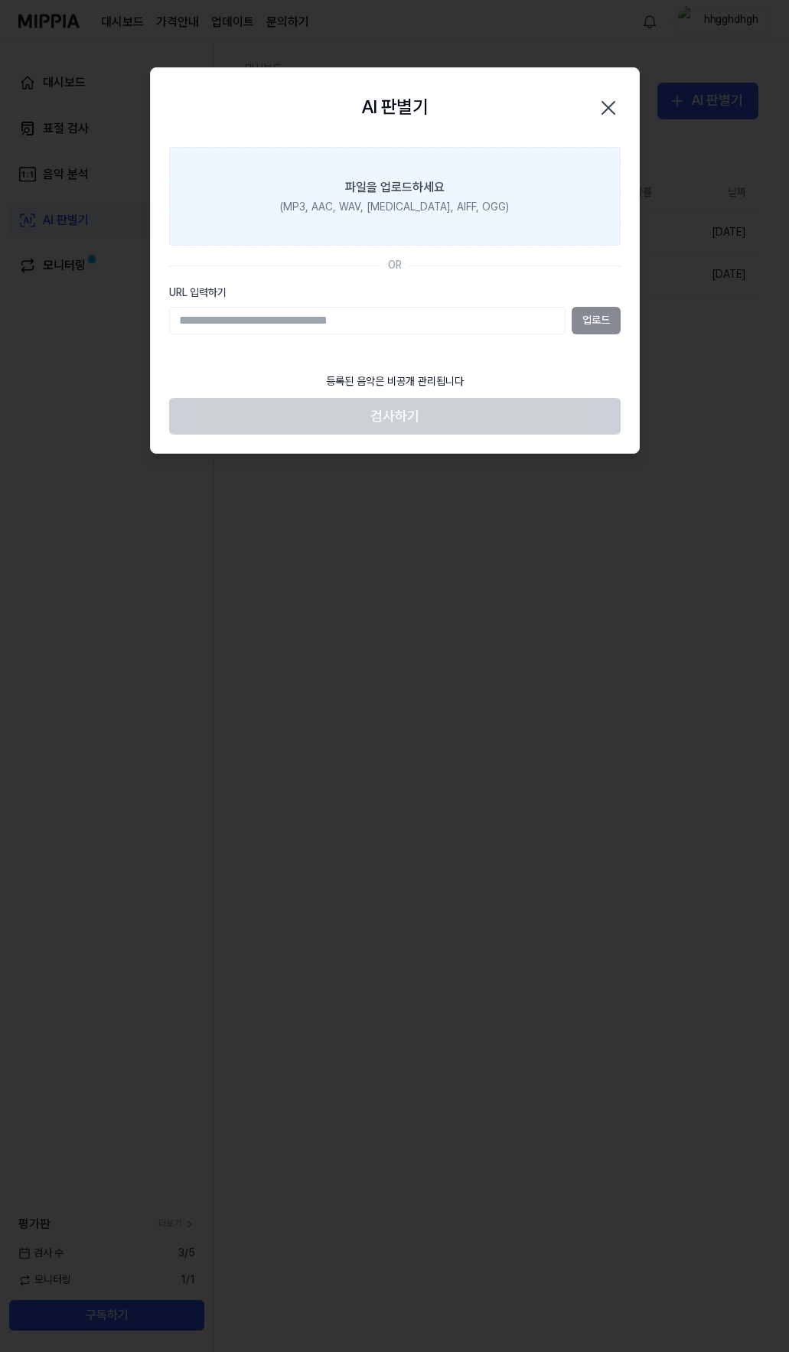
click at [0, 0] on input "파일을 업로드하세요 (MP3, AAC, WAV, [MEDICAL_DATA], AIFF, OGG)" at bounding box center [0, 0] width 0 height 0
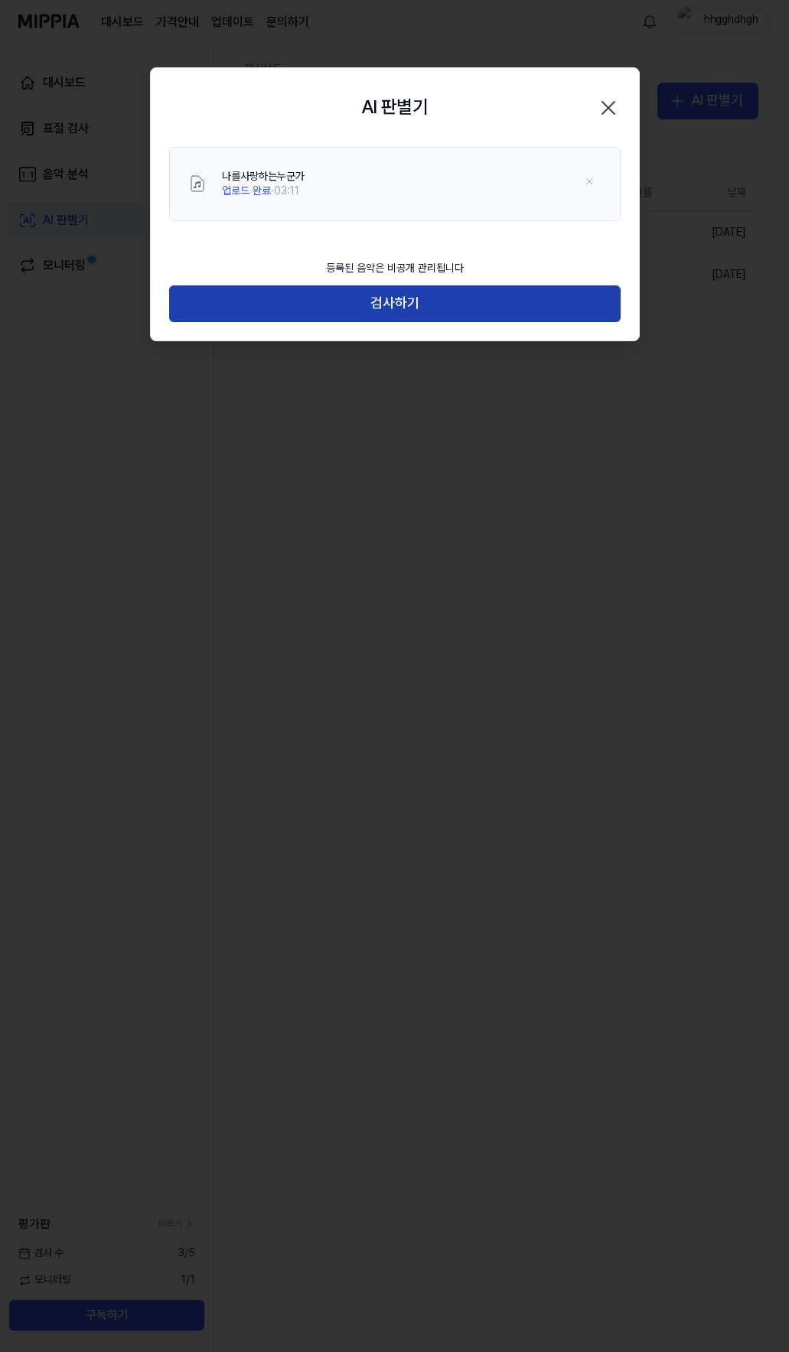
click at [394, 308] on button "검사하기" at bounding box center [395, 303] width 452 height 37
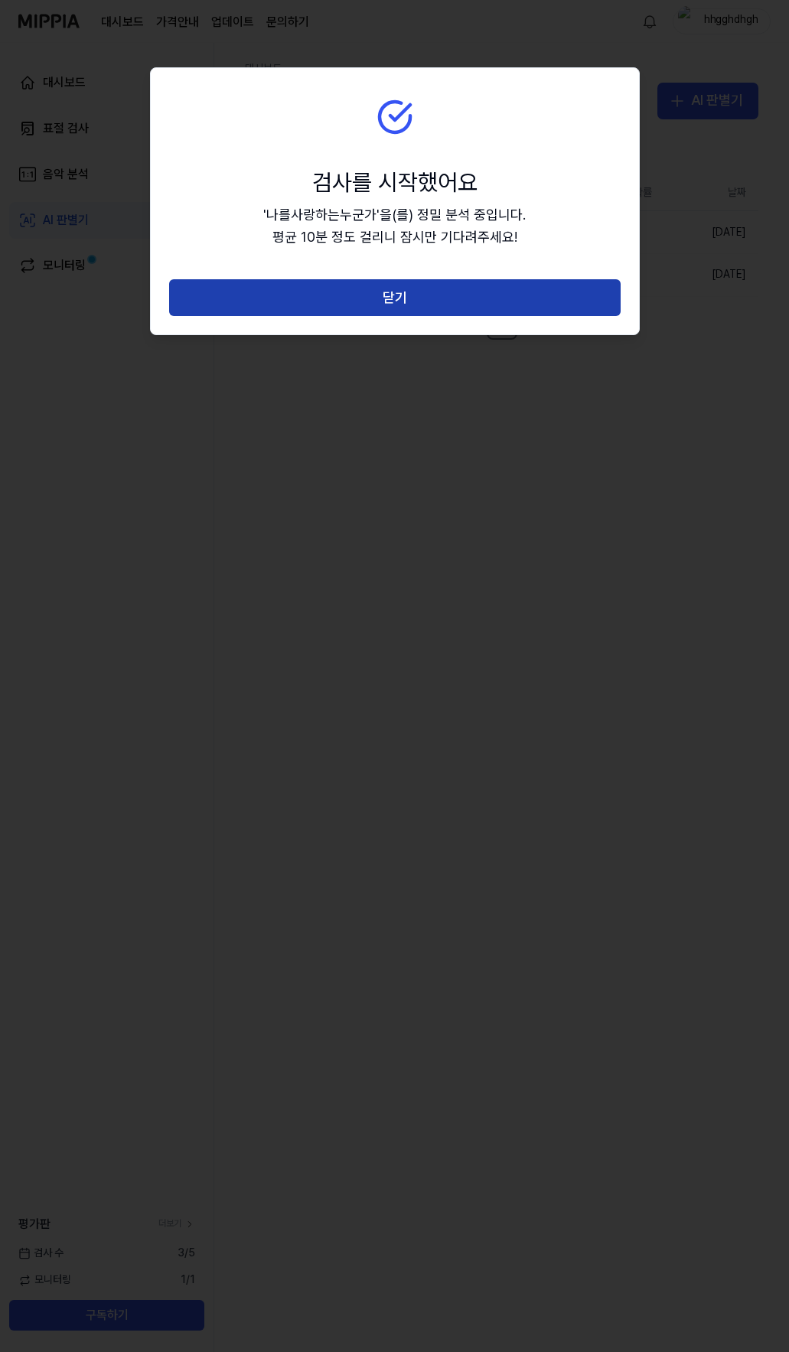
click at [394, 302] on button "닫기" at bounding box center [395, 297] width 452 height 37
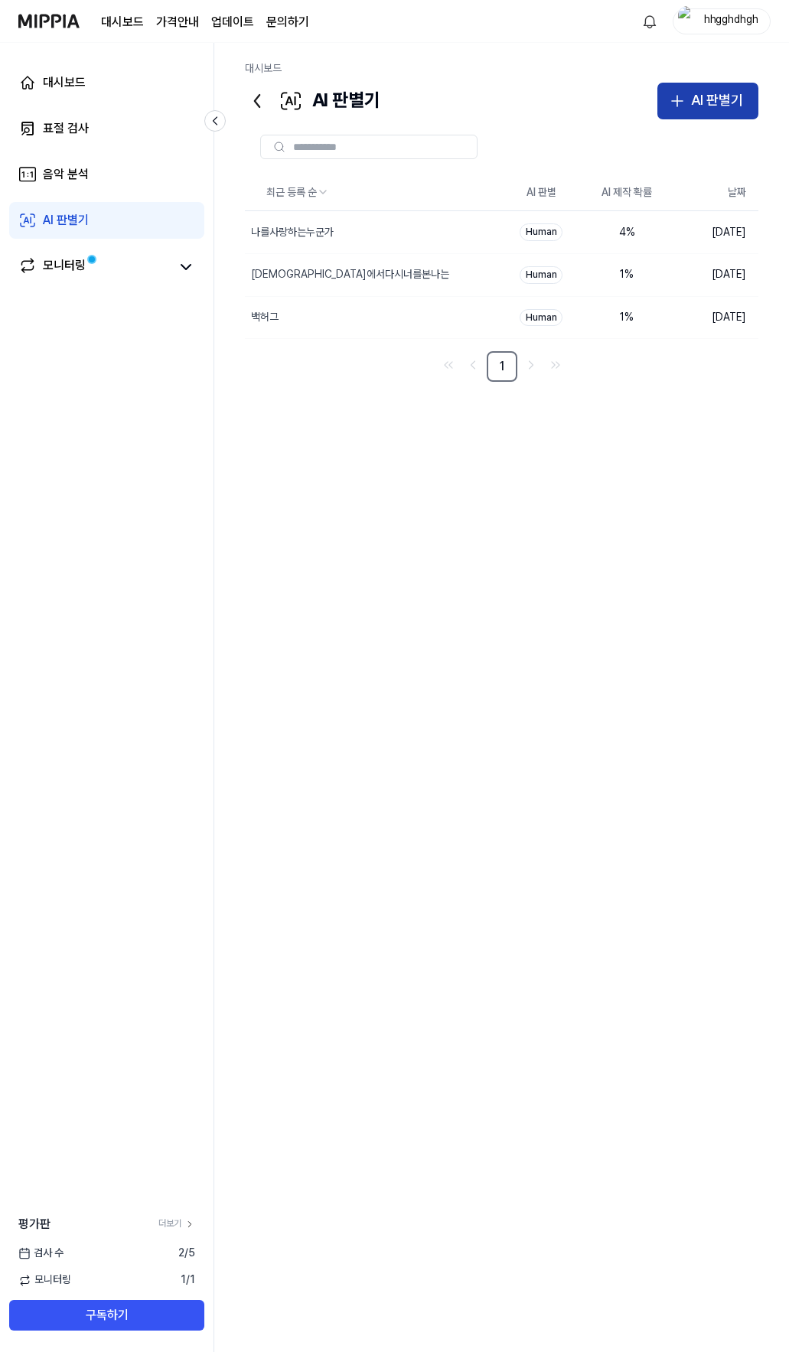
click at [710, 91] on div "AI 판별기" at bounding box center [717, 101] width 52 height 22
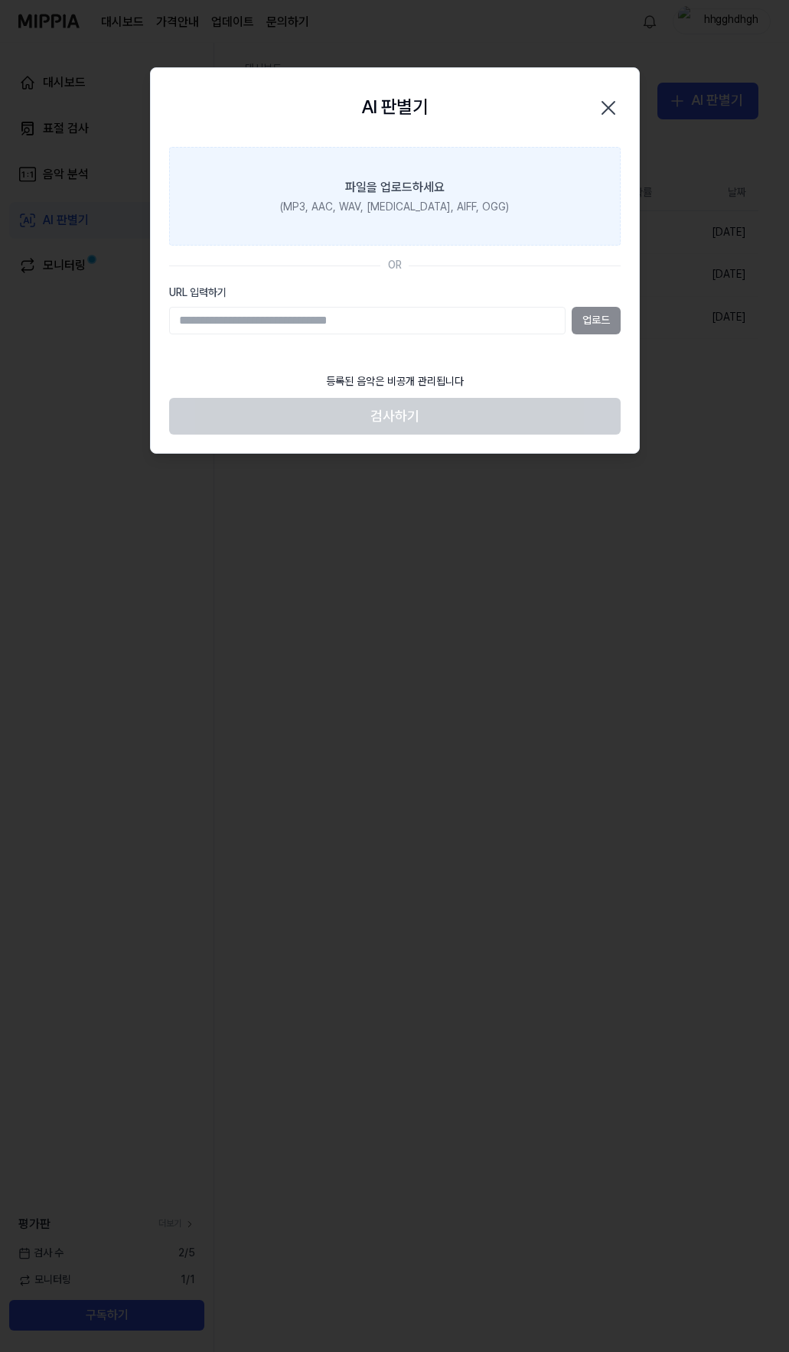
click at [381, 198] on label "파일을 업로드하세요 (MP3, AAC, WAV, [MEDICAL_DATA], AIFF, OGG)" at bounding box center [395, 196] width 452 height 99
click at [0, 0] on input "파일을 업로드하세요 (MP3, AAC, WAV, [MEDICAL_DATA], AIFF, OGG)" at bounding box center [0, 0] width 0 height 0
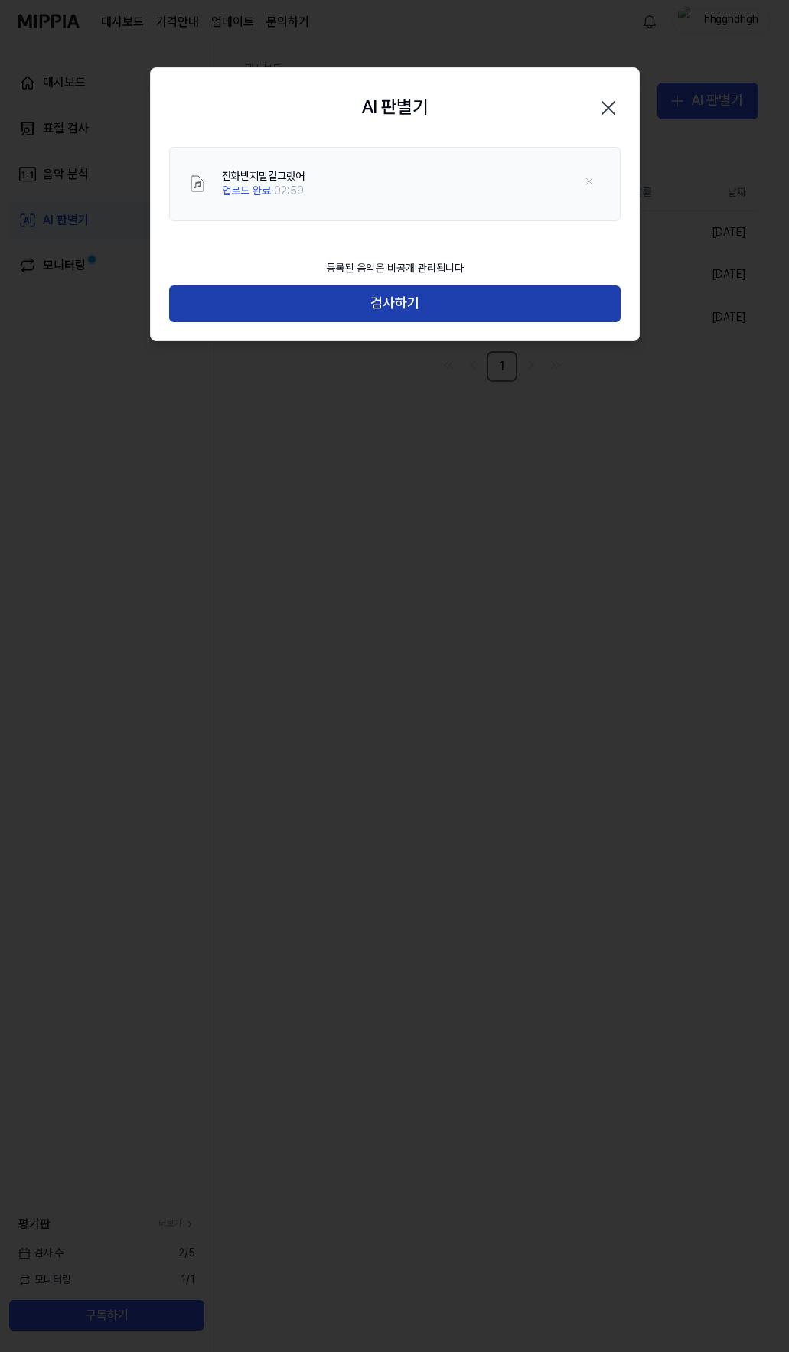
click at [393, 303] on button "검사하기" at bounding box center [395, 303] width 452 height 37
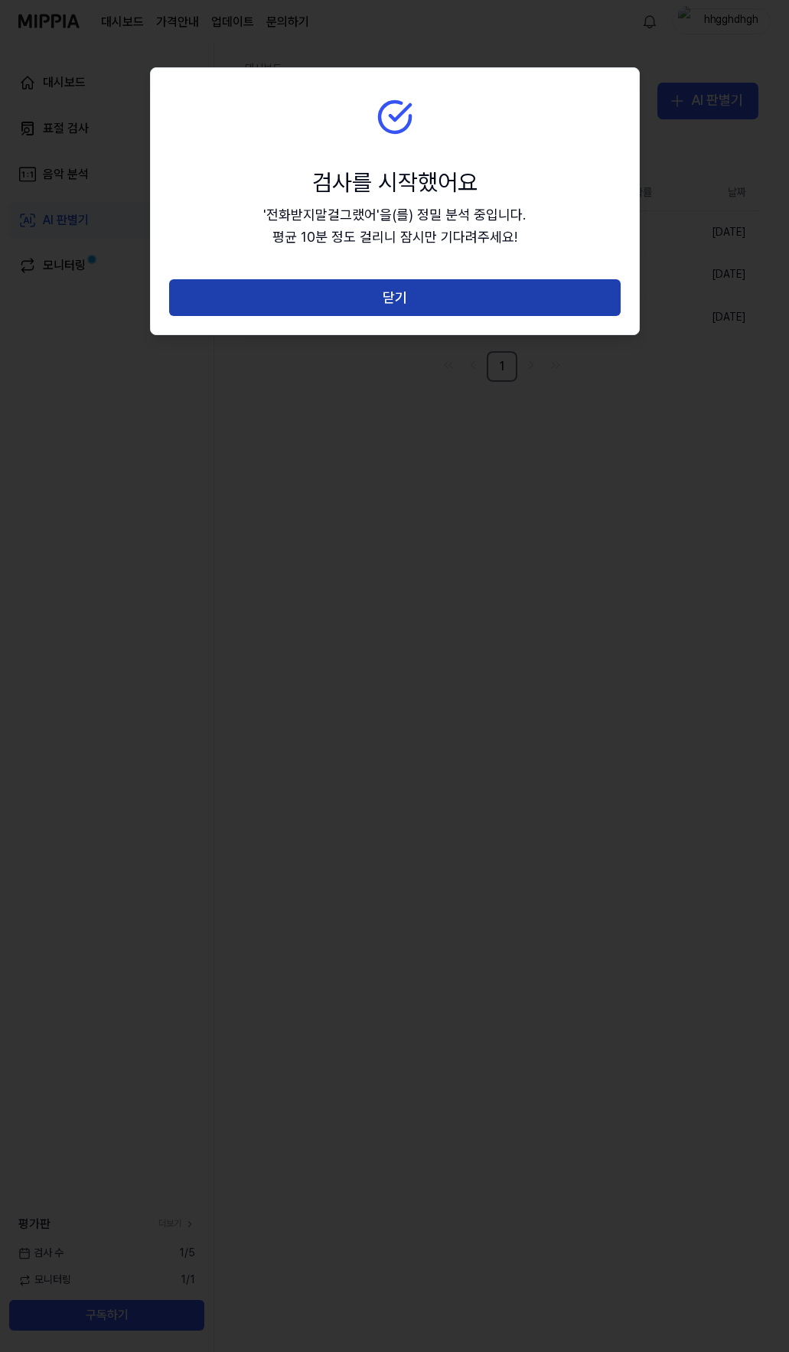
click at [442, 286] on button "닫기" at bounding box center [395, 297] width 452 height 37
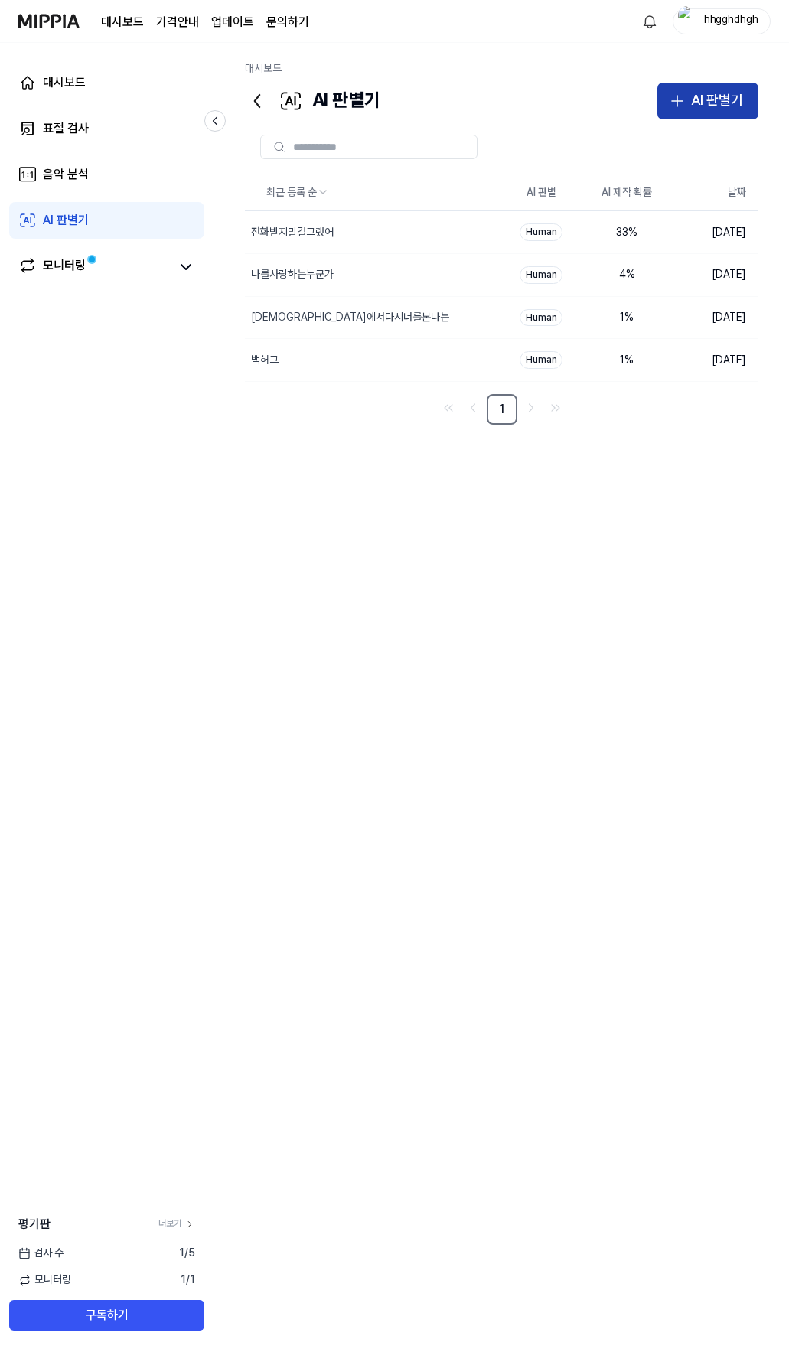
click at [721, 105] on div "AI 판별기" at bounding box center [717, 101] width 52 height 22
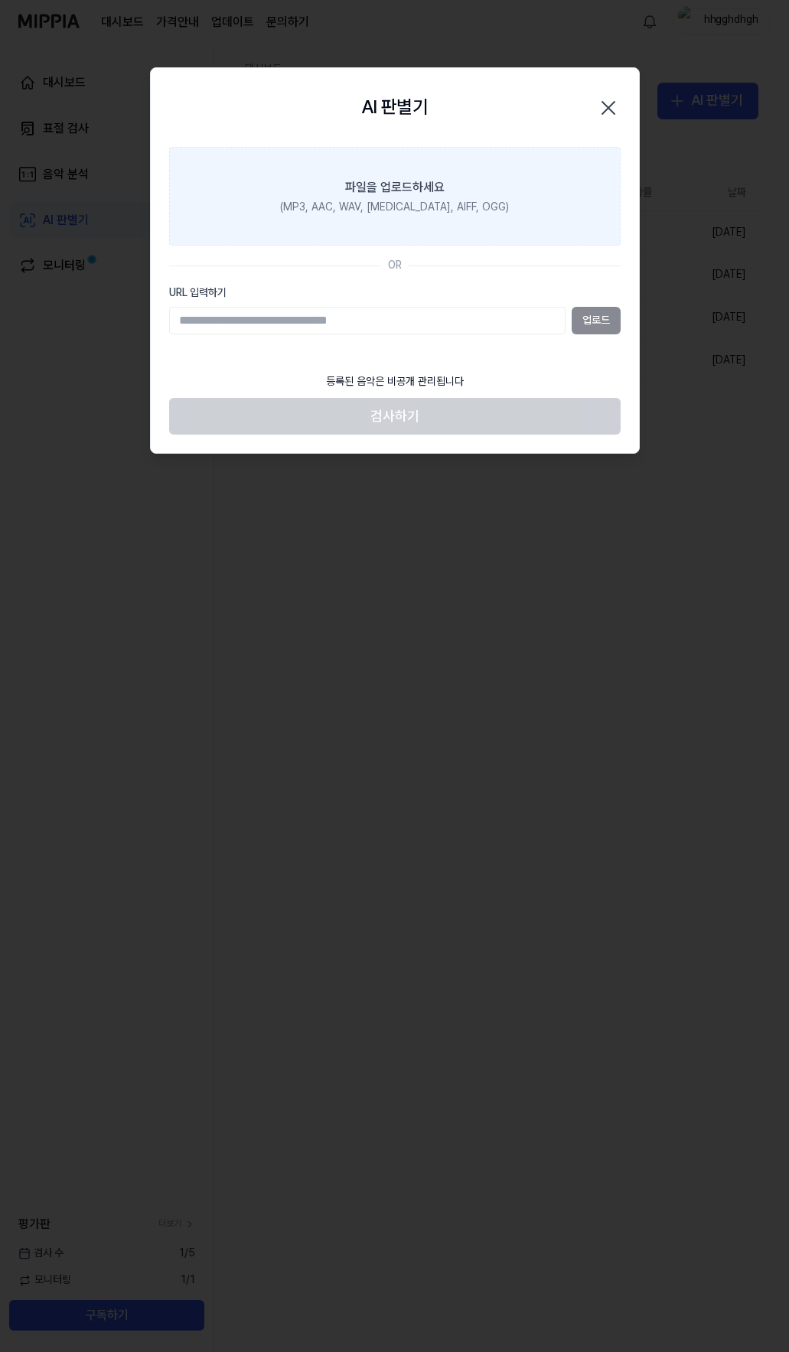
click at [390, 188] on div "파일을 업로드하세요" at bounding box center [394, 187] width 99 height 18
click at [0, 0] on input "파일을 업로드하세요 (MP3, AAC, WAV, [MEDICAL_DATA], AIFF, OGG)" at bounding box center [0, 0] width 0 height 0
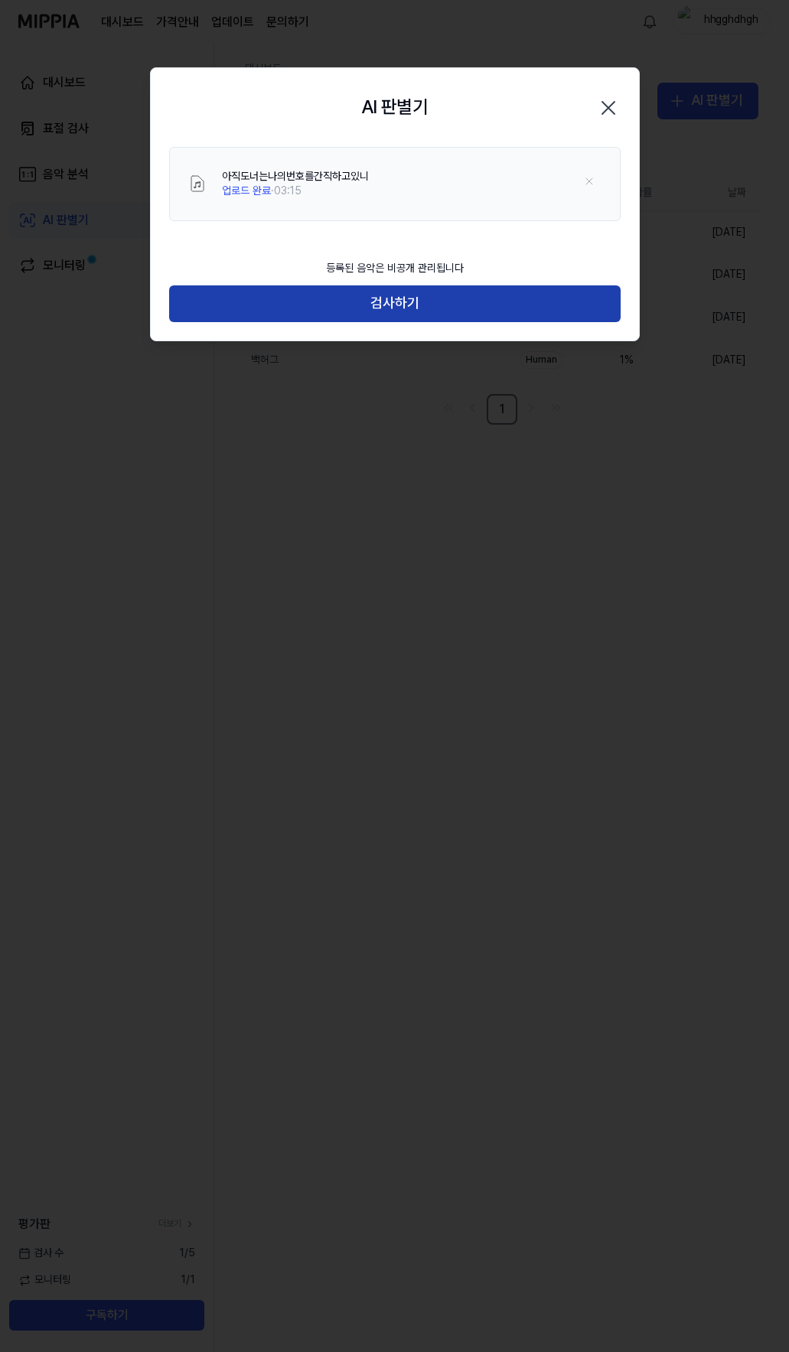
click at [422, 306] on button "검사하기" at bounding box center [395, 303] width 452 height 37
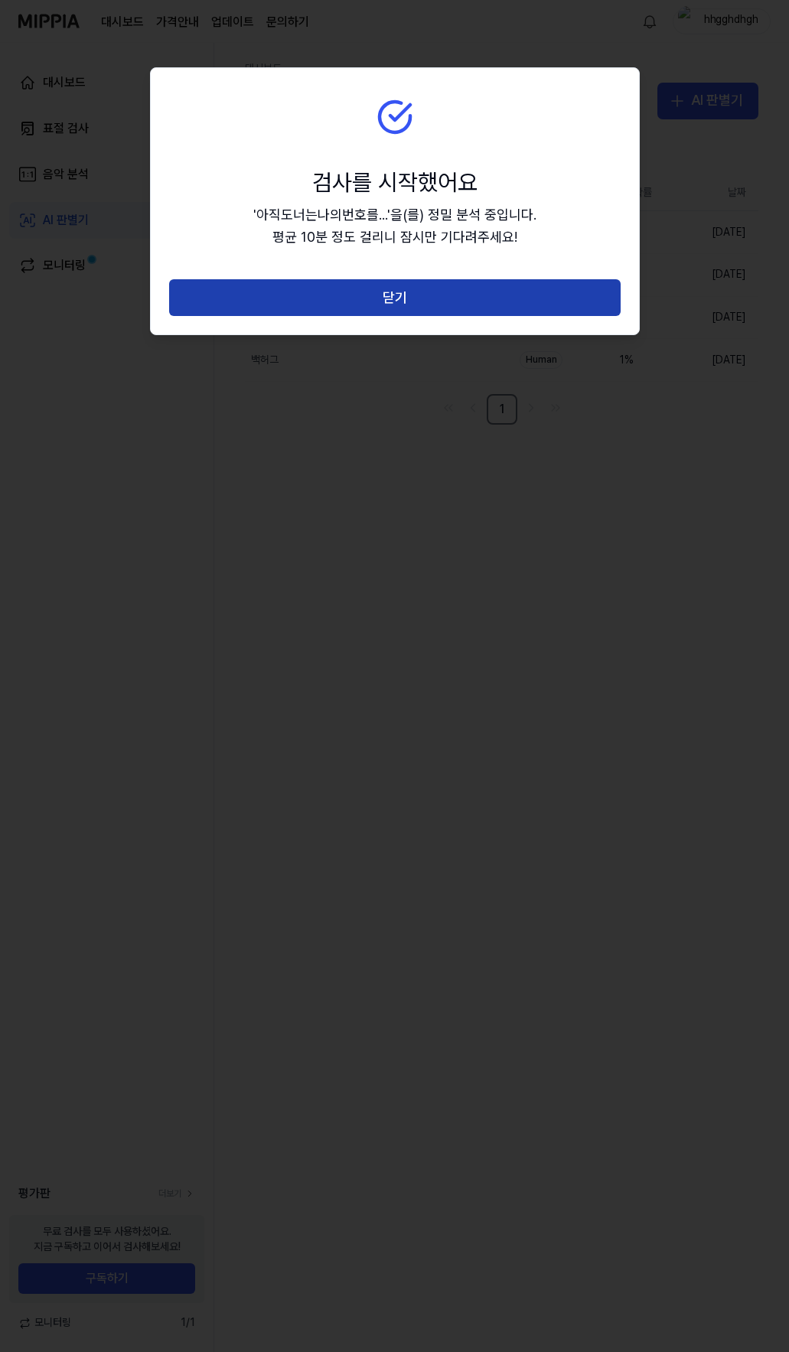
click at [434, 299] on button "닫기" at bounding box center [395, 297] width 452 height 37
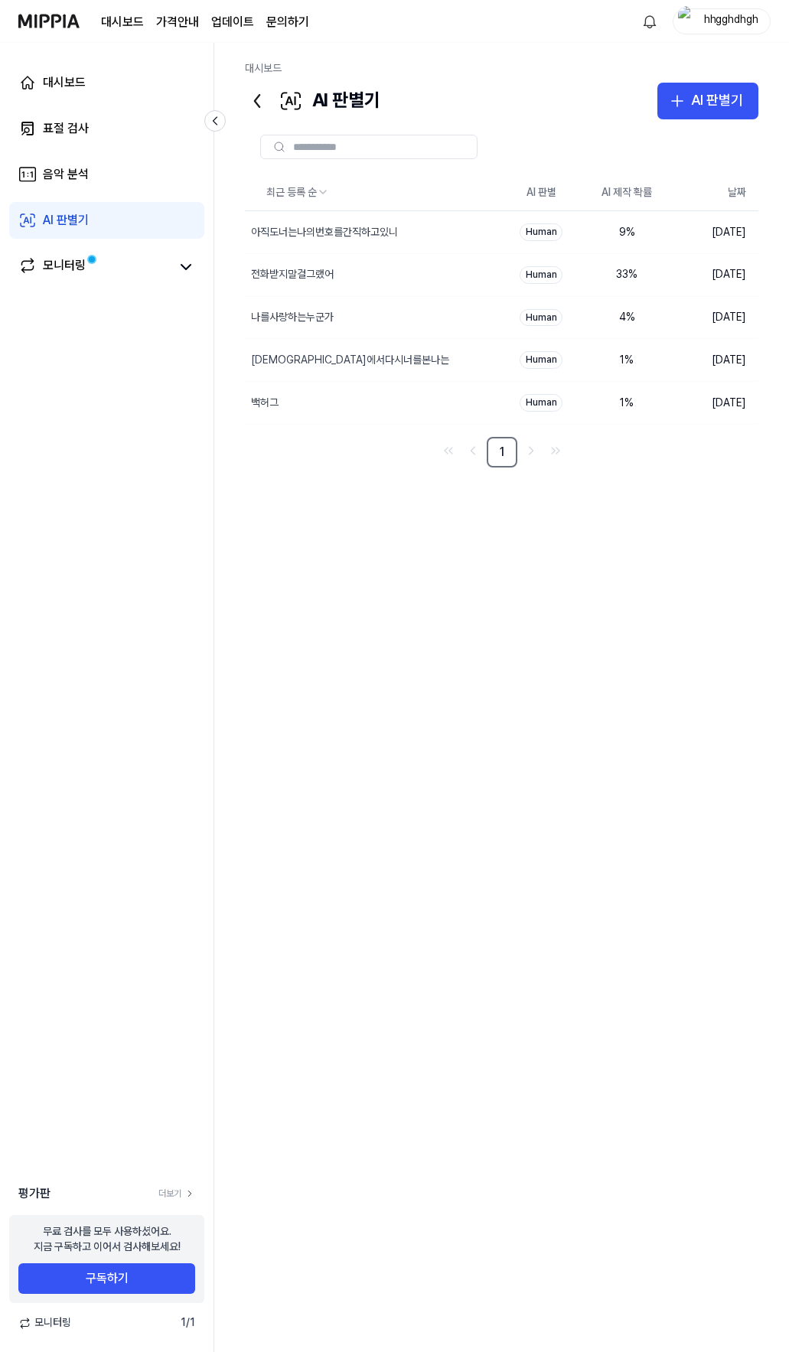
click at [711, 24] on div "hhgghdhgh" at bounding box center [731, 20] width 60 height 17
click at [636, 139] on button "로그아웃" at bounding box center [673, 134] width 176 height 15
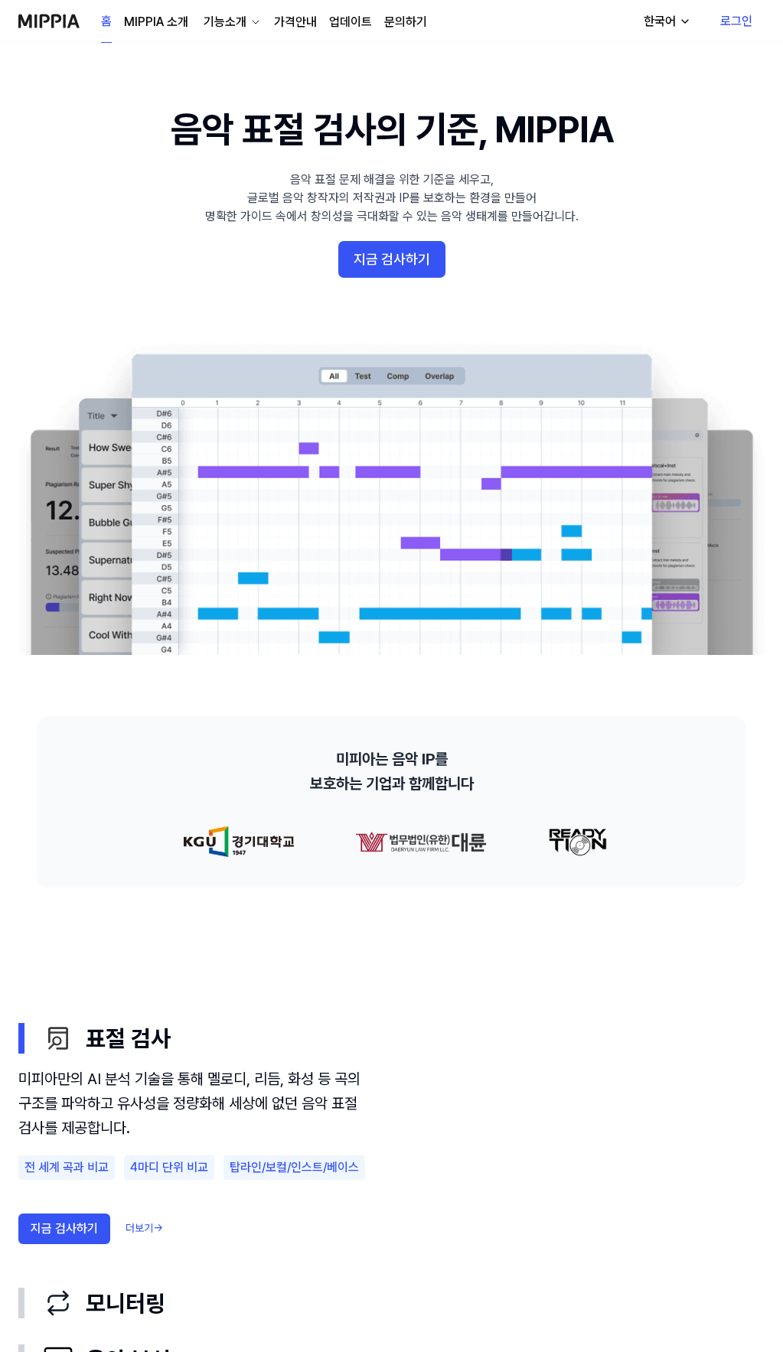
click at [740, 20] on link "로그인" at bounding box center [736, 21] width 57 height 43
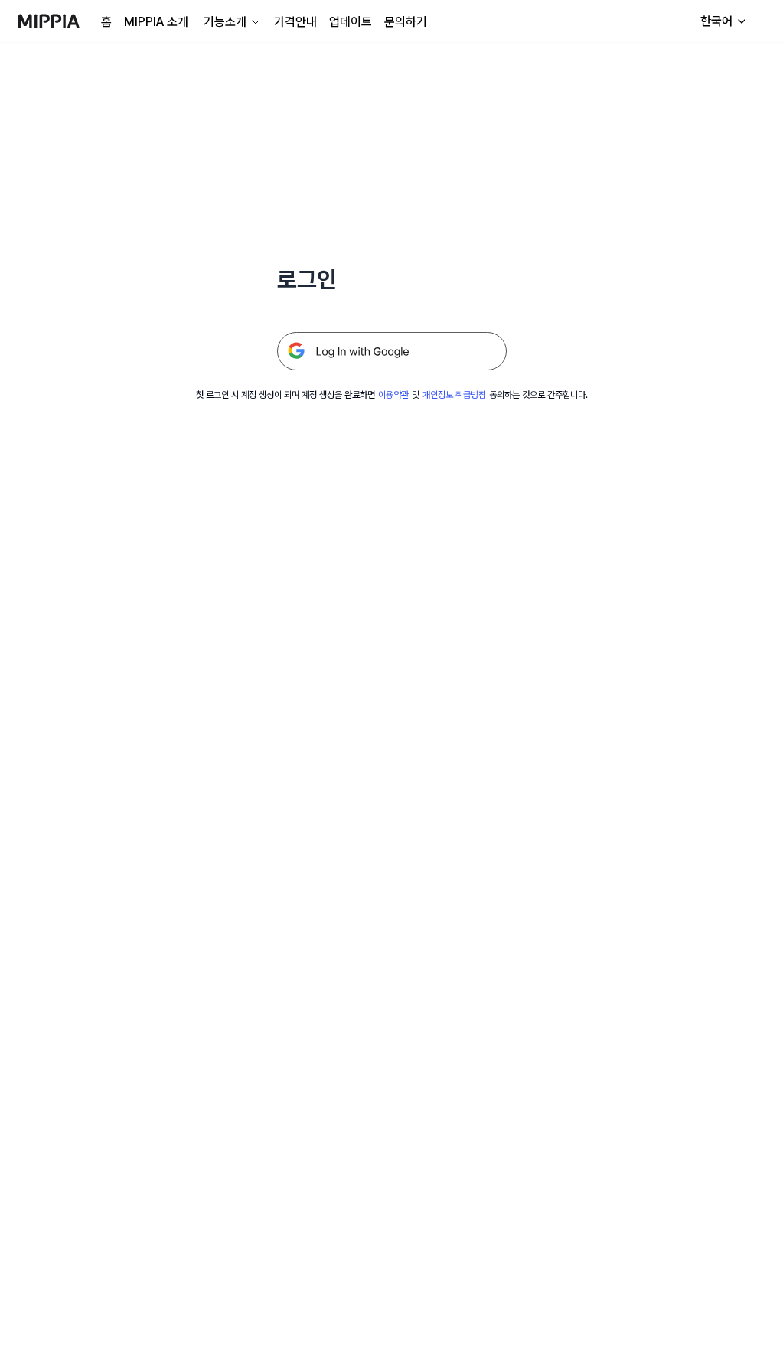
click at [385, 346] on img at bounding box center [392, 351] width 230 height 38
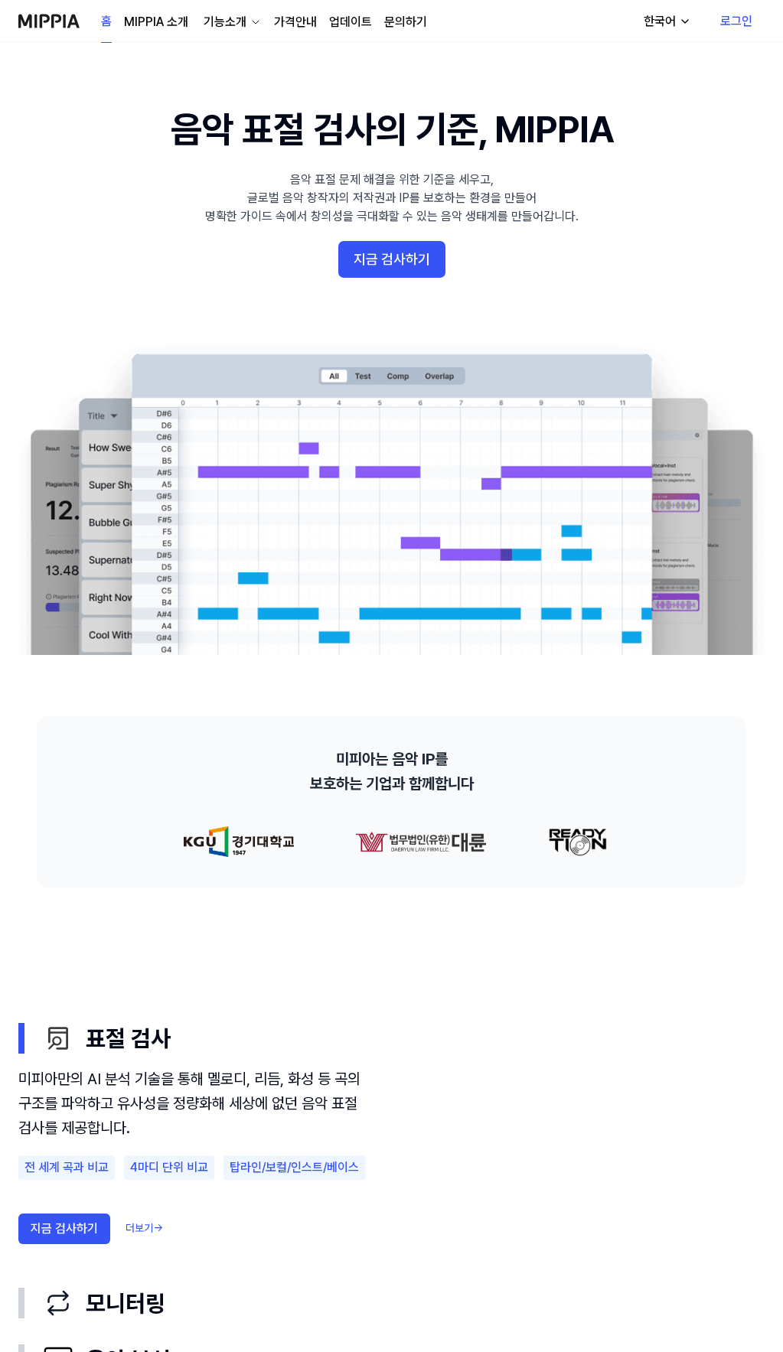
click at [736, 23] on link "로그인" at bounding box center [736, 21] width 57 height 43
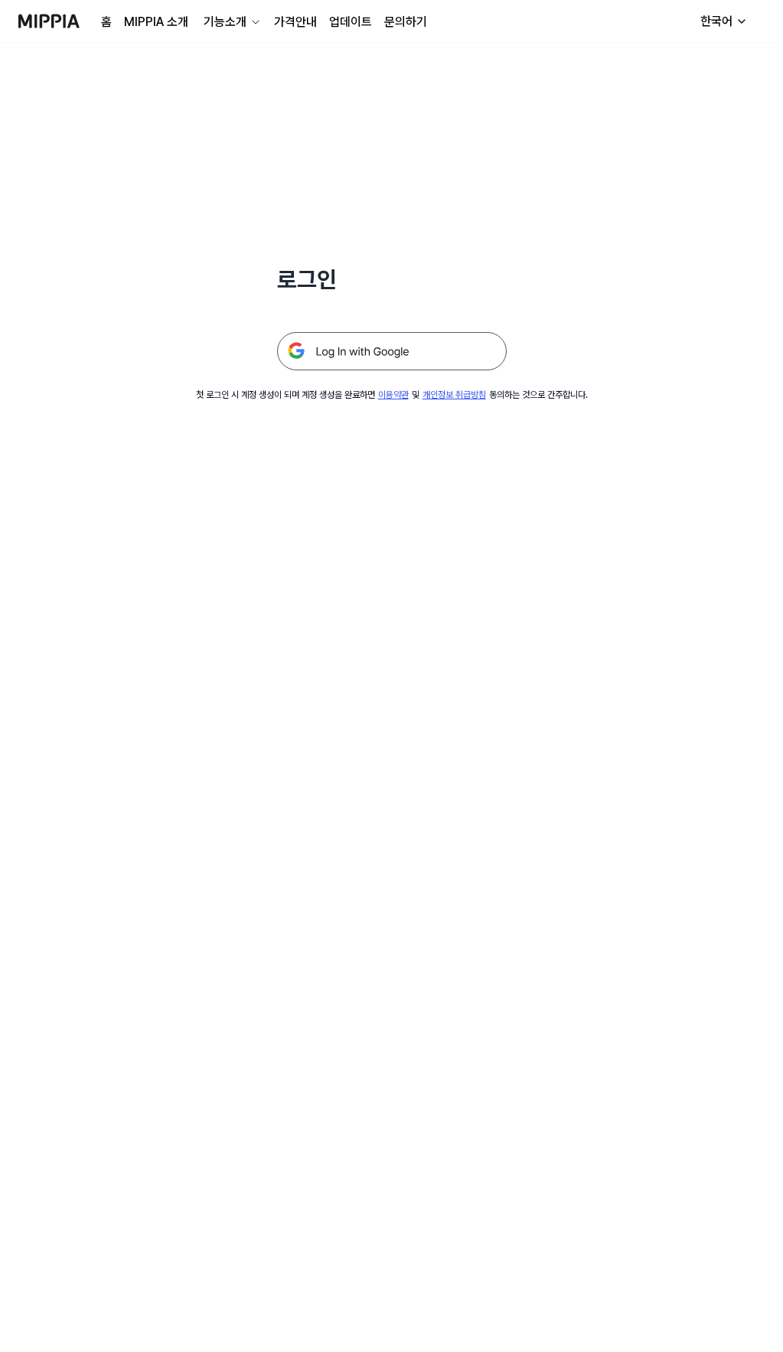
click at [356, 353] on img at bounding box center [392, 351] width 230 height 38
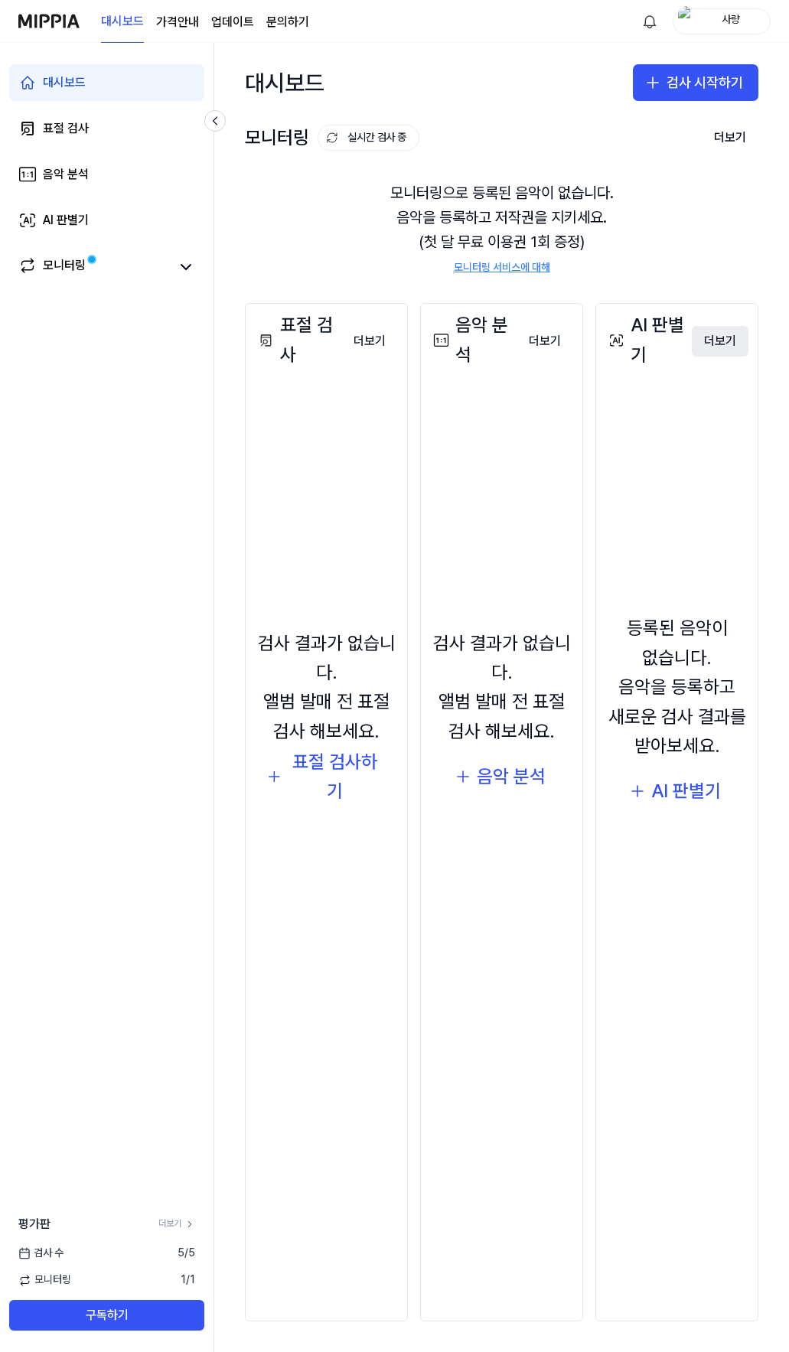
click at [726, 336] on button "더보기" at bounding box center [720, 341] width 57 height 31
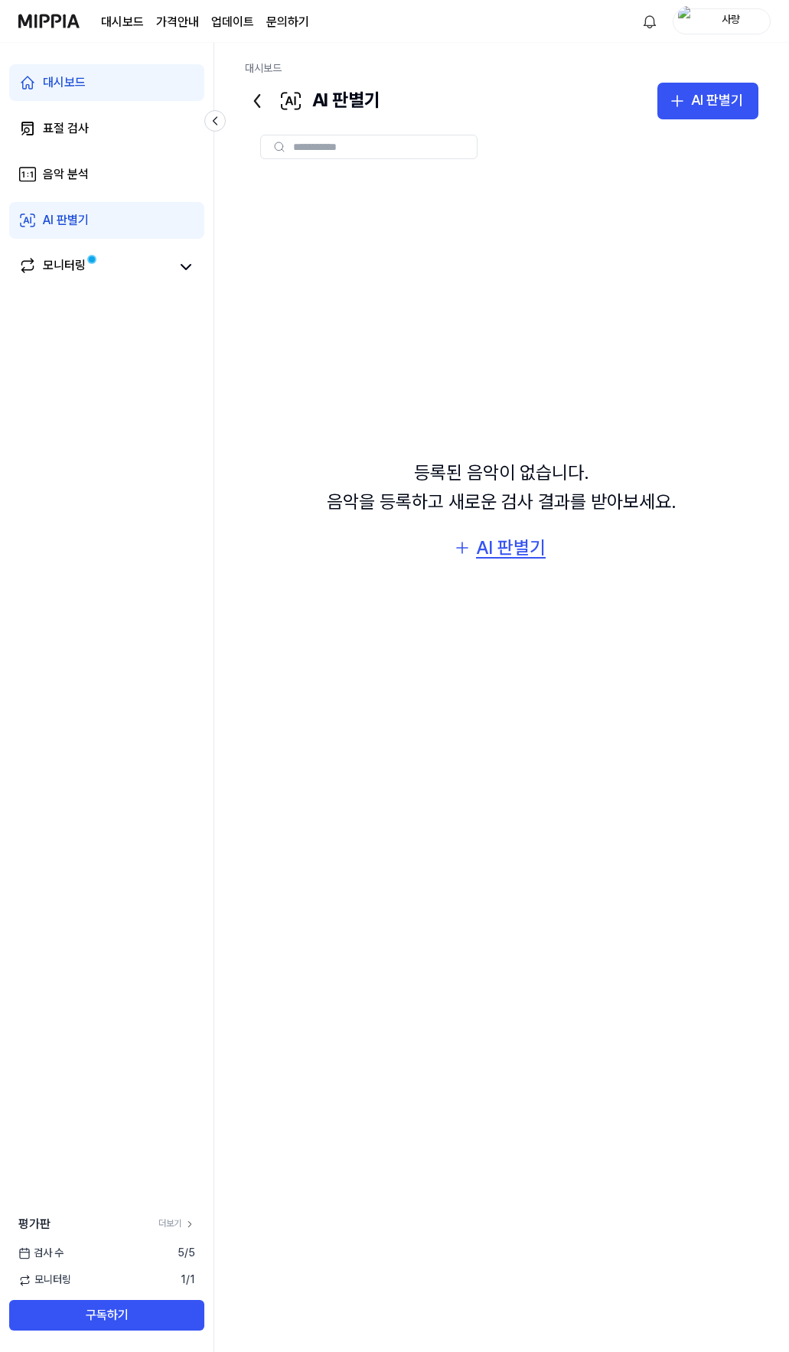
click at [479, 550] on div "AI 판별기" at bounding box center [511, 547] width 70 height 29
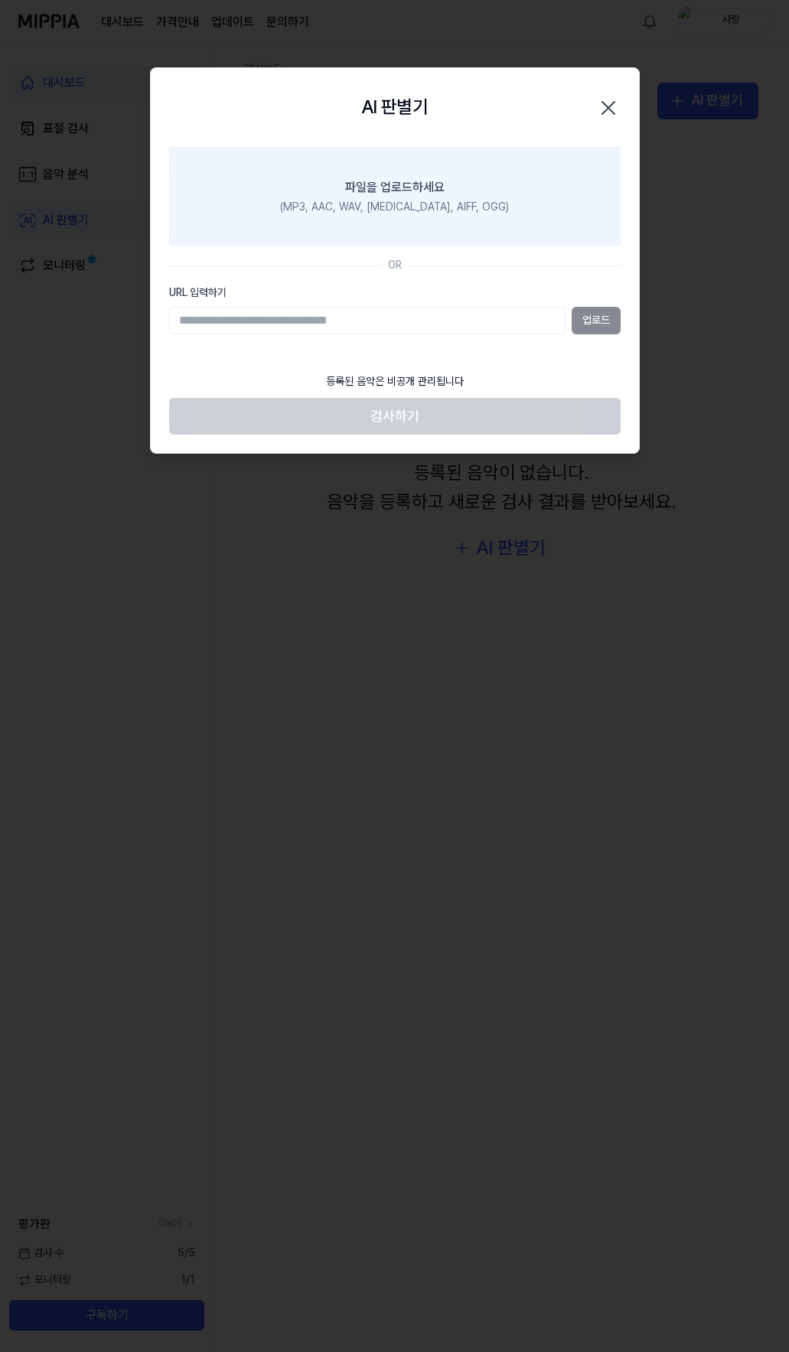
click at [367, 215] on label "파일을 업로드하세요 (MP3, AAC, WAV, [MEDICAL_DATA], AIFF, OGG)" at bounding box center [395, 196] width 452 height 99
click at [0, 0] on input "파일을 업로드하세요 (MP3, AAC, WAV, [MEDICAL_DATA], AIFF, OGG)" at bounding box center [0, 0] width 0 height 0
click at [471, 186] on label "파일을 업로드하세요 (MP3, AAC, WAV, [MEDICAL_DATA], AIFF, OGG)" at bounding box center [395, 196] width 452 height 99
click at [0, 0] on input "파일을 업로드하세요 (MP3, AAC, WAV, [MEDICAL_DATA], AIFF, OGG)" at bounding box center [0, 0] width 0 height 0
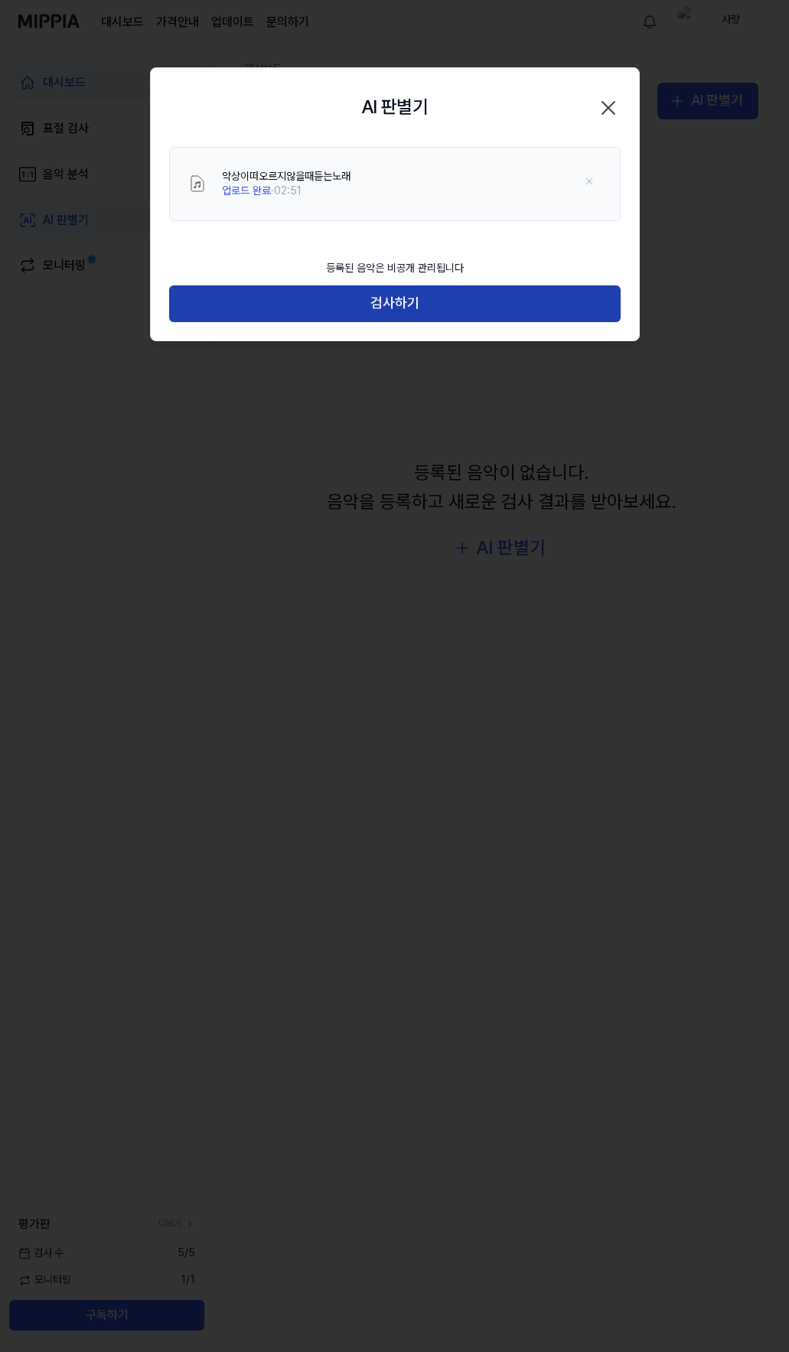
click at [411, 308] on button "검사하기" at bounding box center [395, 303] width 452 height 37
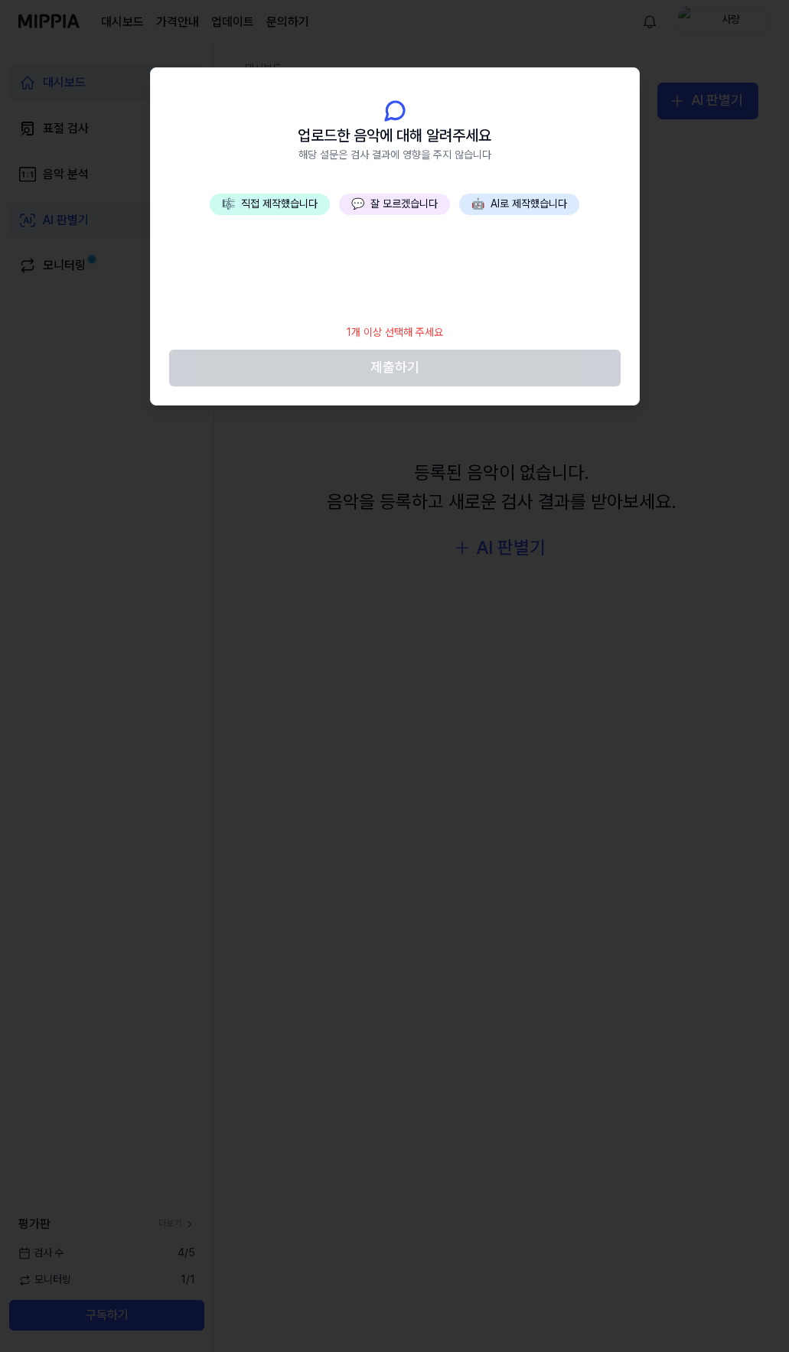
click at [408, 205] on button "💬 잘 모르겠습니다" at bounding box center [394, 204] width 111 height 21
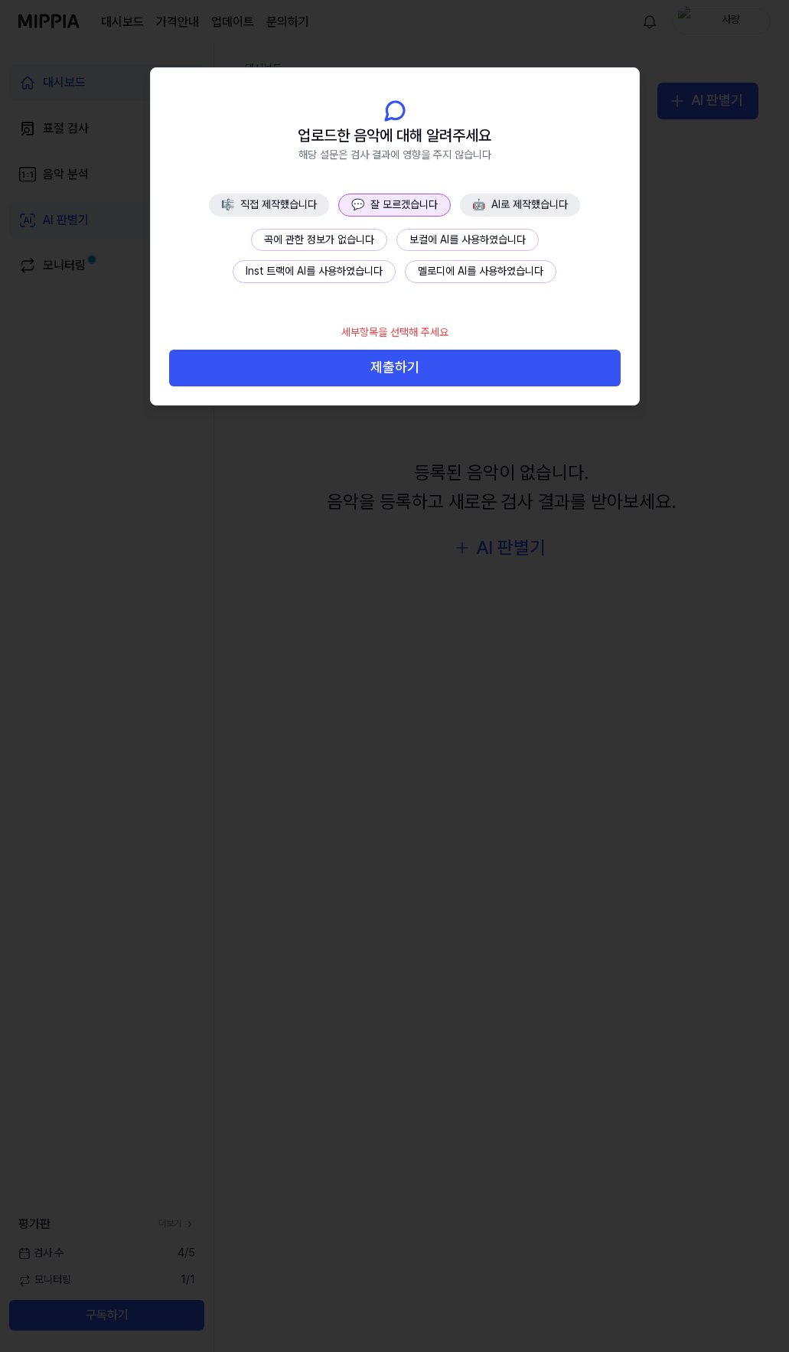
click at [320, 235] on button "곡에 관한 정보가 없습니다" at bounding box center [319, 240] width 136 height 23
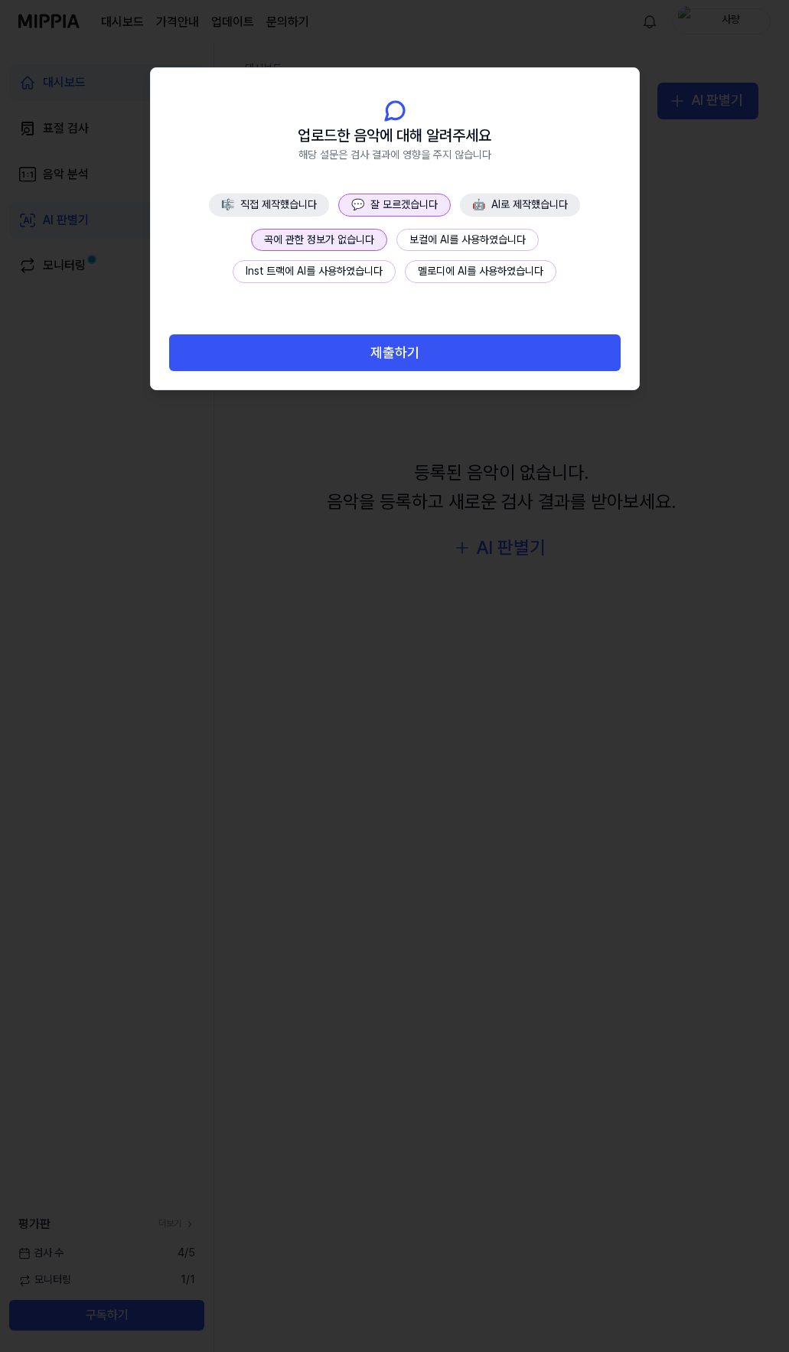
click at [412, 355] on button "제출하기" at bounding box center [395, 352] width 452 height 37
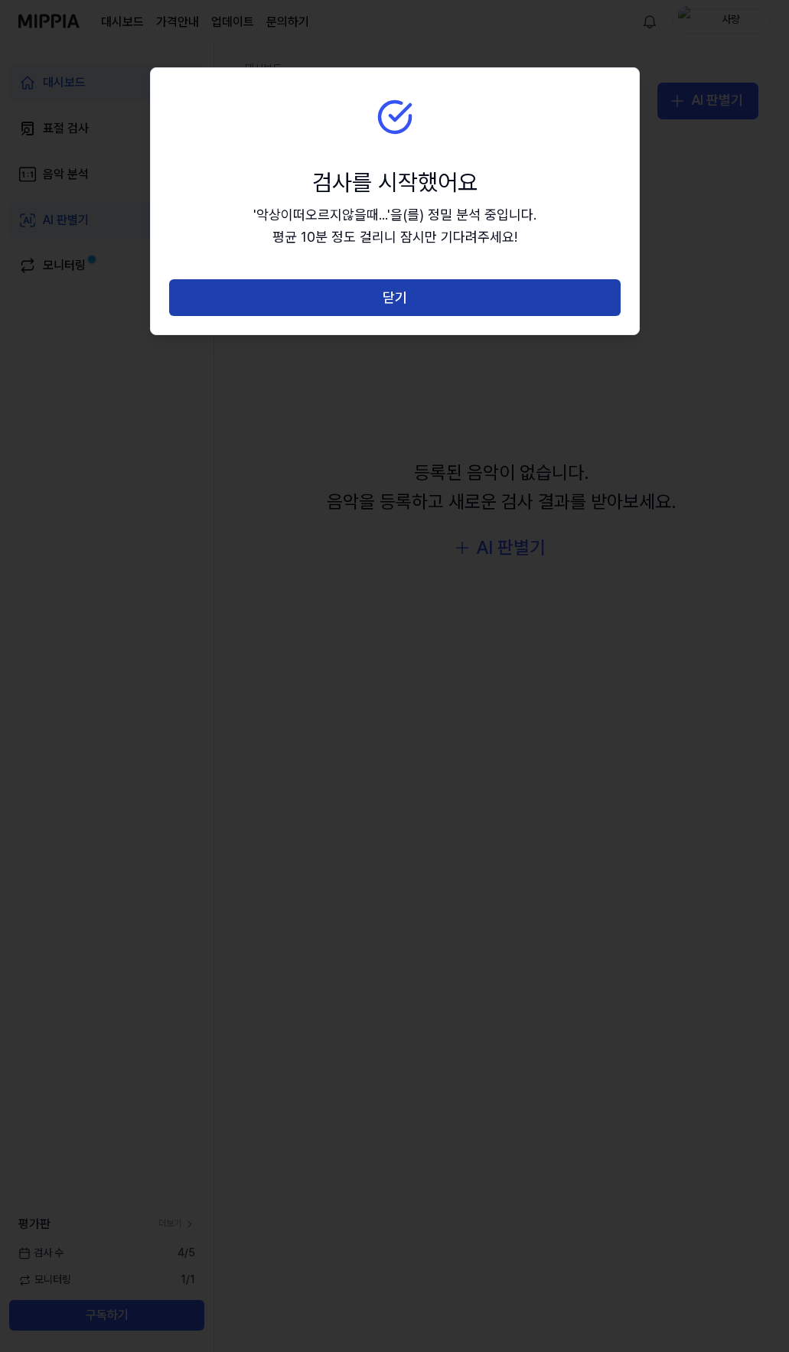
click at [420, 285] on button "닫기" at bounding box center [395, 297] width 452 height 37
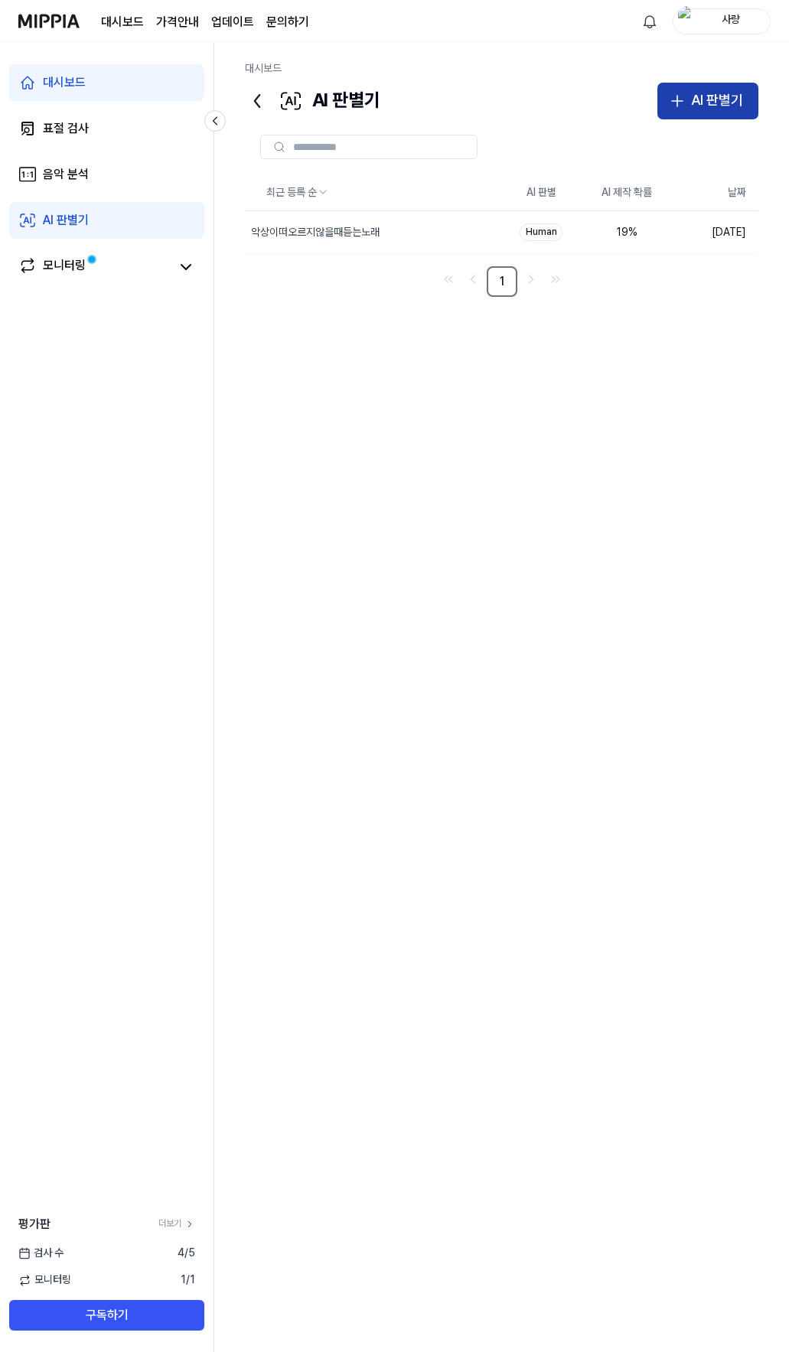
click at [729, 92] on div "AI 판별기" at bounding box center [717, 101] width 52 height 22
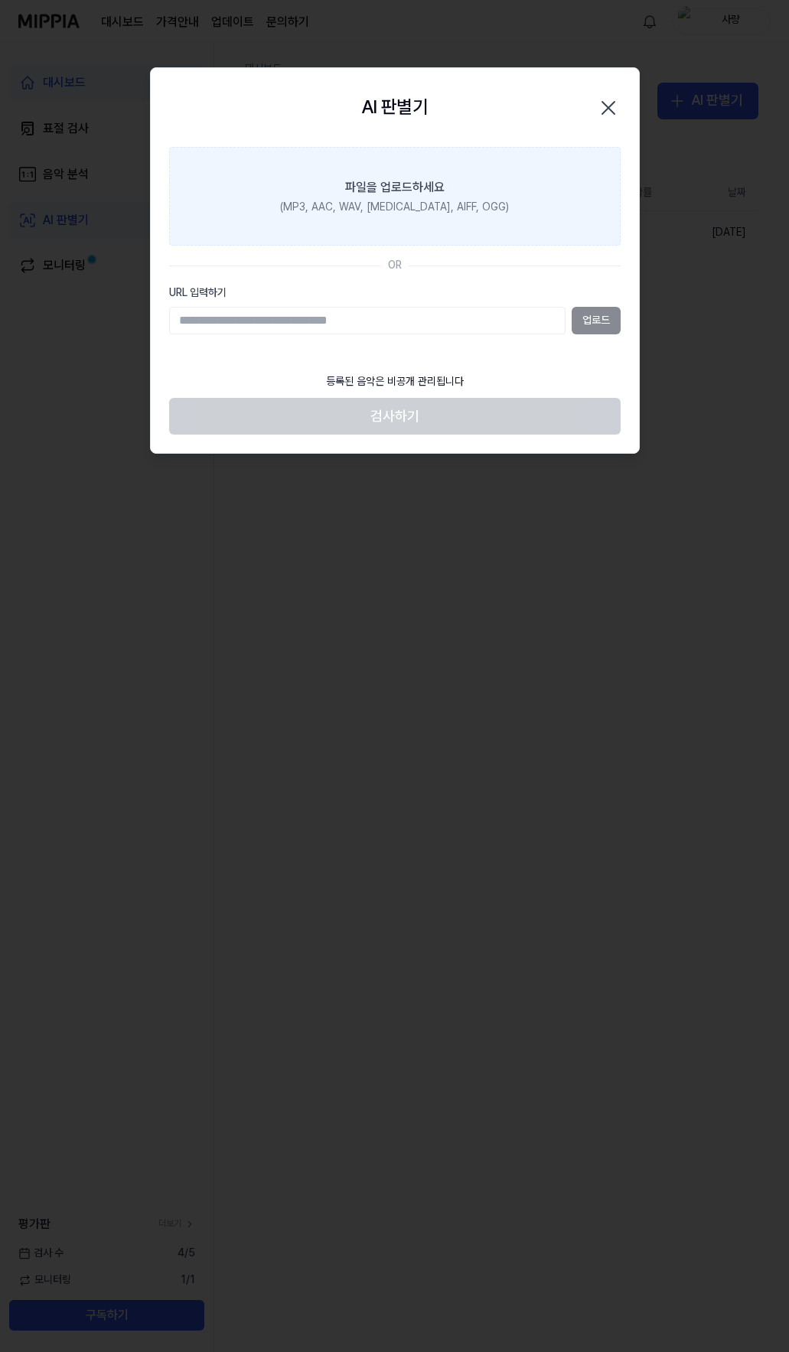
click at [345, 217] on label "파일을 업로드하세요 (MP3, AAC, WAV, [MEDICAL_DATA], AIFF, OGG)" at bounding box center [395, 196] width 452 height 99
click at [0, 0] on input "파일을 업로드하세요 (MP3, AAC, WAV, [MEDICAL_DATA], AIFF, OGG)" at bounding box center [0, 0] width 0 height 0
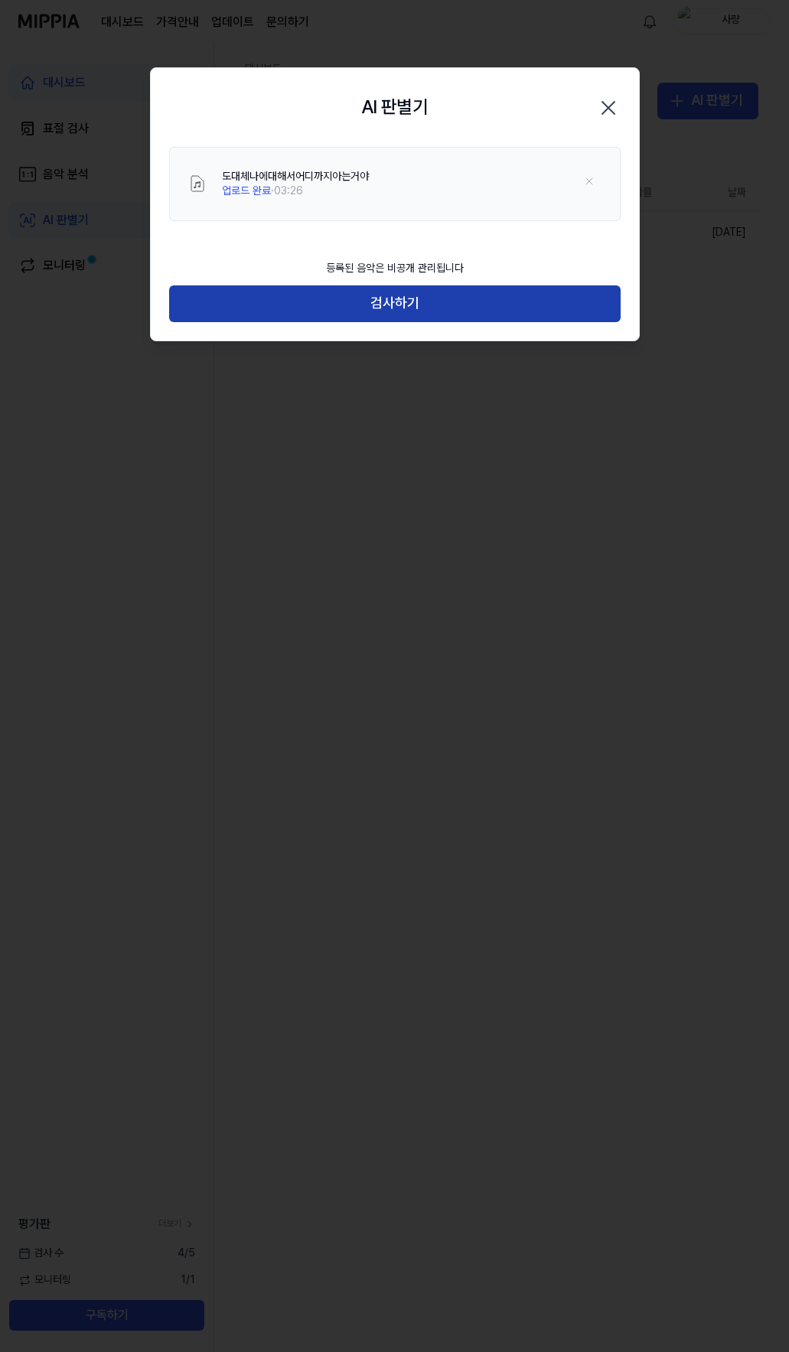
click at [407, 302] on button "검사하기" at bounding box center [395, 303] width 452 height 37
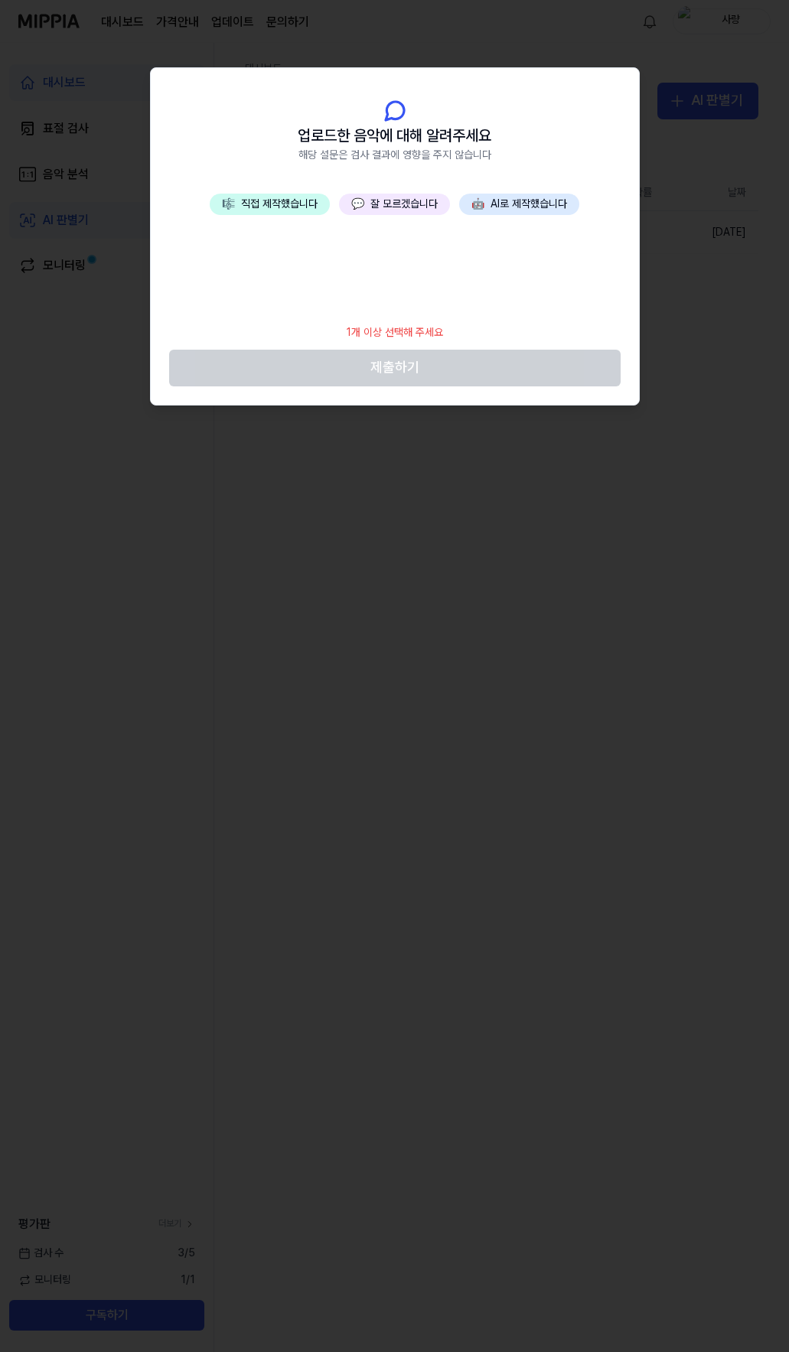
click at [406, 207] on button "💬 잘 모르겠습니다" at bounding box center [394, 204] width 111 height 21
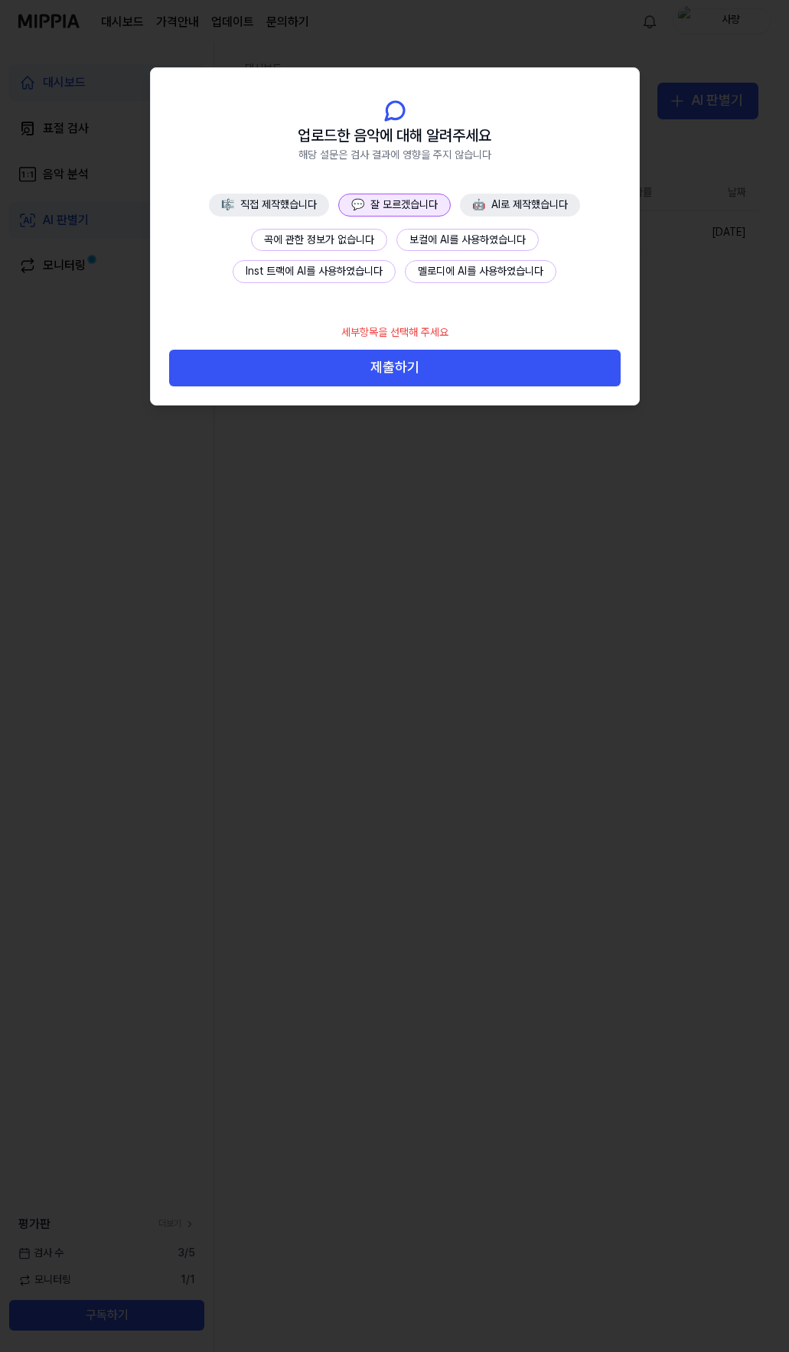
drag, startPoint x: 310, startPoint y: 240, endPoint x: 318, endPoint y: 245, distance: 9.6
click at [311, 240] on button "곡에 관한 정보가 없습니다" at bounding box center [319, 240] width 136 height 23
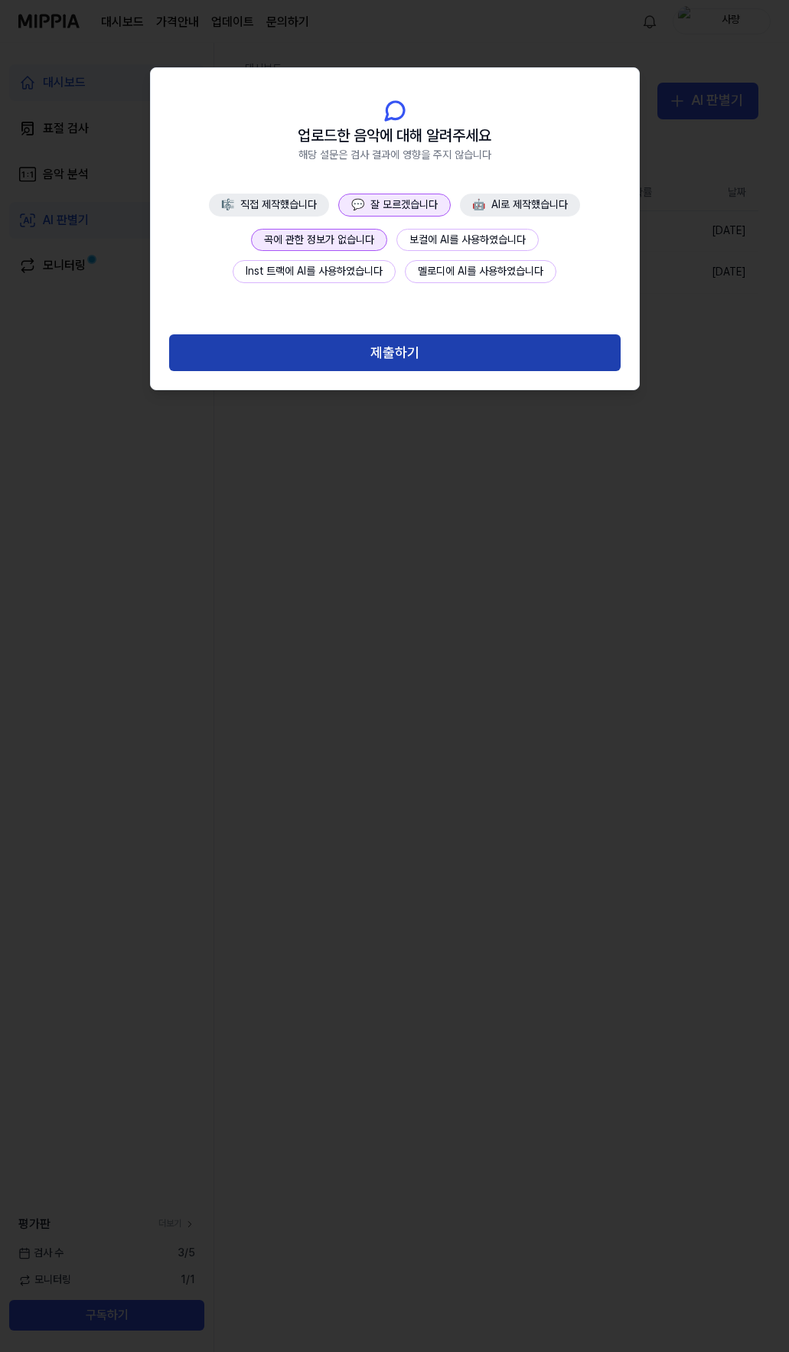
click at [397, 348] on button "제출하기" at bounding box center [395, 352] width 452 height 37
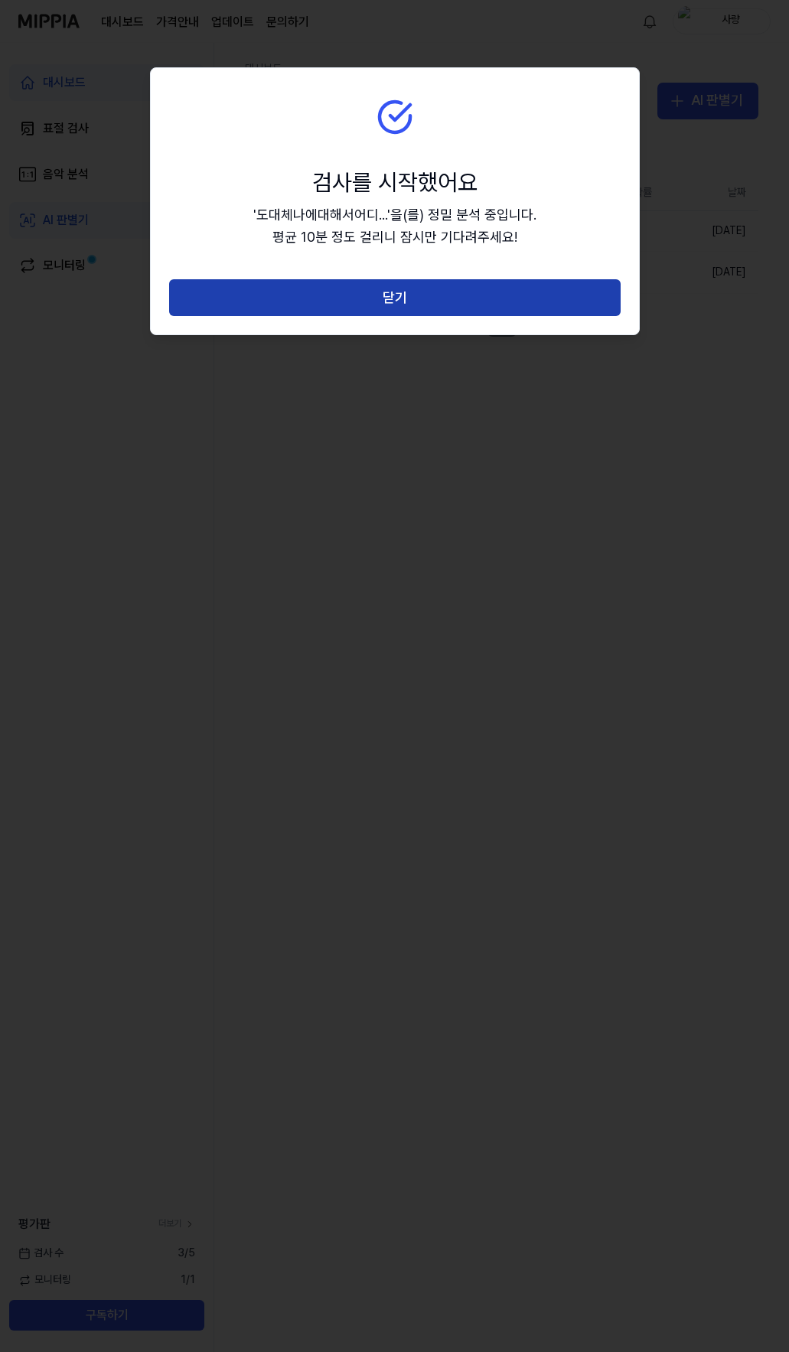
click at [396, 295] on button "닫기" at bounding box center [395, 297] width 452 height 37
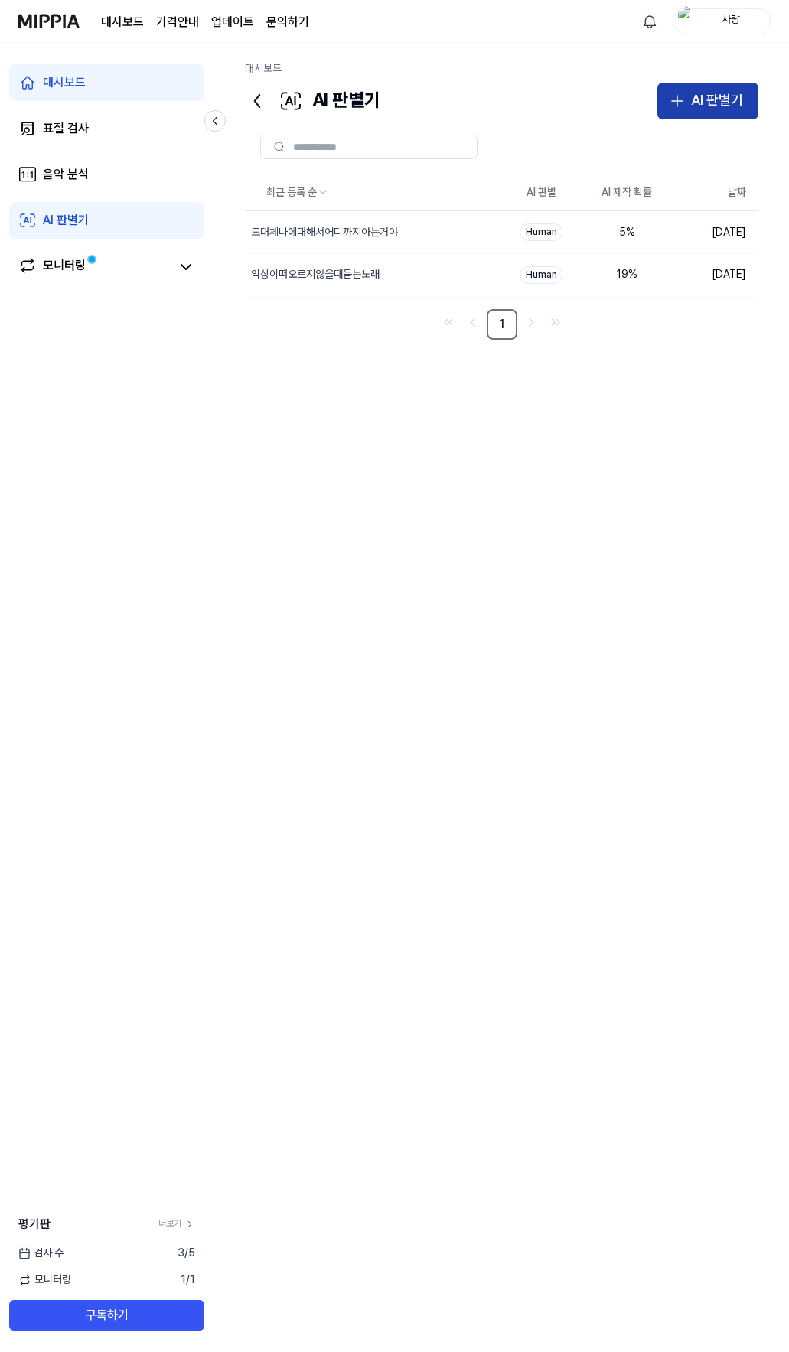
click at [704, 100] on div "AI 판별기" at bounding box center [717, 101] width 52 height 22
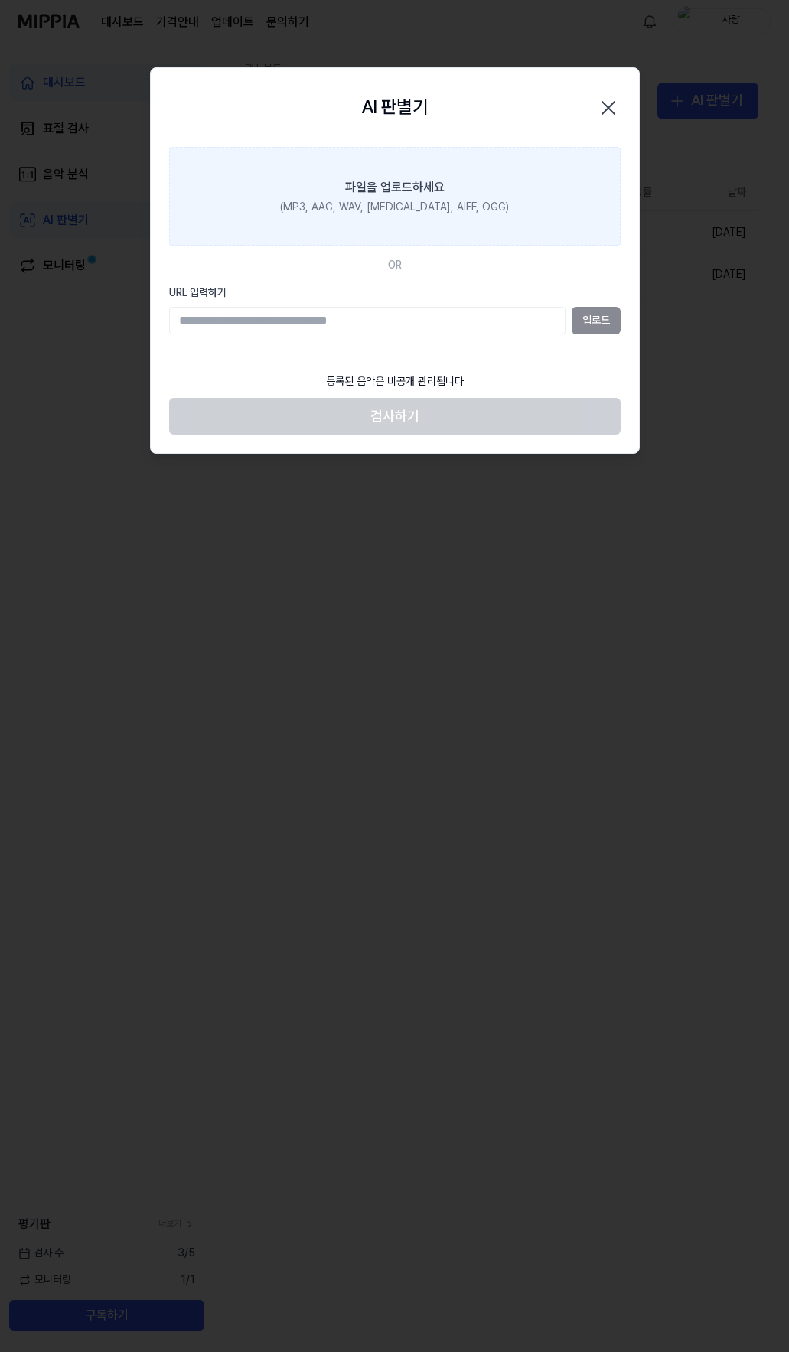
click at [372, 225] on label "파일을 업로드하세요 (MP3, AAC, WAV, [MEDICAL_DATA], AIFF, OGG)" at bounding box center [395, 196] width 452 height 99
click at [0, 0] on input "파일을 업로드하세요 (MP3, AAC, WAV, [MEDICAL_DATA], AIFF, OGG)" at bounding box center [0, 0] width 0 height 0
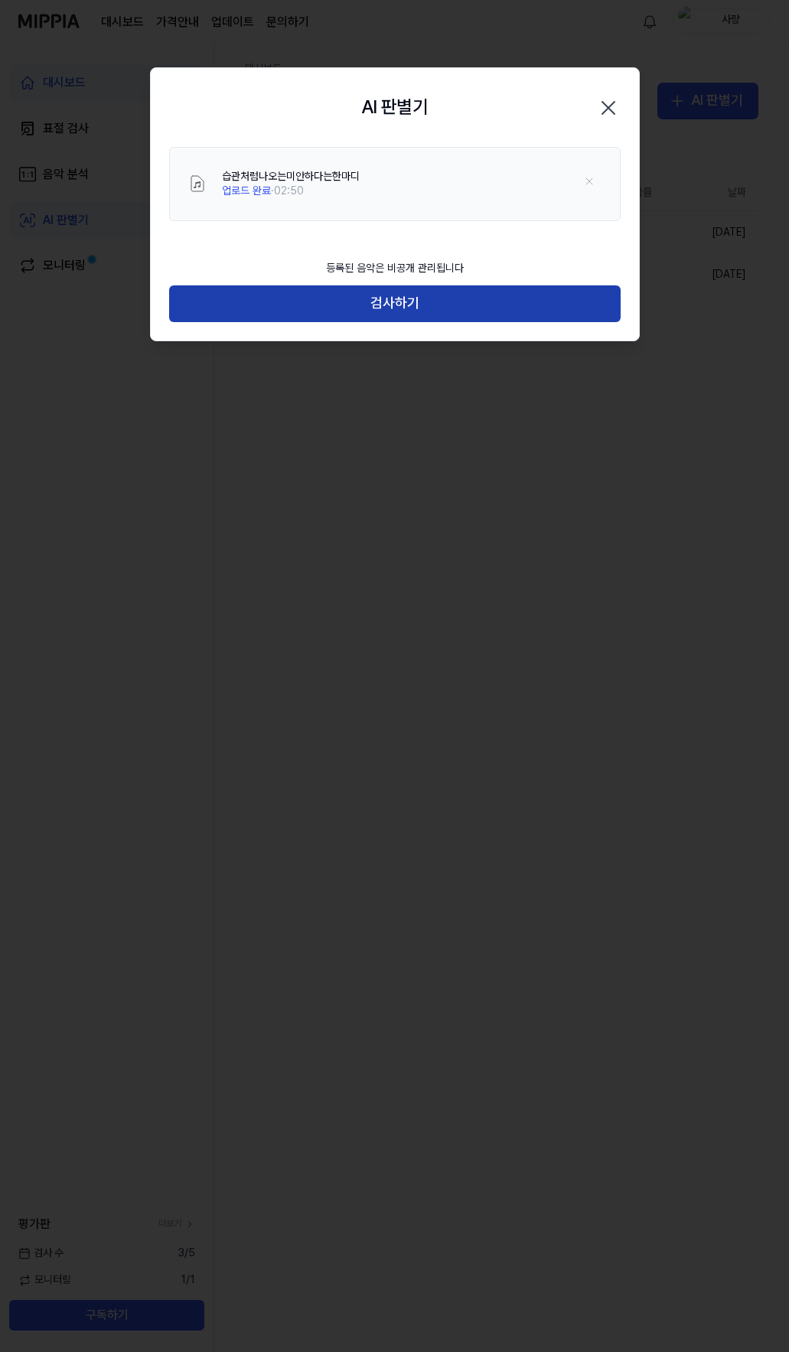
click at [394, 295] on button "검사하기" at bounding box center [395, 303] width 452 height 37
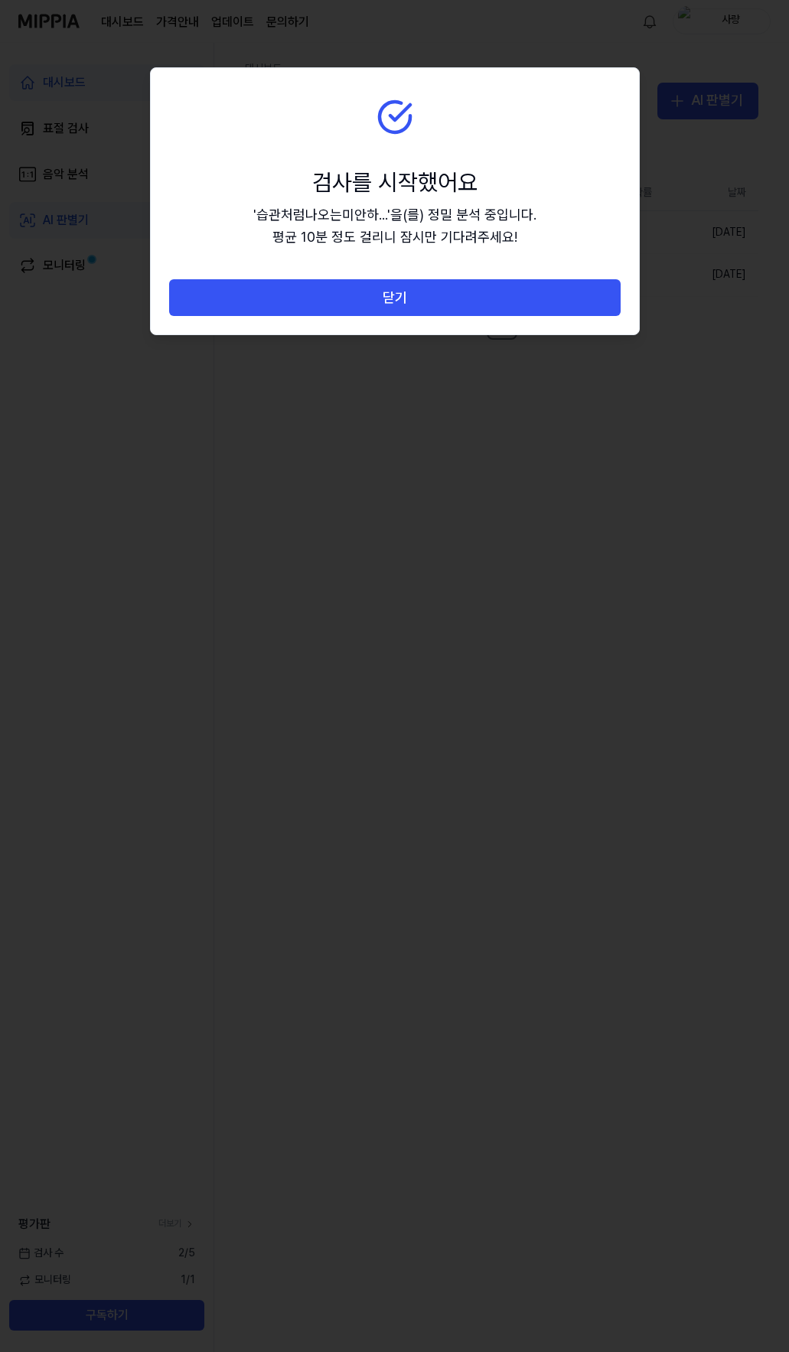
click at [393, 295] on button "닫기" at bounding box center [395, 297] width 452 height 37
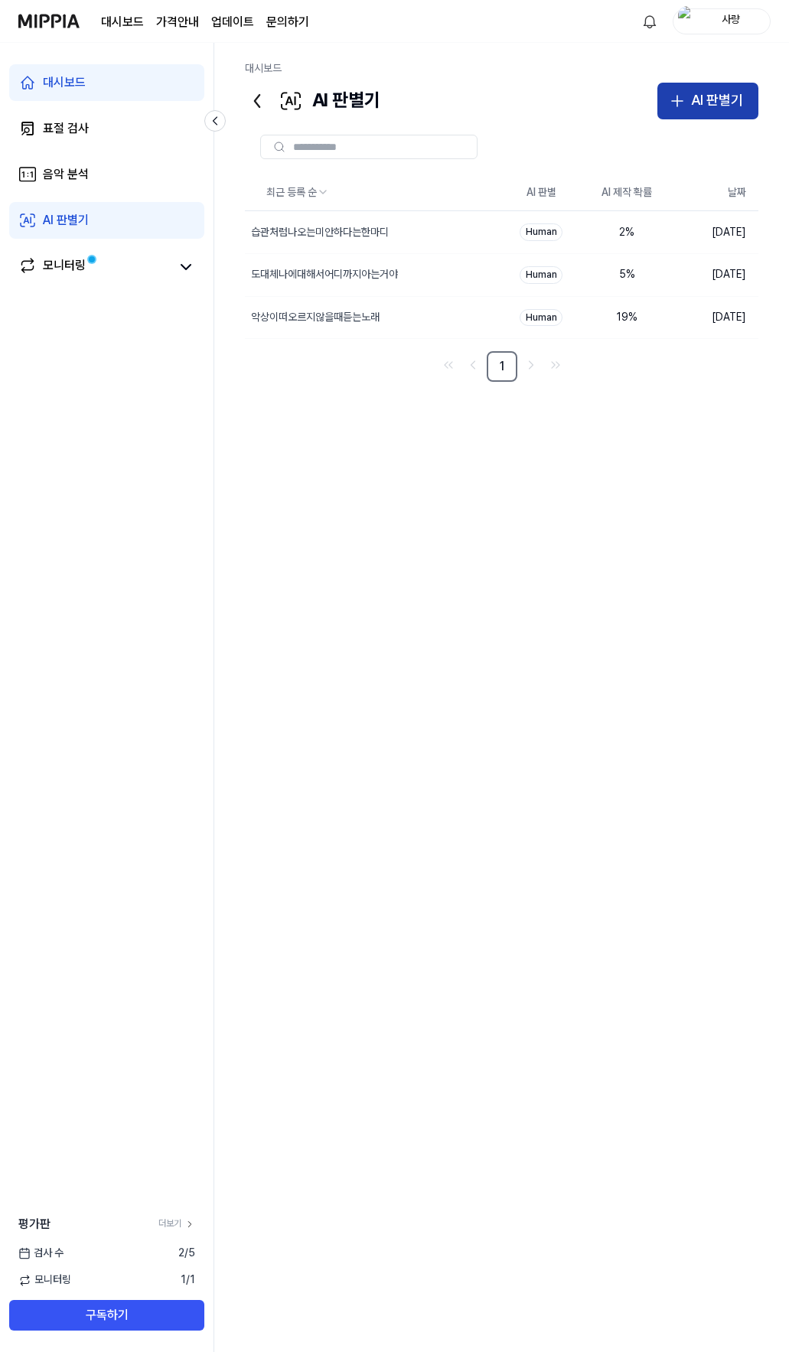
click at [712, 103] on div "AI 판별기" at bounding box center [717, 101] width 52 height 22
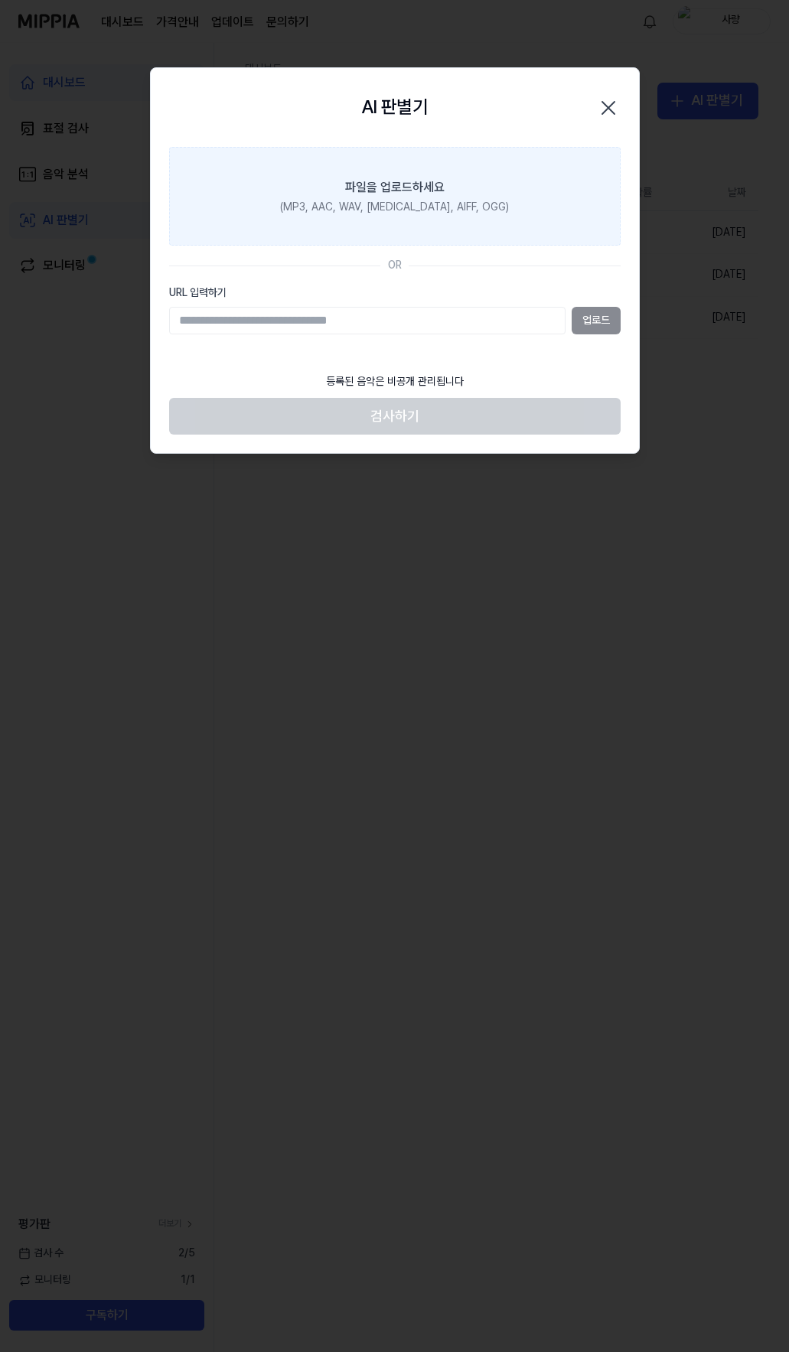
click at [397, 194] on div "파일을 업로드하세요" at bounding box center [394, 187] width 99 height 18
click at [0, 0] on input "파일을 업로드하세요 (MP3, AAC, WAV, [MEDICAL_DATA], AIFF, OGG)" at bounding box center [0, 0] width 0 height 0
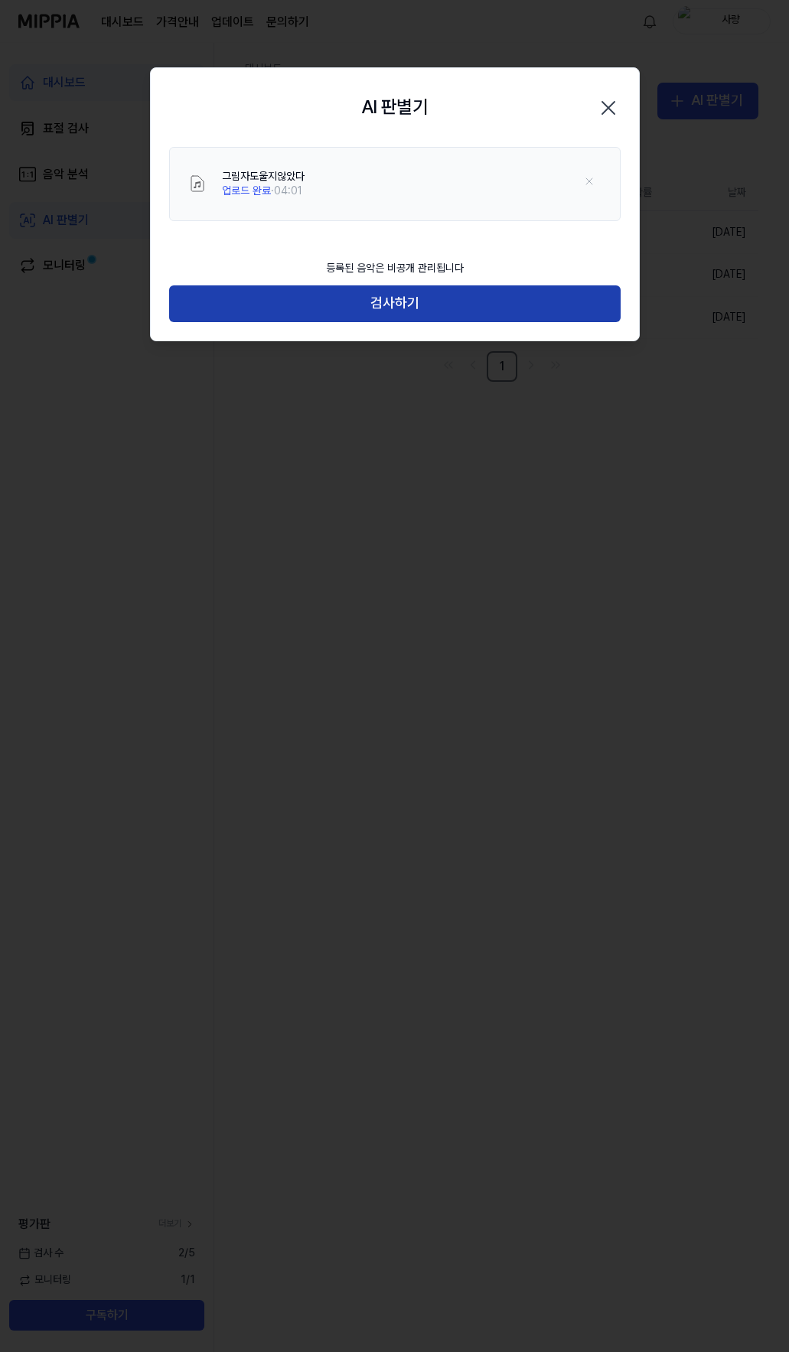
click at [411, 309] on button "검사하기" at bounding box center [395, 303] width 452 height 37
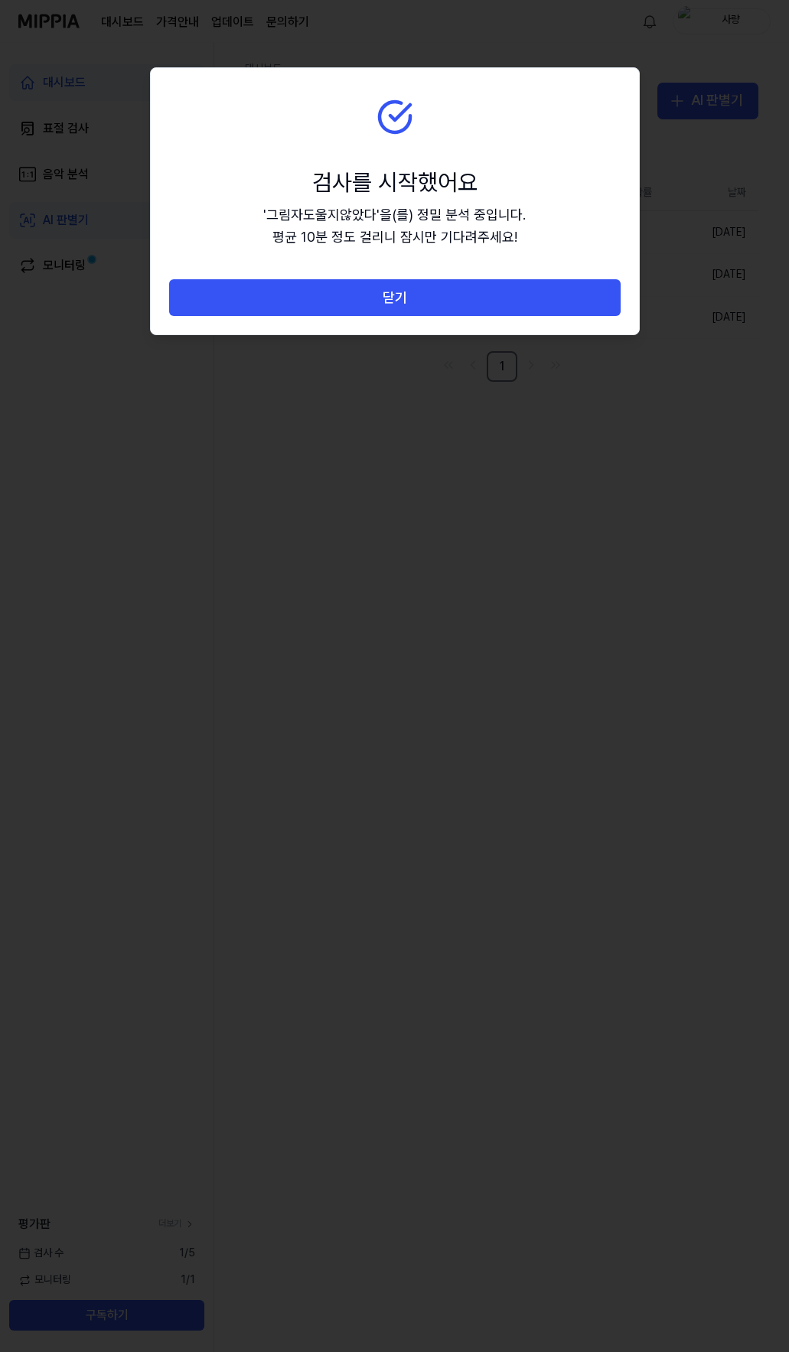
click at [411, 311] on button "닫기" at bounding box center [395, 297] width 452 height 37
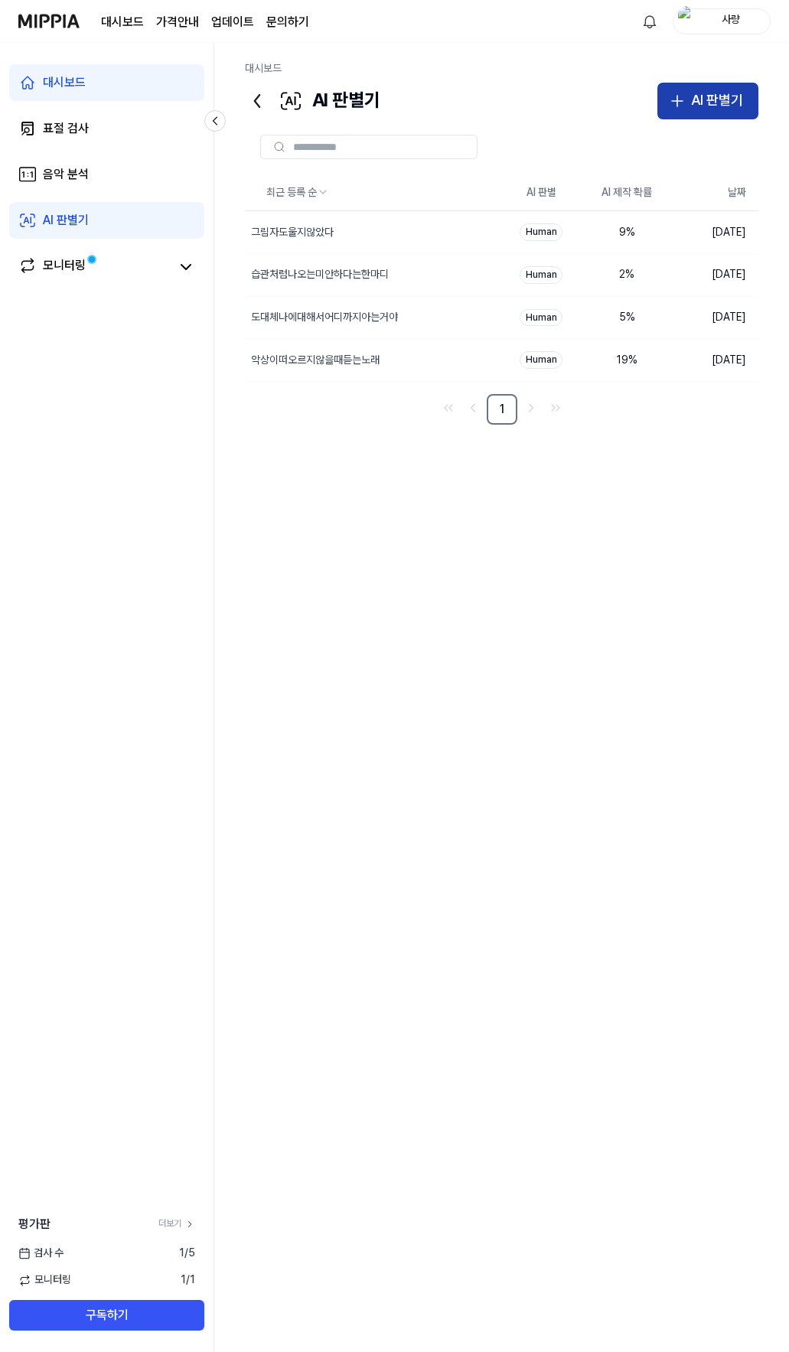
click at [722, 92] on div "AI 판별기" at bounding box center [717, 101] width 52 height 22
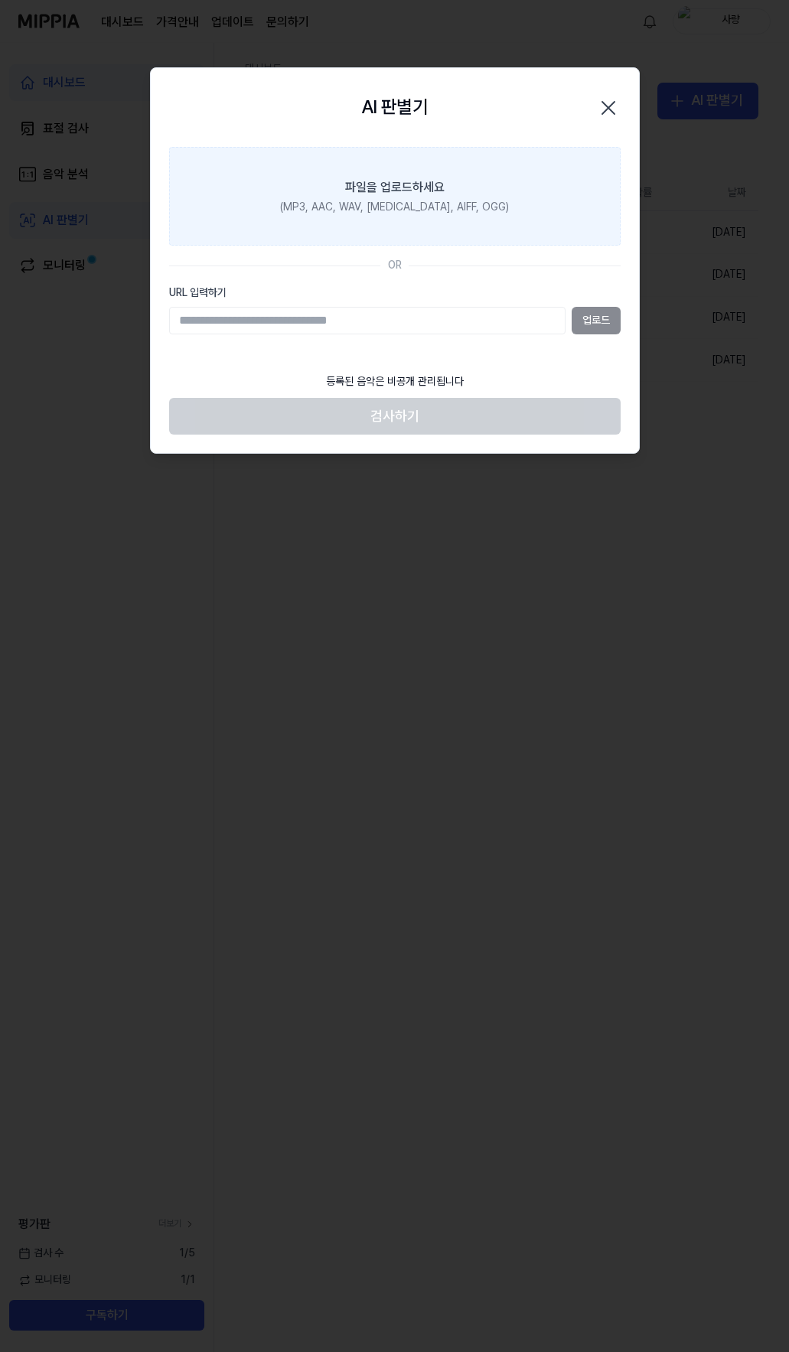
click at [411, 188] on div "파일을 업로드하세요" at bounding box center [394, 187] width 99 height 18
click at [0, 0] on input "파일을 업로드하세요 (MP3, AAC, WAV, [MEDICAL_DATA], AIFF, OGG)" at bounding box center [0, 0] width 0 height 0
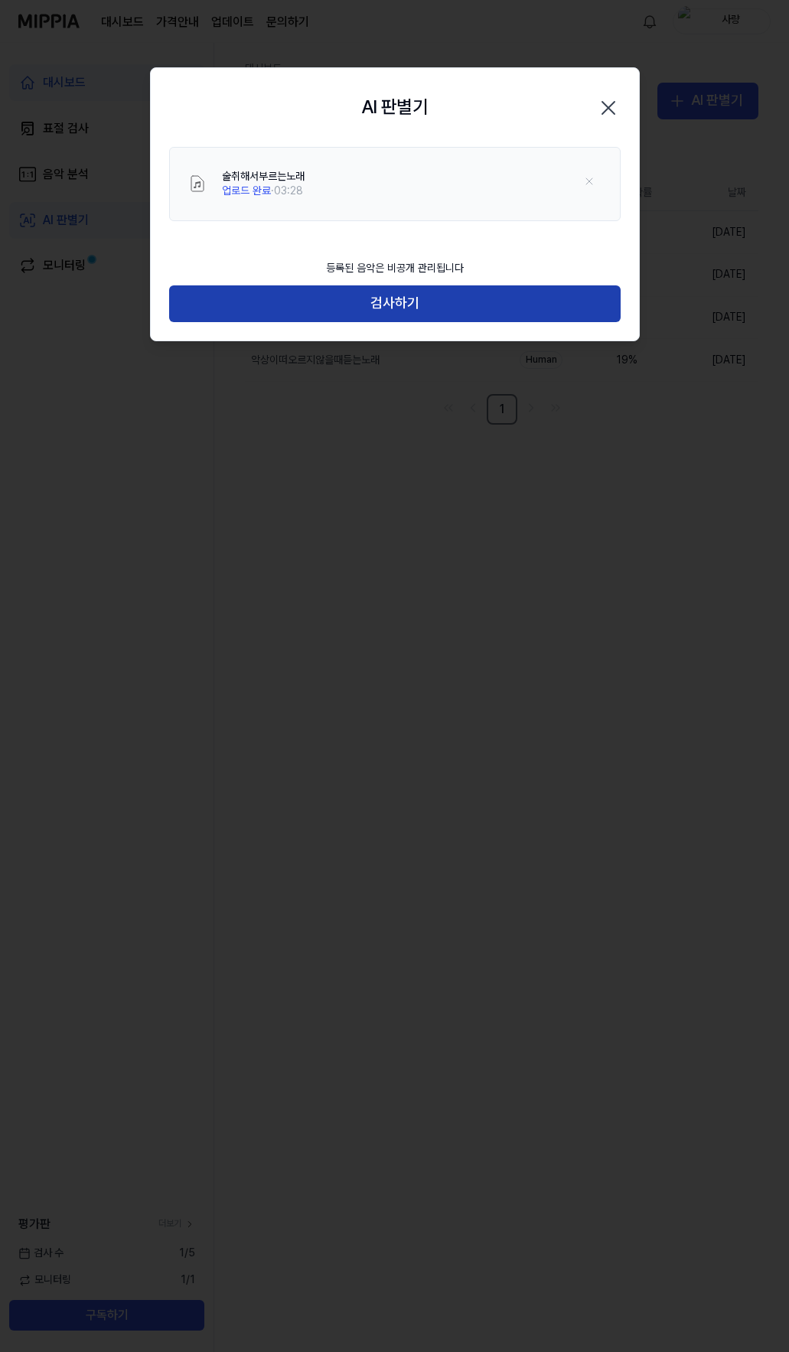
click at [396, 305] on button "검사하기" at bounding box center [395, 303] width 452 height 37
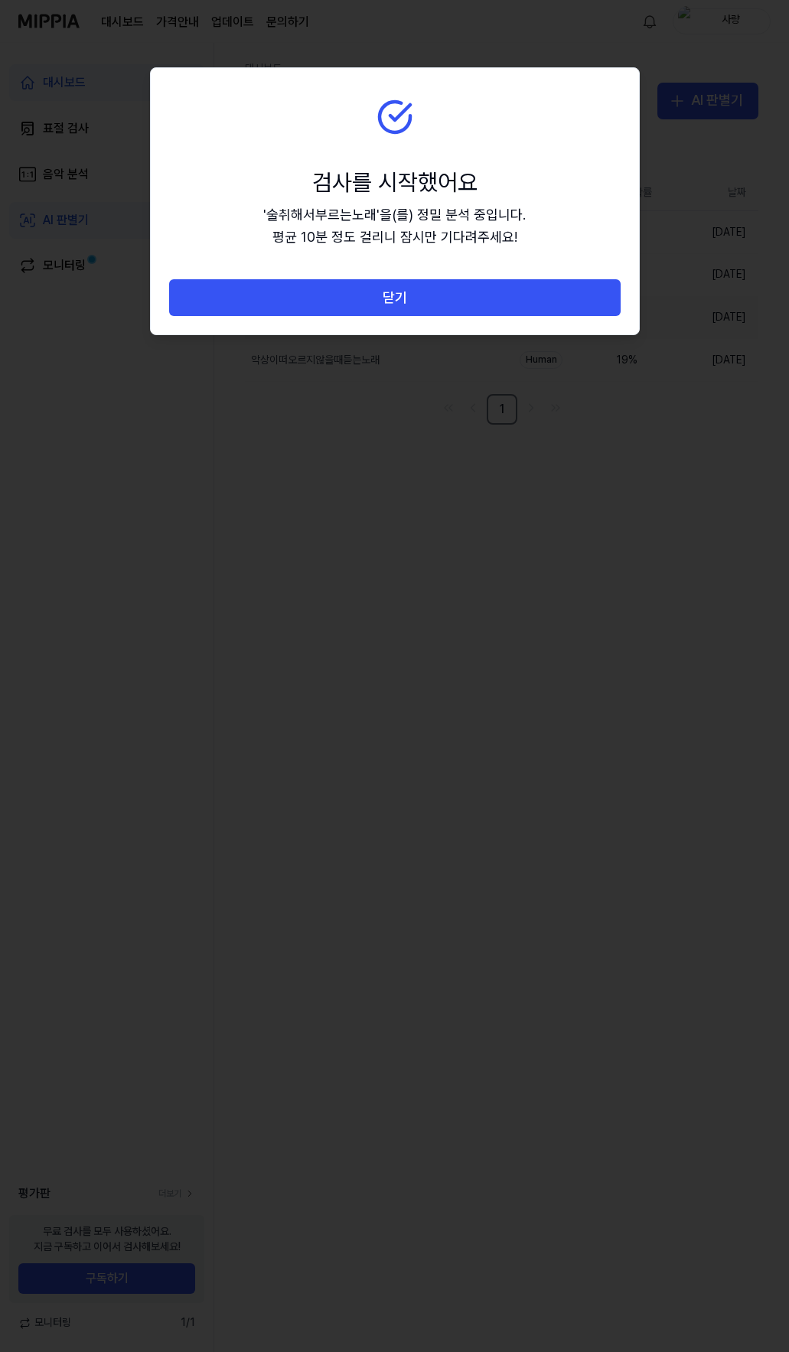
drag, startPoint x: 435, startPoint y: 290, endPoint x: 512, endPoint y: 338, distance: 90.7
click at [433, 290] on button "닫기" at bounding box center [395, 297] width 452 height 37
